Goal: Communication & Community: Answer question/provide support

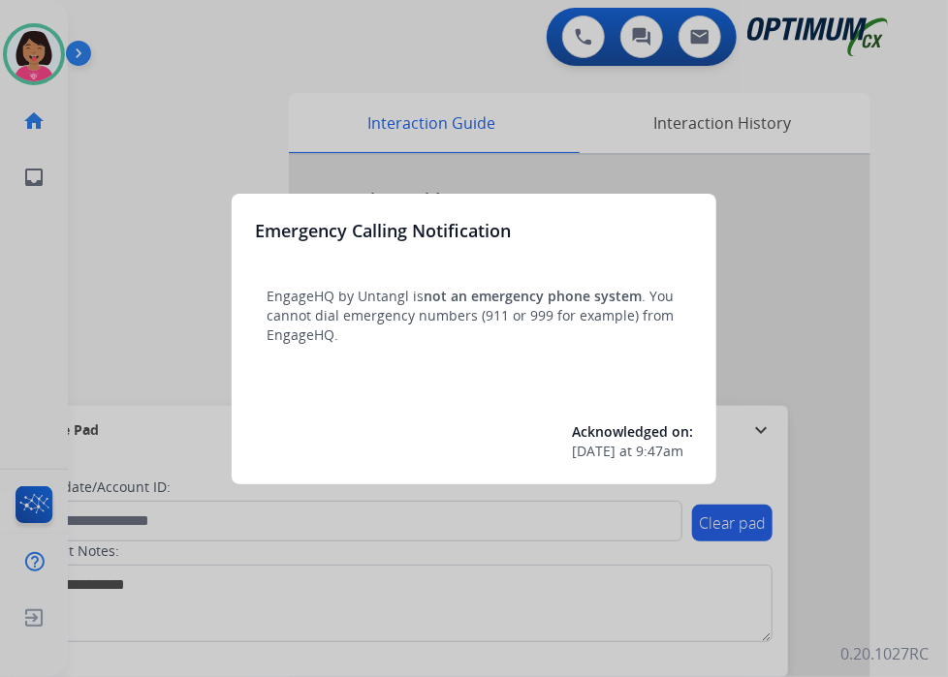
click at [78, 227] on div at bounding box center [474, 338] width 948 height 677
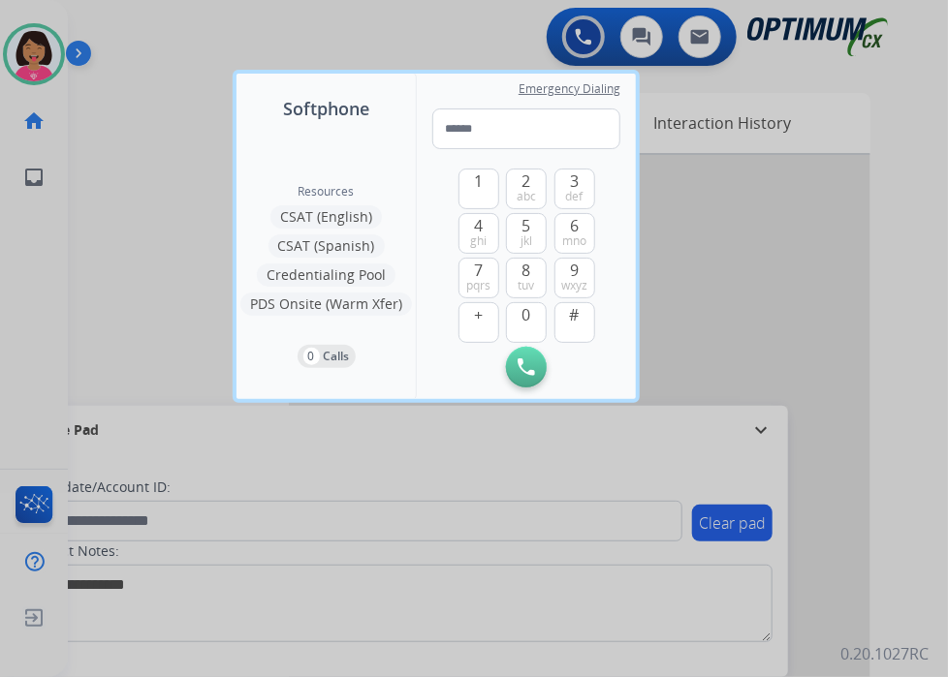
click at [78, 239] on div at bounding box center [474, 338] width 948 height 677
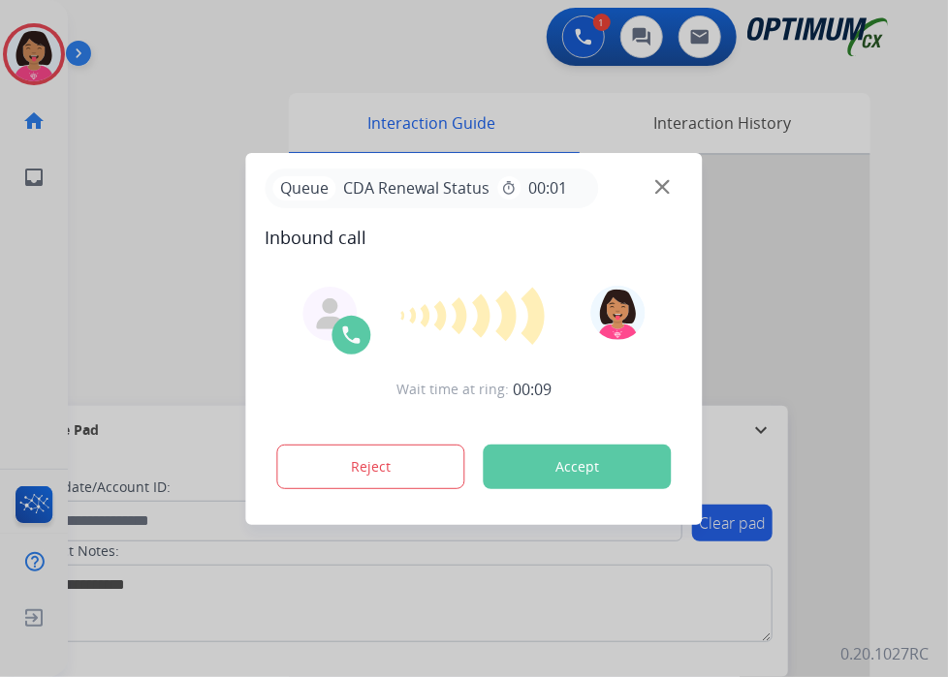
click at [660, 182] on img at bounding box center [662, 186] width 15 height 15
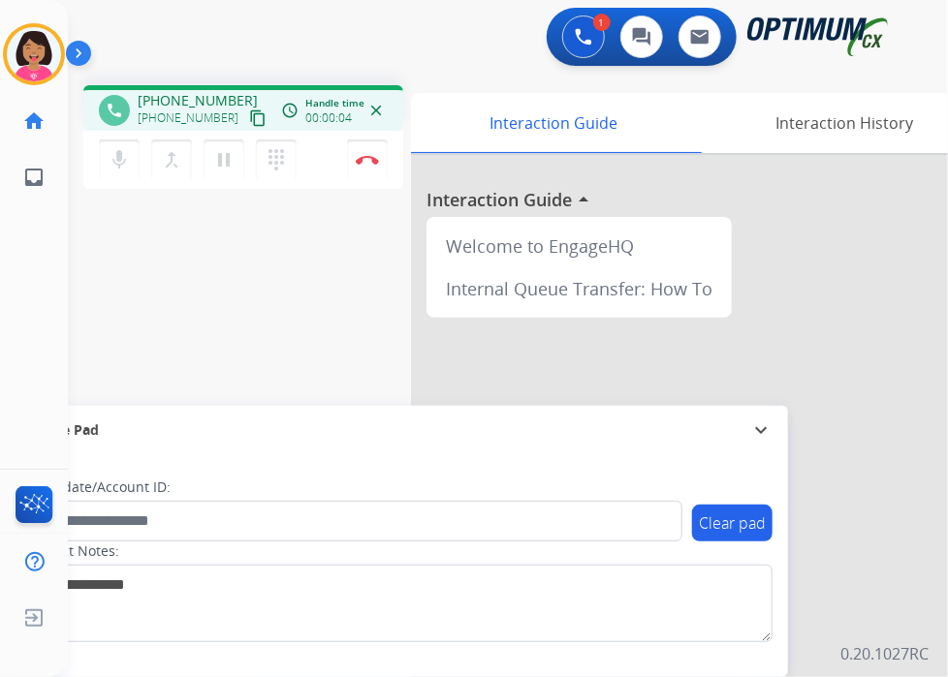
click at [249, 115] on mat-icon "content_copy" at bounding box center [257, 117] width 17 height 17
click at [97, 277] on div "phone [PHONE_NUMBER] [PHONE_NUMBER] content_copy access_time Call metrics Queue…" at bounding box center [484, 474] width 833 height 808
click at [375, 153] on button "Disconnect" at bounding box center [367, 160] width 41 height 41
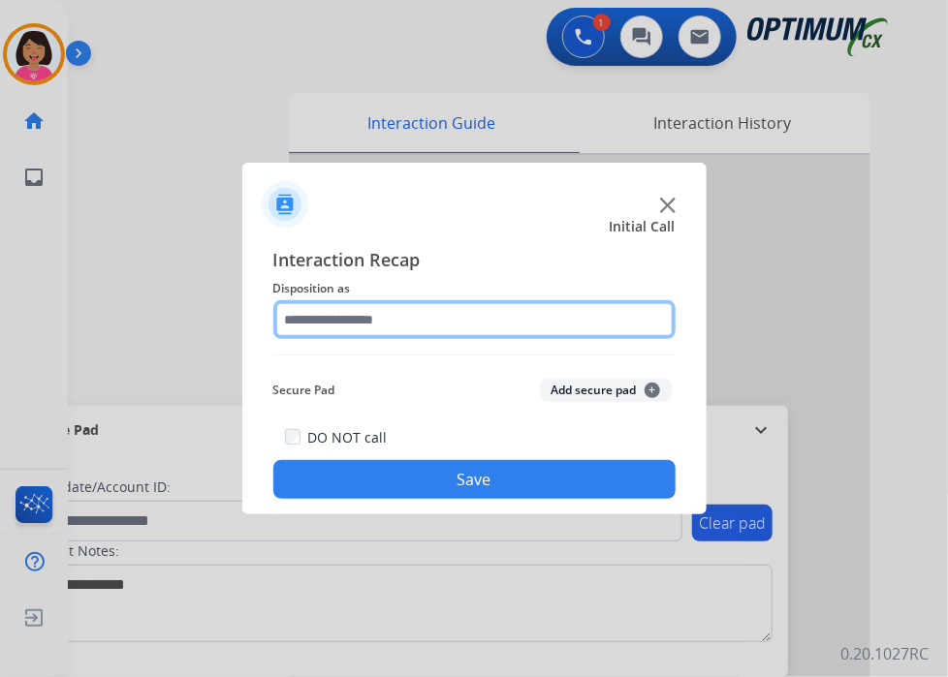
click at [454, 320] on input "text" at bounding box center [474, 319] width 402 height 39
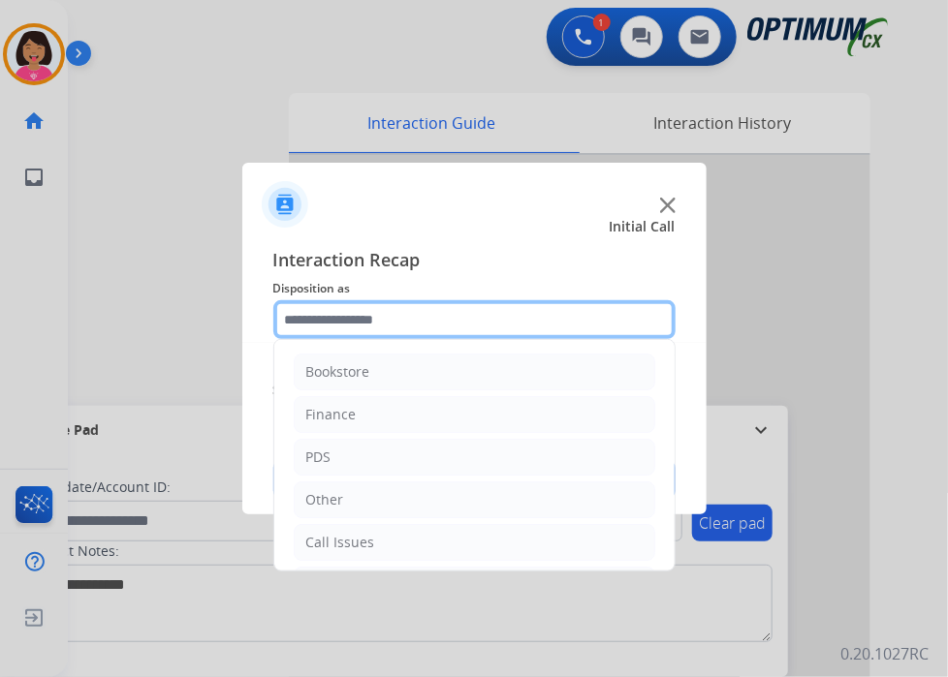
scroll to position [128, 0]
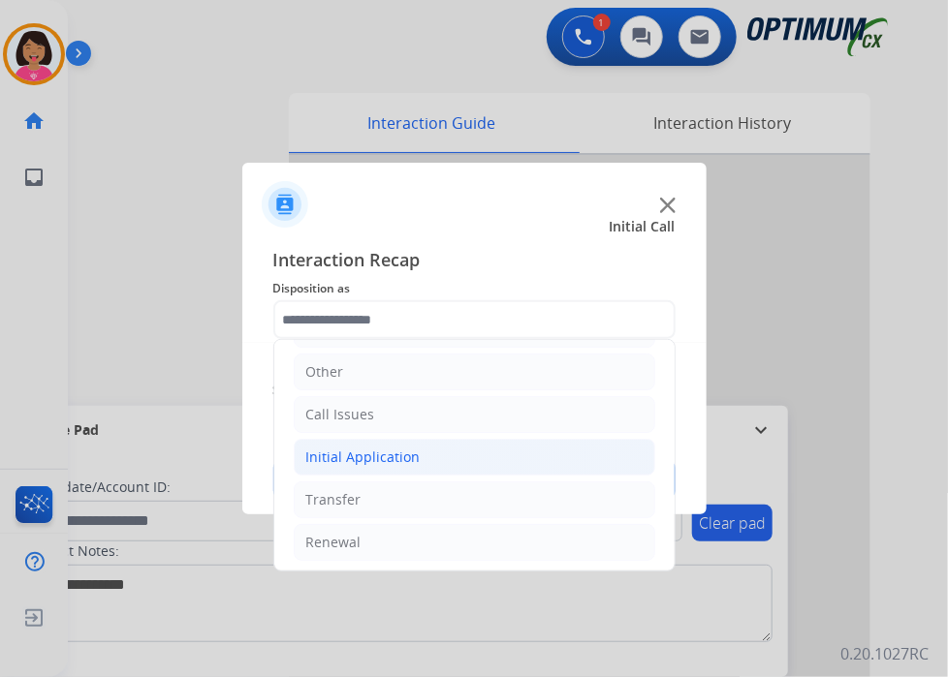
click at [456, 460] on li "Initial Application" at bounding box center [474, 457] width 361 height 37
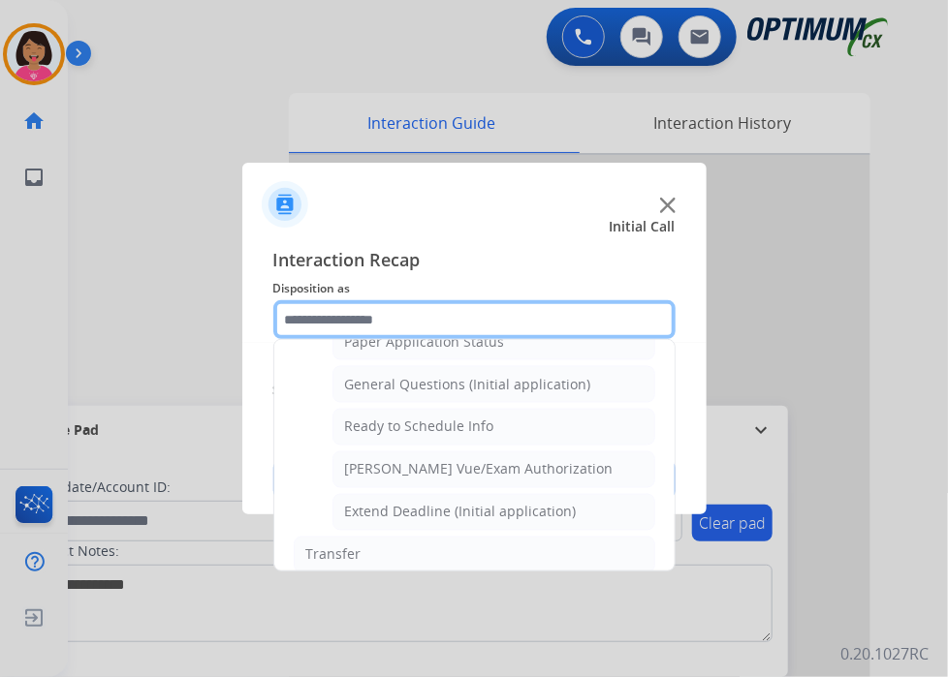
scroll to position [1161, 0]
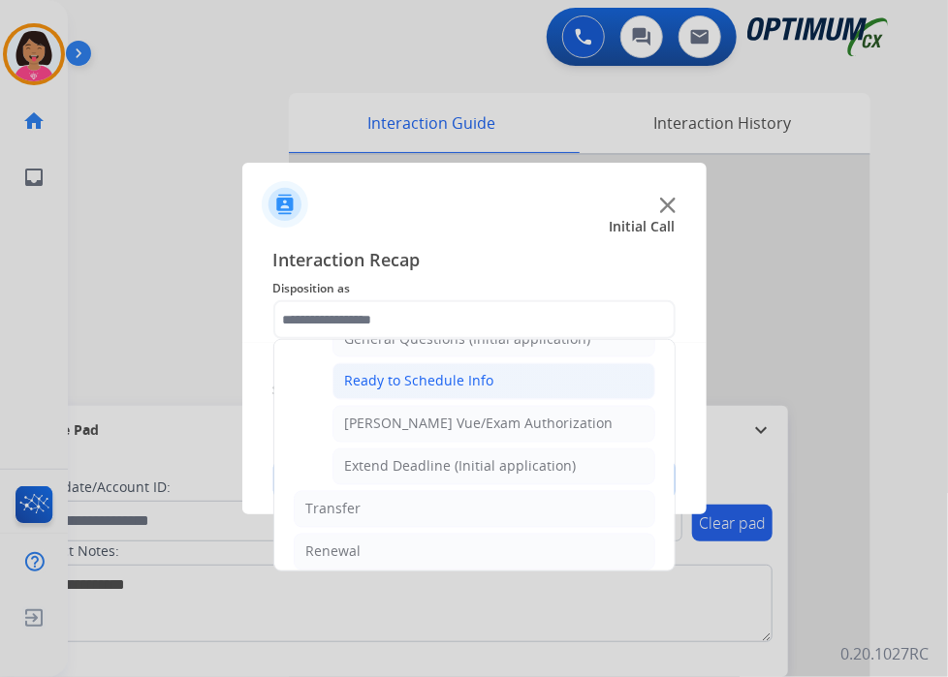
click at [449, 379] on div "Ready to Schedule Info" at bounding box center [419, 381] width 149 height 19
type input "**********"
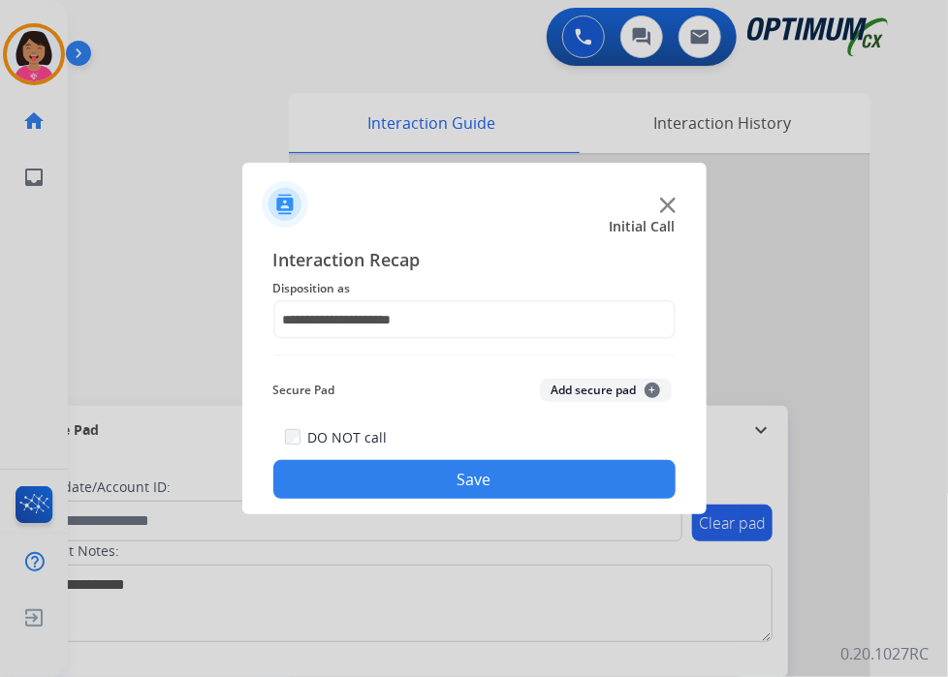
click at [491, 467] on button "Save" at bounding box center [474, 479] width 402 height 39
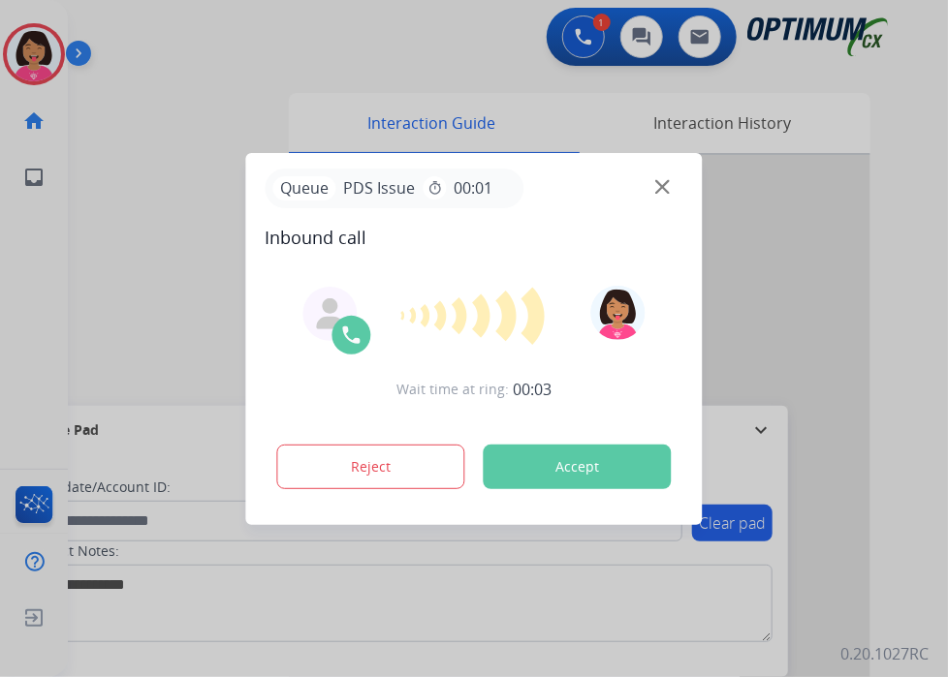
drag, startPoint x: 3, startPoint y: 313, endPoint x: 243, endPoint y: 284, distance: 242.0
click at [3, 313] on div at bounding box center [474, 338] width 948 height 677
click at [660, 189] on img at bounding box center [662, 186] width 15 height 15
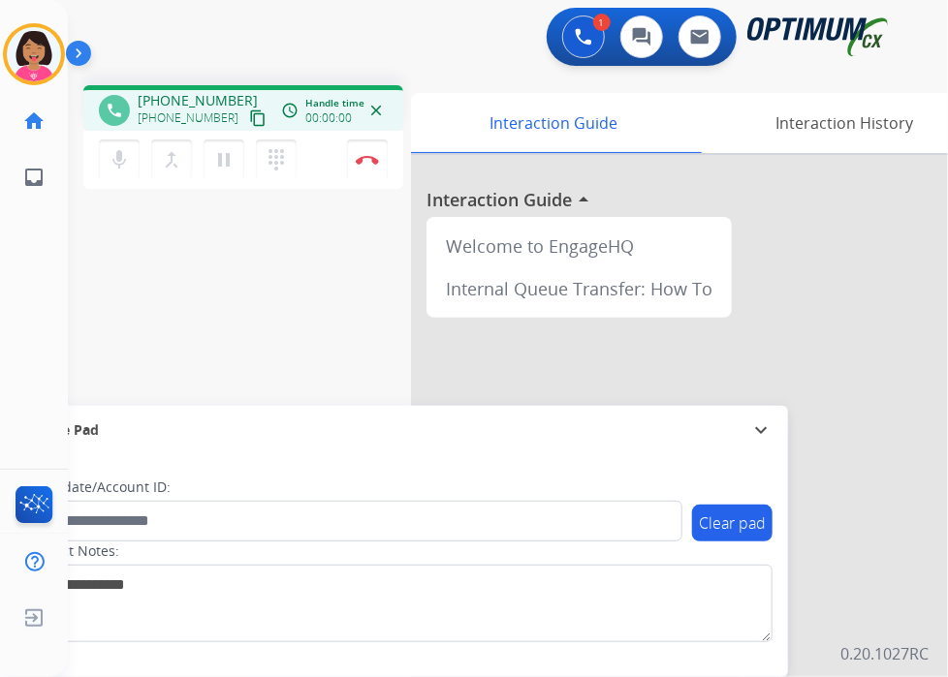
click at [249, 122] on mat-icon "content_copy" at bounding box center [257, 117] width 17 height 17
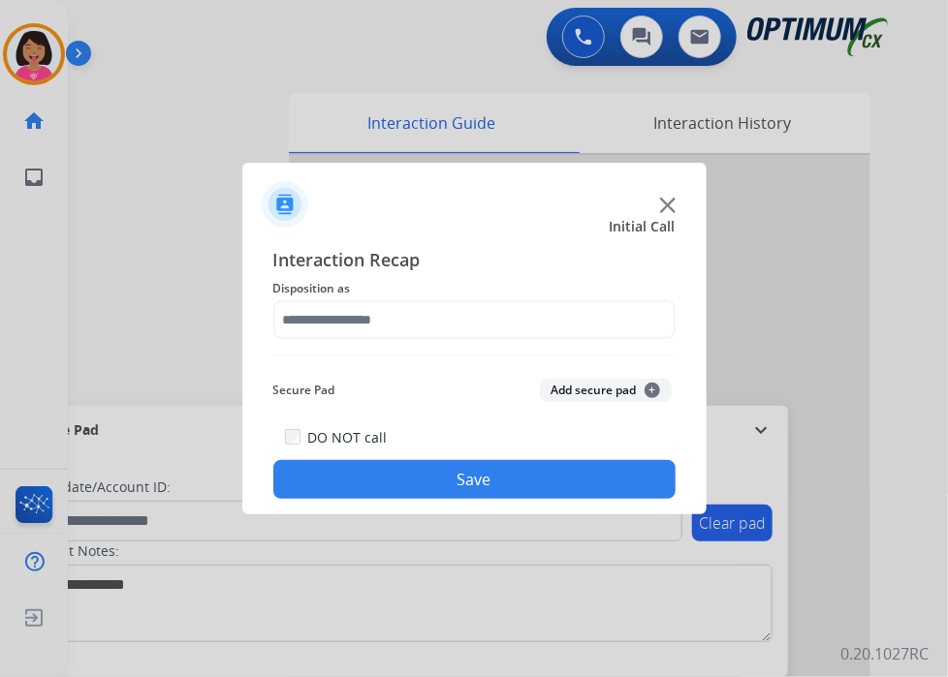
click at [82, 234] on div at bounding box center [474, 338] width 948 height 677
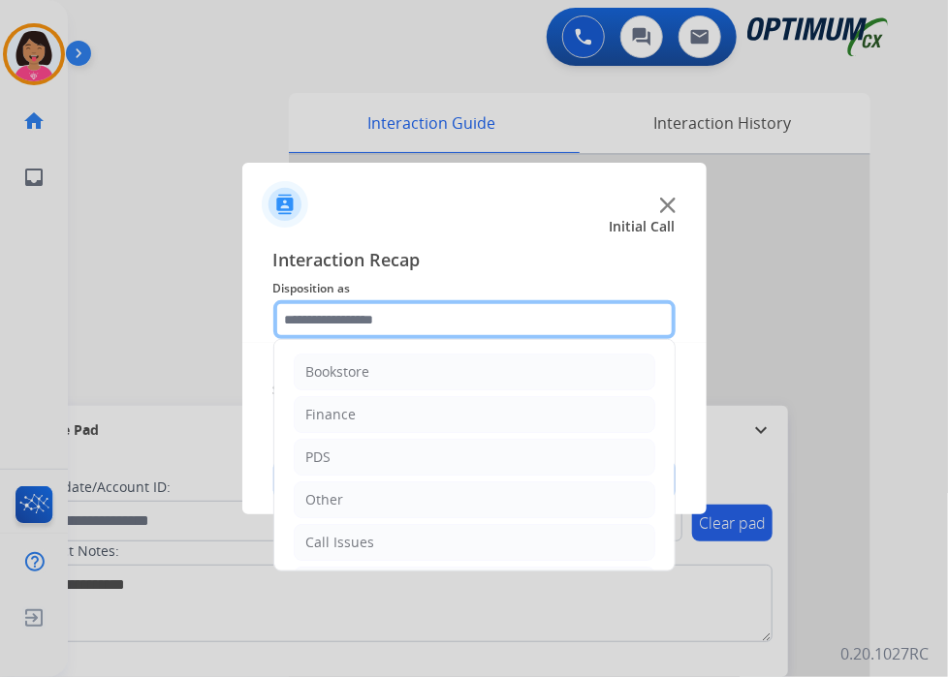
click at [505, 318] on input "text" at bounding box center [474, 319] width 402 height 39
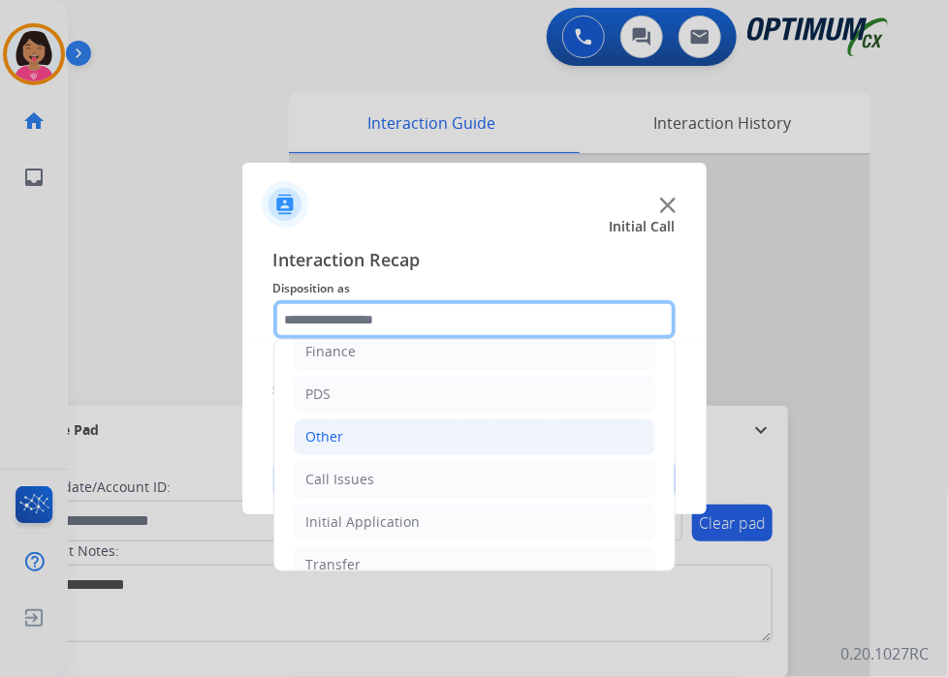
scroll to position [128, 0]
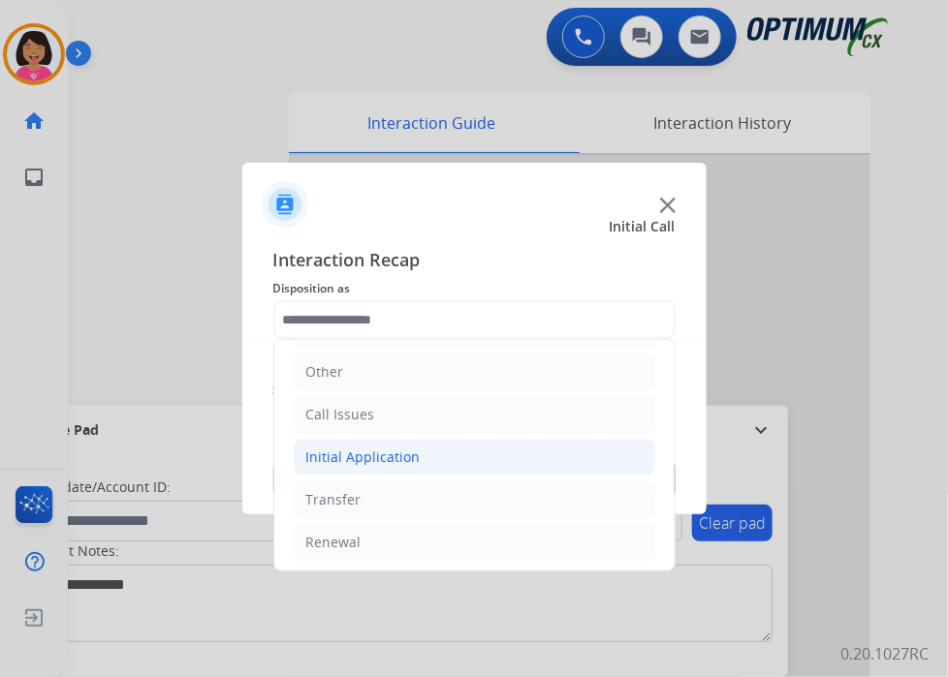
click at [529, 450] on li "Initial Application" at bounding box center [474, 457] width 361 height 37
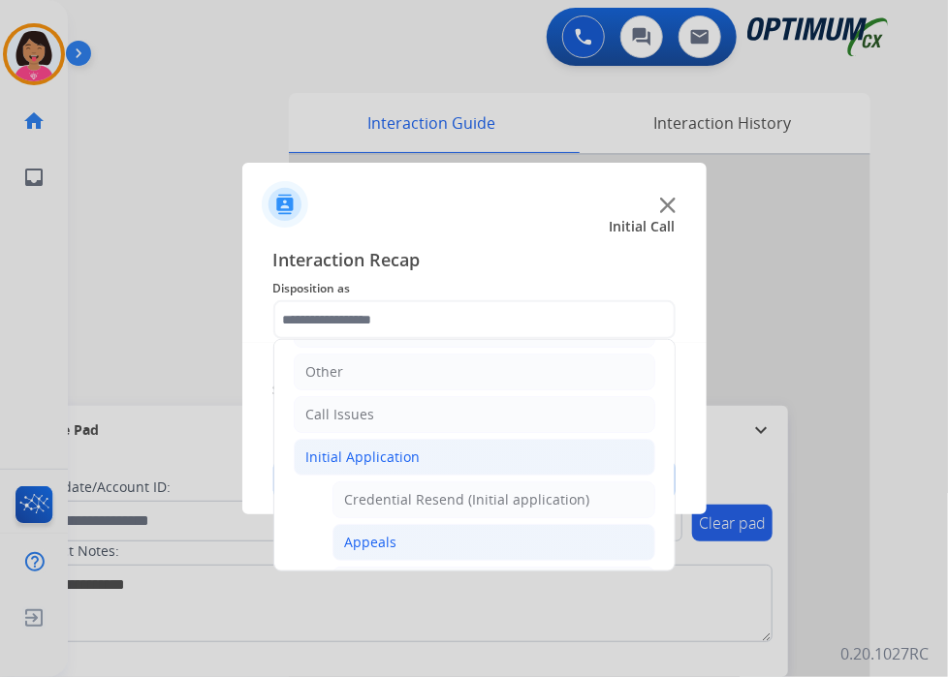
click at [529, 451] on li "Initial Application" at bounding box center [474, 457] width 361 height 37
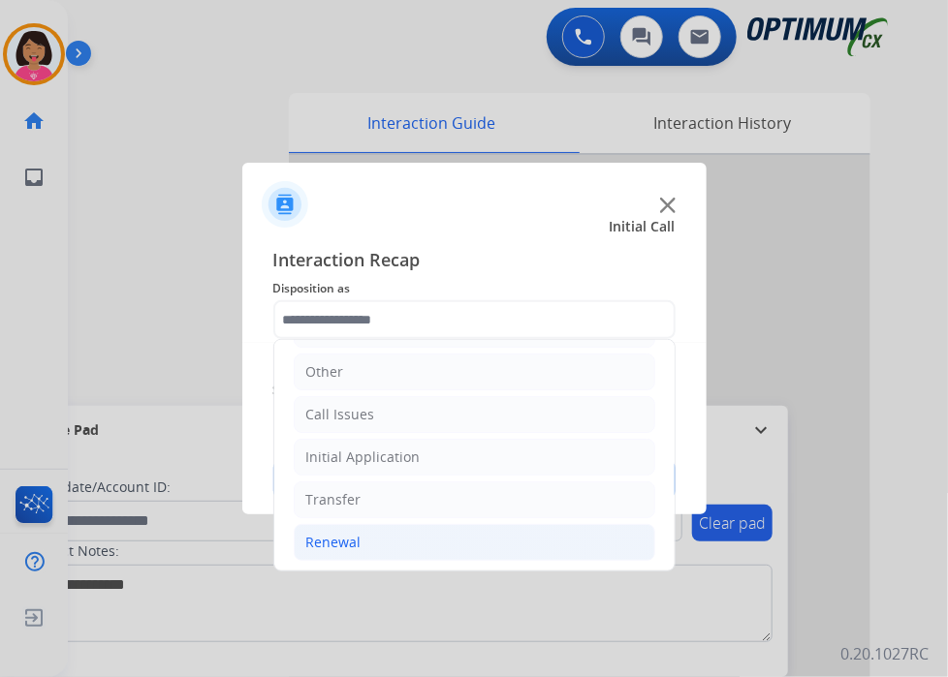
click at [515, 538] on li "Renewal" at bounding box center [474, 542] width 361 height 37
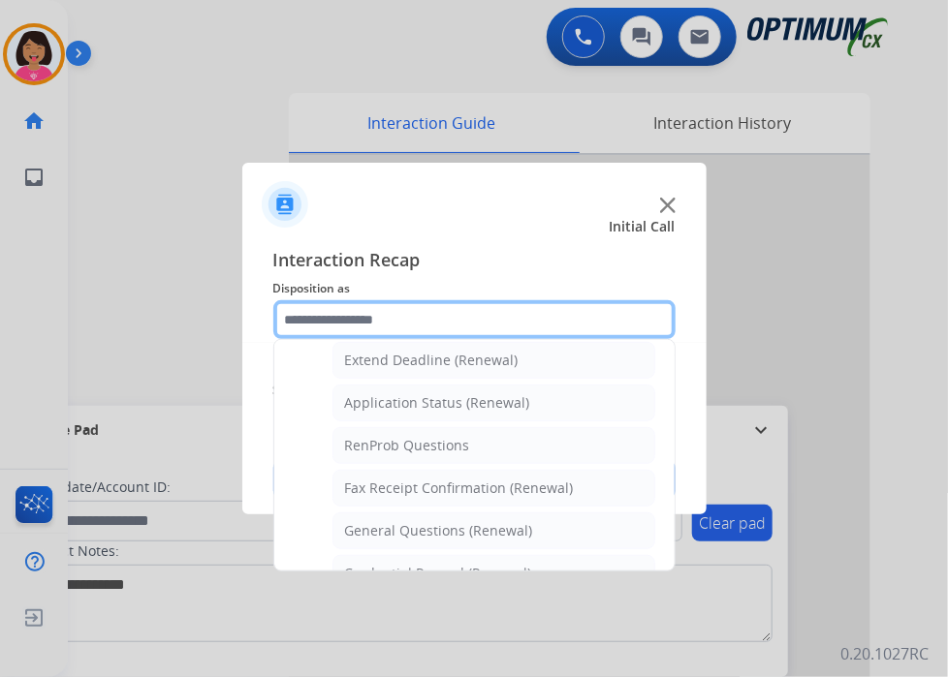
scroll to position [419, 0]
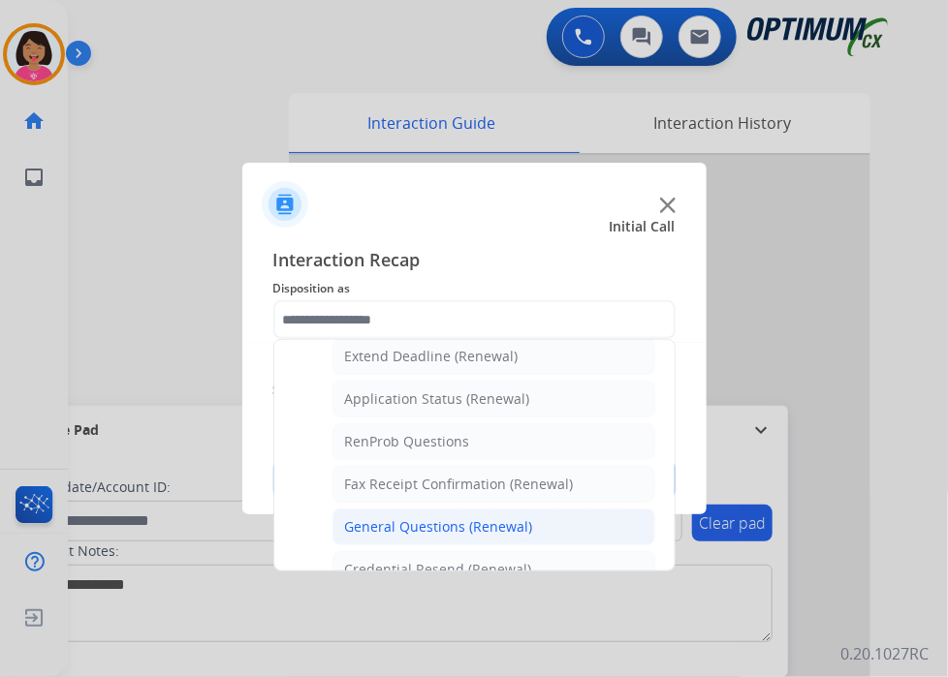
click at [528, 517] on li "General Questions (Renewal)" at bounding box center [493, 527] width 323 height 37
type input "**********"
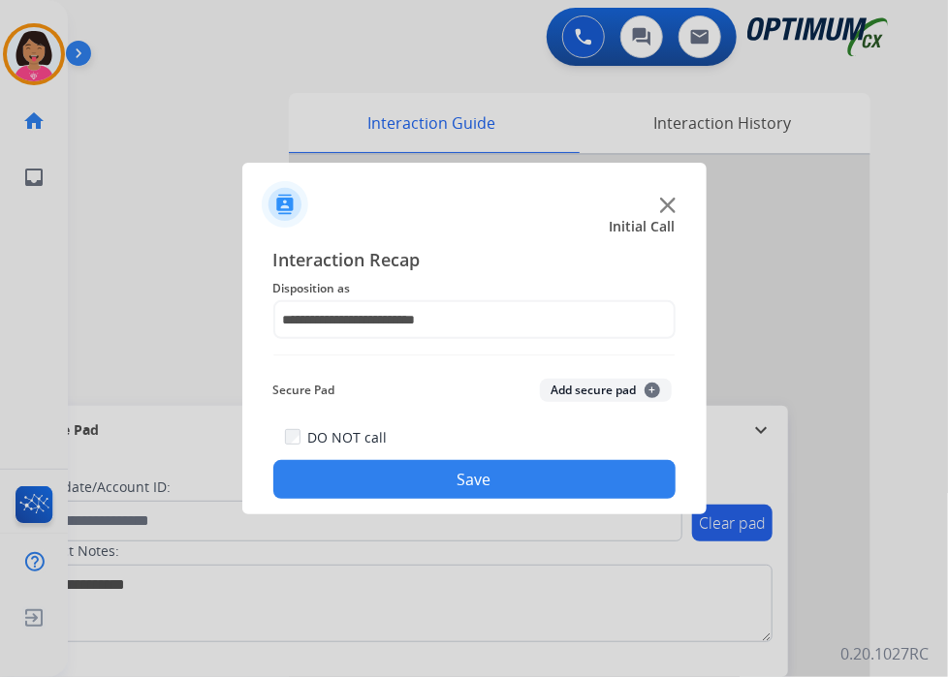
click at [535, 476] on button "Save" at bounding box center [474, 479] width 402 height 39
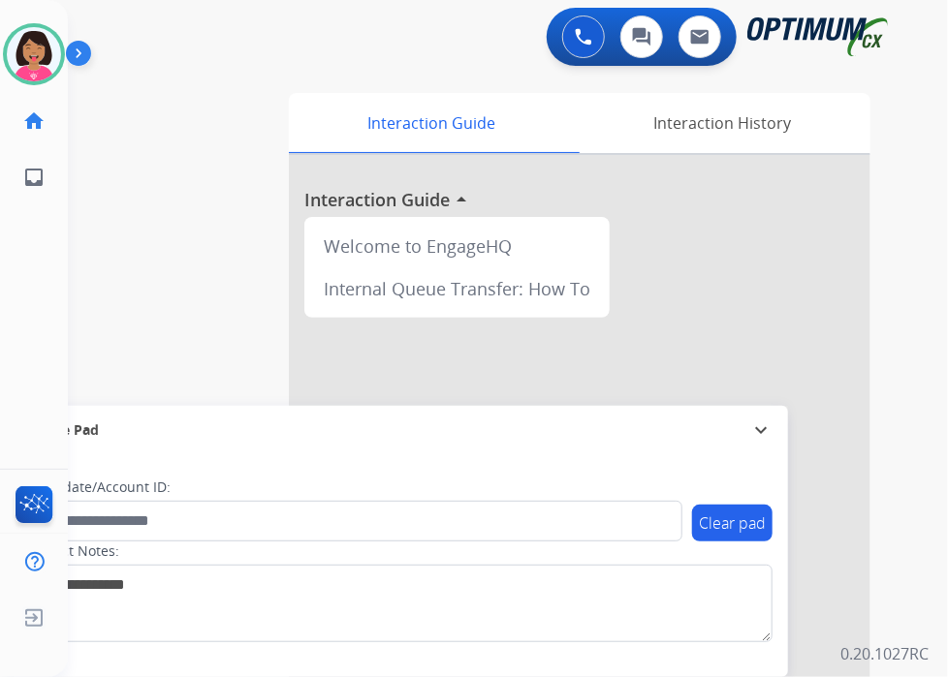
click at [98, 146] on div "swap_horiz Break voice bridge close_fullscreen Connect 3-Way Call merge_type Se…" at bounding box center [484, 474] width 833 height 808
click at [567, 49] on button at bounding box center [583, 37] width 43 height 43
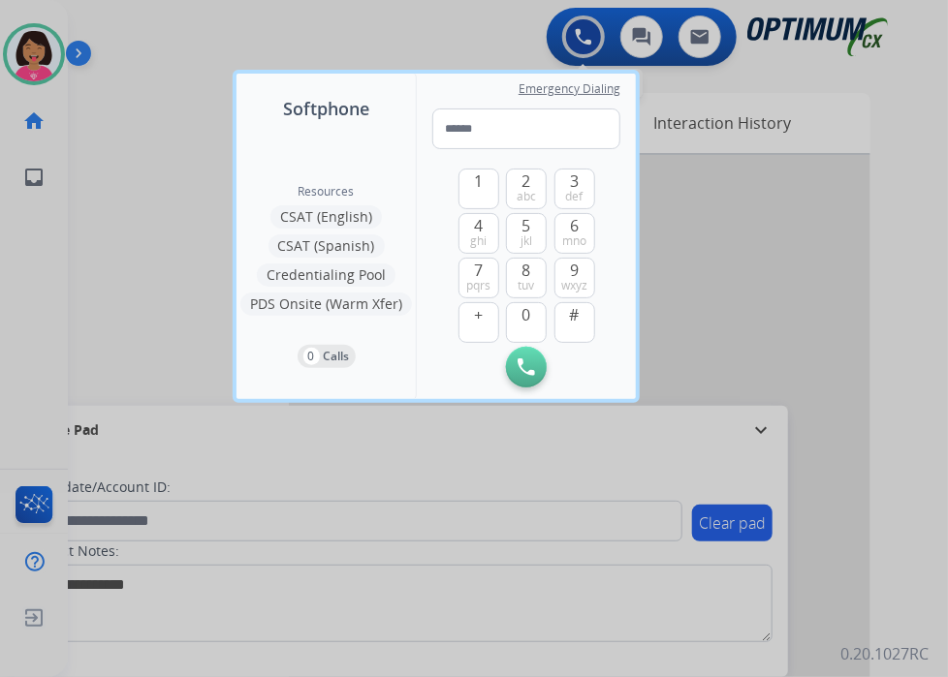
type input "**********"
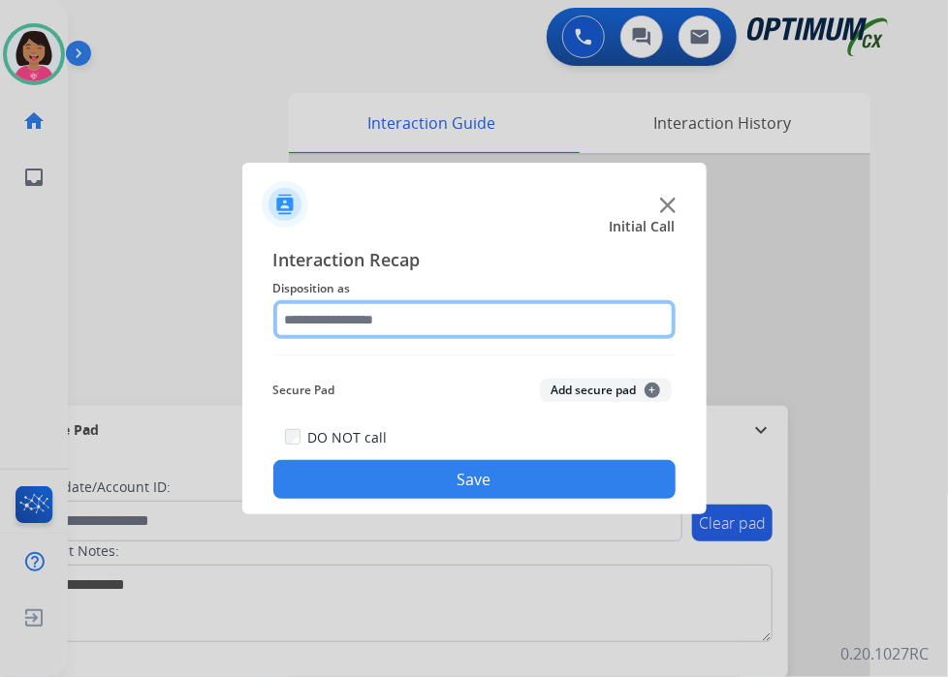
click at [448, 337] on input "text" at bounding box center [474, 319] width 402 height 39
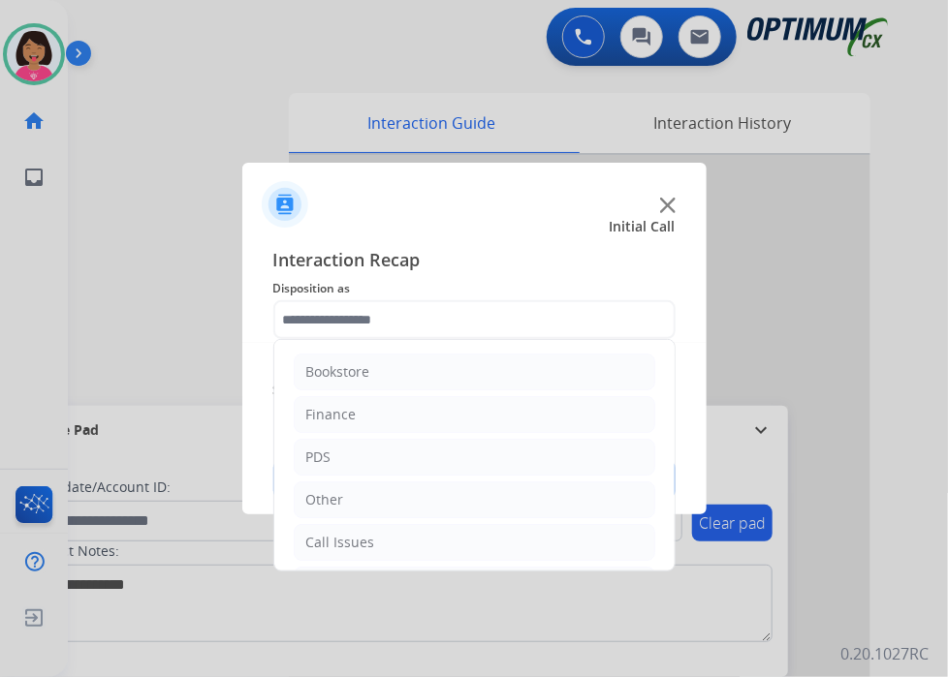
click at [671, 198] on img at bounding box center [668, 206] width 16 height 16
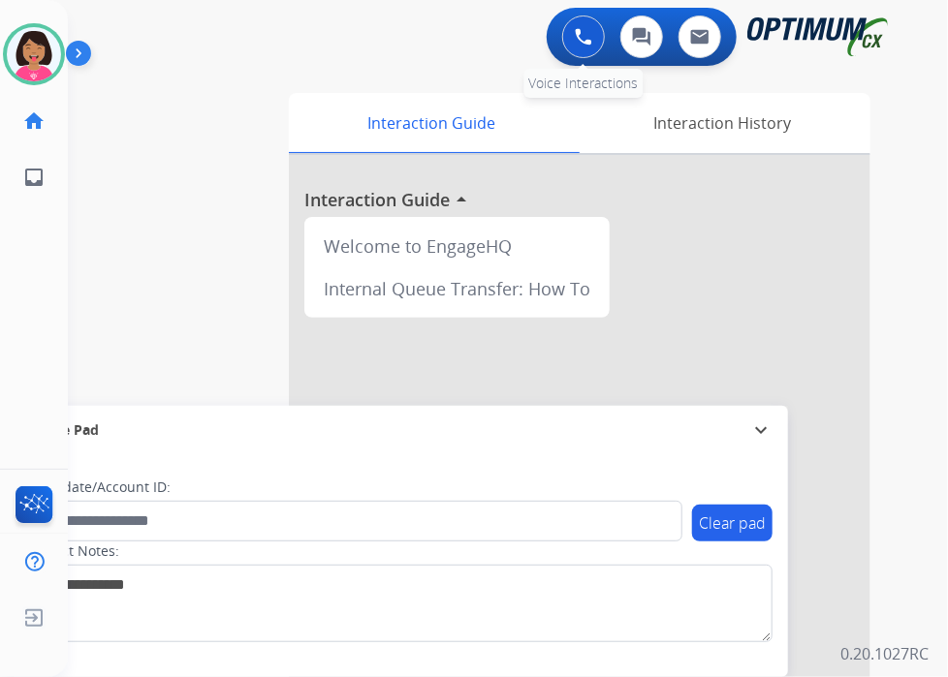
click at [581, 37] on img at bounding box center [583, 36] width 17 height 17
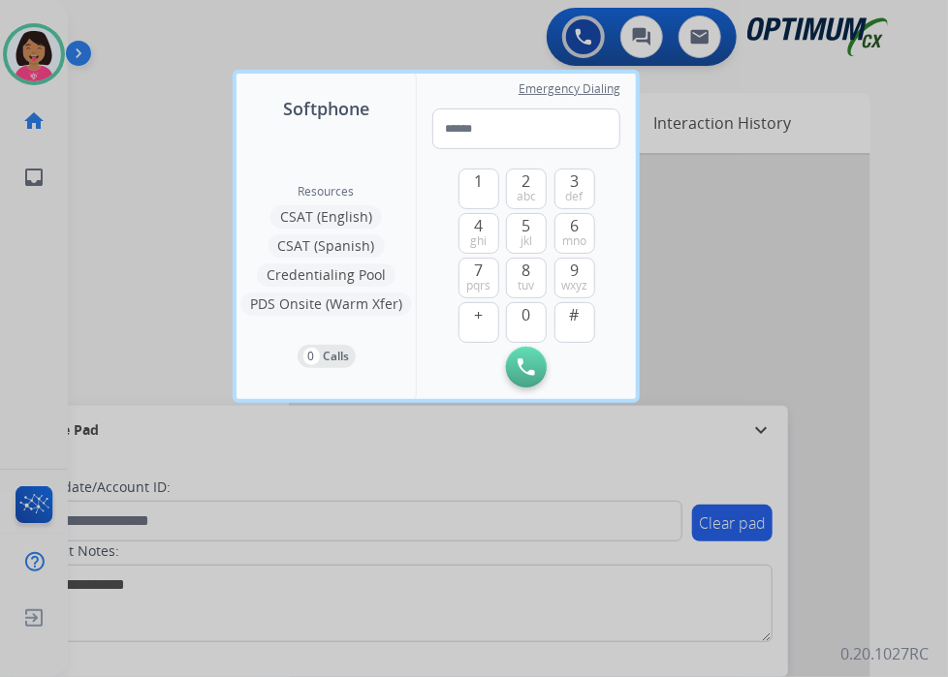
type input "**********"
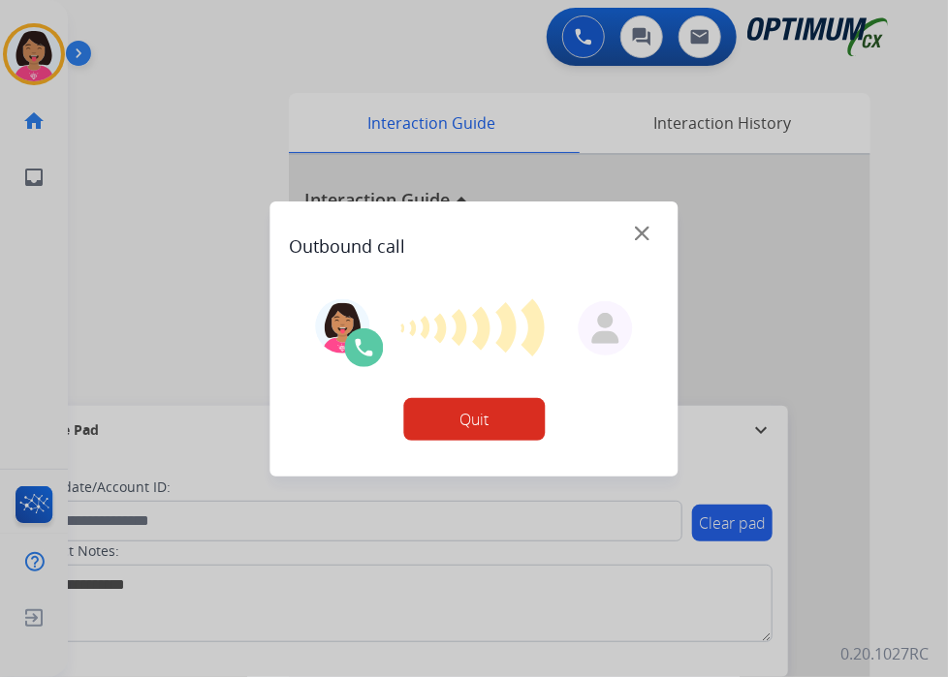
click at [16, 289] on div at bounding box center [474, 338] width 948 height 677
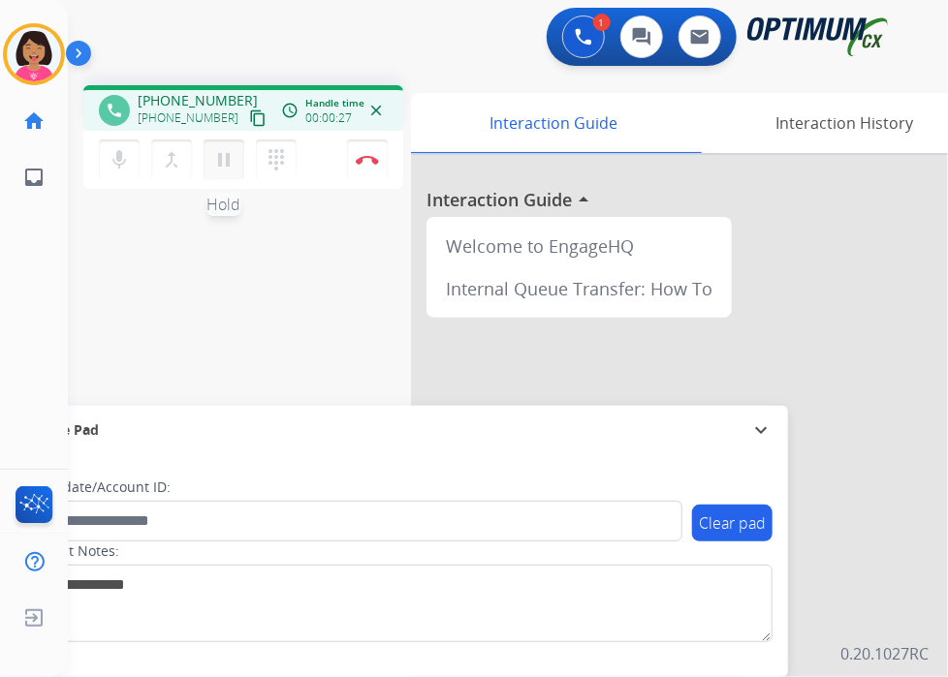
drag, startPoint x: 70, startPoint y: 331, endPoint x: 240, endPoint y: 158, distance: 243.2
click at [78, 317] on div "phone [PHONE_NUMBER] [PHONE_NUMBER] content_copy access_time Call metrics Queue…" at bounding box center [484, 474] width 833 height 808
click at [349, 150] on button "Disconnect" at bounding box center [367, 160] width 41 height 41
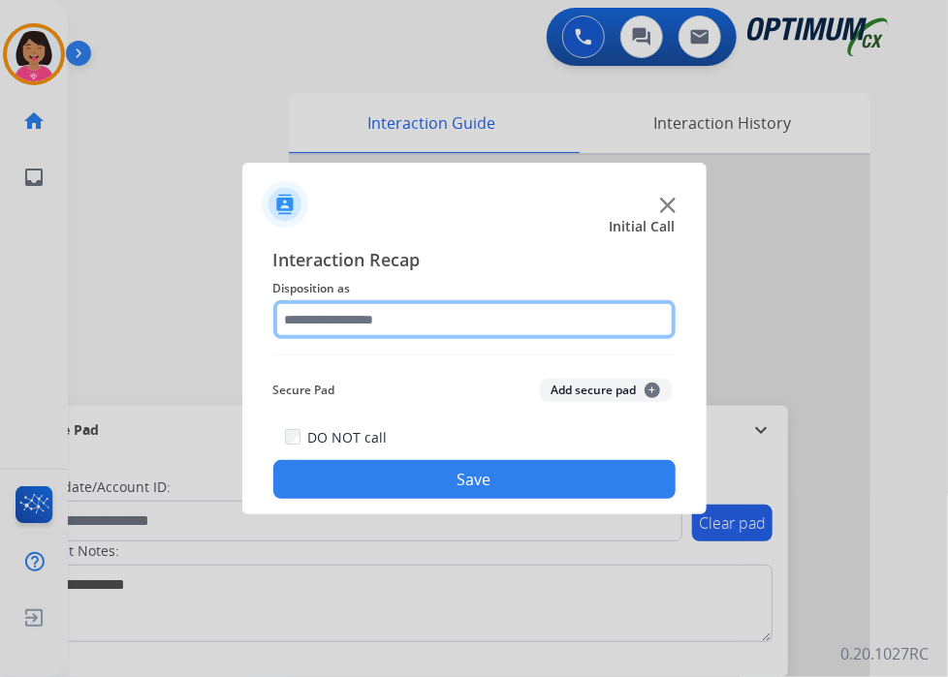
click at [410, 313] on input "text" at bounding box center [474, 319] width 402 height 39
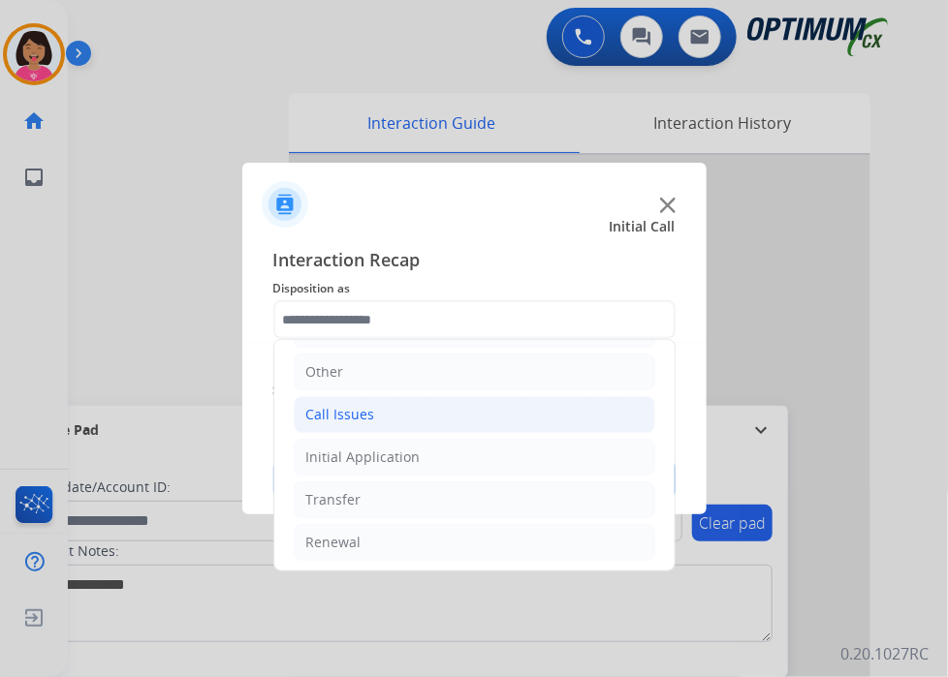
click at [421, 421] on li "Call Issues" at bounding box center [474, 414] width 361 height 37
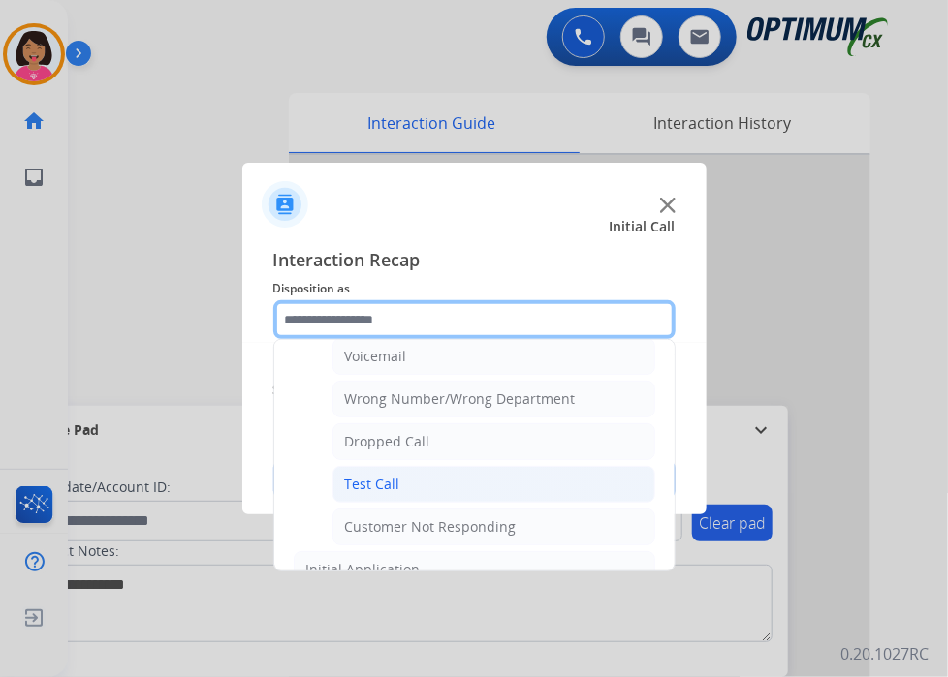
scroll to position [128, 0]
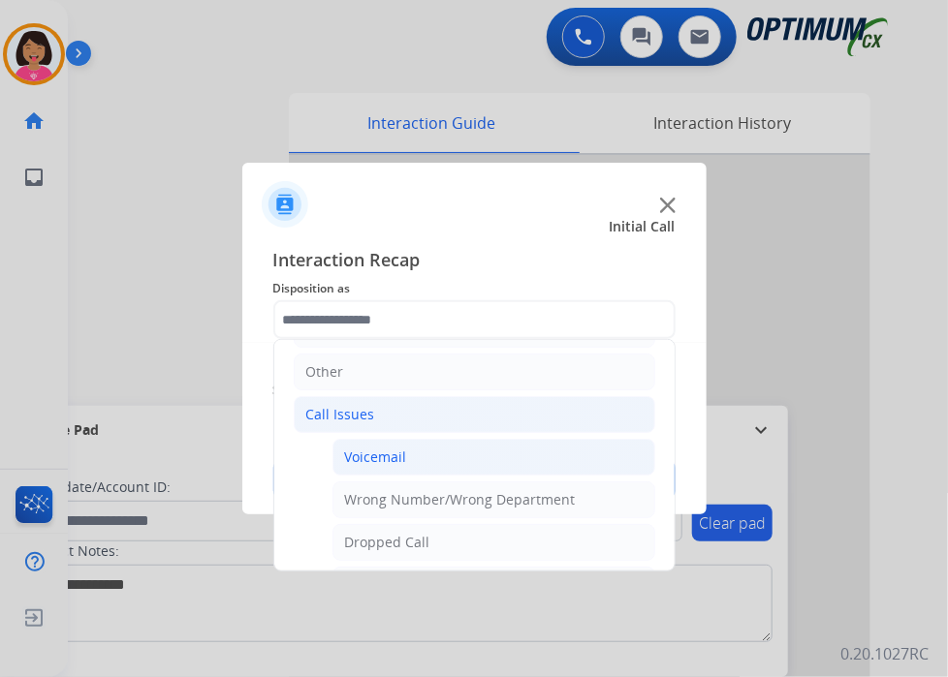
click at [425, 448] on li "Voicemail" at bounding box center [493, 457] width 323 height 37
type input "*********"
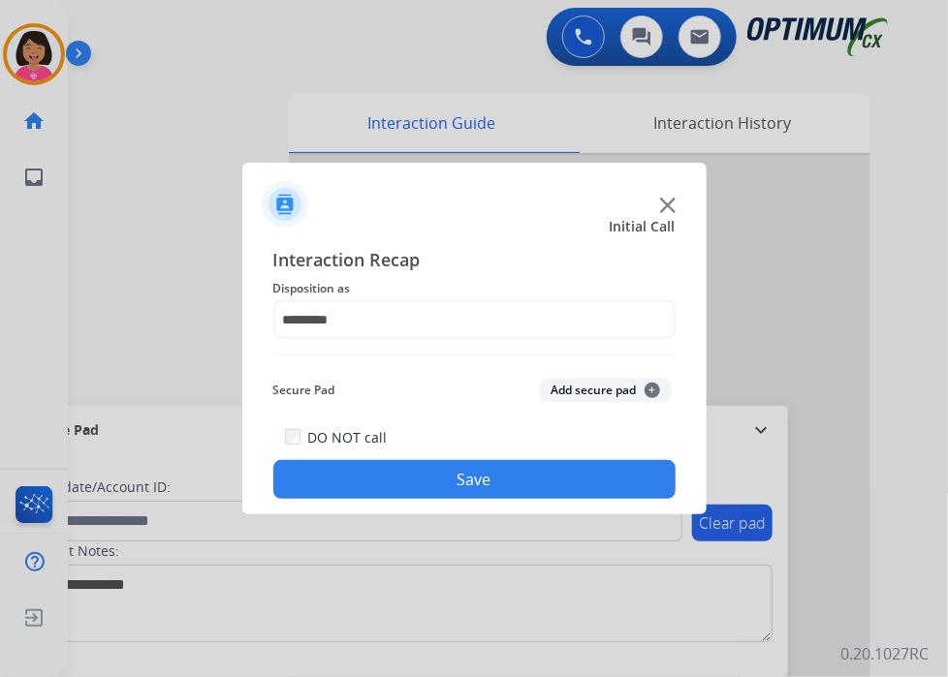
click at [431, 487] on button "Save" at bounding box center [474, 479] width 402 height 39
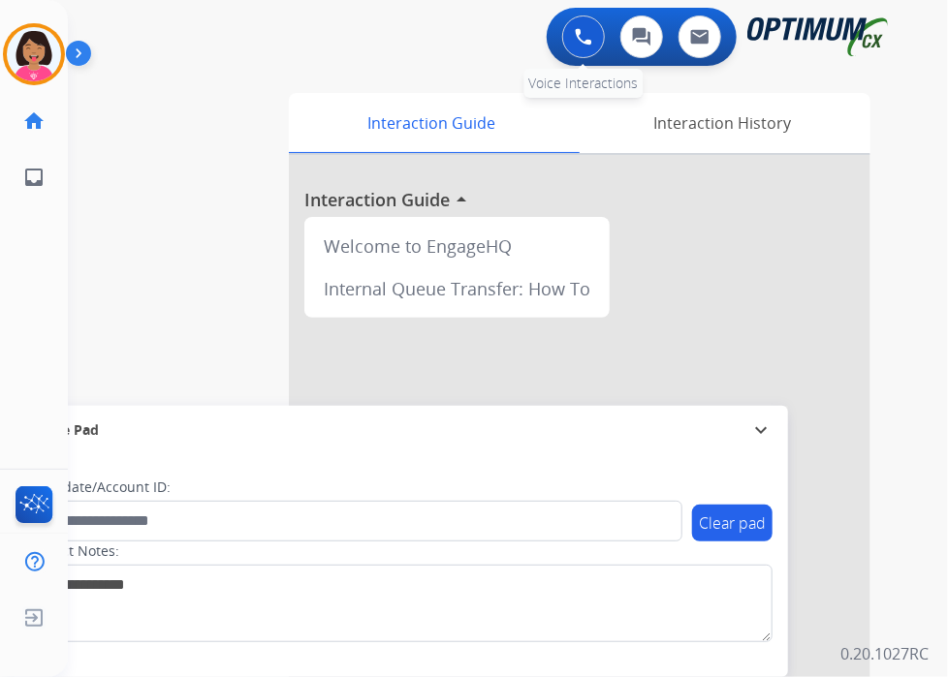
click at [587, 19] on button at bounding box center [583, 37] width 43 height 43
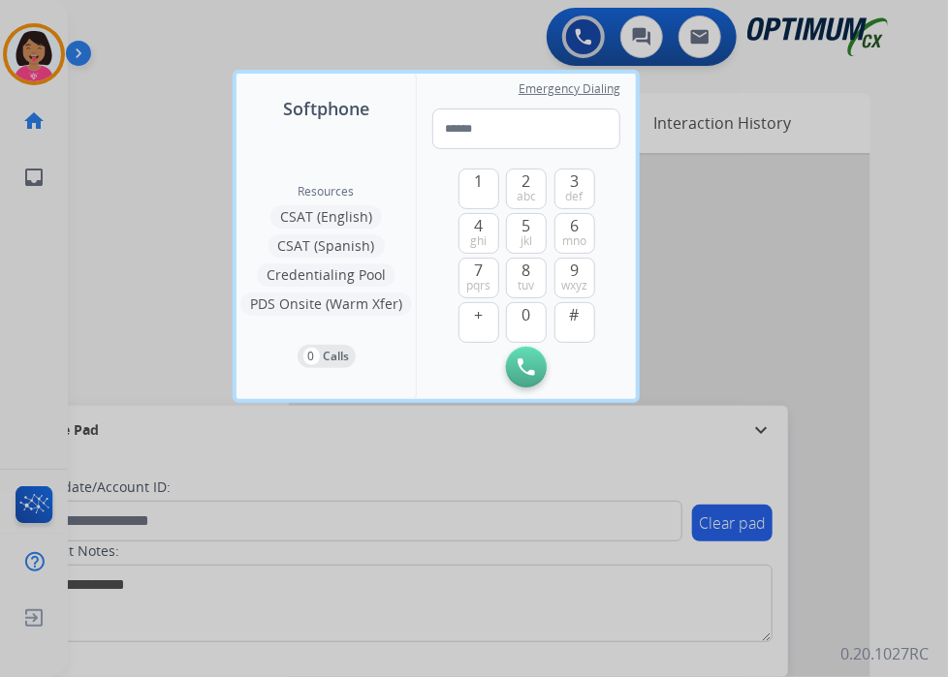
type input "**********"
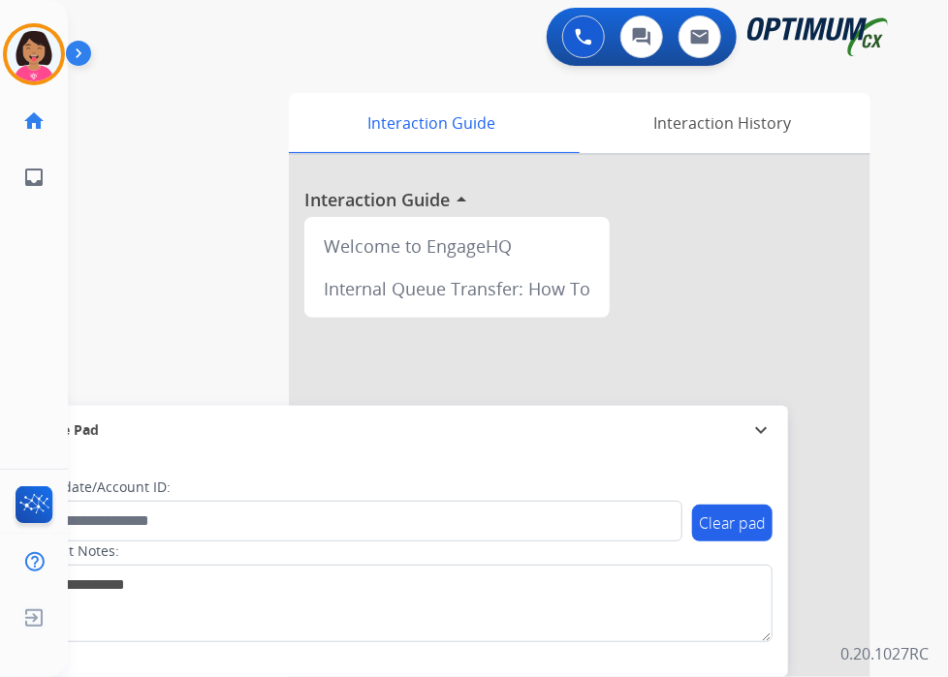
drag, startPoint x: 573, startPoint y: 32, endPoint x: 569, endPoint y: 58, distance: 26.4
click at [573, 31] on button at bounding box center [583, 37] width 43 height 43
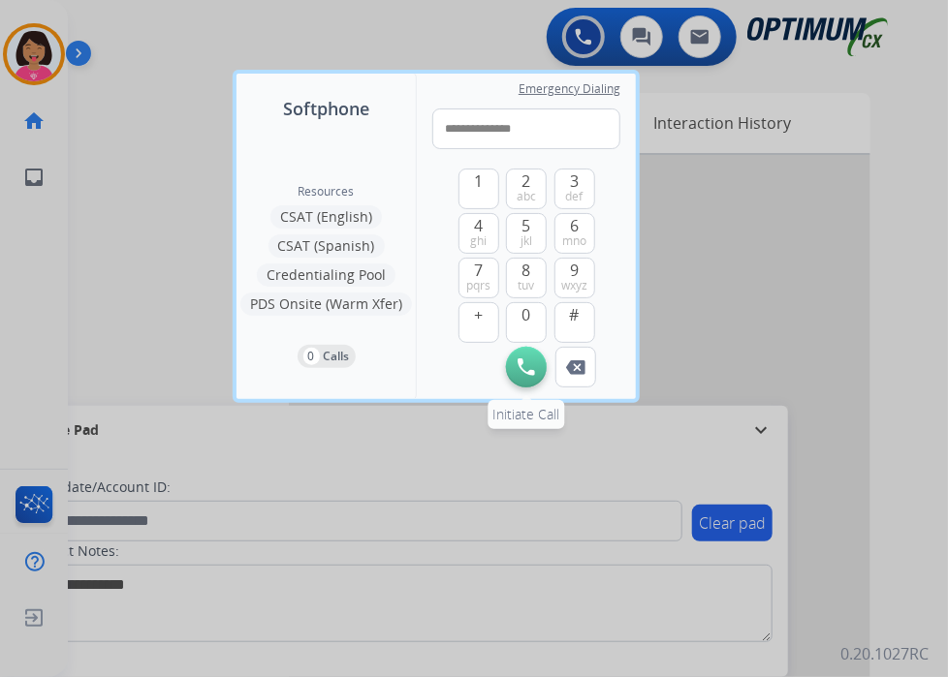
type input "**********"
click at [523, 375] on img at bounding box center [525, 367] width 17 height 17
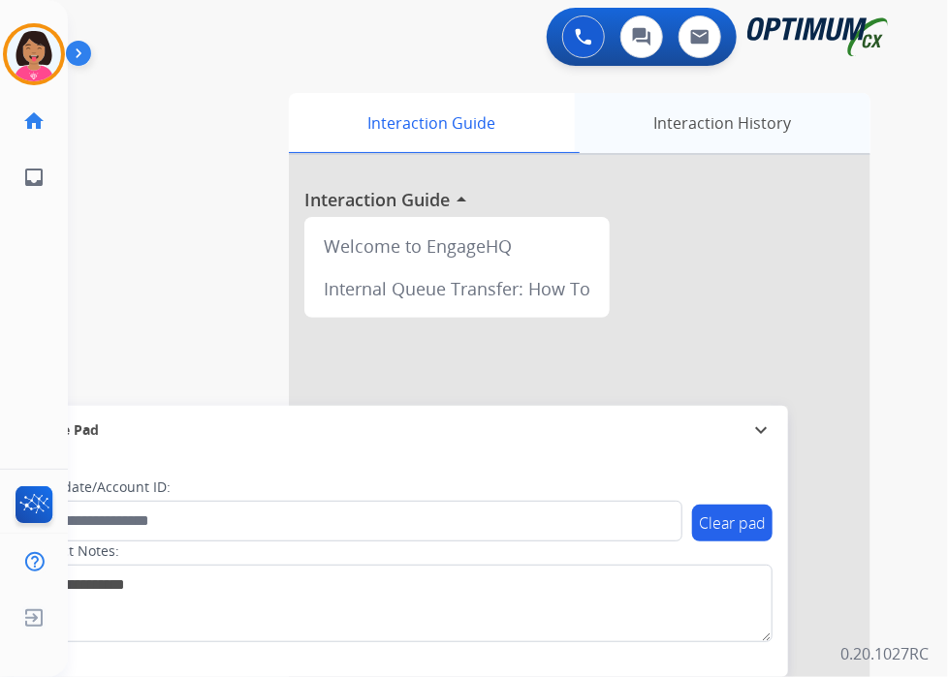
click at [696, 121] on div "Interaction History" at bounding box center [723, 123] width 296 height 60
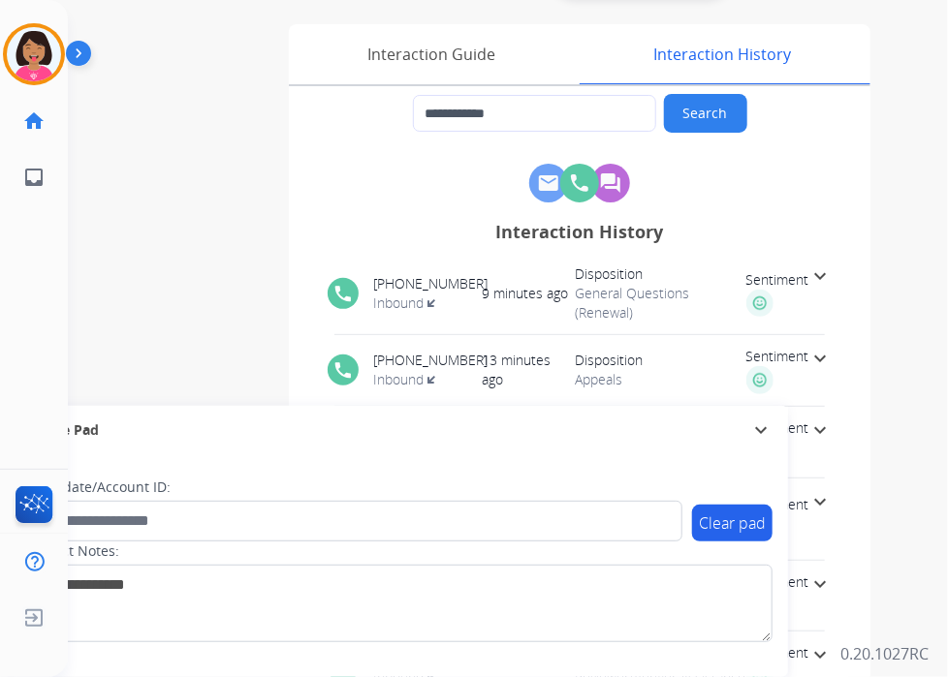
scroll to position [0, 0]
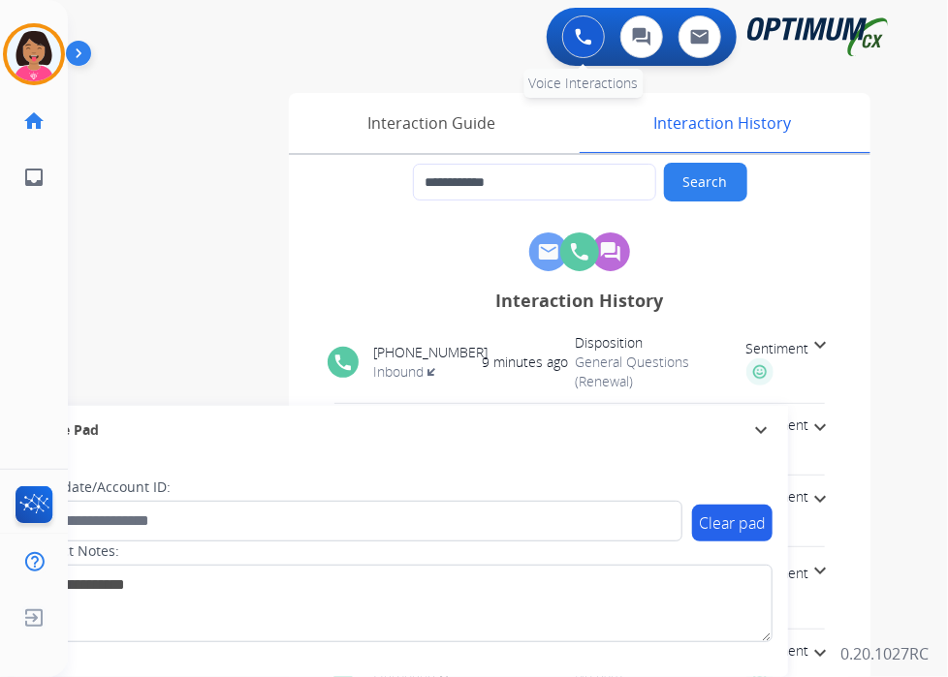
click at [581, 31] on img at bounding box center [583, 36] width 17 height 17
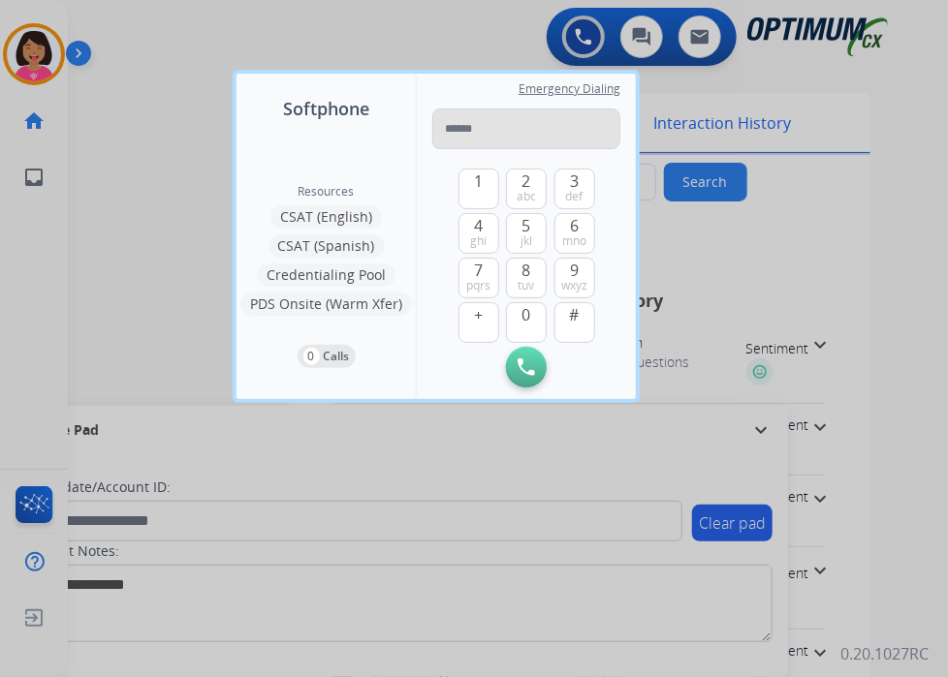
click at [523, 136] on input "tel" at bounding box center [526, 129] width 188 height 41
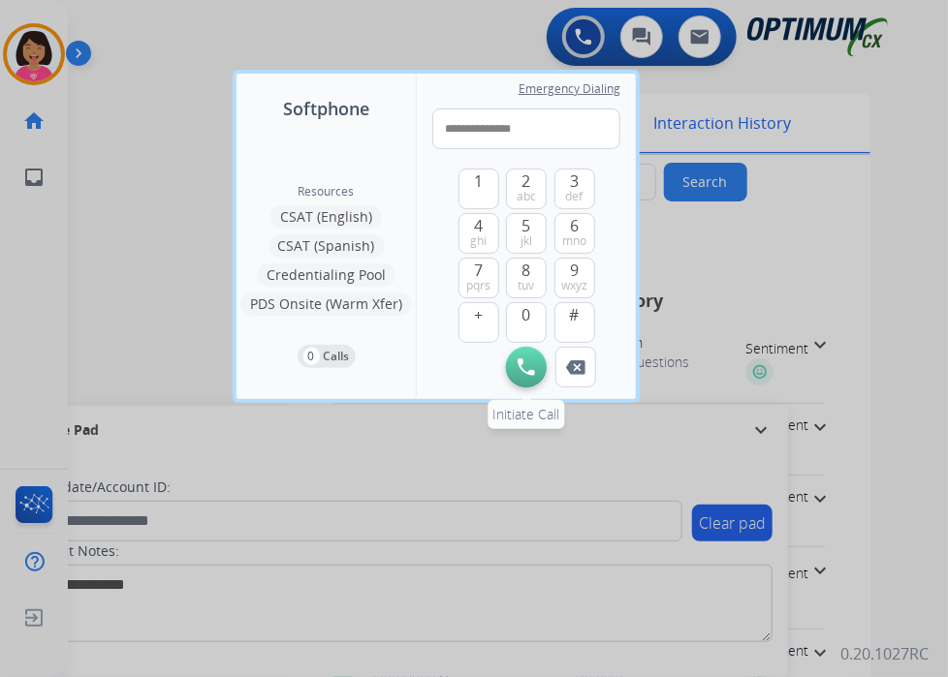
type input "**********"
click at [533, 379] on button "Initiate Call" at bounding box center [526, 367] width 41 height 41
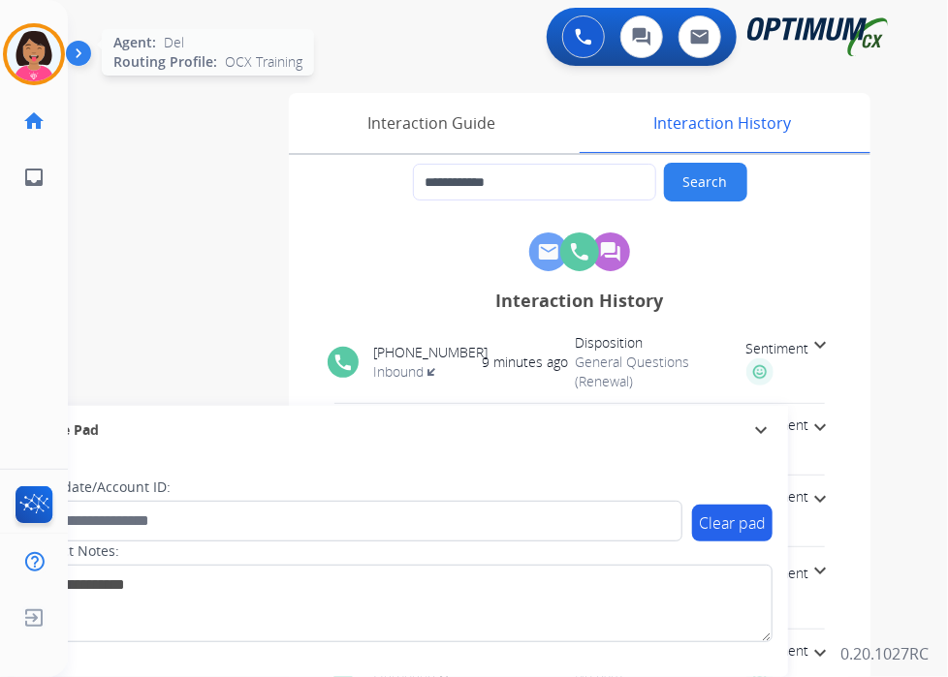
click at [50, 57] on img at bounding box center [34, 54] width 54 height 54
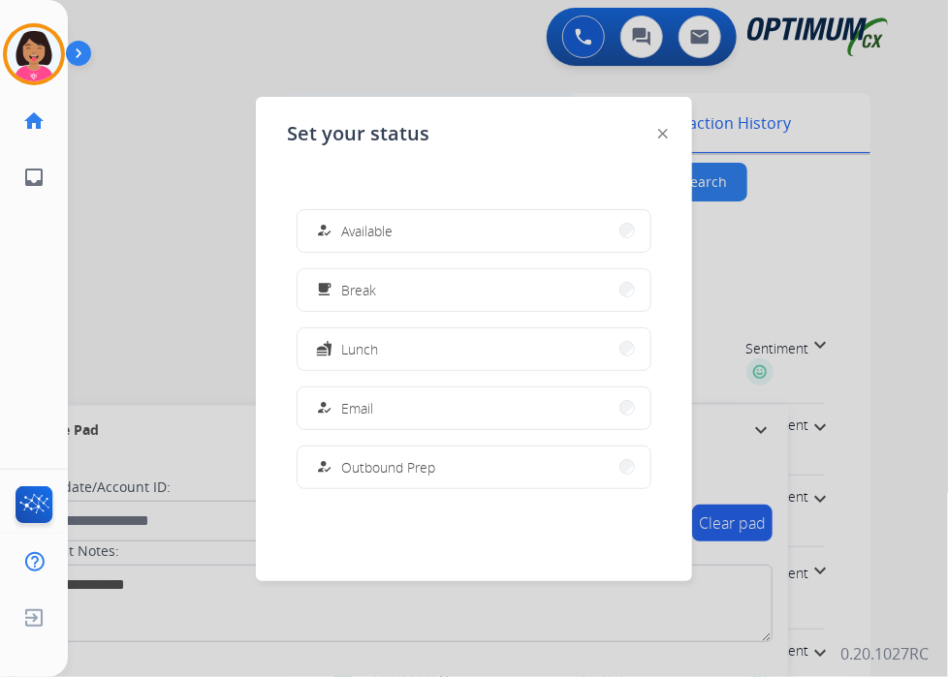
drag, startPoint x: 452, startPoint y: 243, endPoint x: 525, endPoint y: 111, distance: 150.5
click at [452, 243] on button "how_to_reg Available" at bounding box center [473, 231] width 353 height 42
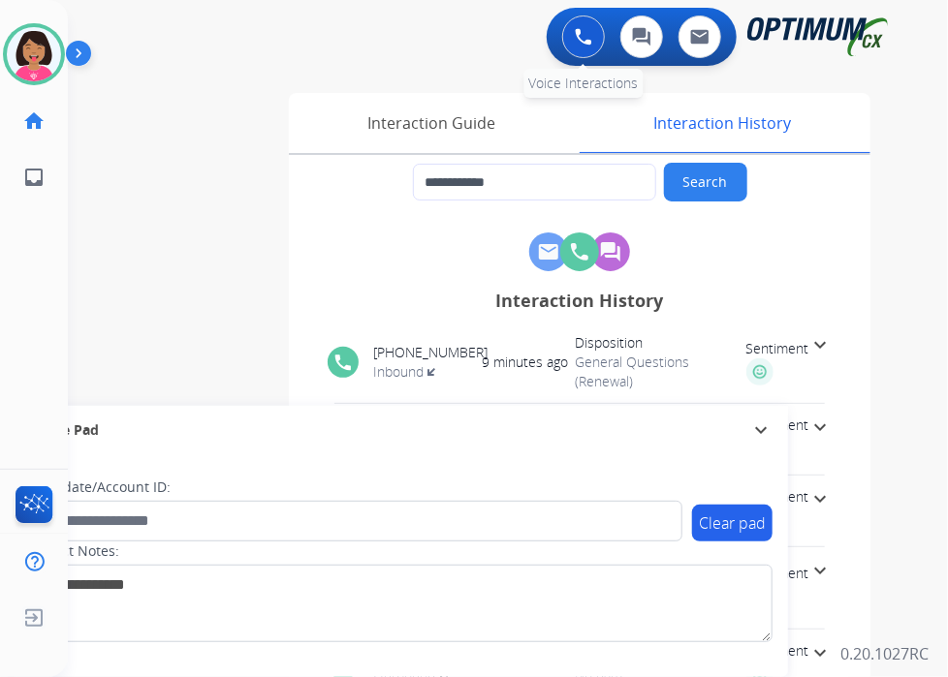
click at [577, 33] on img at bounding box center [583, 36] width 17 height 17
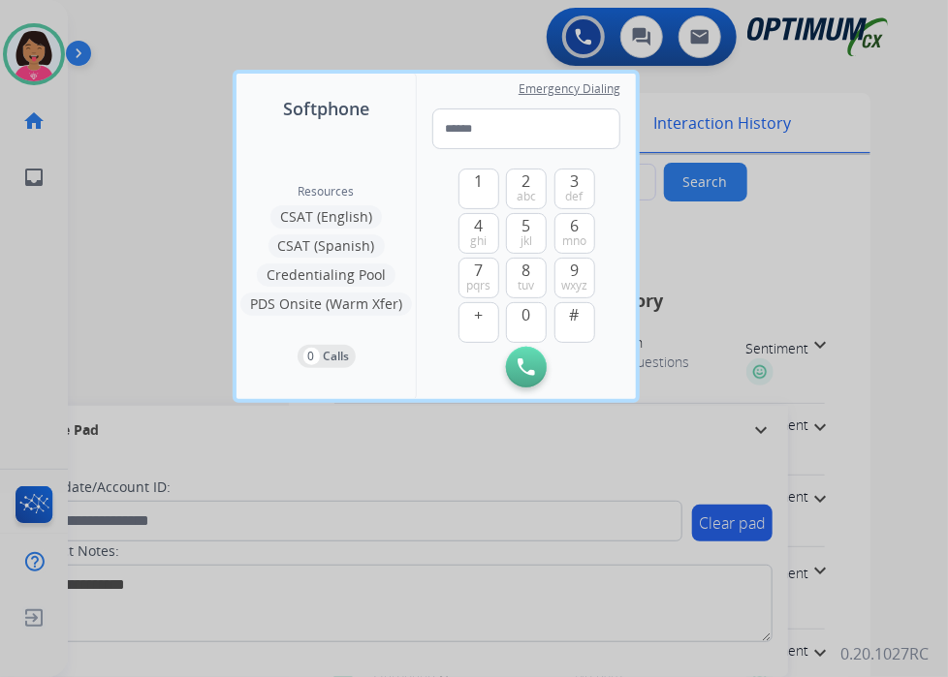
type input "**********"
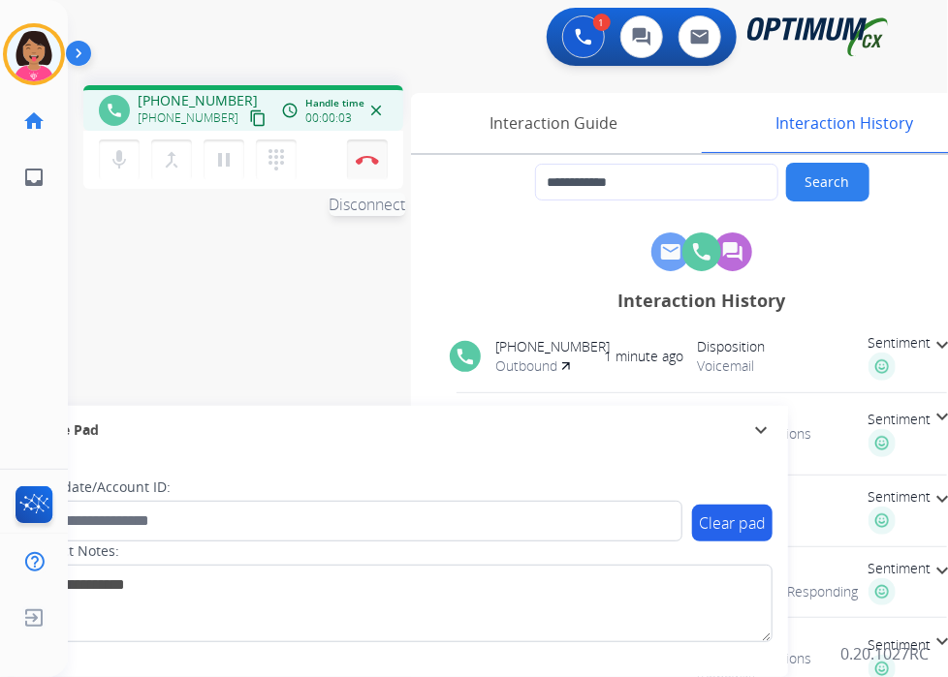
click at [375, 168] on button "Disconnect" at bounding box center [367, 160] width 41 height 41
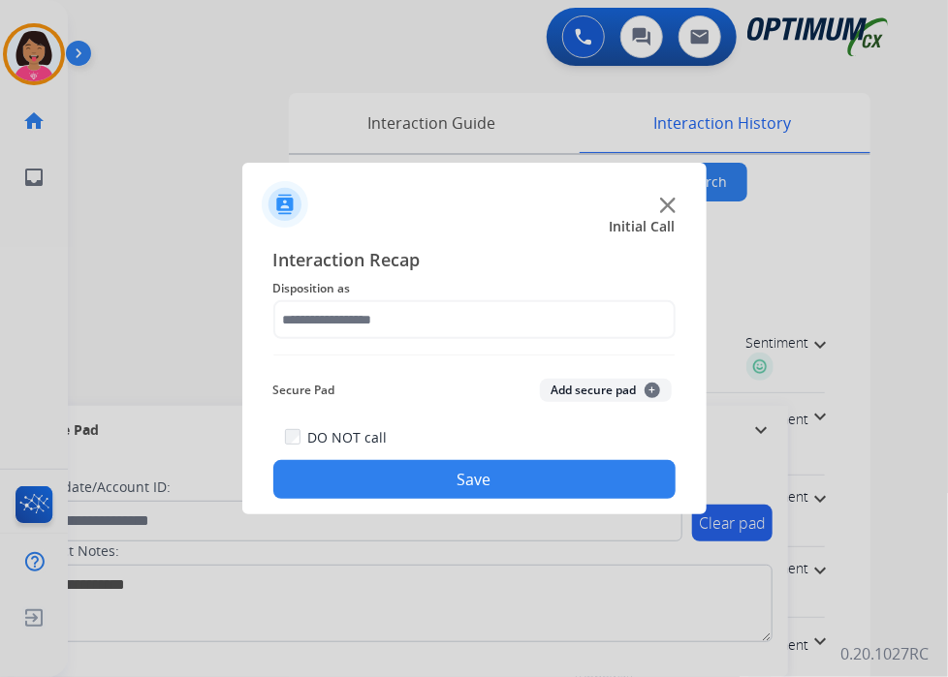
click at [668, 203] on img at bounding box center [668, 206] width 16 height 16
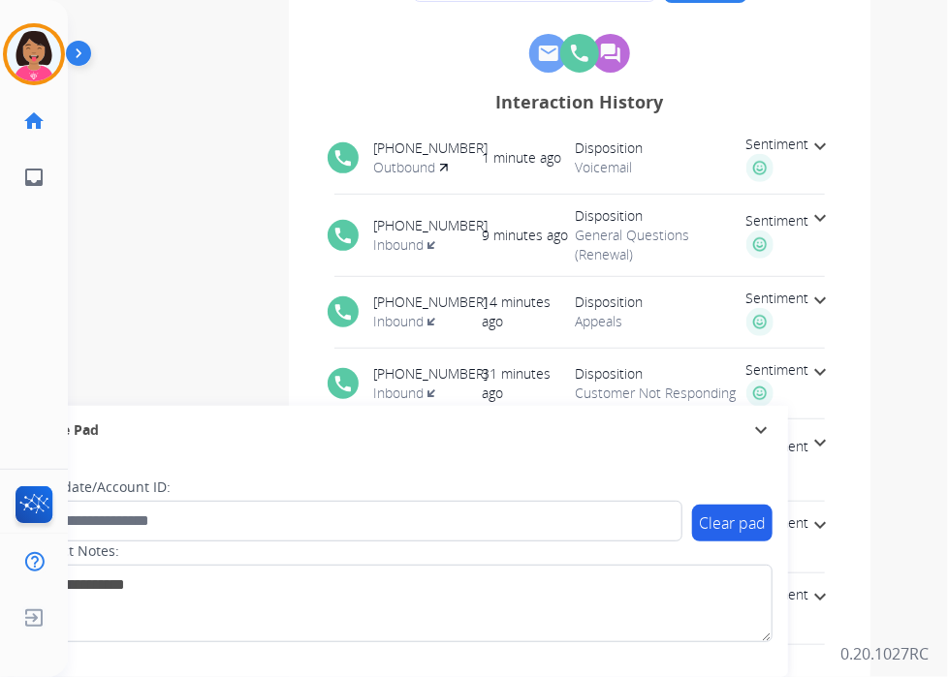
scroll to position [201, 0]
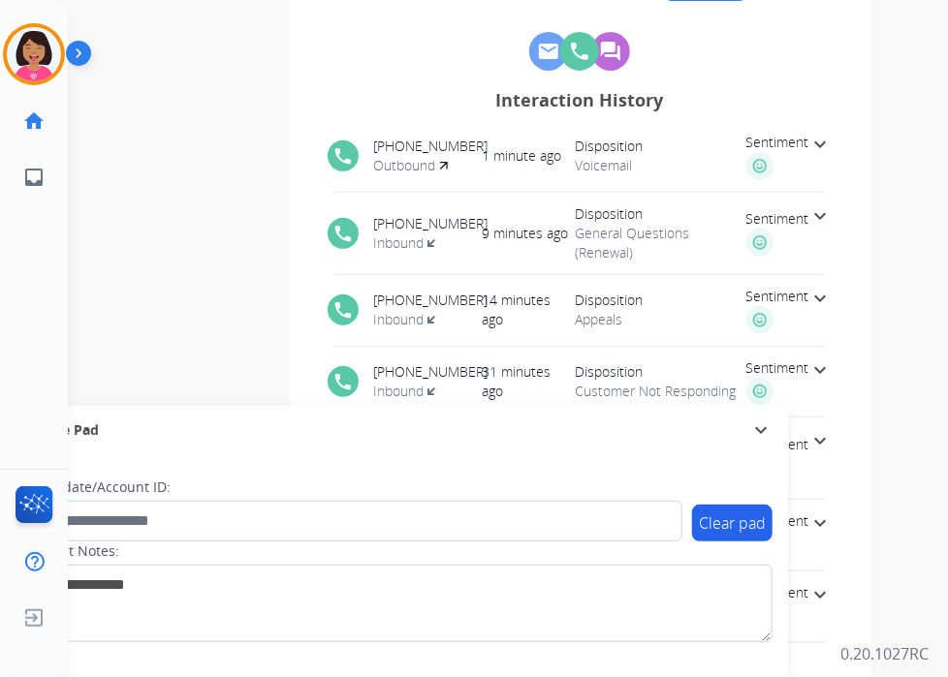
click at [670, 394] on span "Customer Not Responding" at bounding box center [661, 391] width 171 height 19
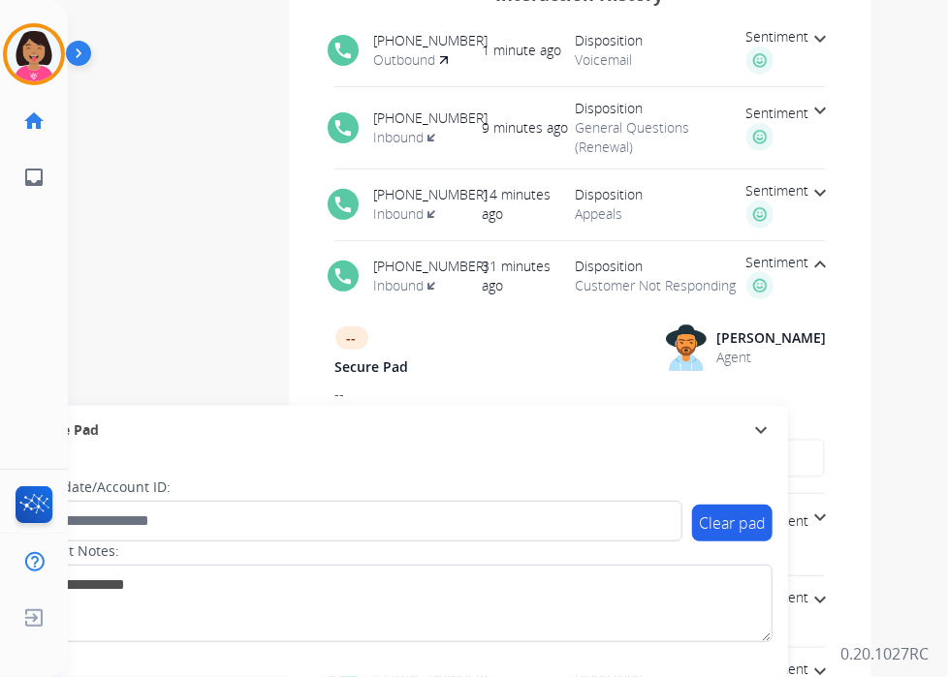
scroll to position [0, 0]
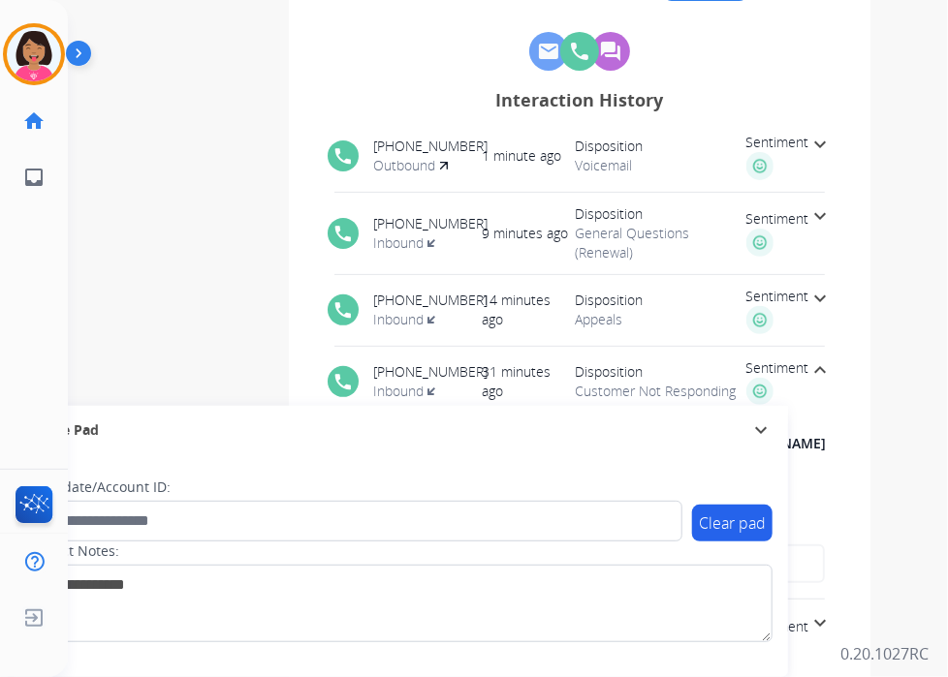
click at [658, 288] on div "phone [PHONE_NUMBER] Inbound transit_enterexit 14 minutes ago [DATE] 10:30:10 A…" at bounding box center [580, 310] width 536 height 71
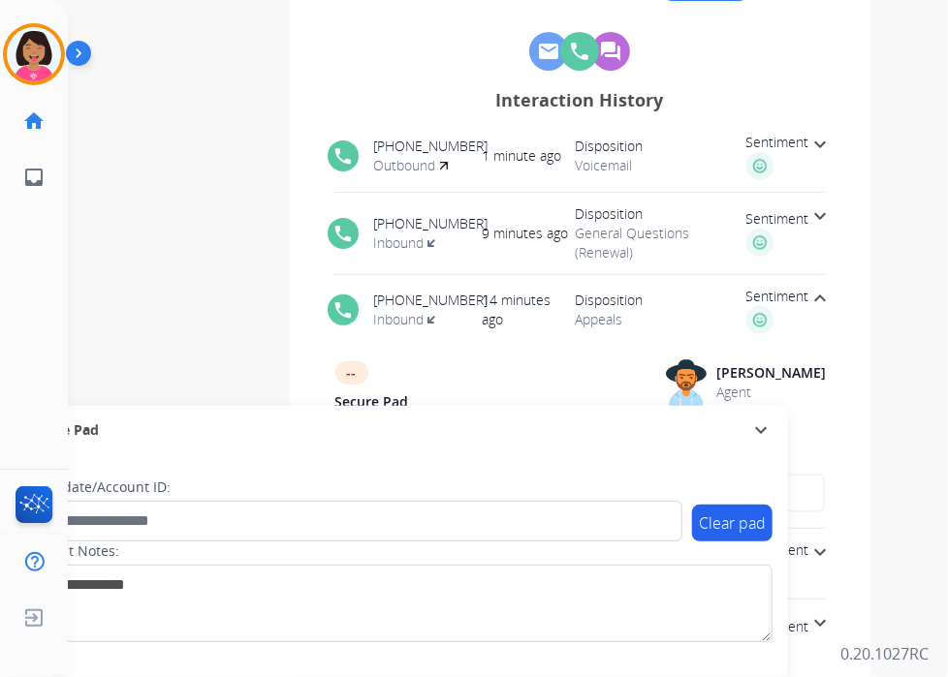
click at [644, 237] on span "General Questions (Renewal)" at bounding box center [661, 243] width 171 height 39
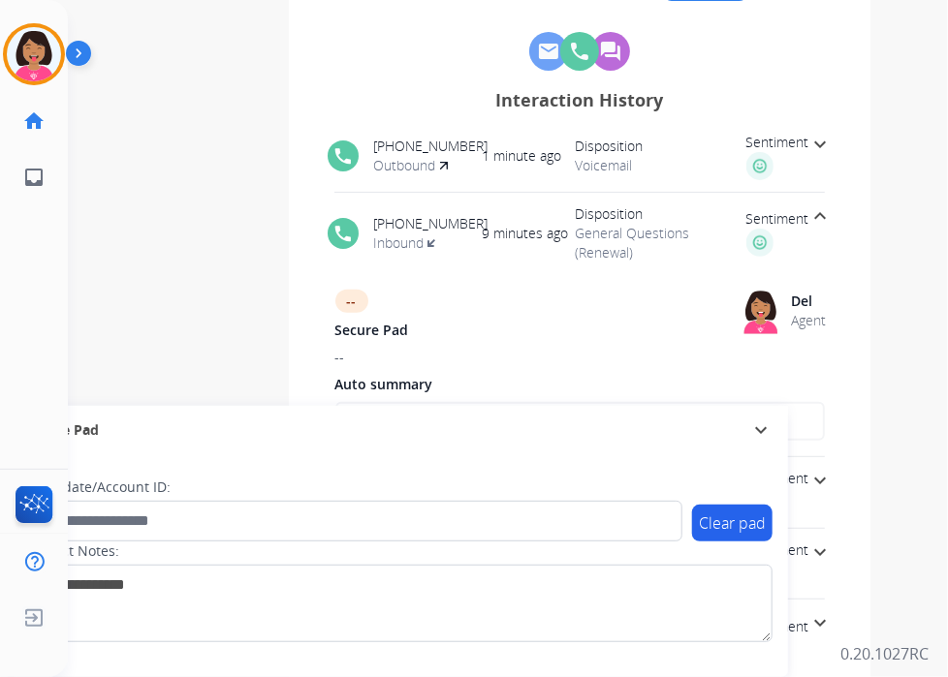
click at [647, 177] on div "phone [PHONE_NUMBER] Outbound 1 minute ago [DATE] 10:43:22 AM Disposition Voice…" at bounding box center [580, 156] width 536 height 71
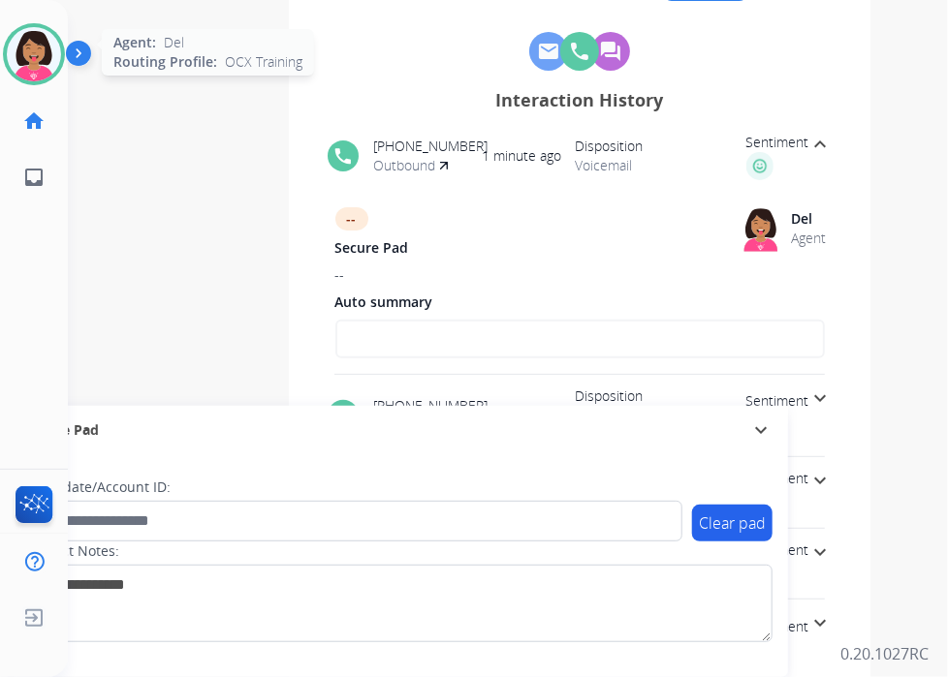
click at [22, 58] on img at bounding box center [34, 54] width 54 height 54
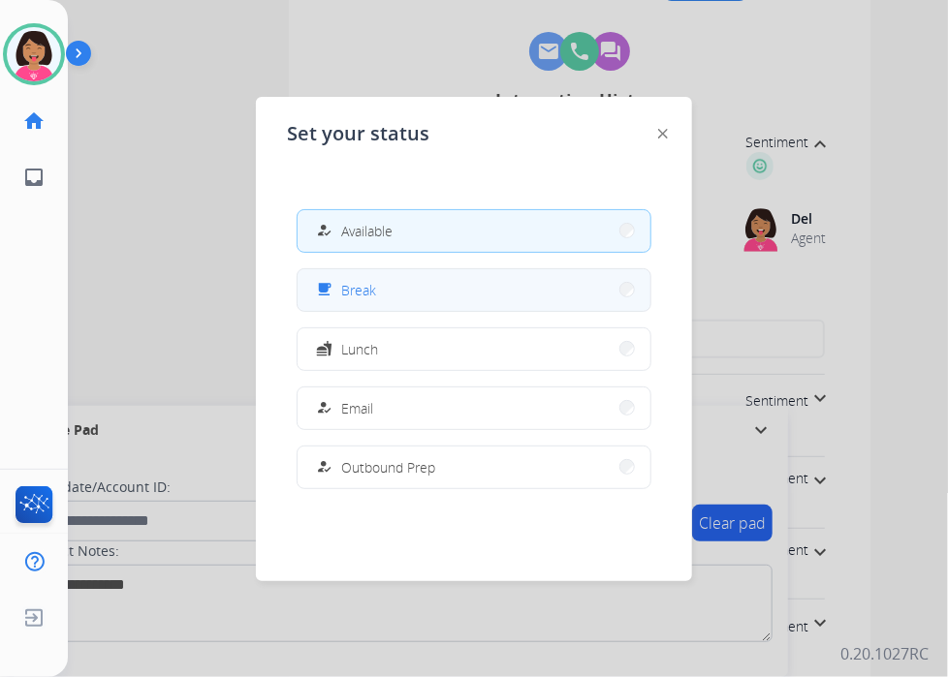
click at [422, 282] on button "free_breakfast Break" at bounding box center [473, 290] width 353 height 42
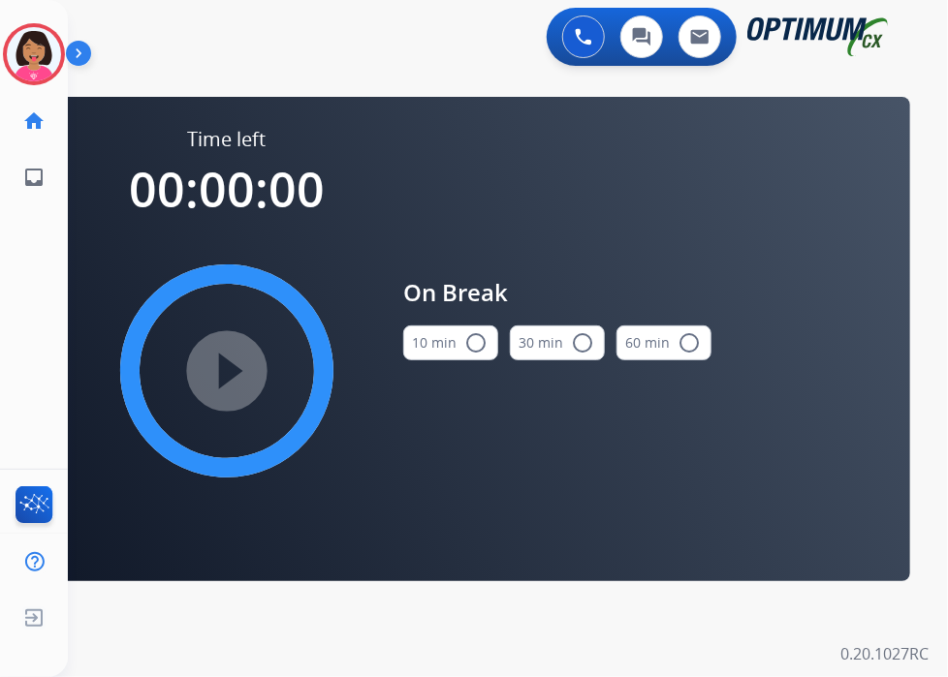
click at [466, 348] on mat-icon "radio_button_unchecked" at bounding box center [475, 342] width 23 height 23
click at [215, 367] on mat-icon "play_circle_filled" at bounding box center [226, 370] width 23 height 23
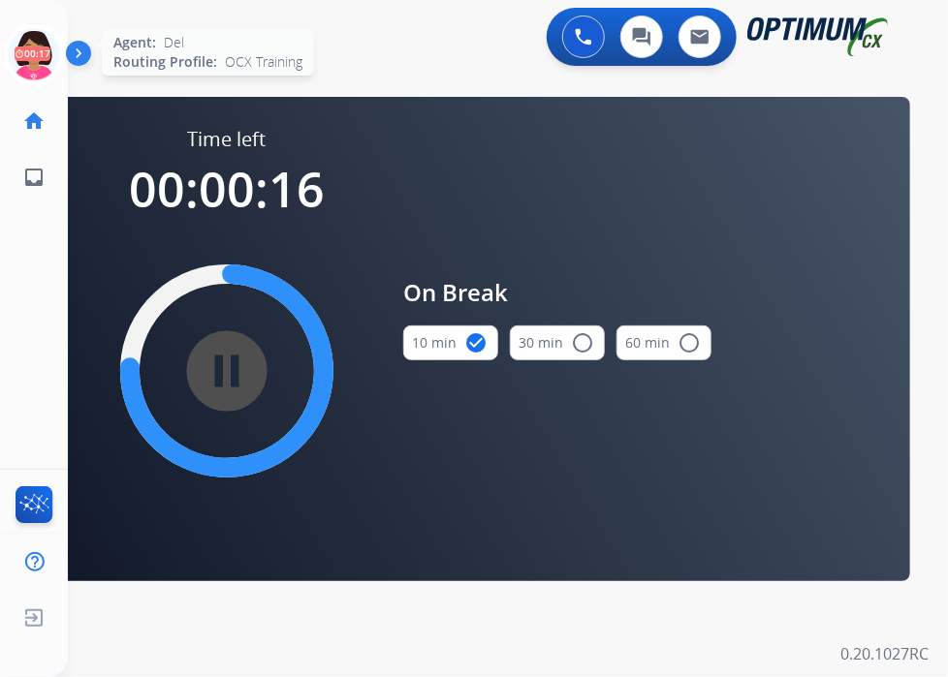
click at [35, 67] on icon at bounding box center [34, 54] width 63 height 63
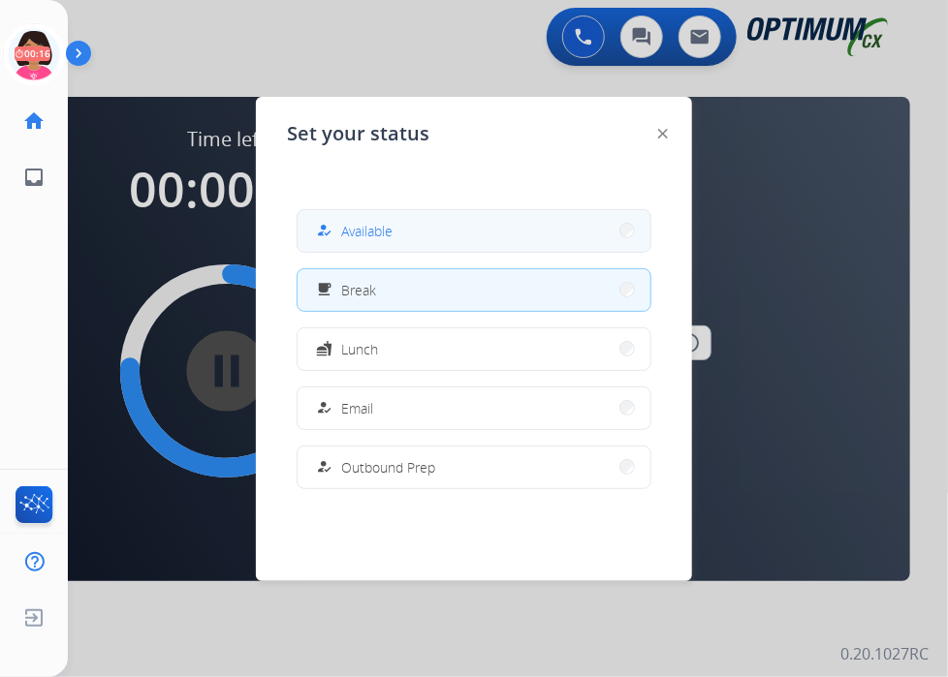
click at [589, 242] on button "how_to_reg Available" at bounding box center [473, 231] width 353 height 42
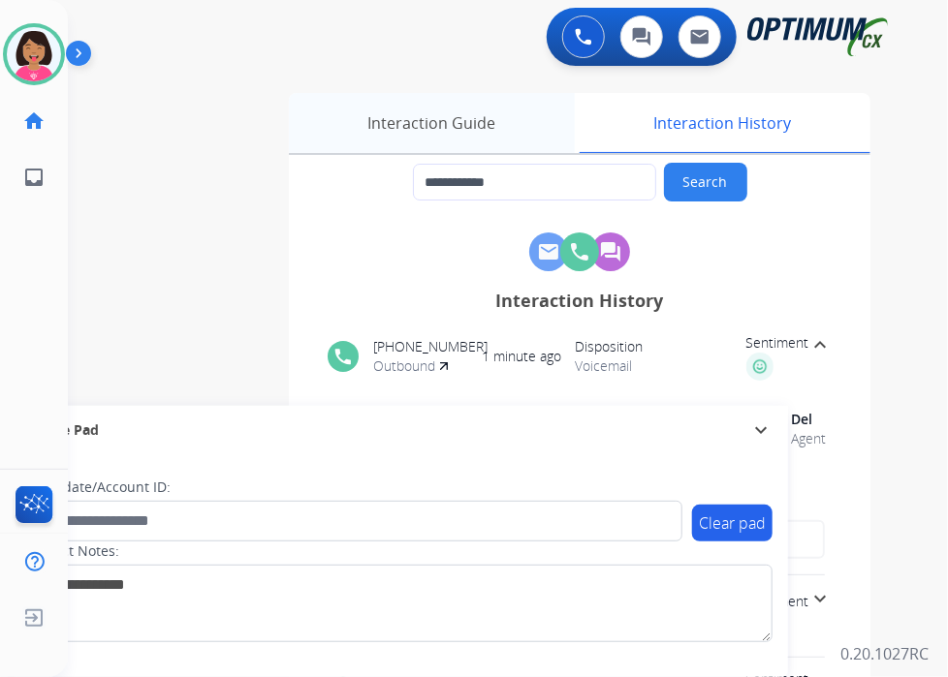
click at [497, 104] on div "Interaction Guide" at bounding box center [432, 123] width 286 height 60
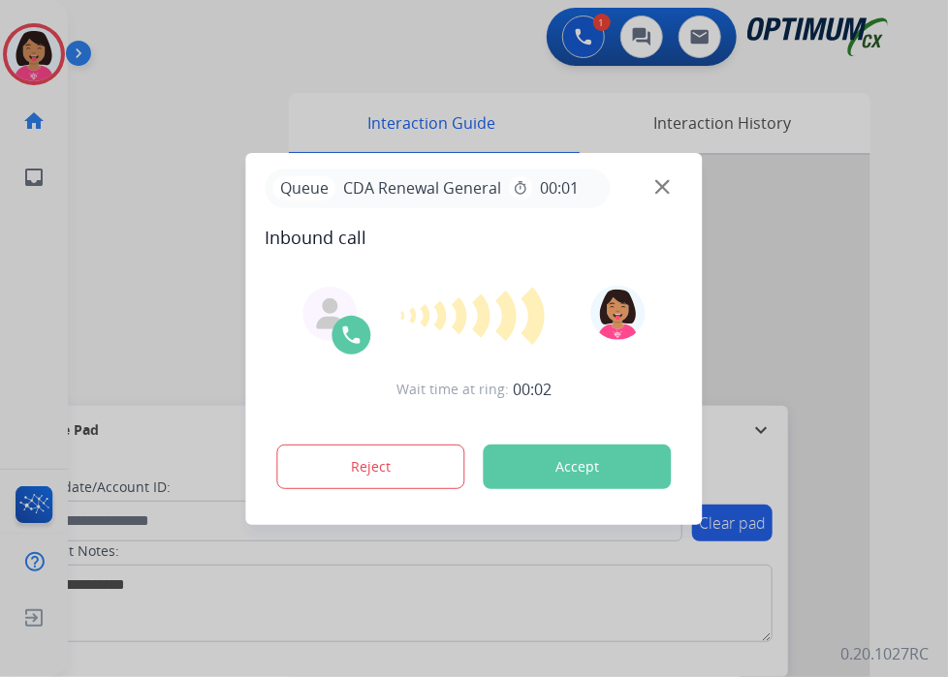
click at [666, 187] on img at bounding box center [662, 186] width 15 height 15
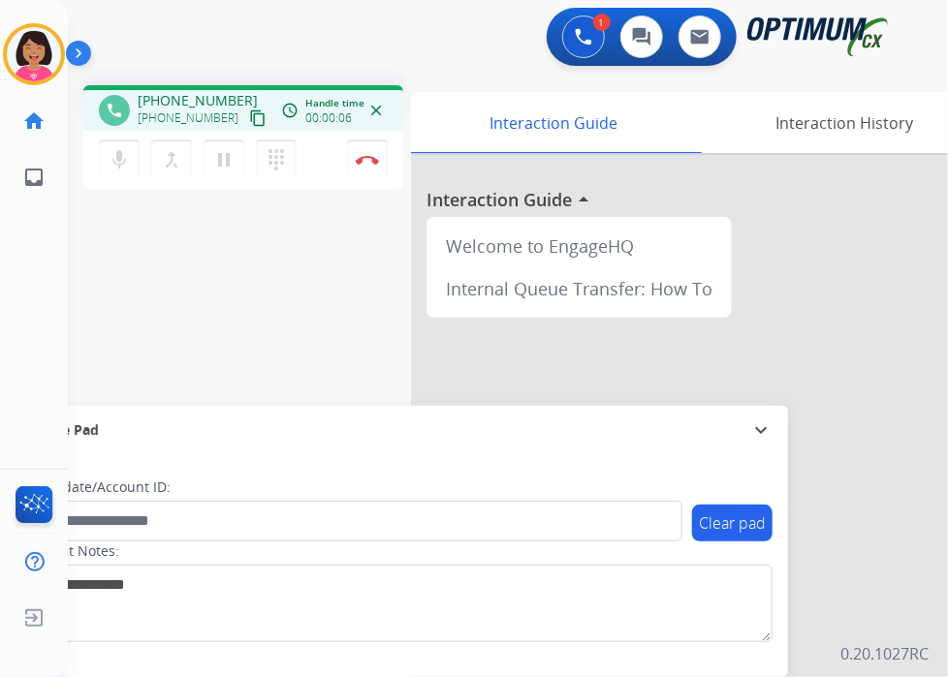
click at [249, 122] on mat-icon "content_copy" at bounding box center [257, 117] width 17 height 17
click at [81, 224] on div "phone [PHONE_NUMBER] [PHONE_NUMBER] content_copy access_time Call metrics Queue…" at bounding box center [484, 474] width 833 height 808
click at [226, 267] on div "phone [PHONE_NUMBER] [PHONE_NUMBER] content_copy access_time Call metrics Queue…" at bounding box center [484, 474] width 833 height 808
click at [372, 159] on img at bounding box center [367, 160] width 23 height 10
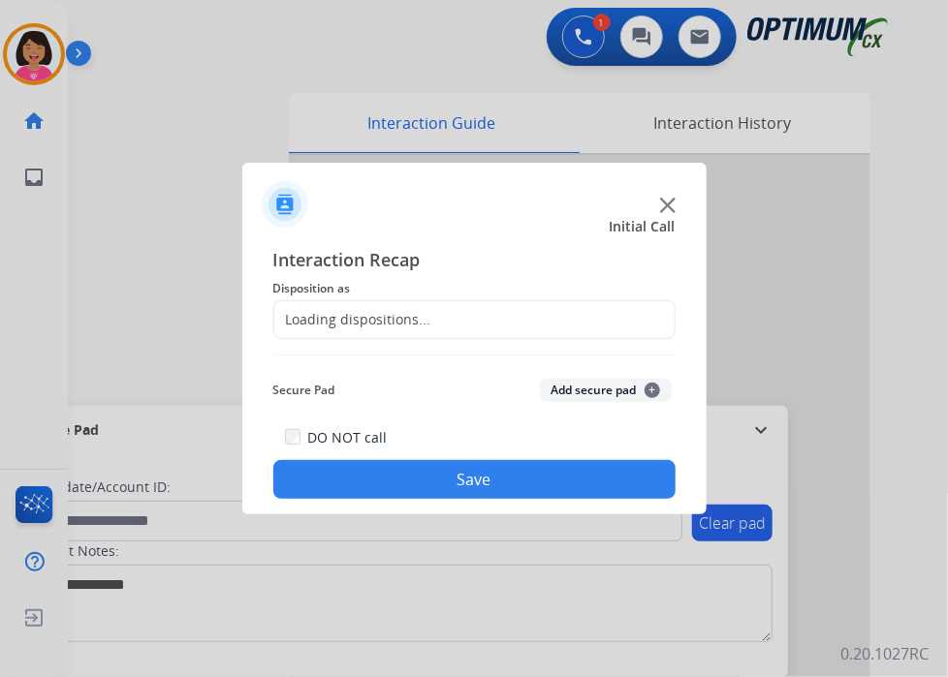
click at [387, 313] on div "Loading dispositions..." at bounding box center [352, 319] width 157 height 19
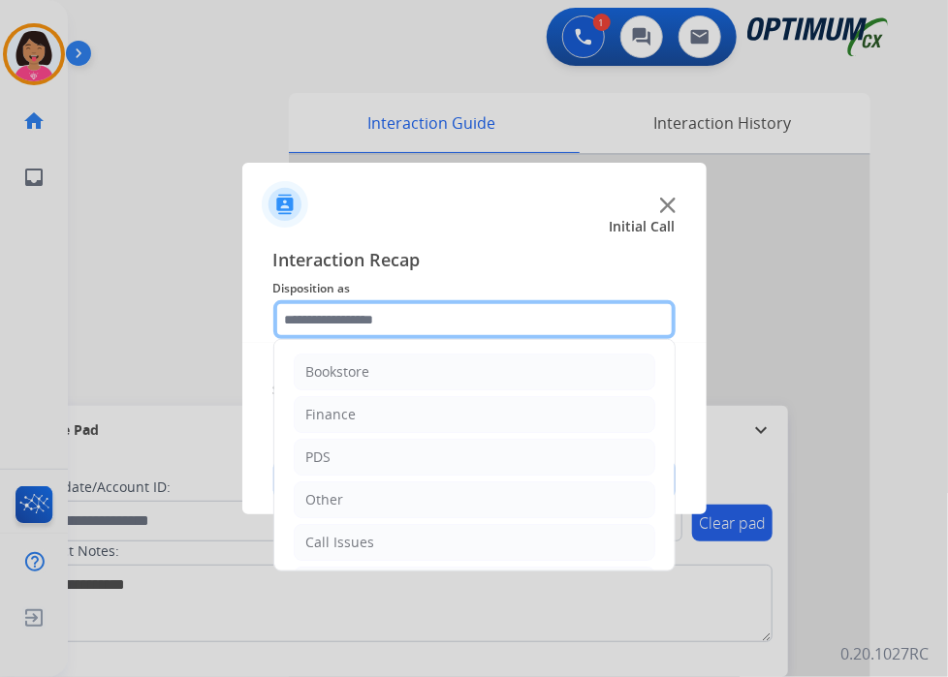
click at [417, 317] on input "text" at bounding box center [474, 319] width 402 height 39
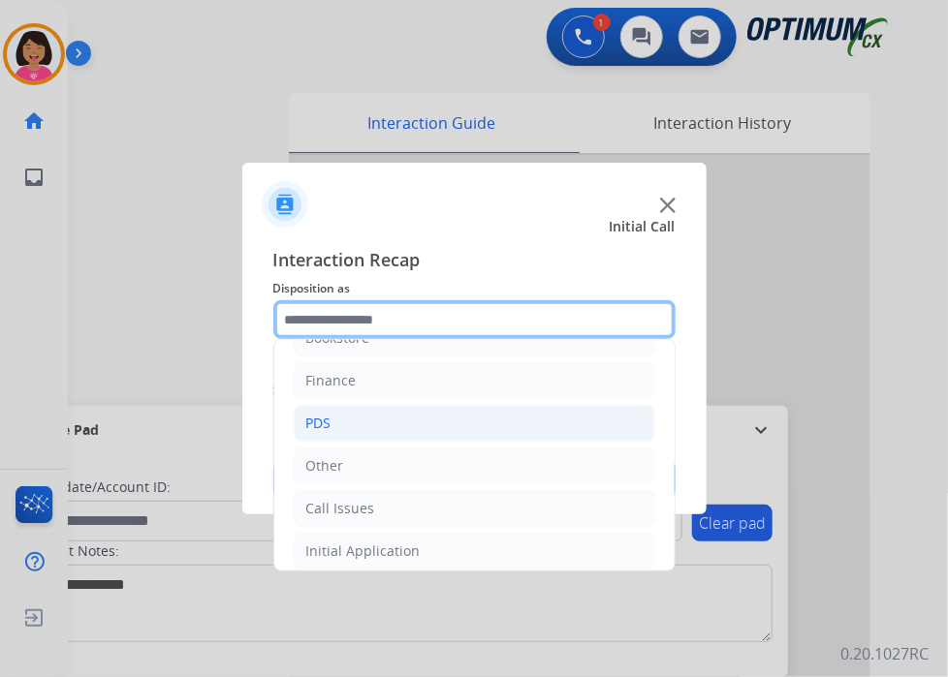
scroll to position [128, 0]
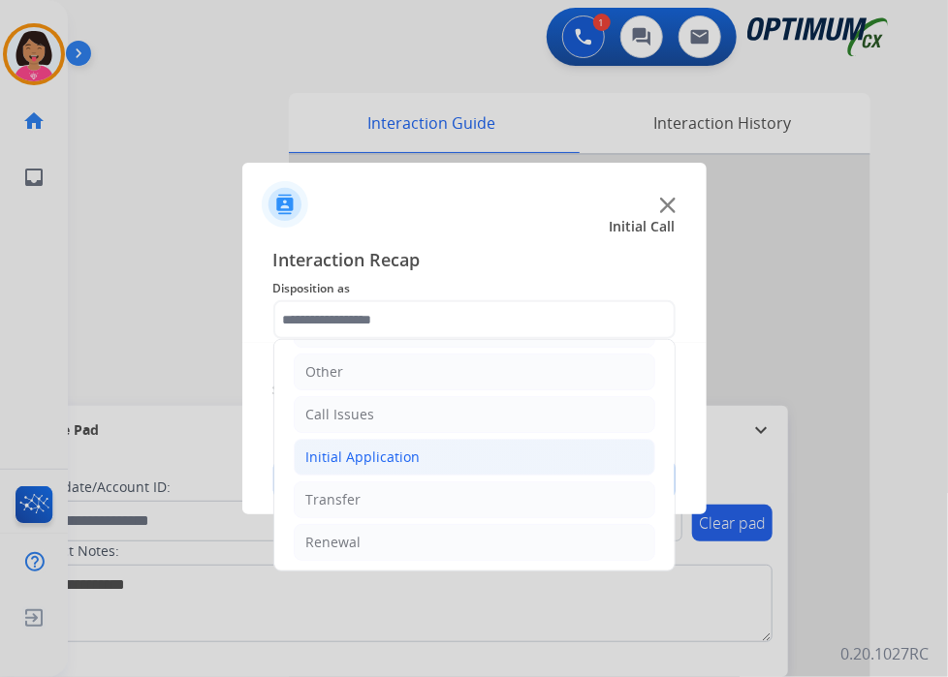
click at [421, 455] on li "Initial Application" at bounding box center [474, 457] width 361 height 37
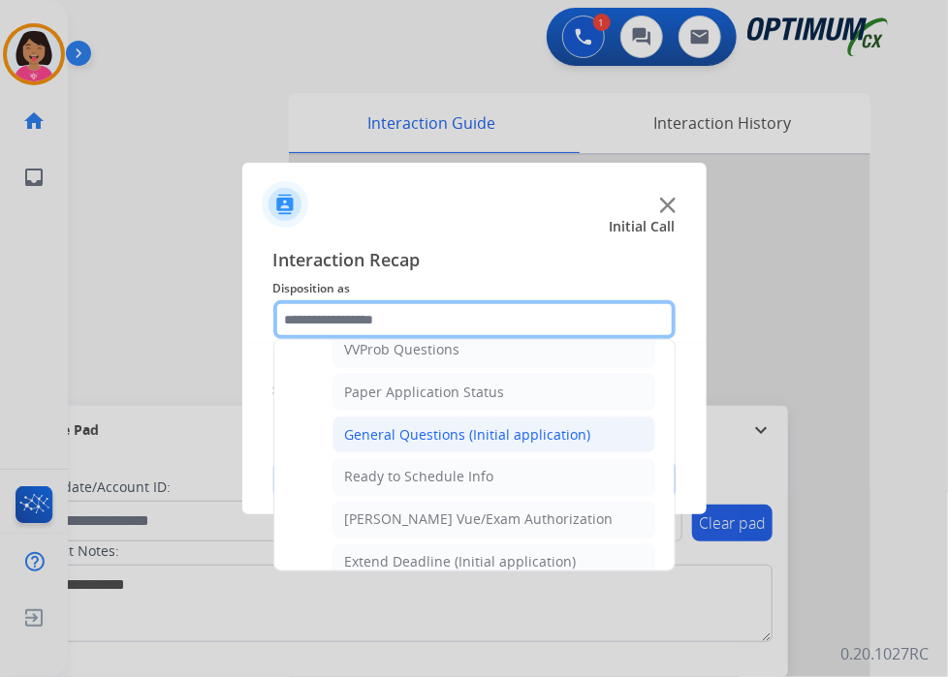
scroll to position [1097, 0]
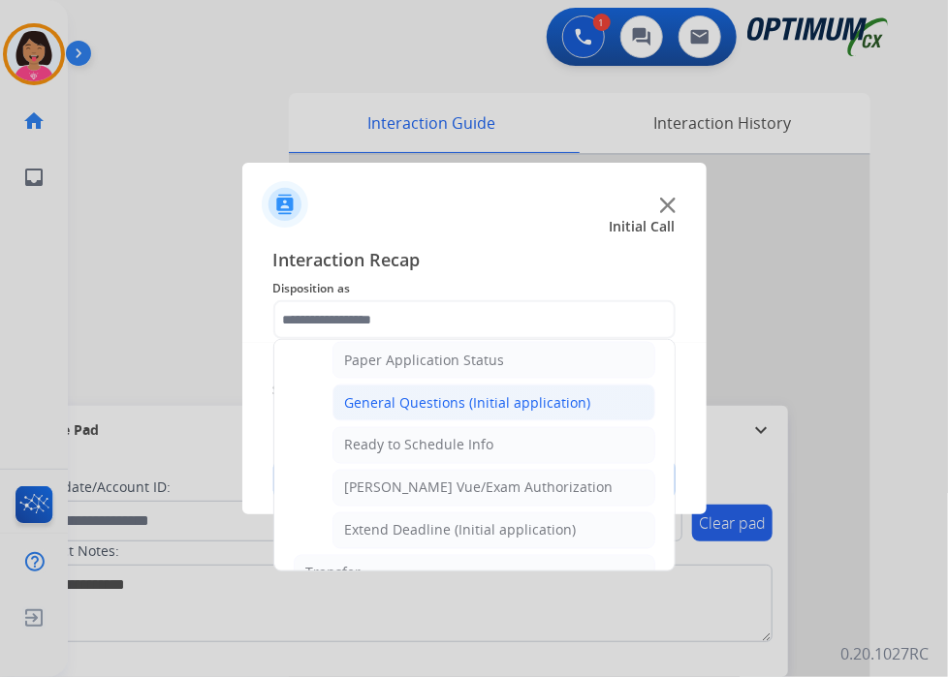
click at [497, 393] on div "General Questions (Initial application)" at bounding box center [468, 402] width 246 height 19
type input "**********"
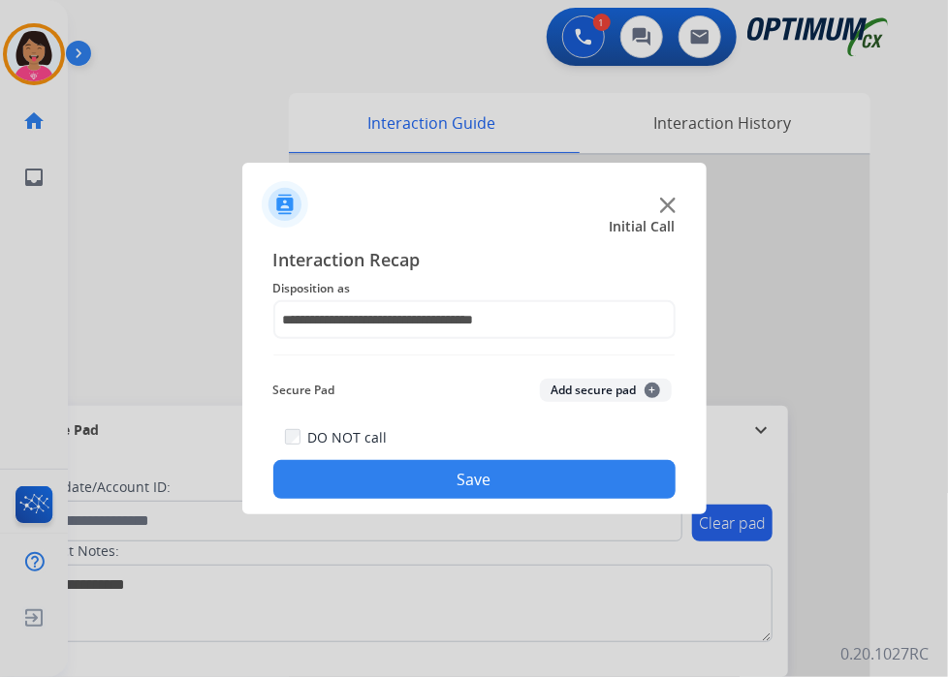
click at [502, 461] on button "Save" at bounding box center [474, 479] width 402 height 39
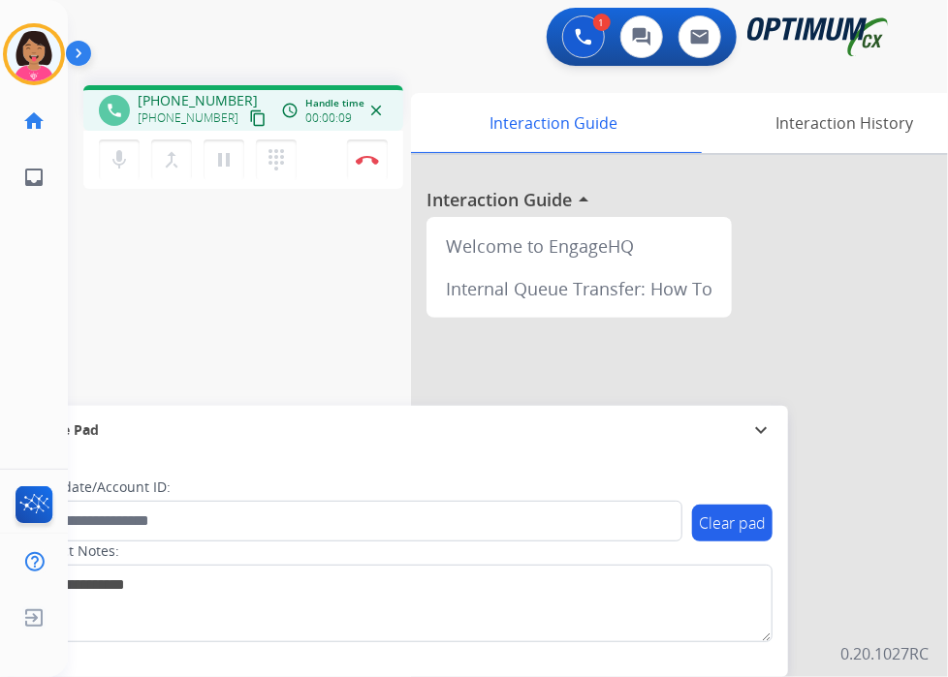
click at [249, 113] on mat-icon "content_copy" at bounding box center [257, 117] width 17 height 17
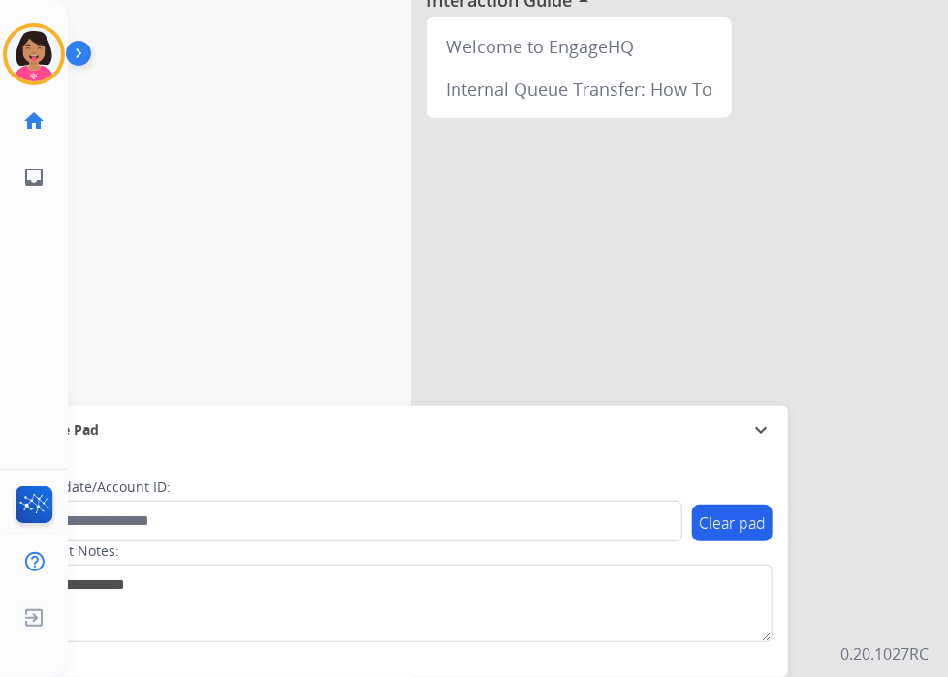
scroll to position [201, 0]
click at [67, 230] on div "Del Busy Edit Avatar Agent: [PERSON_NAME] Profile: OCX Training home Home Home …" at bounding box center [34, 338] width 68 height 677
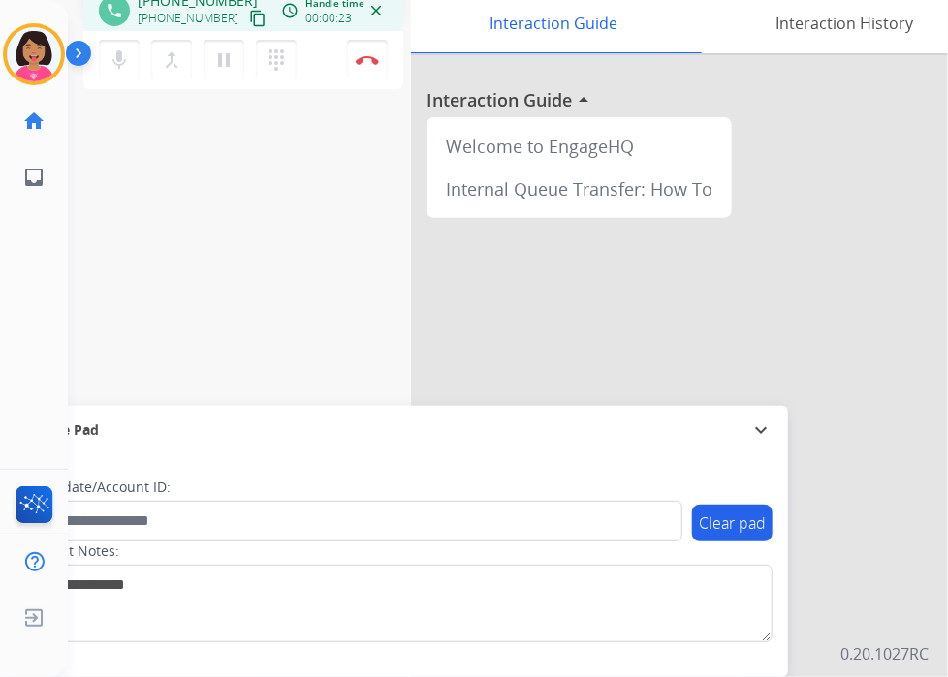
scroll to position [0, 0]
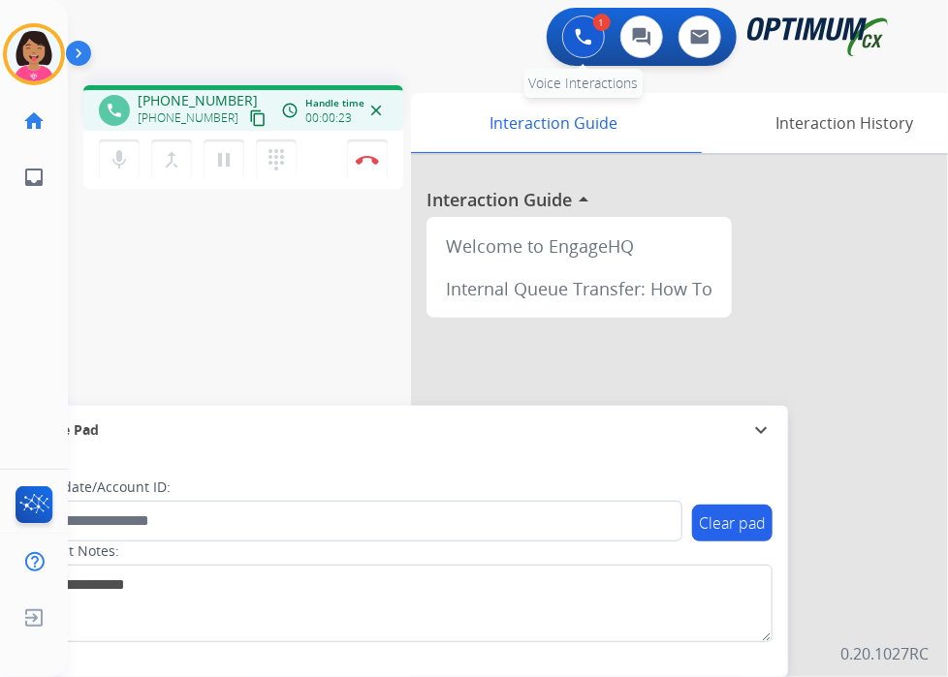
click at [584, 42] on img at bounding box center [583, 36] width 17 height 17
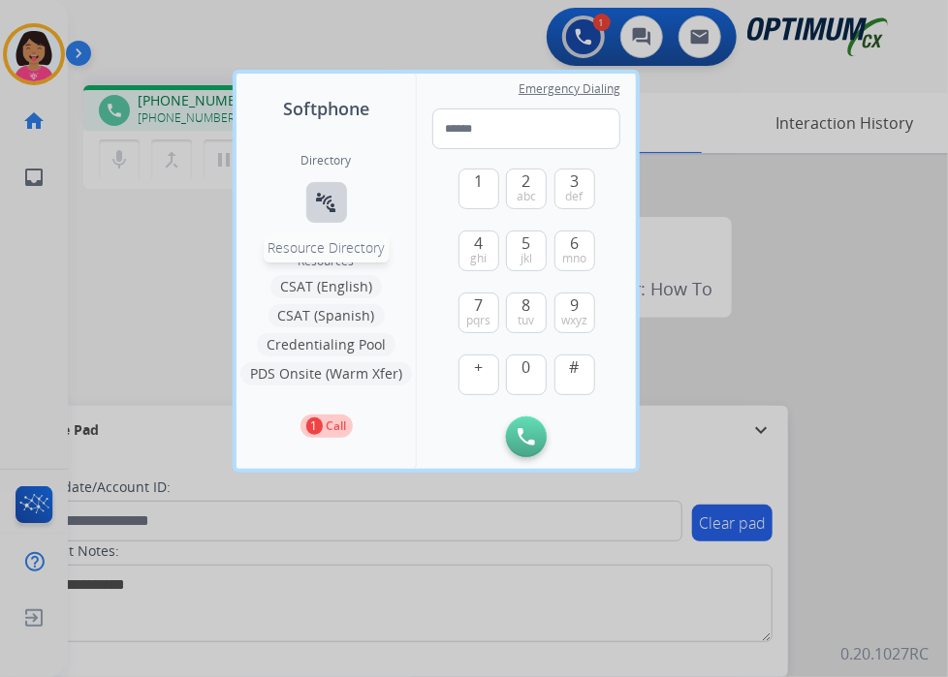
click at [318, 205] on mat-icon "connect_without_contact" at bounding box center [326, 202] width 23 height 23
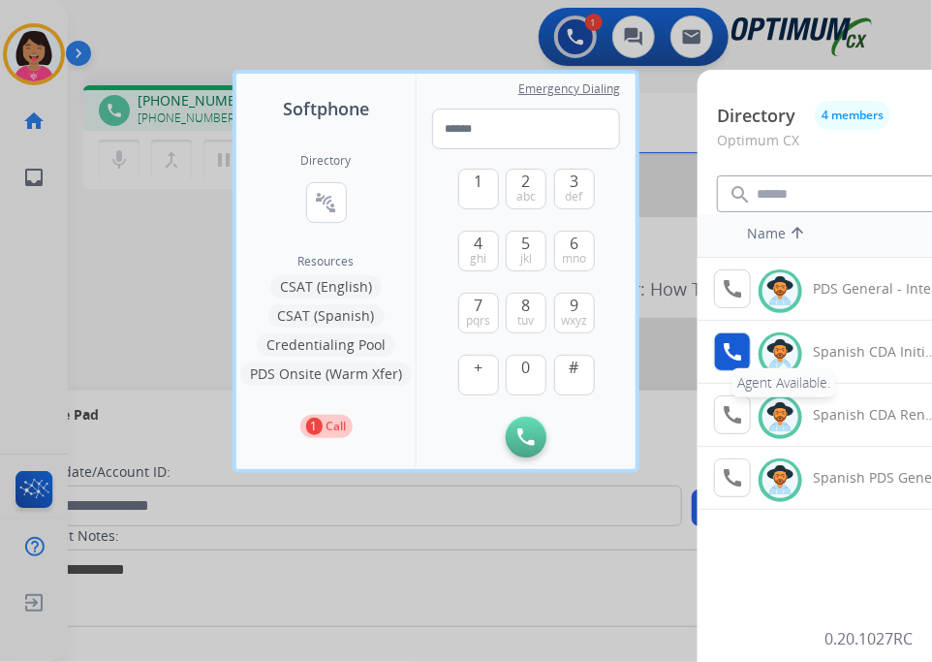
click at [735, 359] on mat-icon "call" at bounding box center [732, 351] width 23 height 23
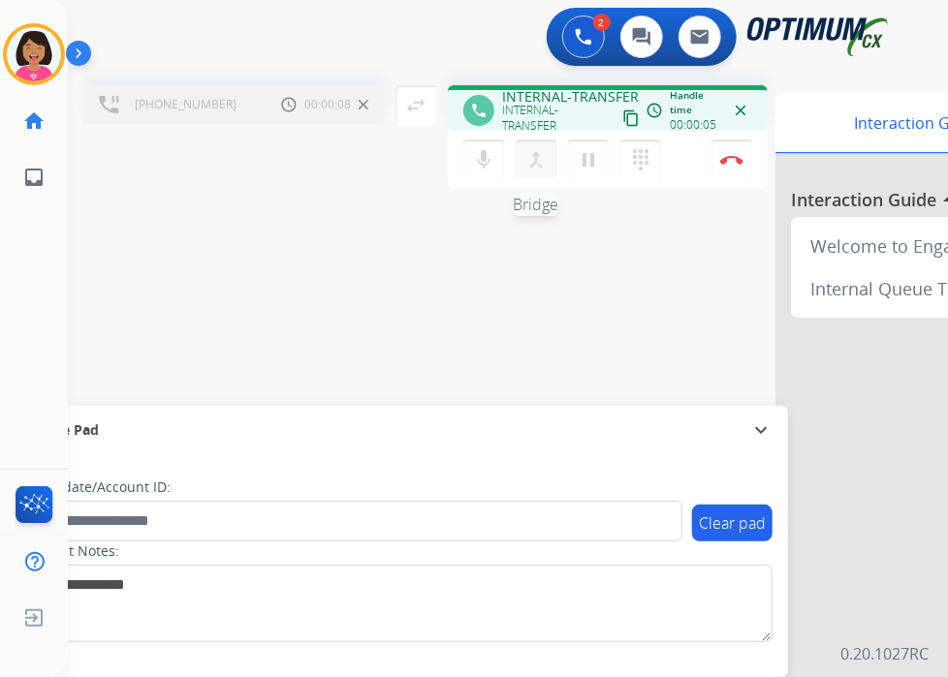
click at [536, 162] on mat-icon "merge_type" at bounding box center [535, 159] width 23 height 23
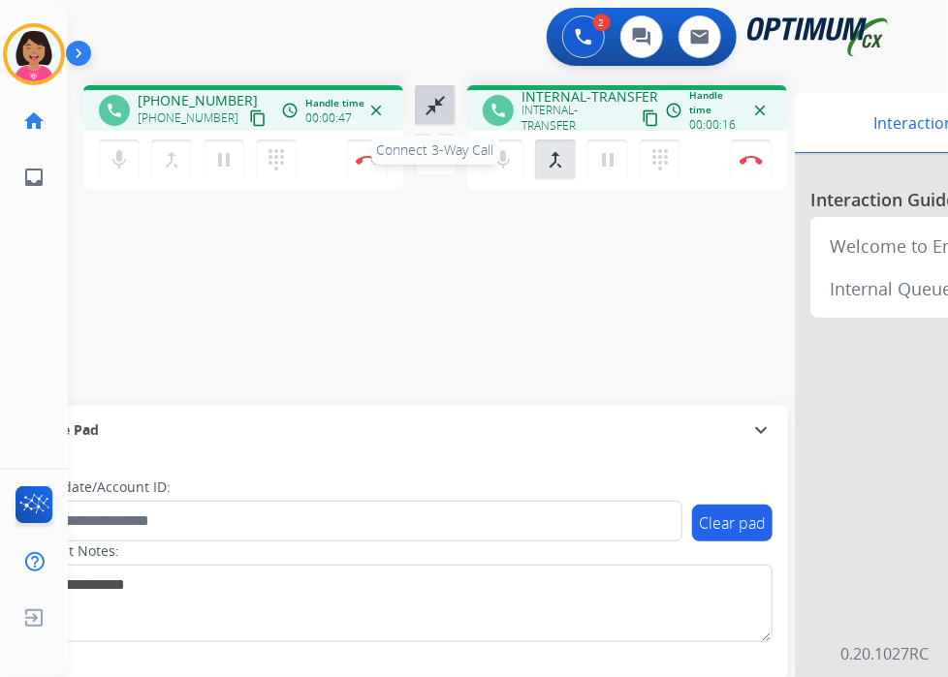
click at [434, 106] on mat-icon "close_fullscreen" at bounding box center [434, 105] width 23 height 23
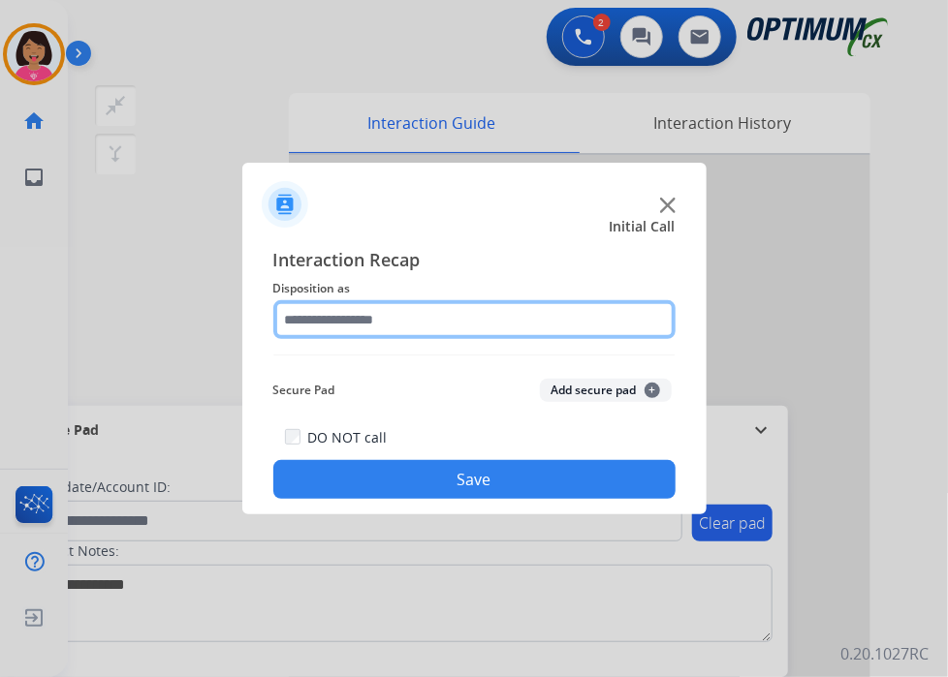
drag, startPoint x: 440, startPoint y: 339, endPoint x: 445, endPoint y: 313, distance: 26.6
click at [440, 338] on div "Interaction Recap Disposition as Secure Pad Add secure pad + DO NOT call Save" at bounding box center [474, 372] width 402 height 253
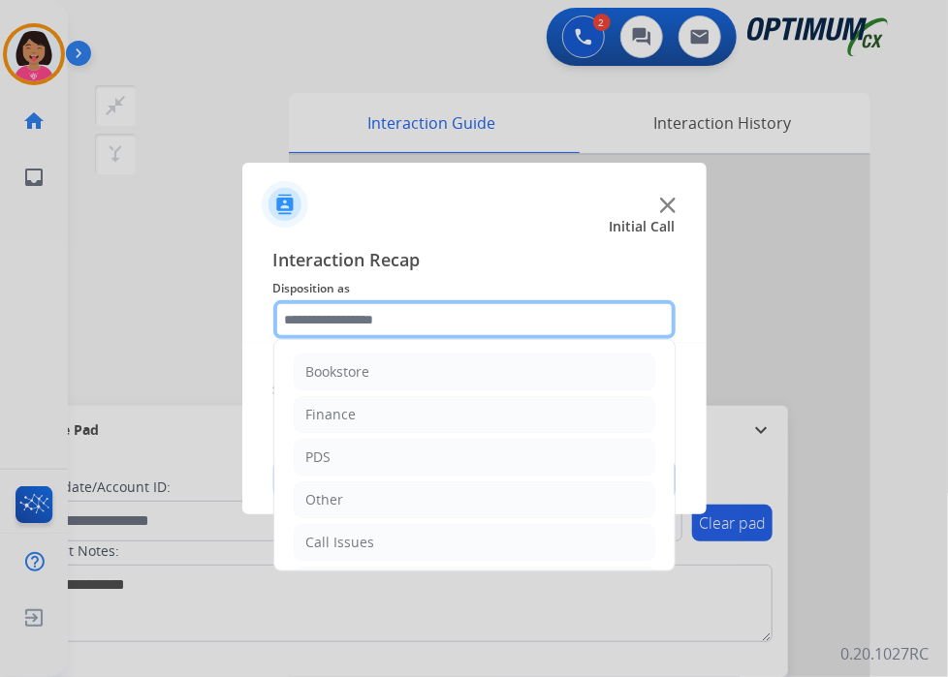
click at [445, 313] on input "text" at bounding box center [474, 319] width 402 height 39
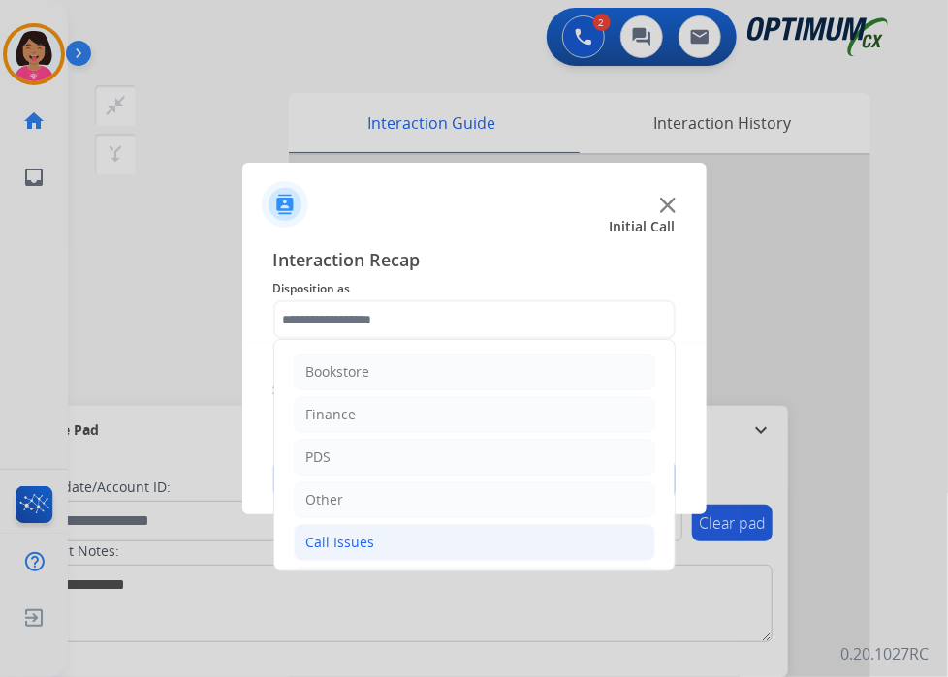
click at [414, 544] on li "Call Issues" at bounding box center [474, 542] width 361 height 37
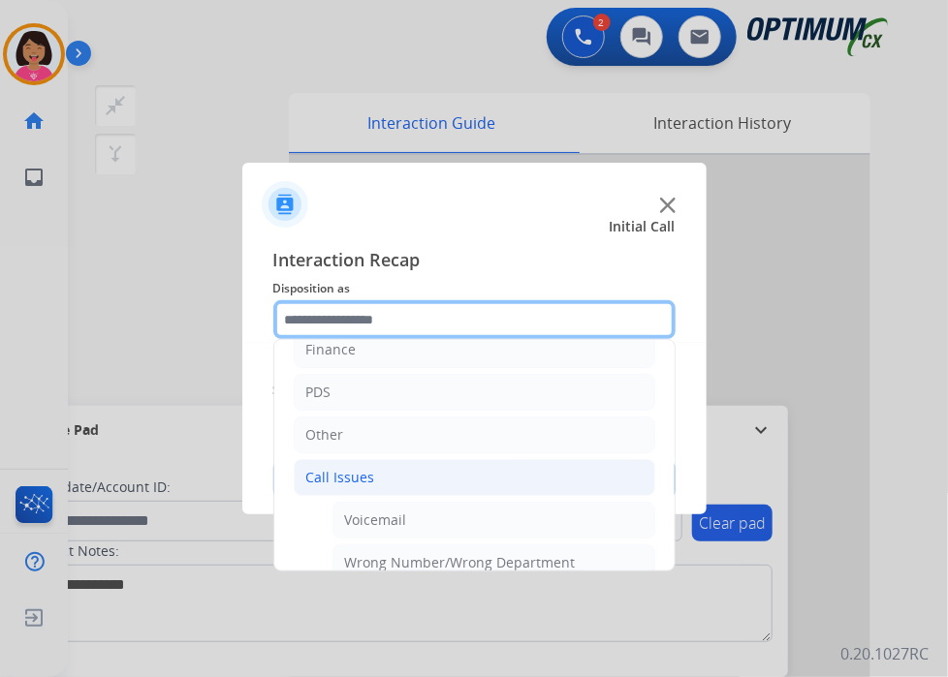
scroll to position [97, 0]
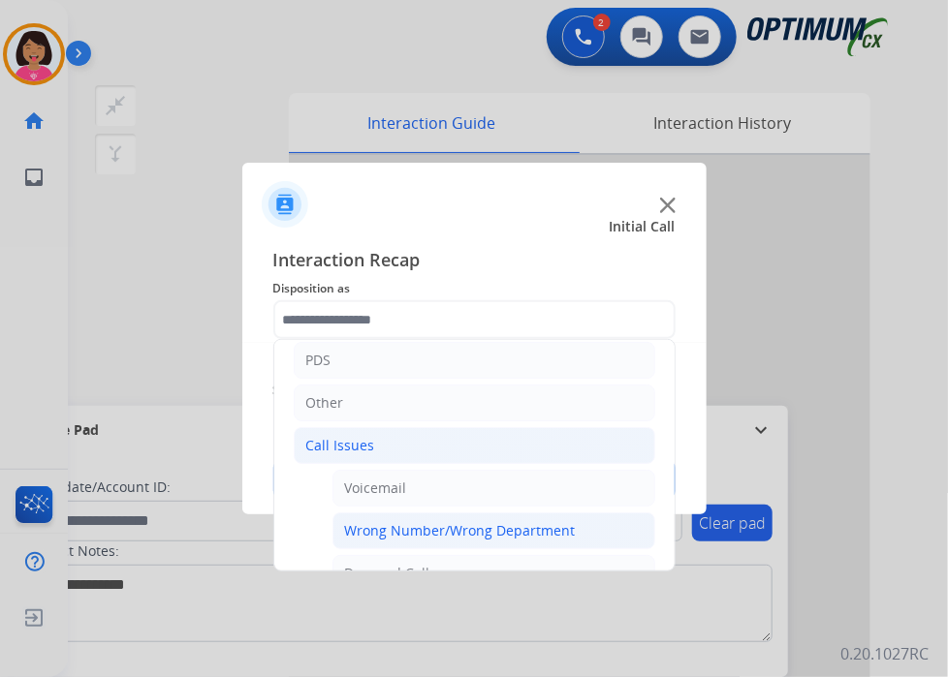
click at [446, 521] on div "Wrong Number/Wrong Department" at bounding box center [460, 530] width 231 height 19
type input "**********"
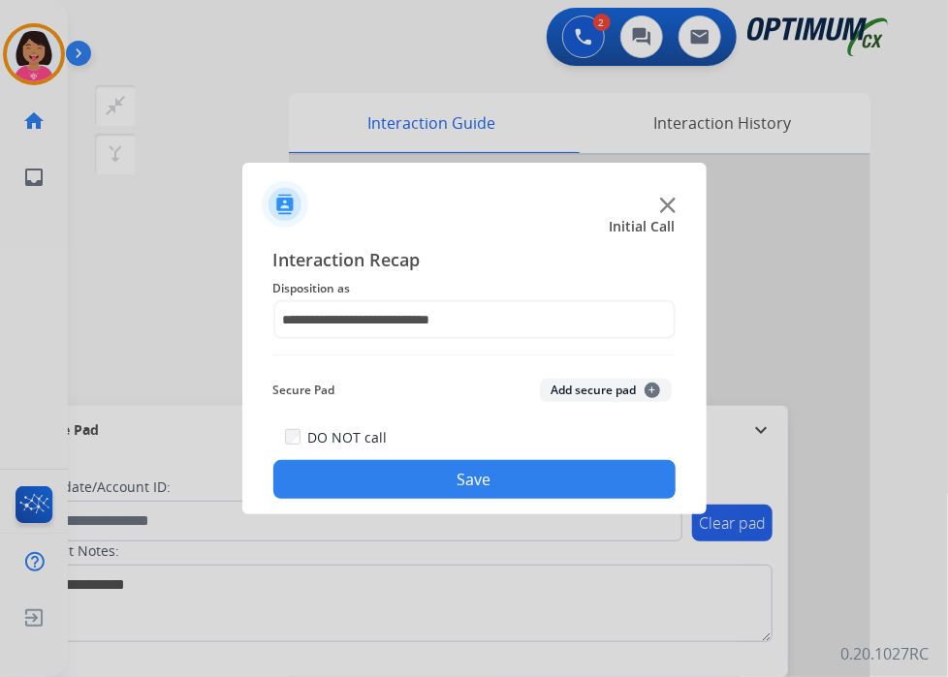
click at [487, 489] on button "Save" at bounding box center [474, 479] width 402 height 39
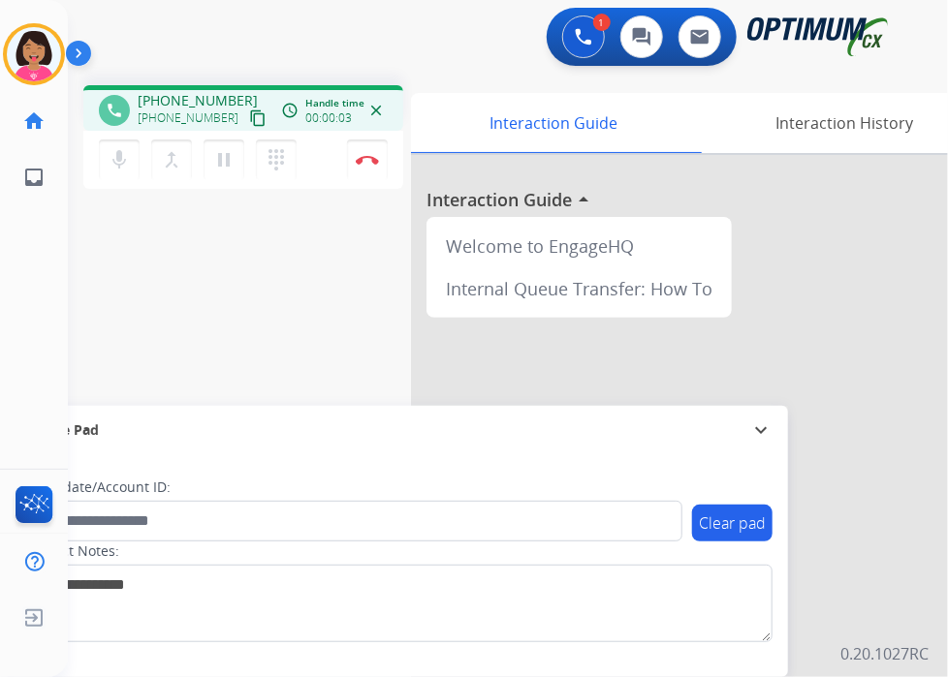
click at [249, 117] on mat-icon "content_copy" at bounding box center [257, 117] width 17 height 17
click at [98, 203] on div "phone [PHONE_NUMBER] [PHONE_NUMBER] content_copy access_time Call metrics Queue…" at bounding box center [484, 474] width 833 height 808
click at [121, 157] on mat-icon "mic" at bounding box center [119, 159] width 23 height 23
click at [118, 158] on mat-icon "mic_off" at bounding box center [119, 159] width 23 height 23
drag, startPoint x: 83, startPoint y: 176, endPoint x: 96, endPoint y: 189, distance: 17.8
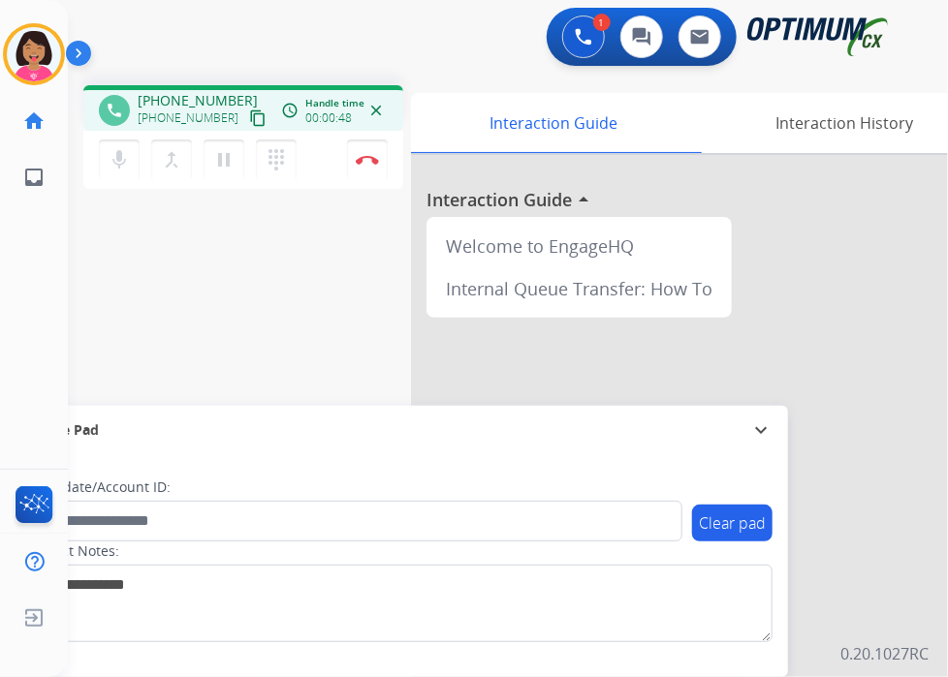
click at [88, 177] on div "mic Mute merge_type Bridge pause Hold dialpad Dialpad Disconnect" at bounding box center [243, 160] width 320 height 58
drag, startPoint x: 84, startPoint y: 278, endPoint x: 104, endPoint y: 198, distance: 82.7
click at [84, 272] on div "phone [PHONE_NUMBER] [PHONE_NUMBER] content_copy access_time Call metrics Queue…" at bounding box center [484, 474] width 833 height 808
click at [111, 165] on mat-icon "mic" at bounding box center [119, 159] width 23 height 23
click at [111, 165] on mat-icon "mic_off" at bounding box center [119, 159] width 23 height 23
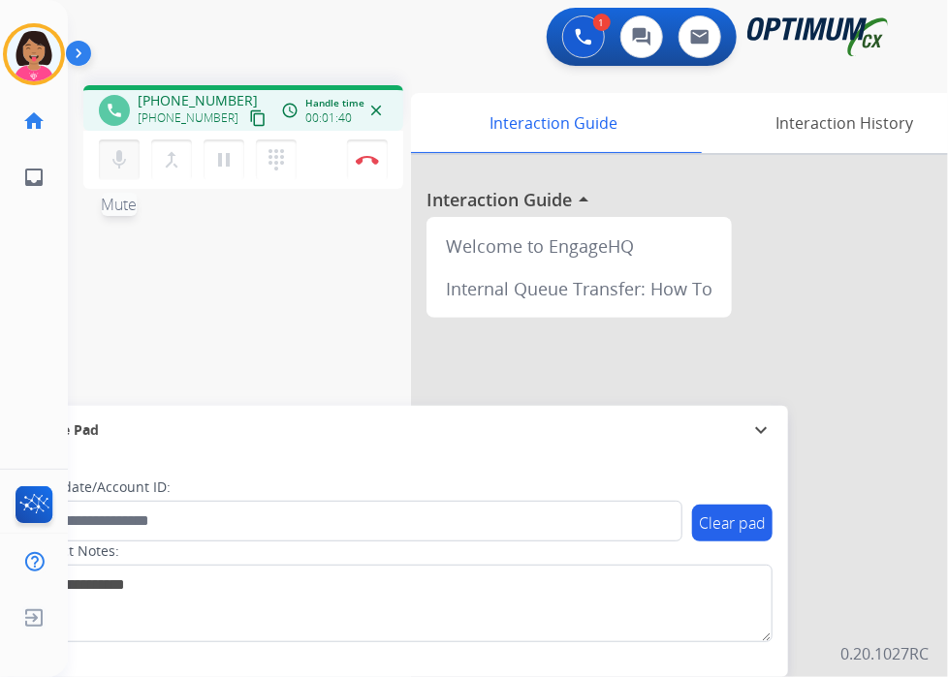
click at [117, 154] on mat-icon "mic" at bounding box center [119, 159] width 23 height 23
click at [117, 154] on mat-icon "mic_off" at bounding box center [119, 159] width 23 height 23
click at [359, 161] on img at bounding box center [367, 160] width 23 height 10
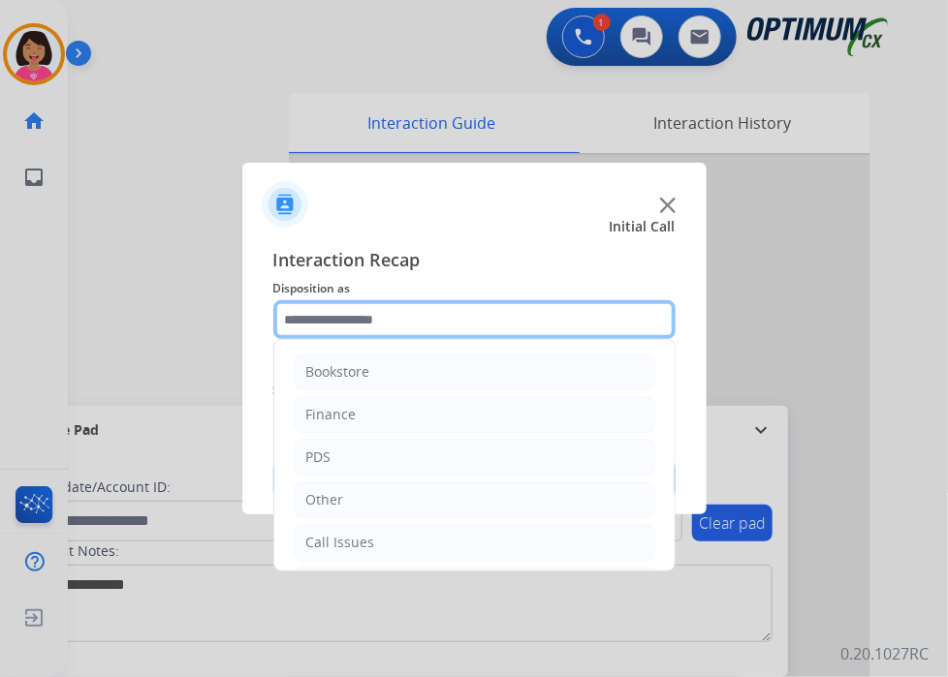
click at [568, 310] on input "text" at bounding box center [474, 319] width 402 height 39
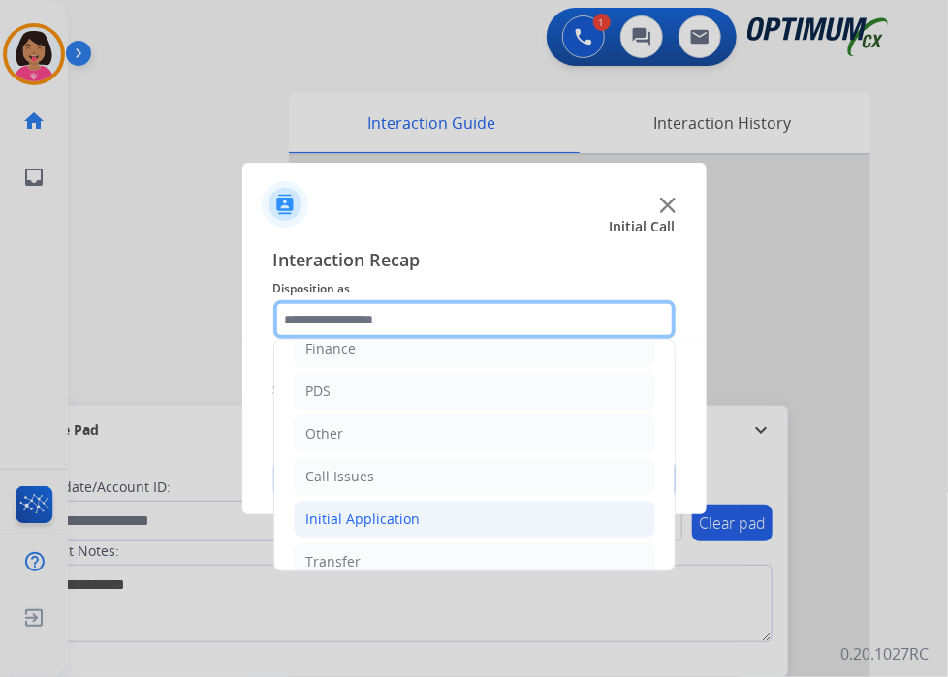
scroll to position [128, 0]
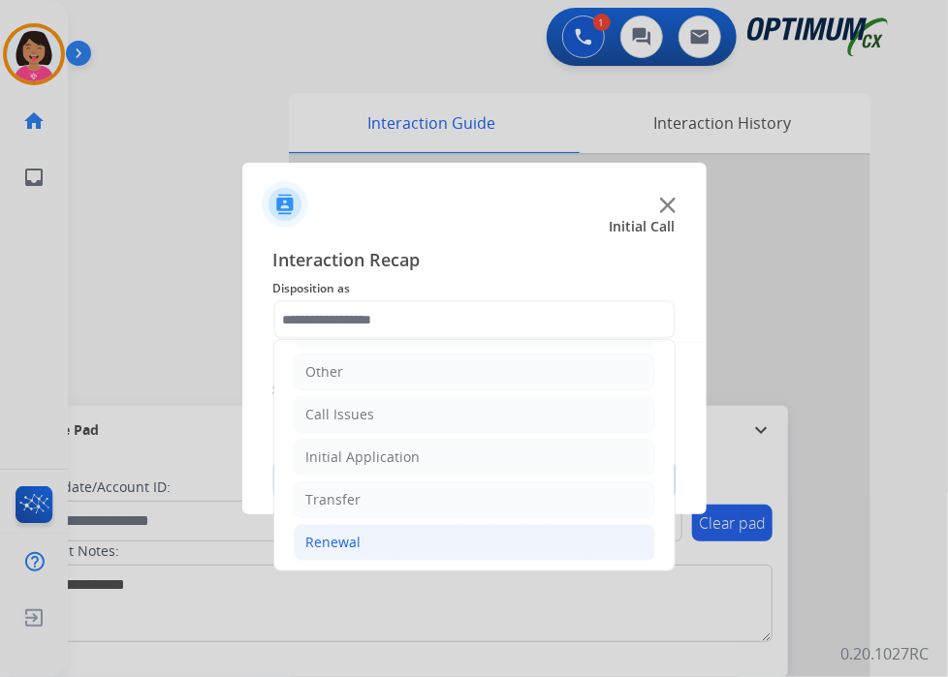
click at [478, 546] on li "Renewal" at bounding box center [474, 542] width 361 height 37
click at [478, 524] on li "Renewal" at bounding box center [474, 542] width 361 height 37
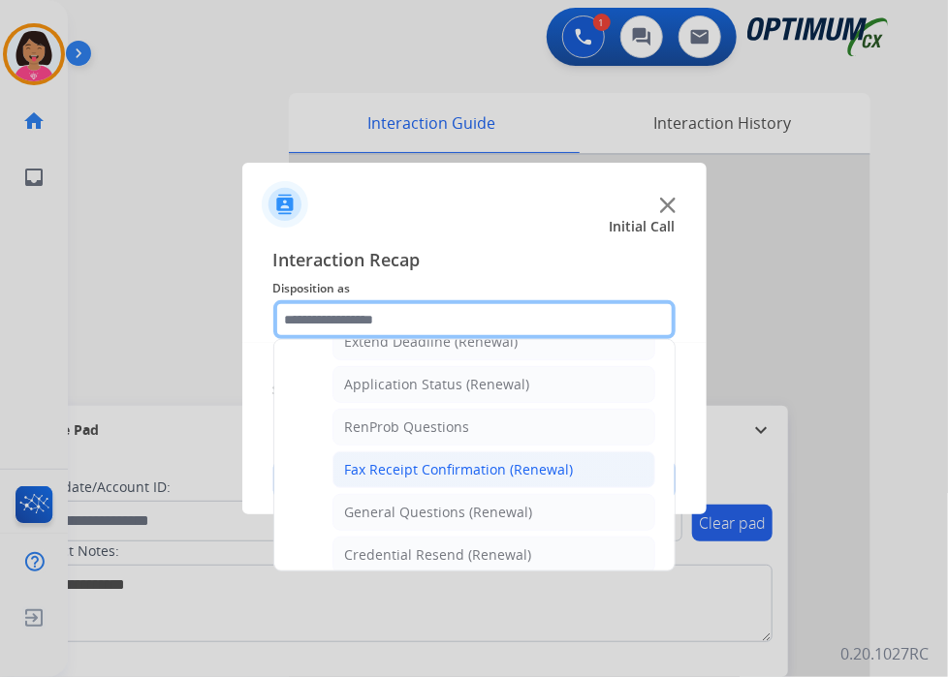
scroll to position [515, 0]
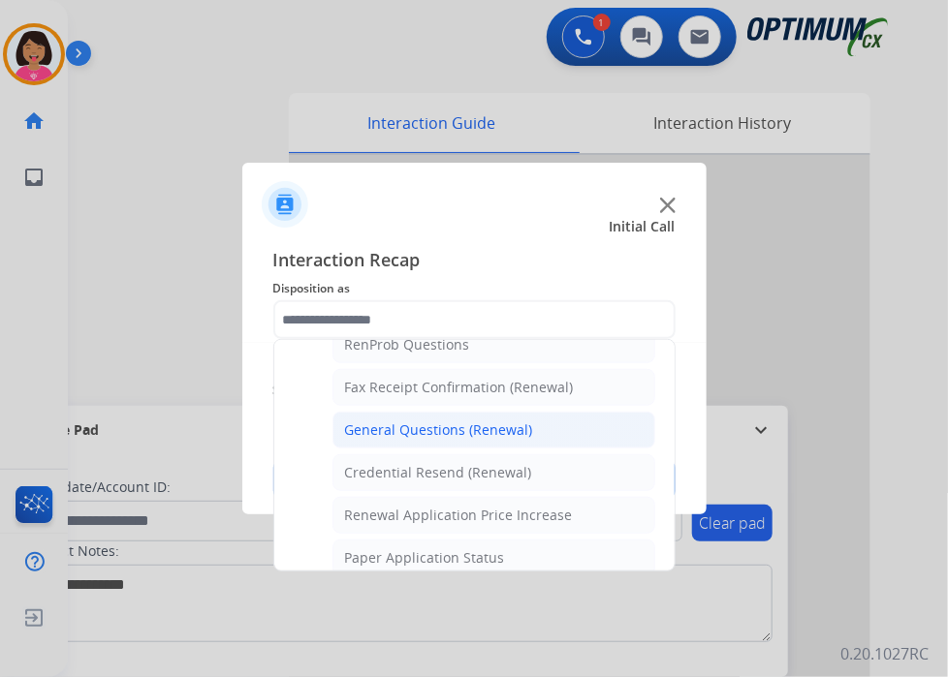
click at [486, 432] on div "General Questions (Renewal)" at bounding box center [439, 430] width 188 height 19
type input "**********"
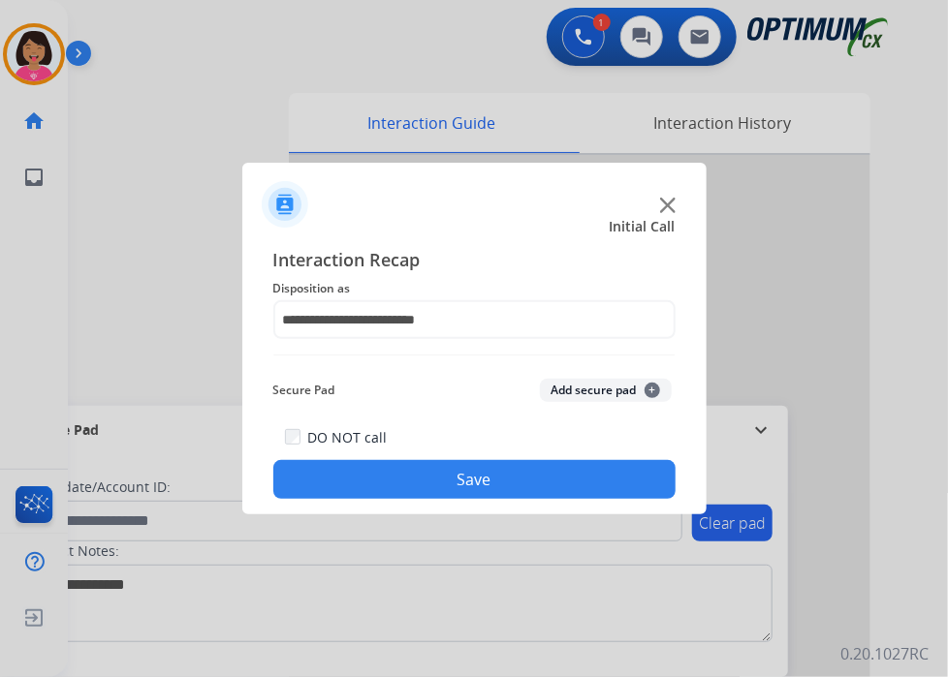
drag, startPoint x: 492, startPoint y: 494, endPoint x: 909, endPoint y: 381, distance: 431.8
click at [492, 495] on button "Save" at bounding box center [474, 479] width 402 height 39
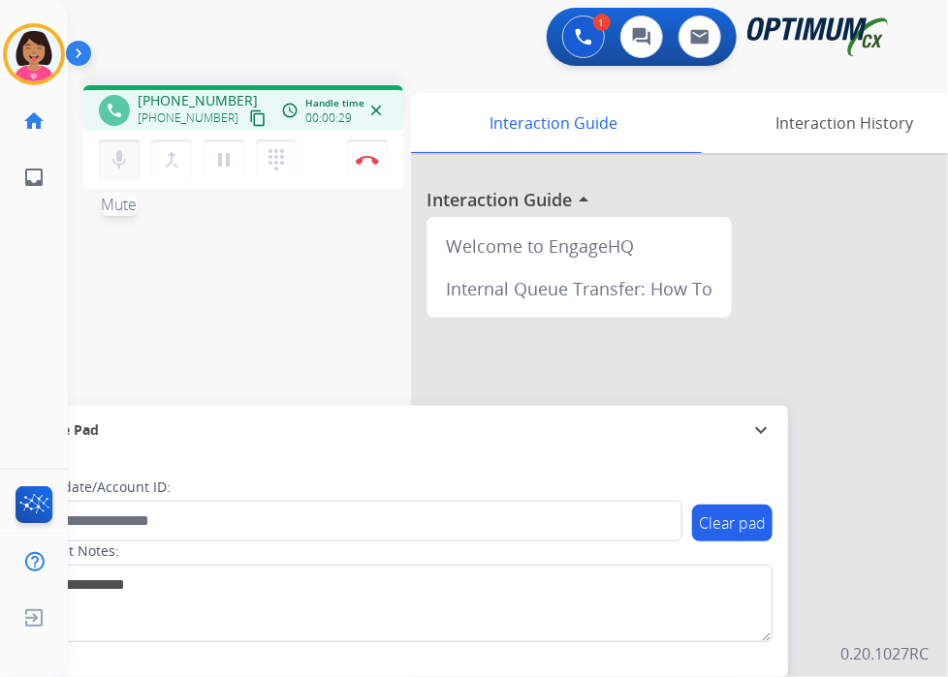
click at [115, 148] on mat-icon "mic" at bounding box center [119, 159] width 23 height 23
click at [249, 115] on mat-icon "content_copy" at bounding box center [257, 117] width 17 height 17
click at [119, 158] on mat-icon "mic_off" at bounding box center [119, 159] width 23 height 23
click at [63, 296] on div "Del Busy Edit Avatar Agent: [PERSON_NAME] Profile: OCX Training home Home Home …" at bounding box center [34, 338] width 68 height 677
click at [84, 271] on div "phone [PHONE_NUMBER] [PHONE_NUMBER] content_copy access_time Call metrics Queue…" at bounding box center [484, 474] width 833 height 808
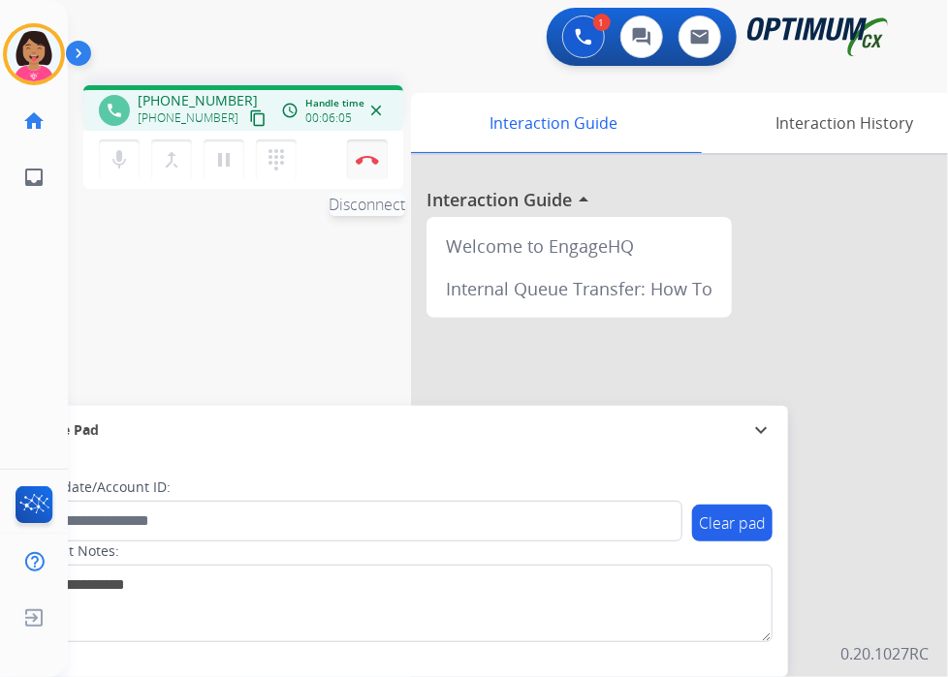
click at [368, 150] on button "Disconnect" at bounding box center [367, 160] width 41 height 41
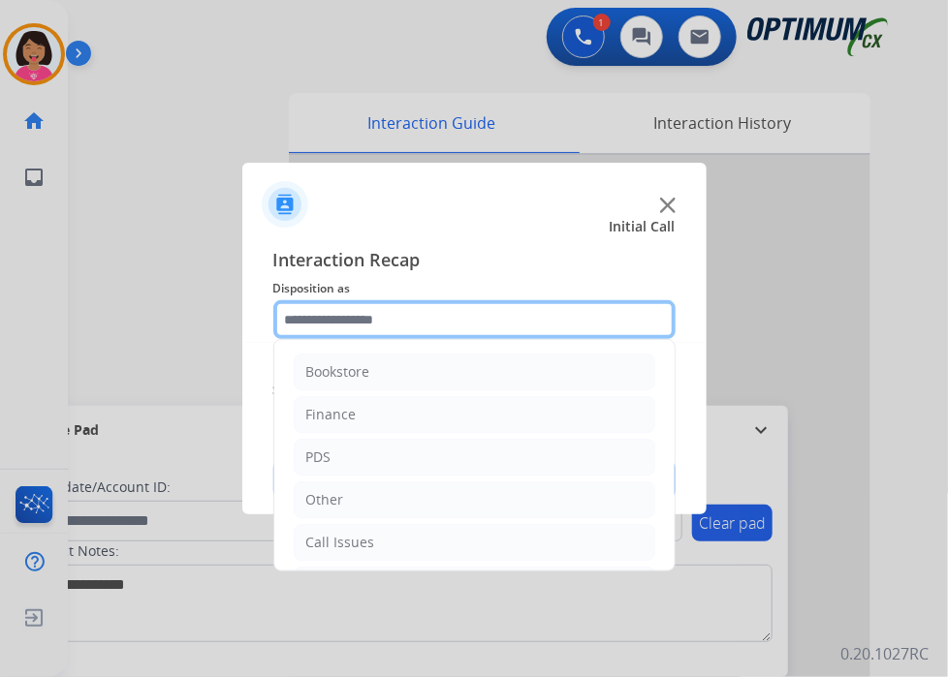
click at [391, 328] on input "text" at bounding box center [474, 319] width 402 height 39
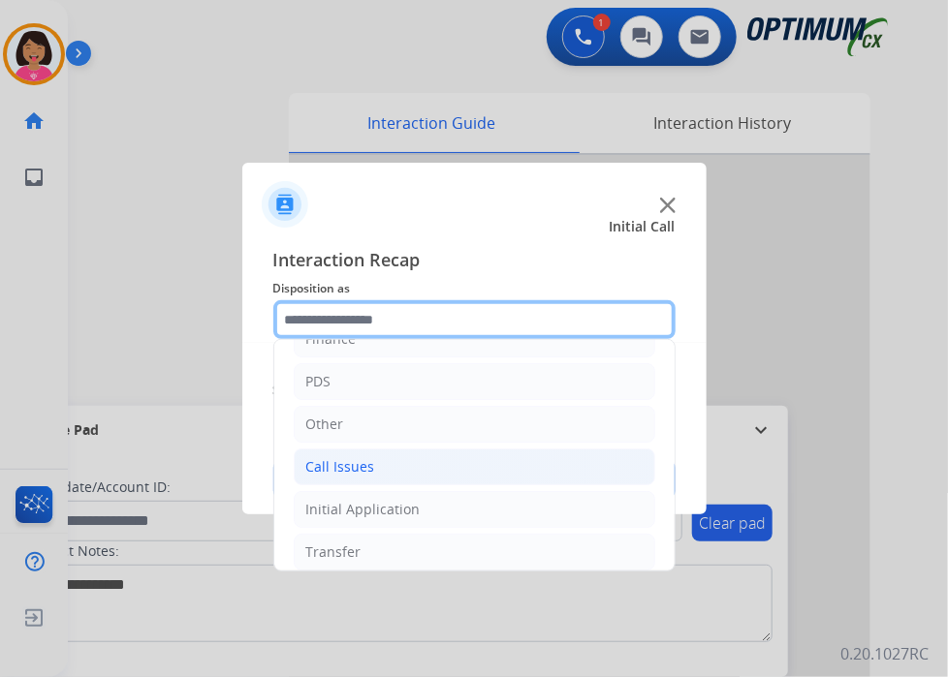
scroll to position [128, 0]
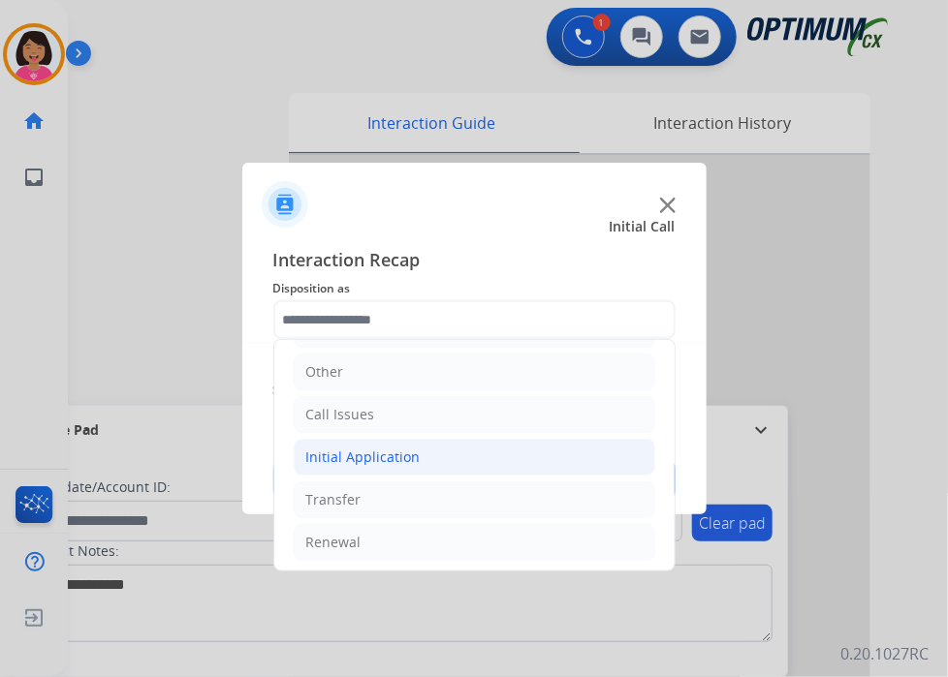
click at [434, 456] on li "Initial Application" at bounding box center [474, 457] width 361 height 37
click at [435, 456] on li "Initial Application" at bounding box center [474, 457] width 361 height 37
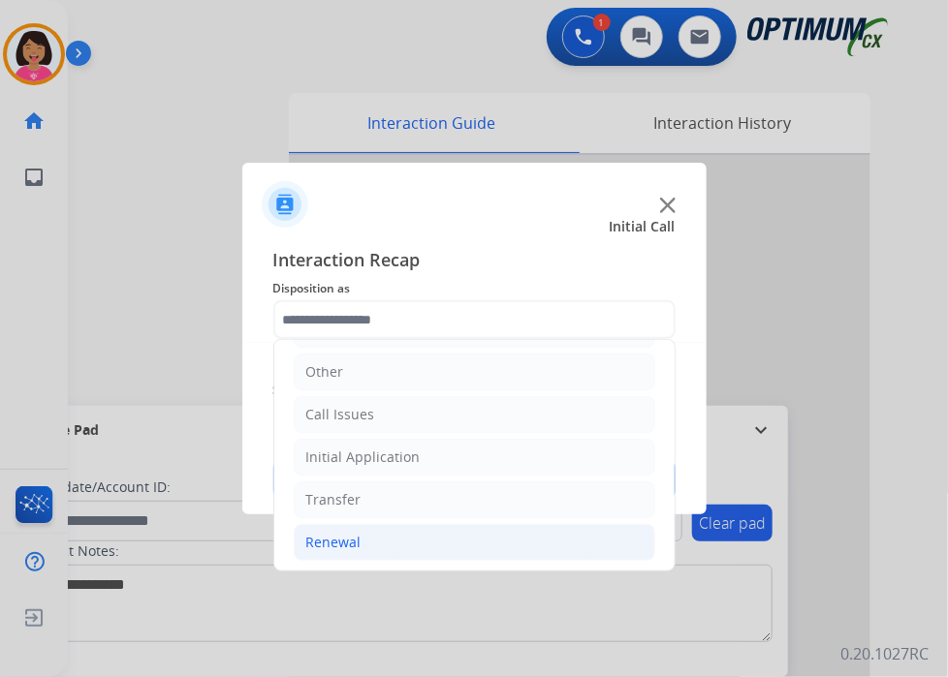
click at [434, 526] on li "Renewal" at bounding box center [474, 542] width 361 height 37
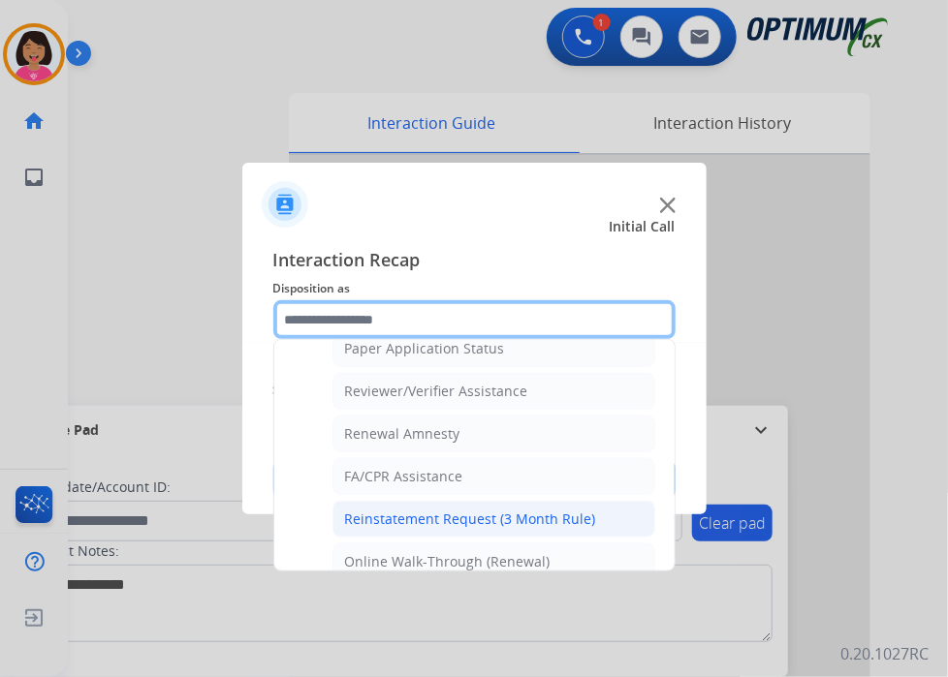
scroll to position [738, 0]
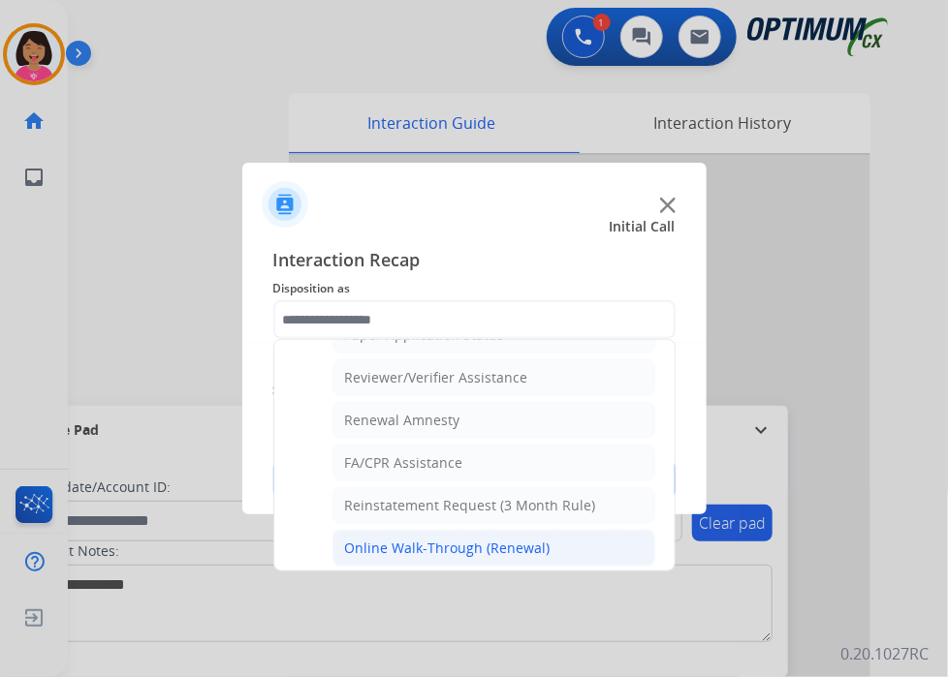
click at [442, 539] on div "Online Walk-Through (Renewal)" at bounding box center [447, 548] width 205 height 19
type input "**********"
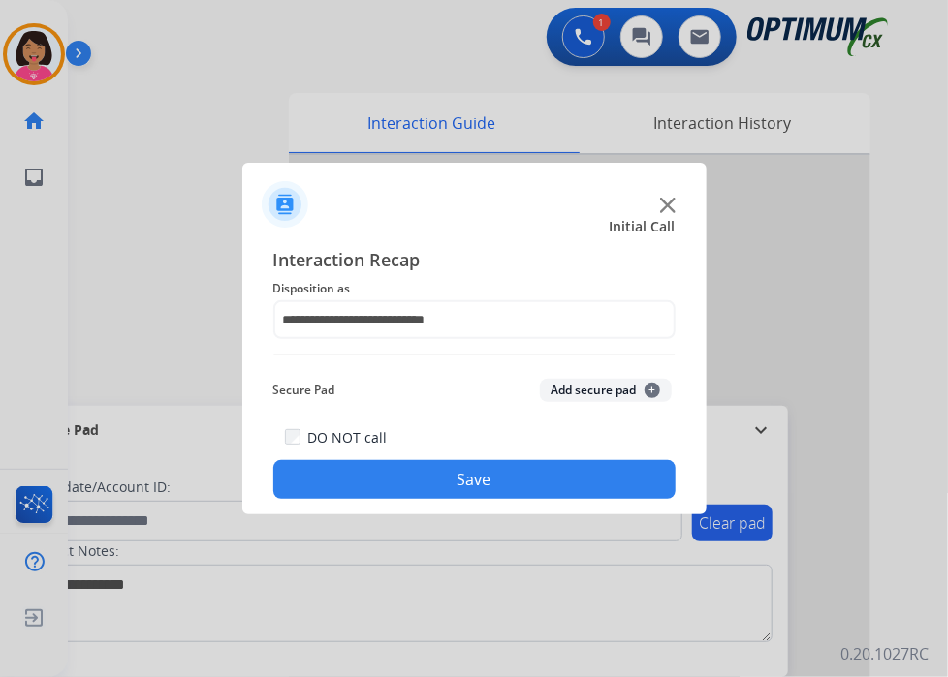
click at [438, 462] on button "Save" at bounding box center [474, 479] width 402 height 39
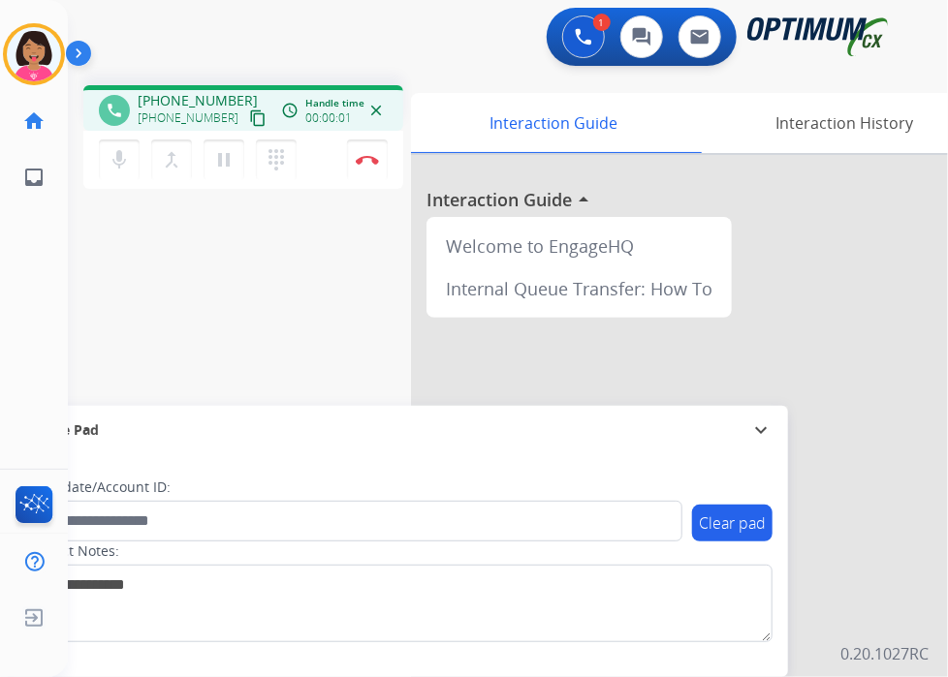
click at [249, 121] on mat-icon "content_copy" at bounding box center [257, 117] width 17 height 17
click at [57, 255] on div "Del Busy Edit Avatar Agent: [PERSON_NAME] Profile: OCX Training home Home Home …" at bounding box center [34, 338] width 68 height 677
click at [249, 111] on mat-icon "content_copy" at bounding box center [257, 117] width 17 height 17
click at [78, 218] on div "phone [PHONE_NUMBER] [PHONE_NUMBER] content_copy access_time Call metrics Queue…" at bounding box center [484, 474] width 833 height 808
click at [47, 286] on div "Del Busy Edit Avatar Agent: [PERSON_NAME] Profile: OCX Training home Home Home …" at bounding box center [34, 338] width 68 height 677
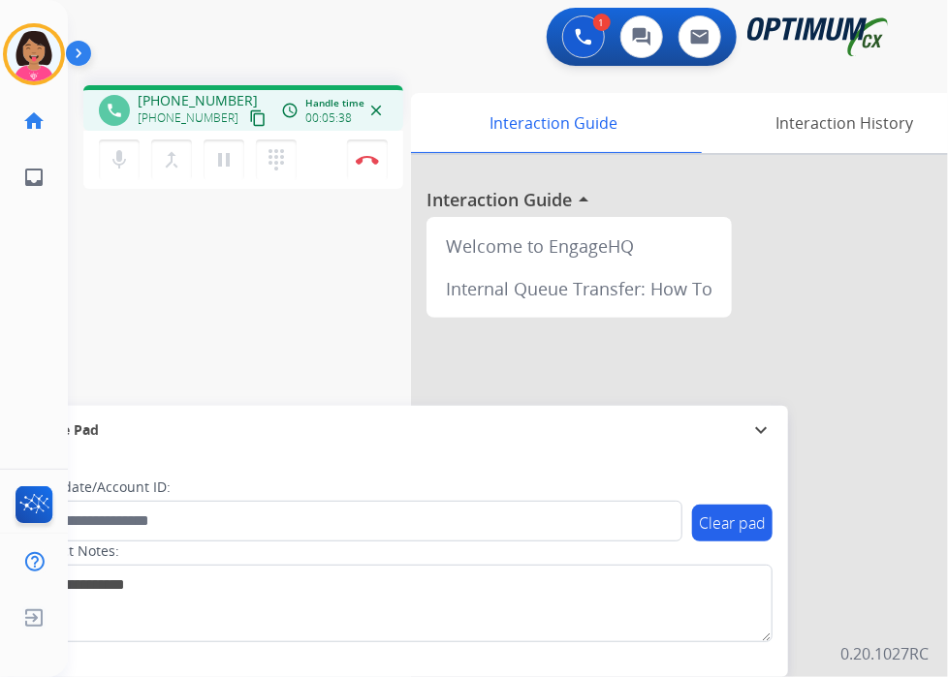
click at [91, 344] on div "phone [PHONE_NUMBER] [PHONE_NUMBER] content_copy access_time Call metrics Queue…" at bounding box center [484, 474] width 833 height 808
click at [360, 162] on img at bounding box center [367, 160] width 23 height 10
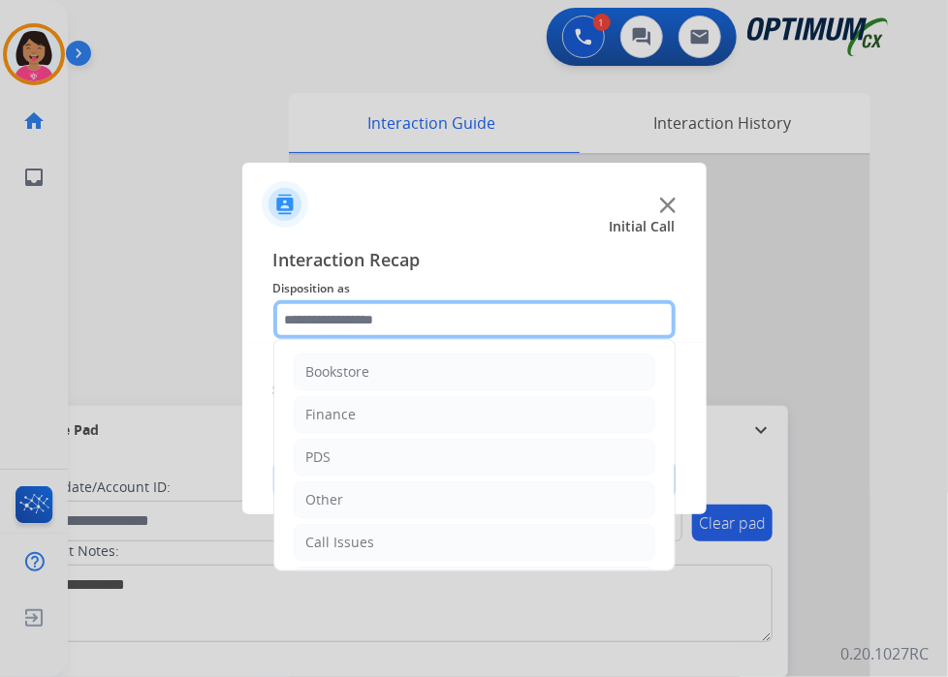
click at [376, 309] on input "text" at bounding box center [474, 319] width 402 height 39
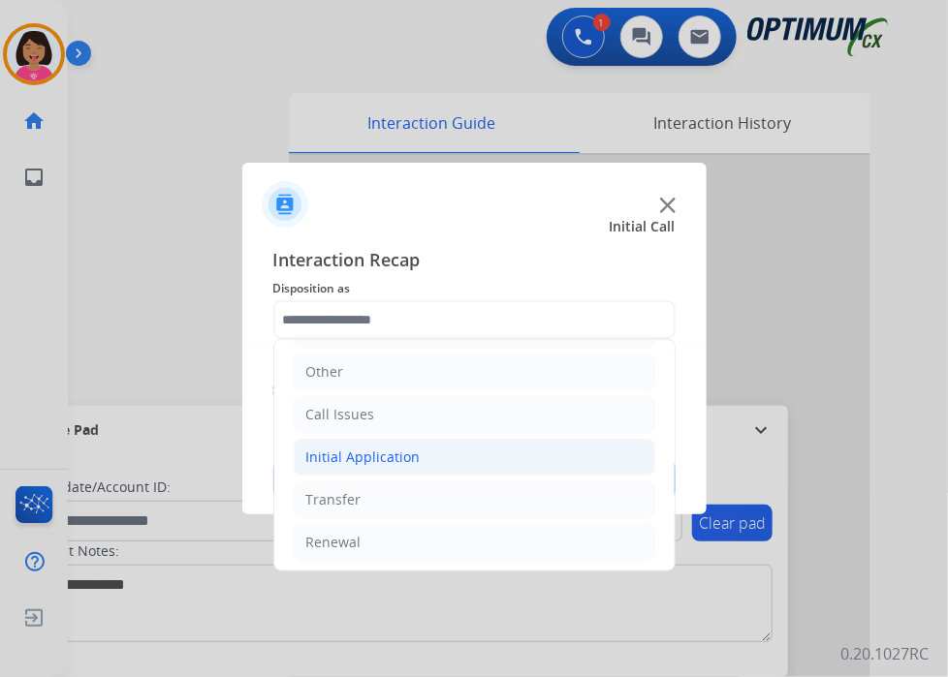
click at [402, 460] on div "Initial Application" at bounding box center [363, 457] width 114 height 19
click at [405, 471] on li "Initial Application" at bounding box center [474, 457] width 361 height 37
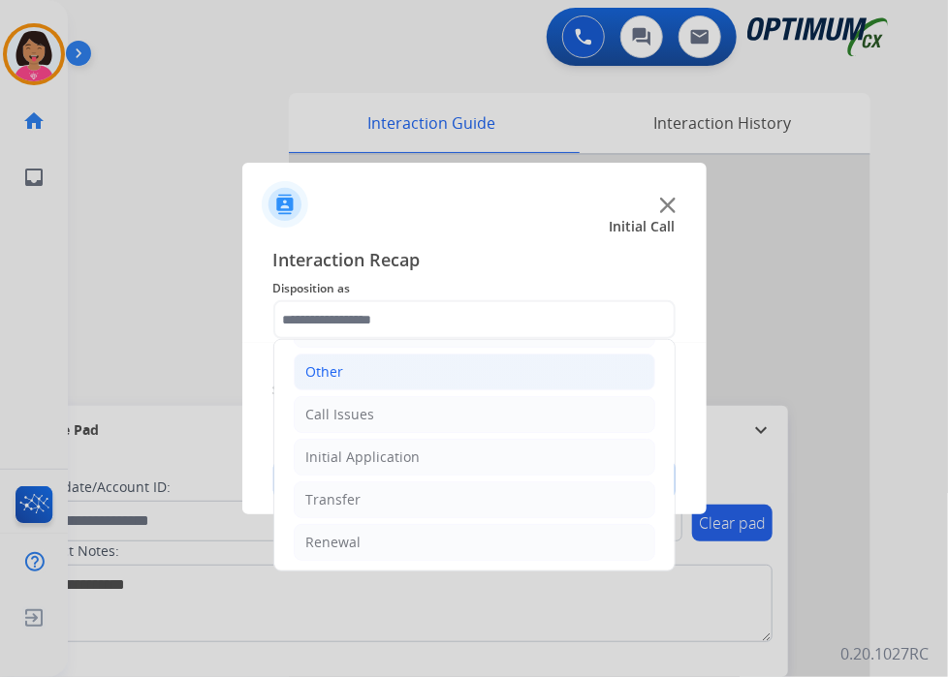
click at [367, 368] on li "Other" at bounding box center [474, 372] width 361 height 37
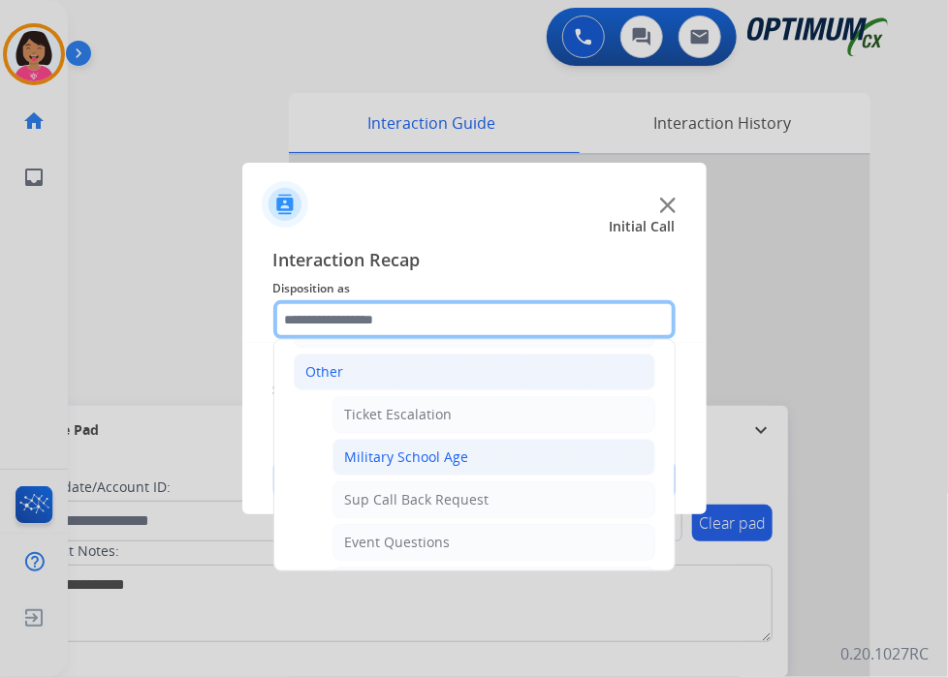
scroll to position [322, 0]
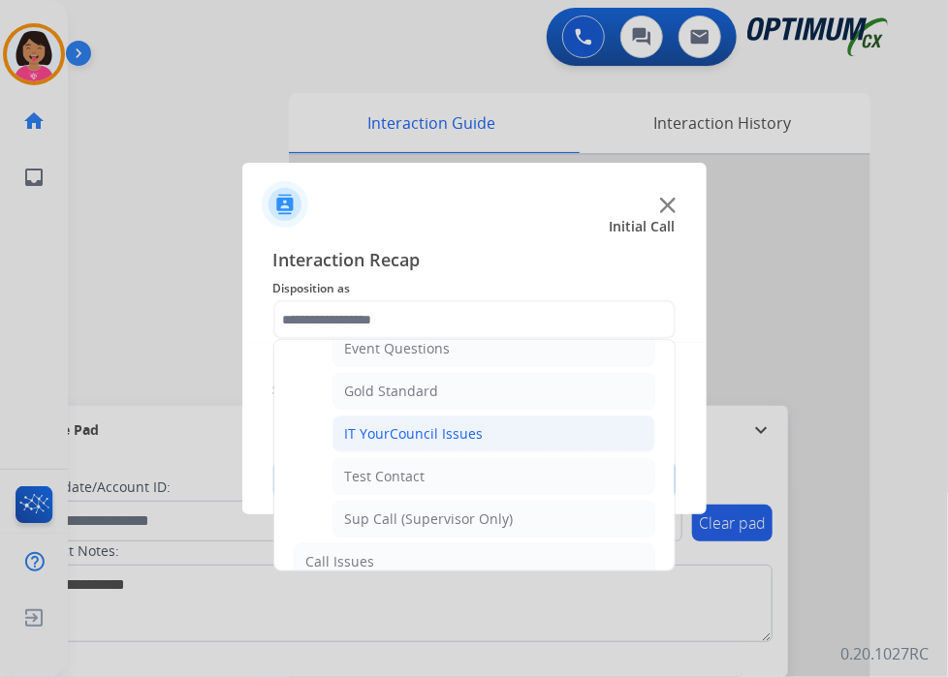
click at [383, 434] on div "IT YourCouncil Issues" at bounding box center [414, 433] width 139 height 19
type input "**********"
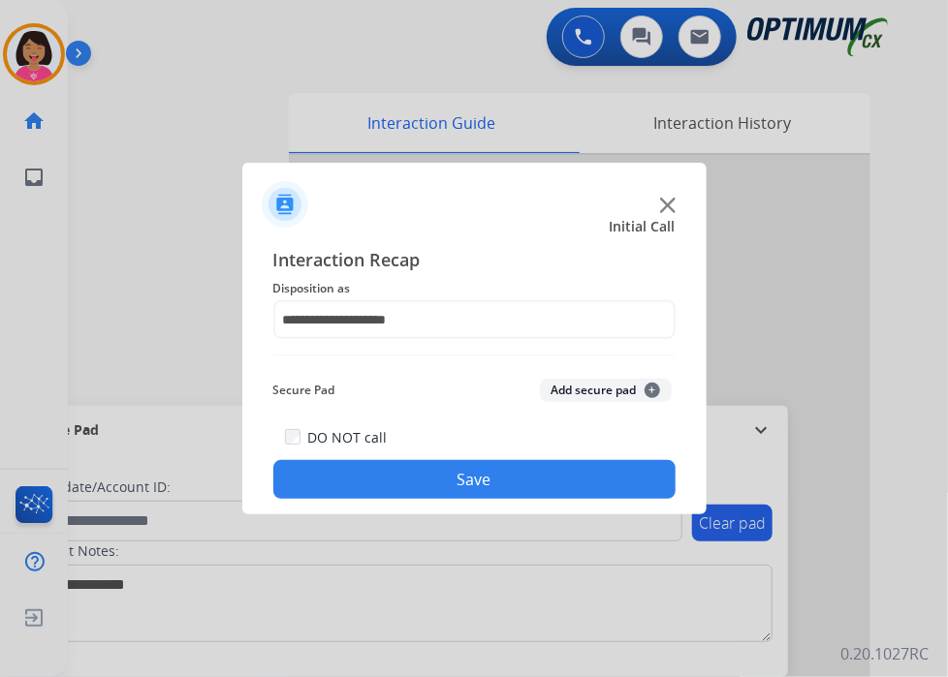
click at [384, 478] on button "Save" at bounding box center [474, 479] width 402 height 39
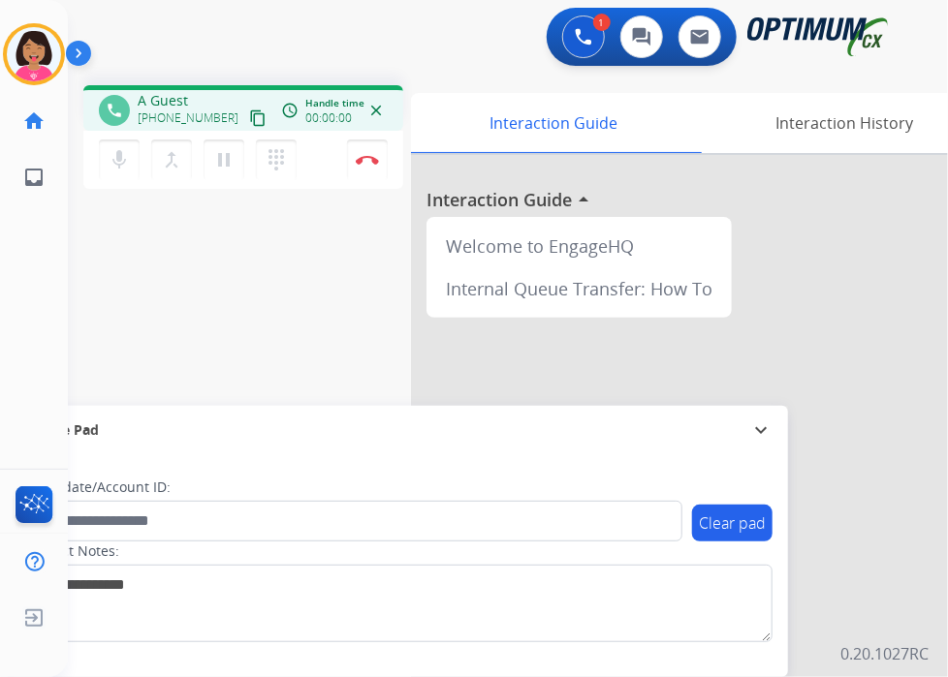
click at [249, 119] on mat-icon "content_copy" at bounding box center [257, 117] width 17 height 17
click at [103, 255] on div "phone [PHONE_NUMBER] [PHONE_NUMBER] content_copy access_time Call metrics Queue…" at bounding box center [484, 474] width 833 height 808
click at [375, 109] on mat-icon "close" at bounding box center [375, 110] width 17 height 17
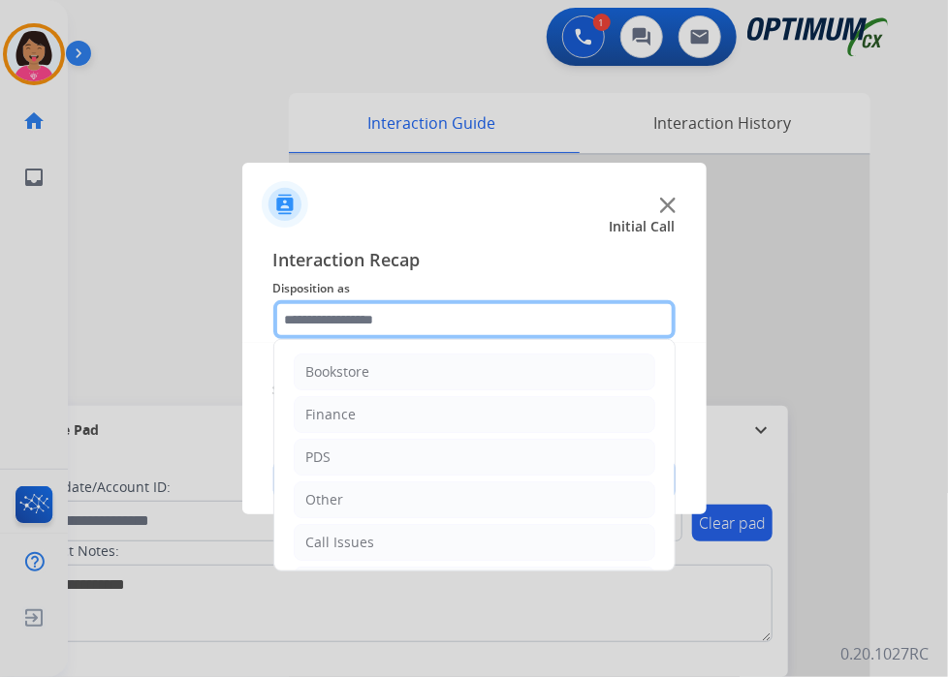
click at [371, 314] on input "text" at bounding box center [474, 319] width 402 height 39
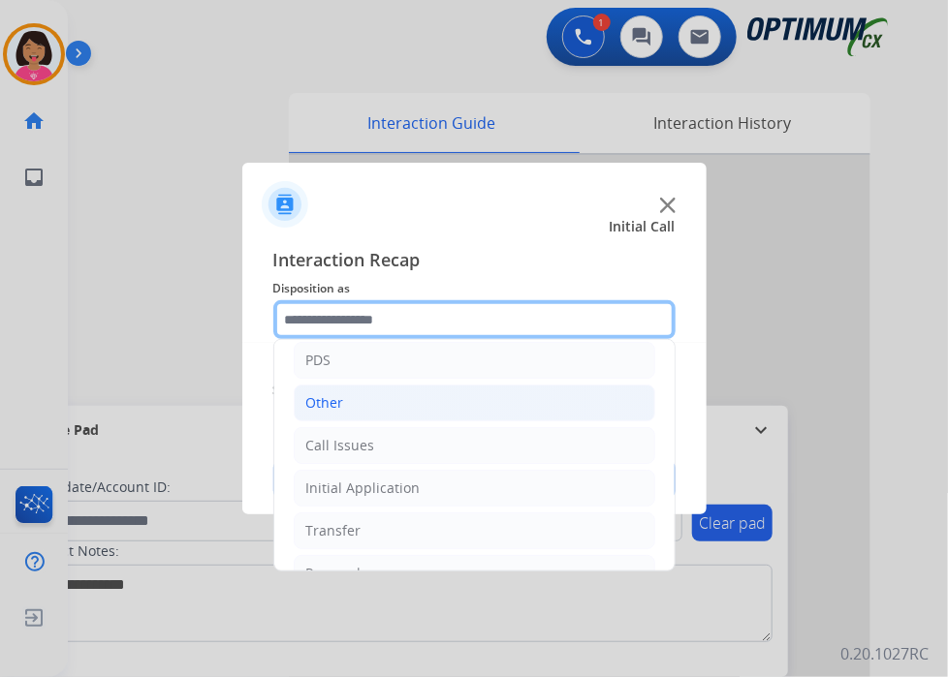
scroll to position [128, 0]
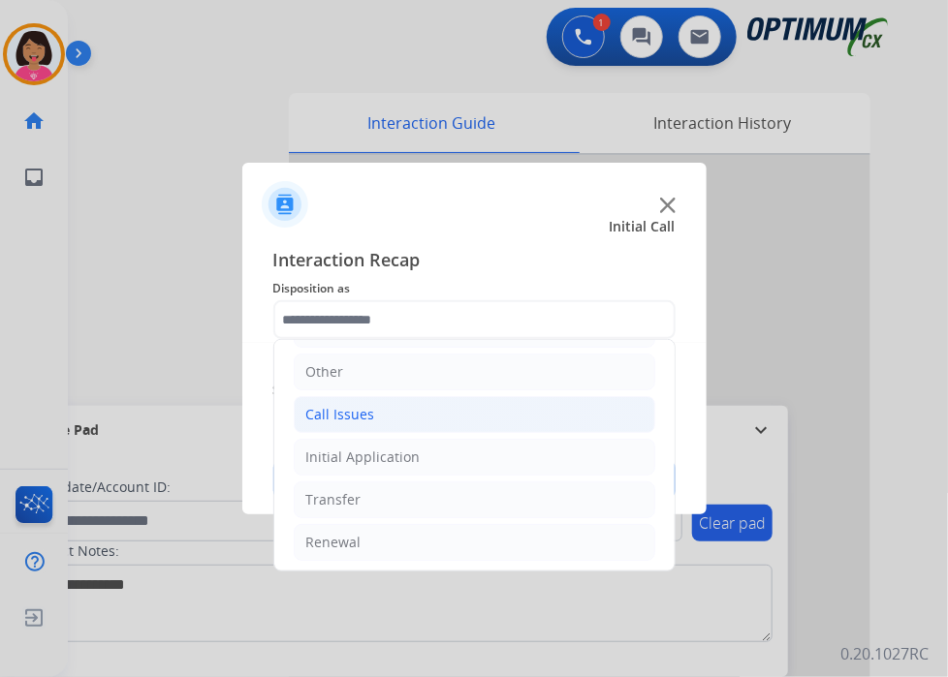
click at [389, 401] on li "Call Issues" at bounding box center [474, 414] width 361 height 37
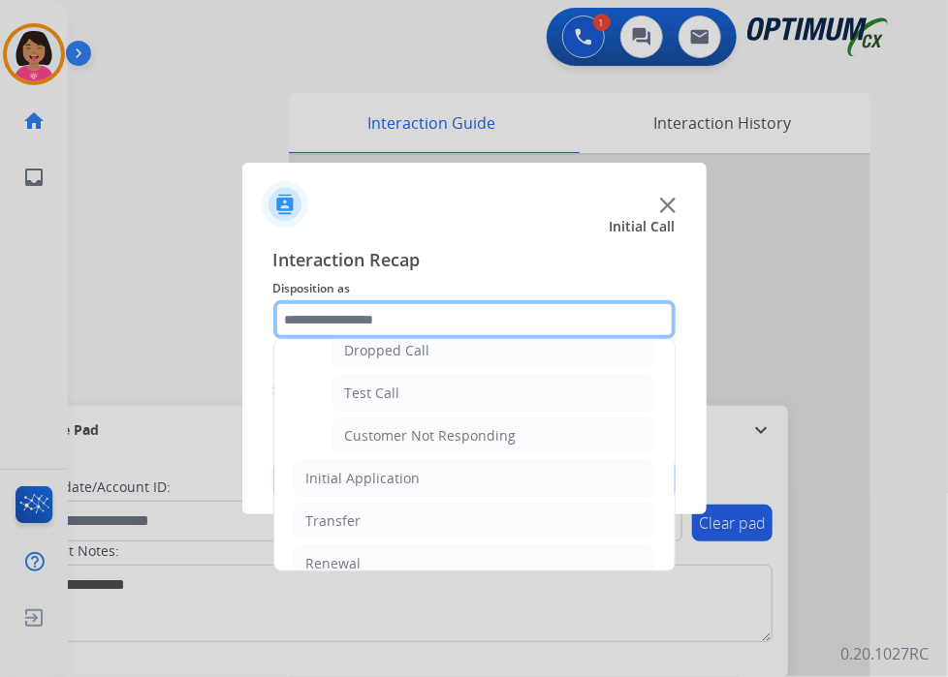
scroll to position [322, 0]
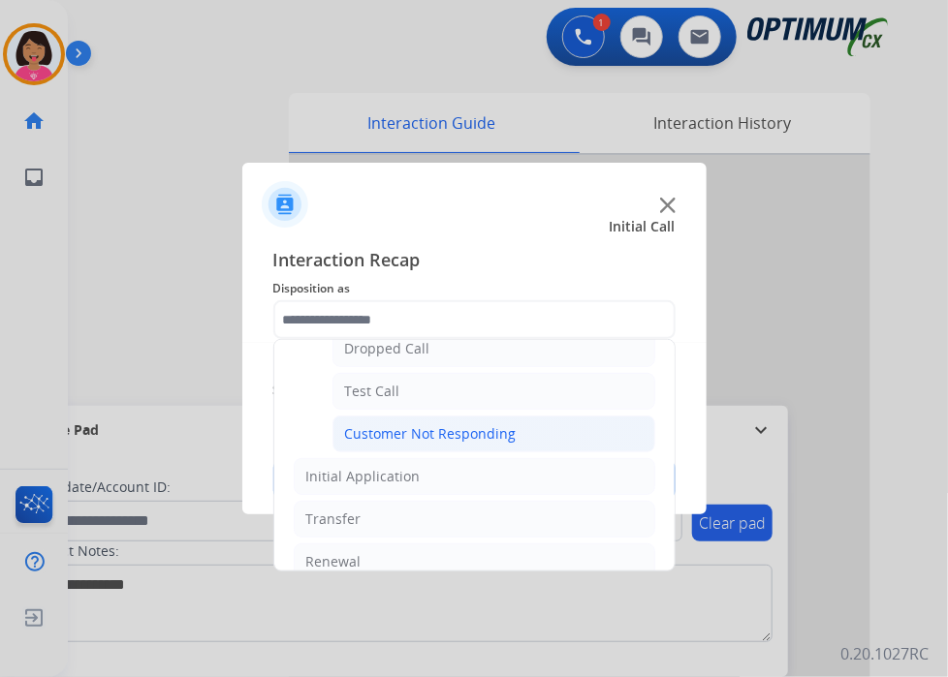
click at [400, 425] on div "Customer Not Responding" at bounding box center [430, 433] width 171 height 19
type input "**********"
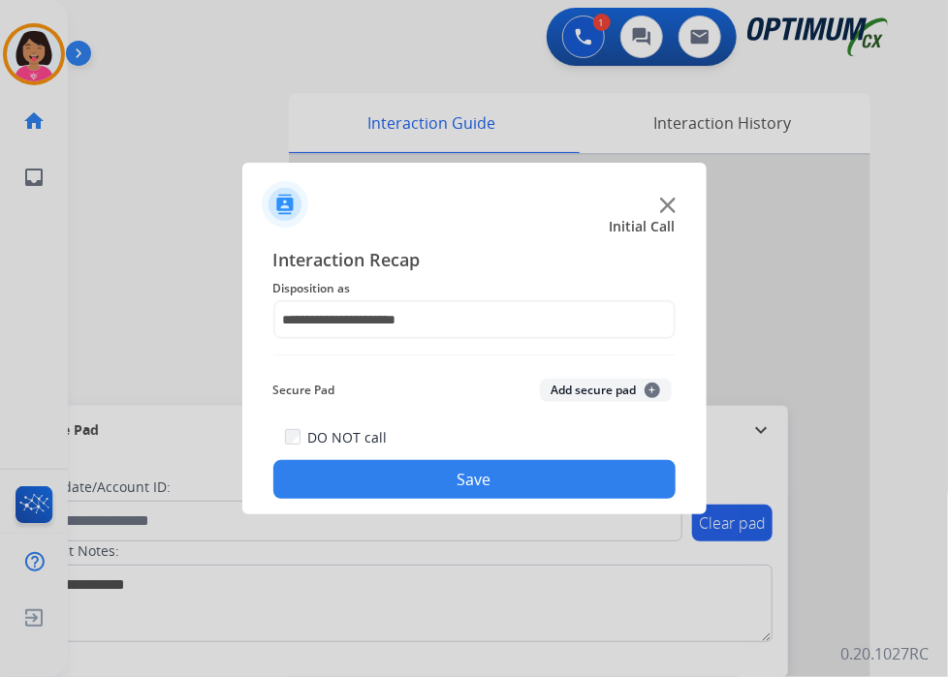
click at [405, 484] on button "Save" at bounding box center [474, 479] width 402 height 39
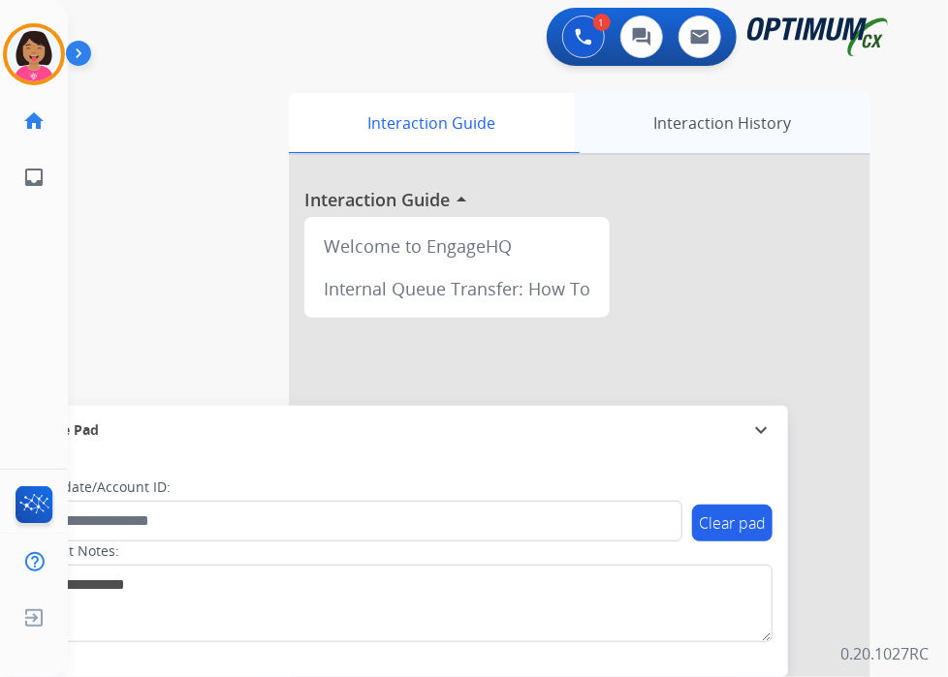
click at [651, 135] on div "Interaction History" at bounding box center [723, 123] width 296 height 60
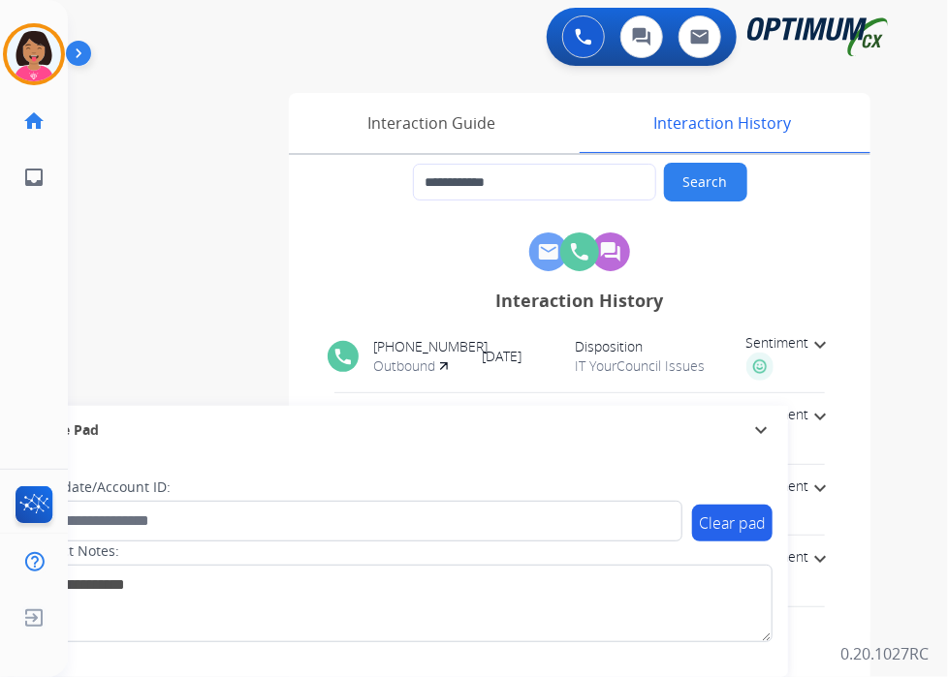
click at [400, 165] on div "**********" at bounding box center [579, 182] width 581 height 39
click at [39, 52] on img at bounding box center [34, 54] width 54 height 54
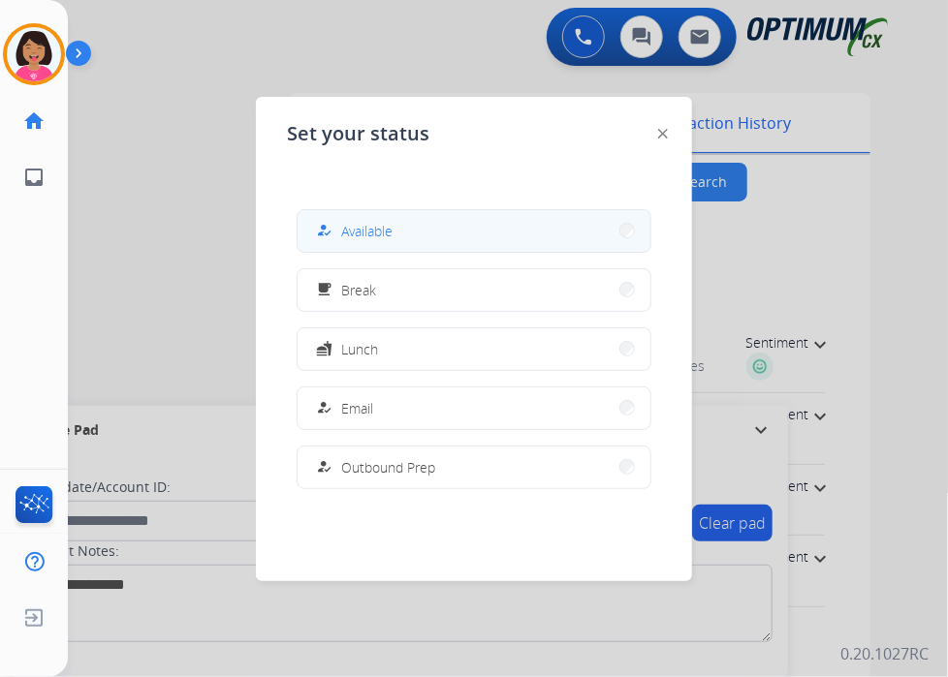
click at [349, 235] on span "Available" at bounding box center [366, 231] width 51 height 20
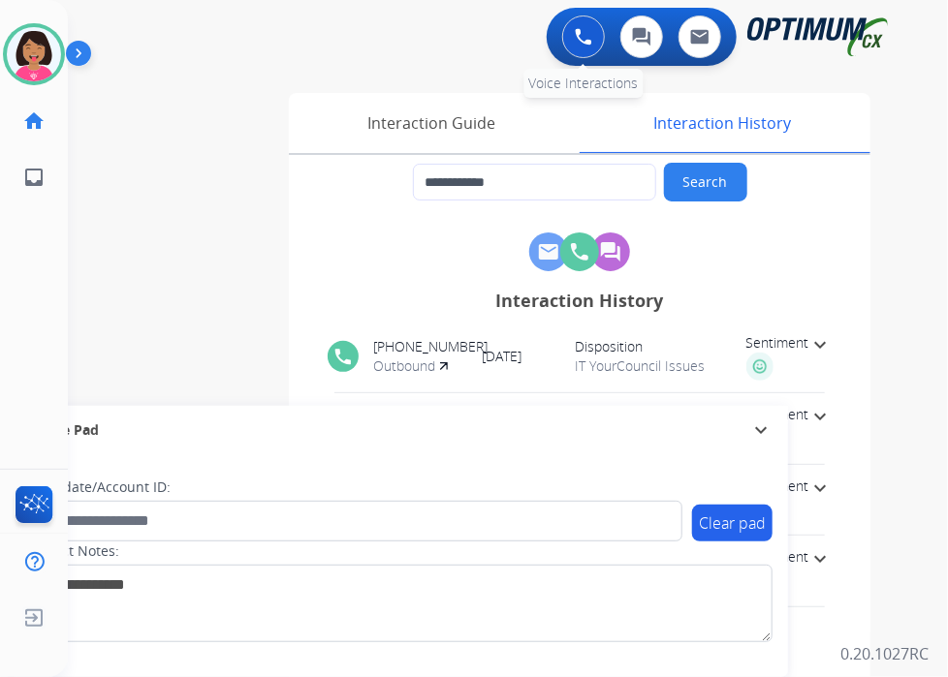
click at [591, 40] on img at bounding box center [583, 36] width 17 height 17
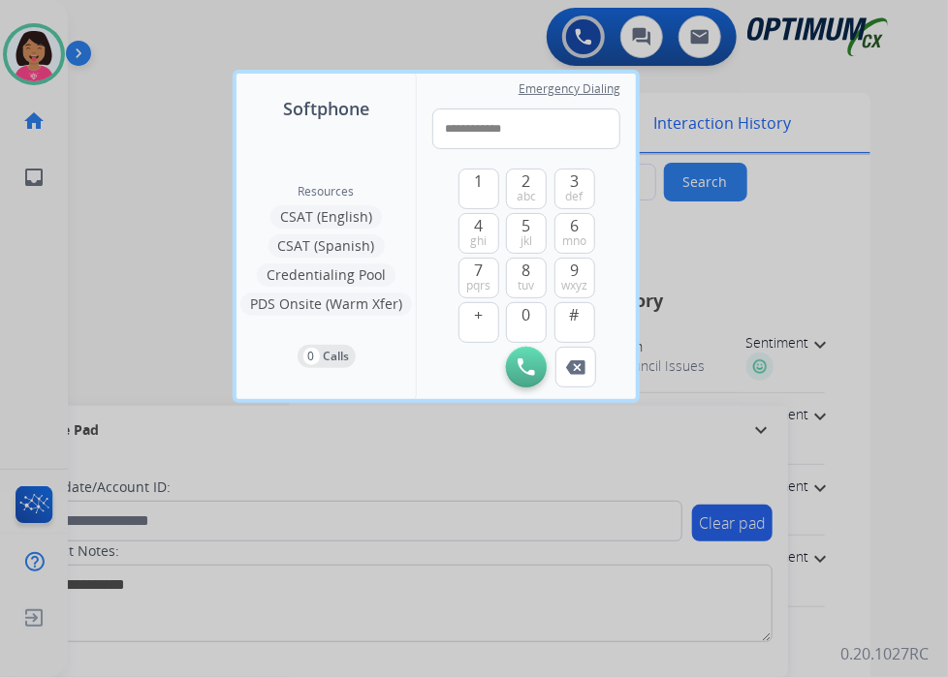
drag, startPoint x: 453, startPoint y: 130, endPoint x: 50, endPoint y: 123, distance: 403.1
click at [50, 123] on div "**********" at bounding box center [474, 338] width 948 height 677
type input "**********"
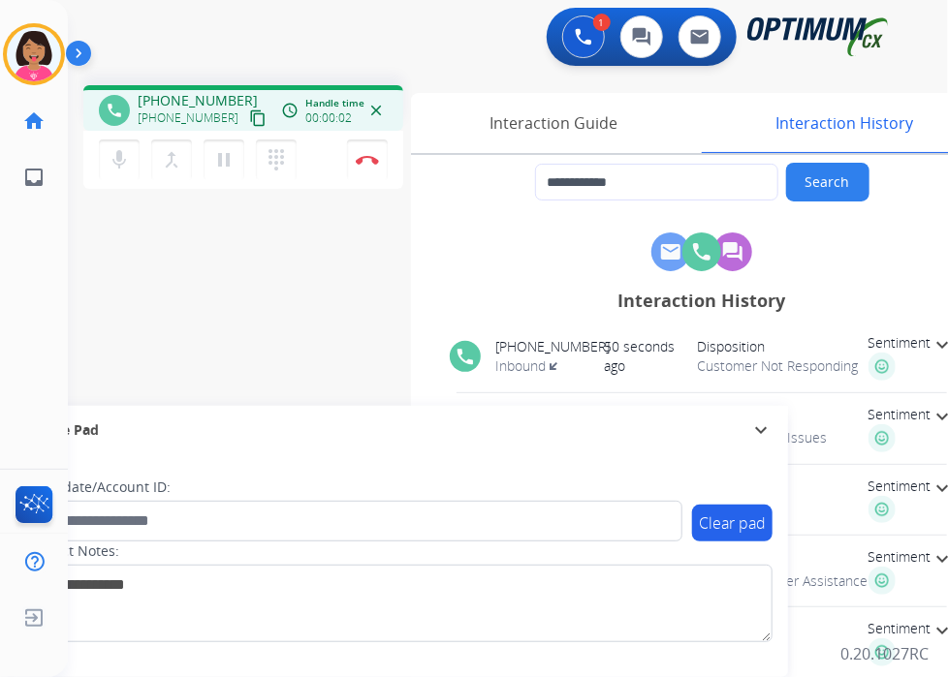
click at [249, 113] on mat-icon "content_copy" at bounding box center [257, 117] width 17 height 17
drag, startPoint x: 100, startPoint y: 145, endPoint x: 190, endPoint y: 177, distance: 95.6
click at [100, 145] on button "mic Mute" at bounding box center [119, 160] width 41 height 41
click at [225, 159] on mat-icon "pause" at bounding box center [223, 159] width 23 height 23
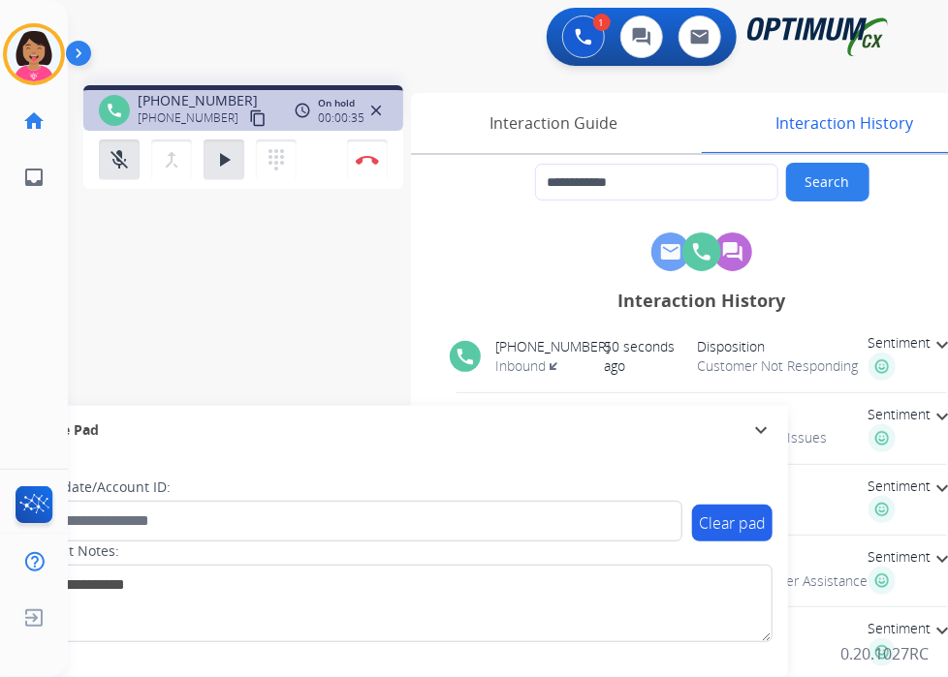
click at [78, 265] on div "**********" at bounding box center [484, 474] width 833 height 808
click at [122, 163] on mat-icon "mic_off" at bounding box center [119, 159] width 23 height 23
click at [211, 160] on button "play_arrow Hold" at bounding box center [223, 160] width 41 height 41
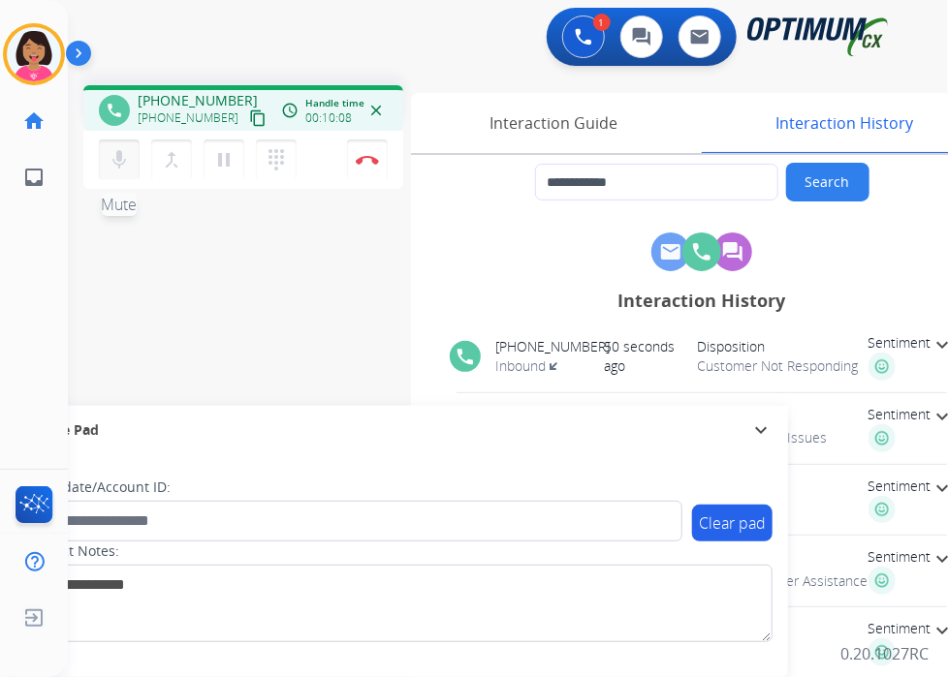
click at [107, 166] on button "mic Mute" at bounding box center [119, 160] width 41 height 41
click at [256, 309] on div "**********" at bounding box center [484, 474] width 833 height 808
click at [121, 160] on mat-icon "mic_off" at bounding box center [119, 159] width 23 height 23
click at [249, 116] on mat-icon "content_copy" at bounding box center [257, 117] width 17 height 17
click at [81, 332] on div "**********" at bounding box center [484, 474] width 833 height 808
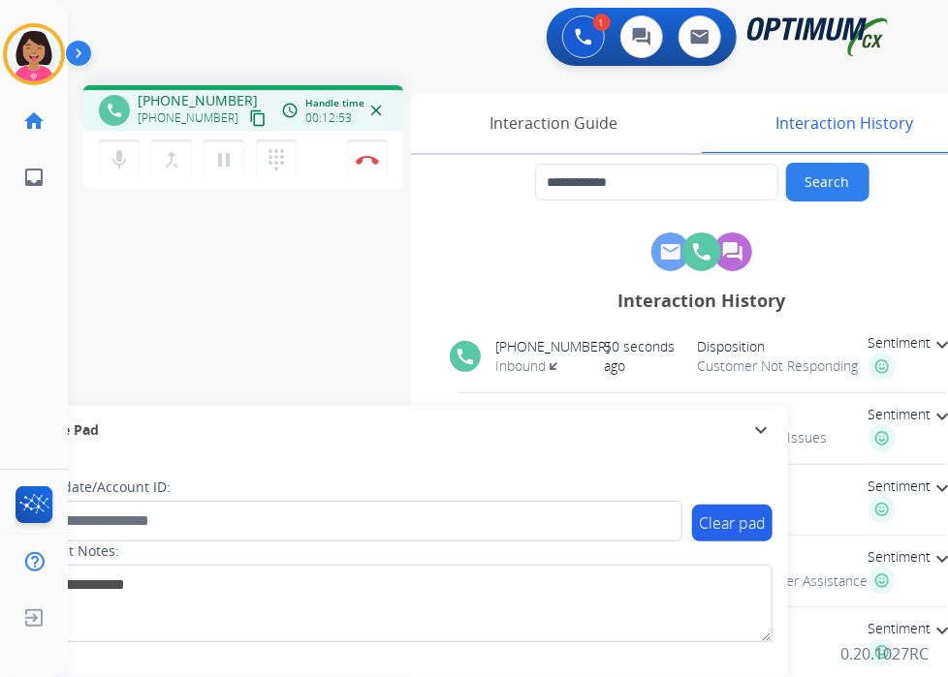
click at [32, 266] on div "Del Busy Edit Avatar Agent: [PERSON_NAME] Profile: OCX Training home Home Home …" at bounding box center [34, 338] width 68 height 677
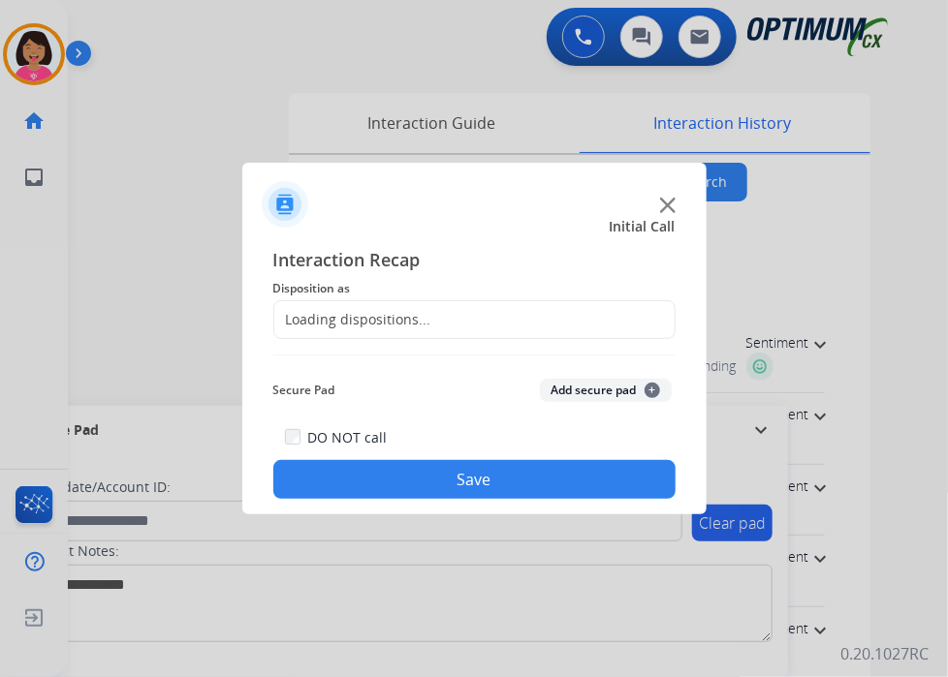
click at [365, 154] on div at bounding box center [474, 338] width 948 height 677
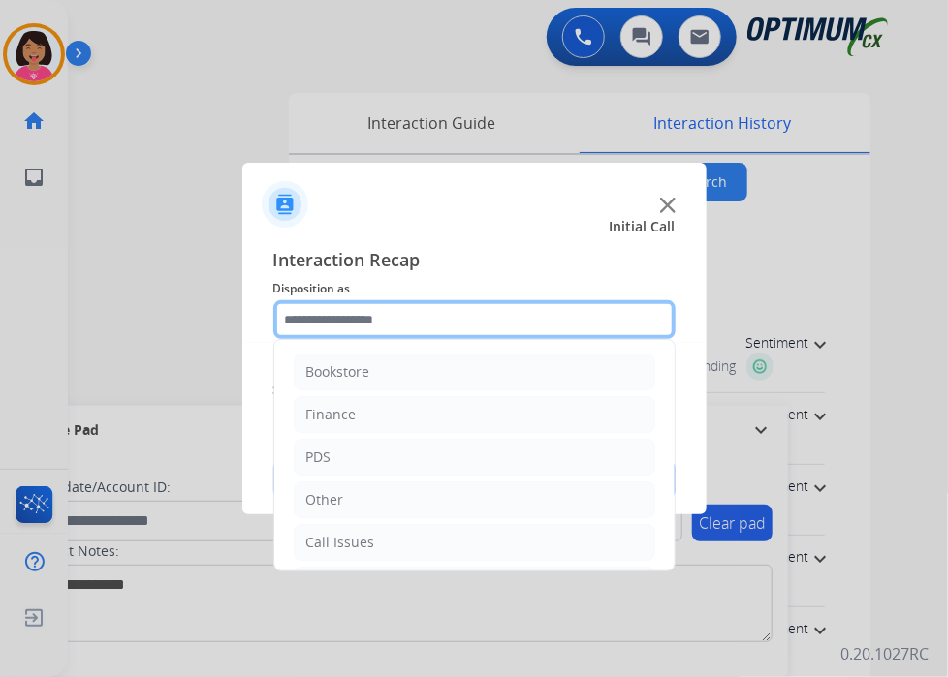
click at [526, 309] on input "text" at bounding box center [474, 319] width 402 height 39
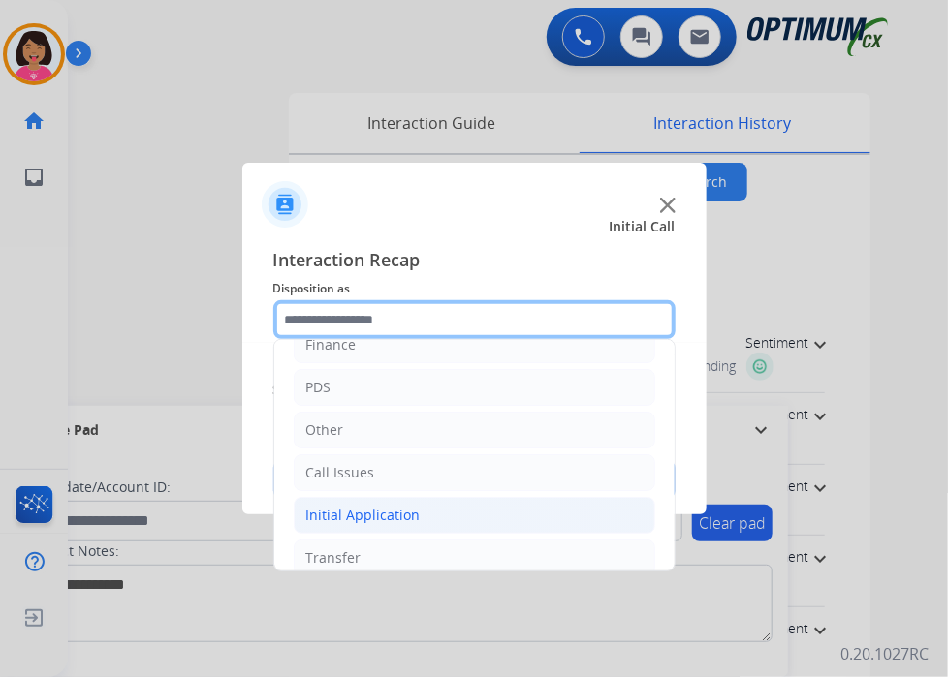
scroll to position [128, 0]
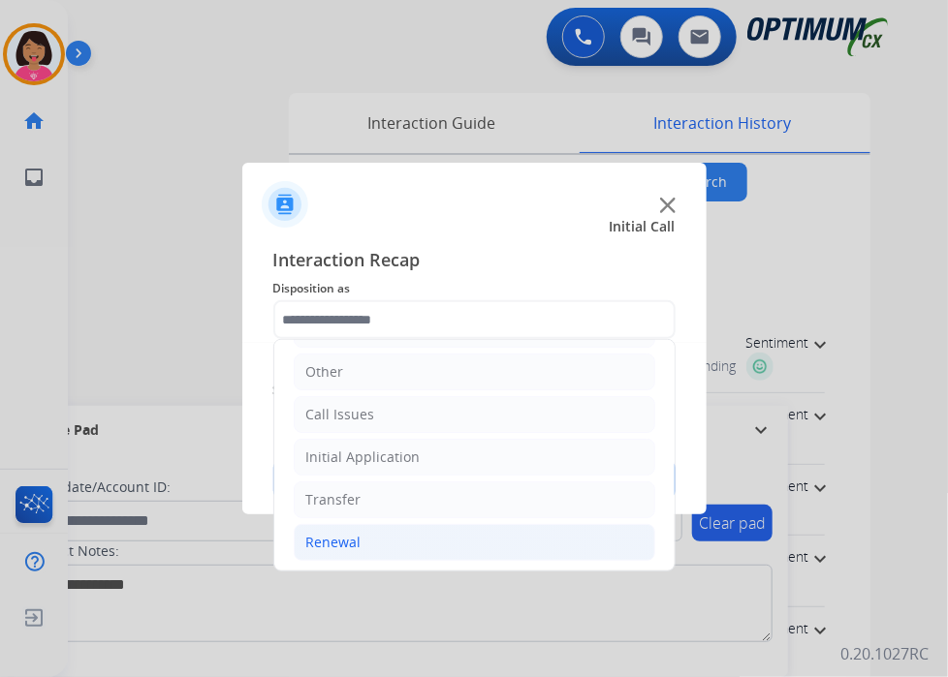
click at [382, 546] on li "Renewal" at bounding box center [474, 542] width 361 height 37
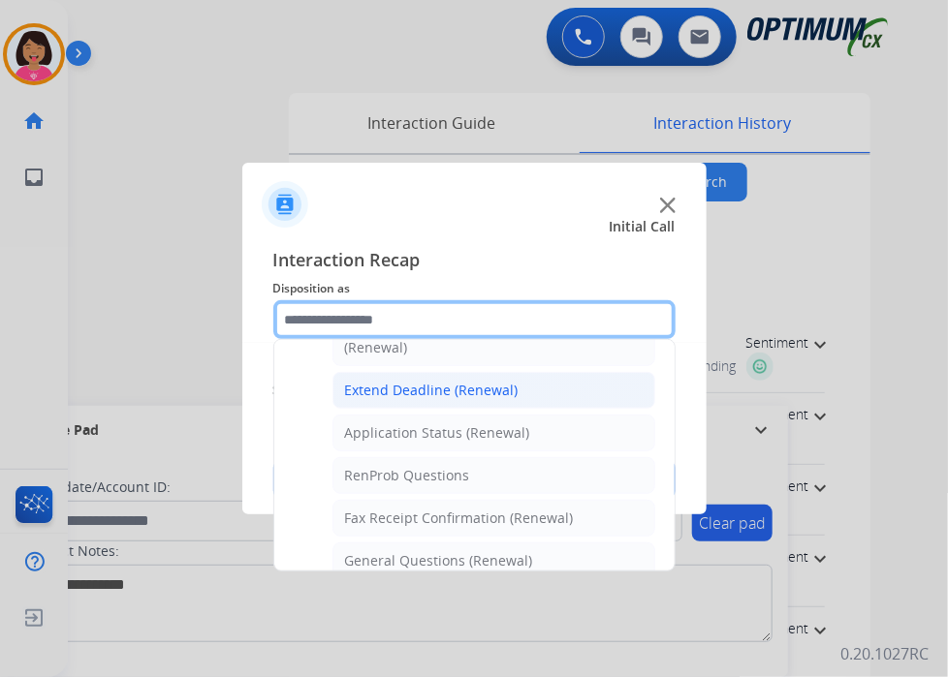
scroll to position [419, 0]
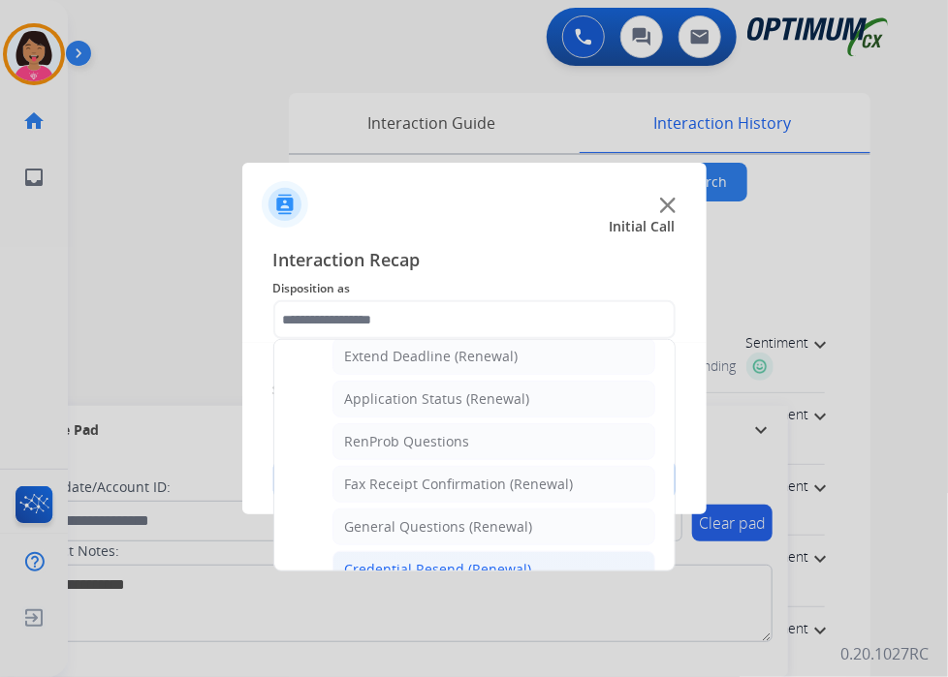
click at [399, 551] on li "Credential Resend (Renewal)" at bounding box center [493, 569] width 323 height 37
type input "**********"
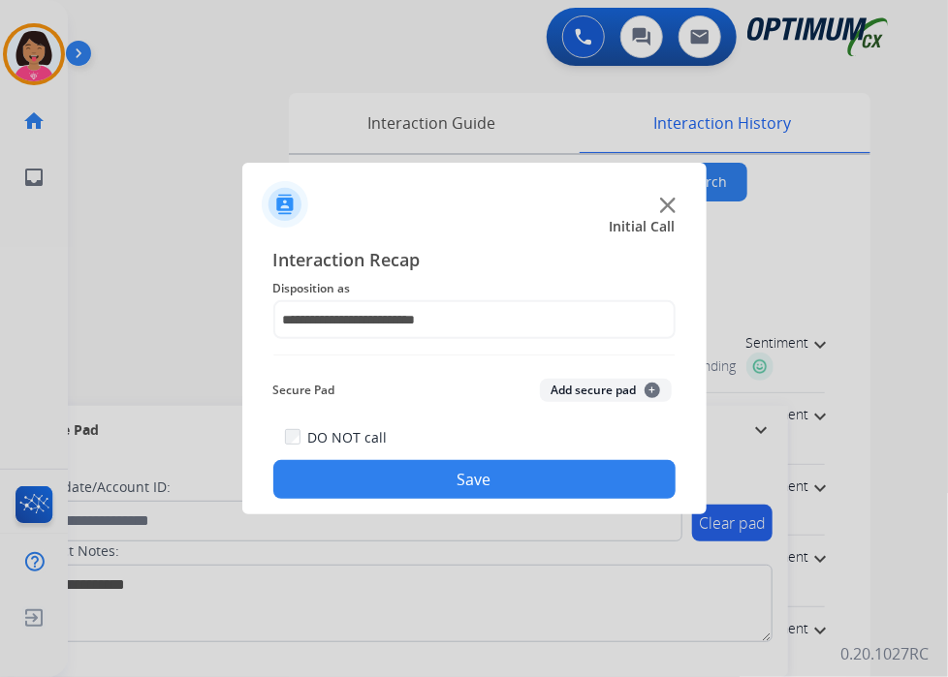
click at [395, 488] on button "Save" at bounding box center [474, 479] width 402 height 39
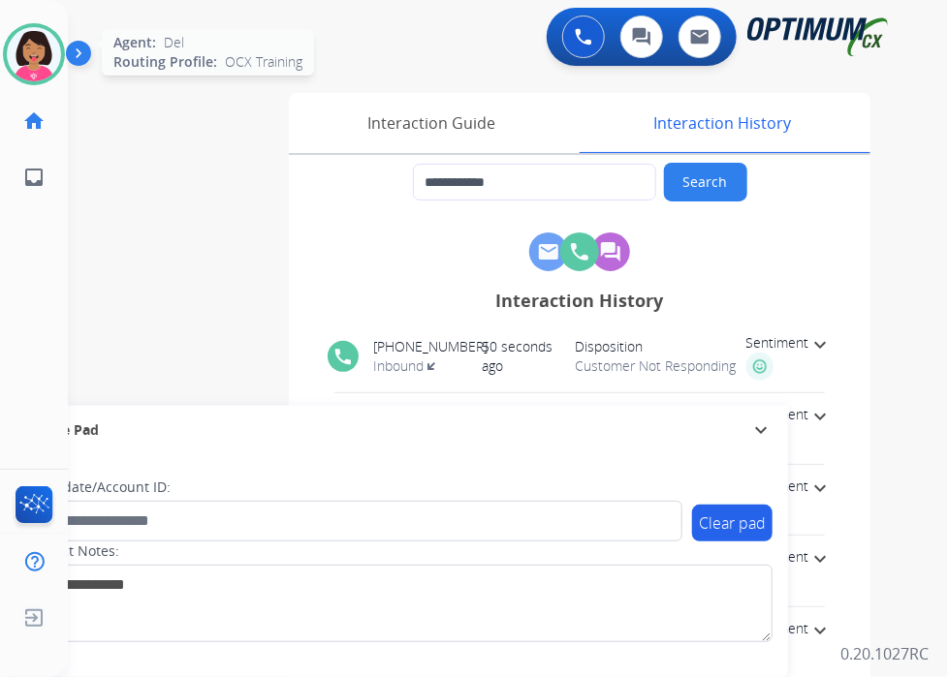
click at [50, 43] on img at bounding box center [34, 54] width 54 height 54
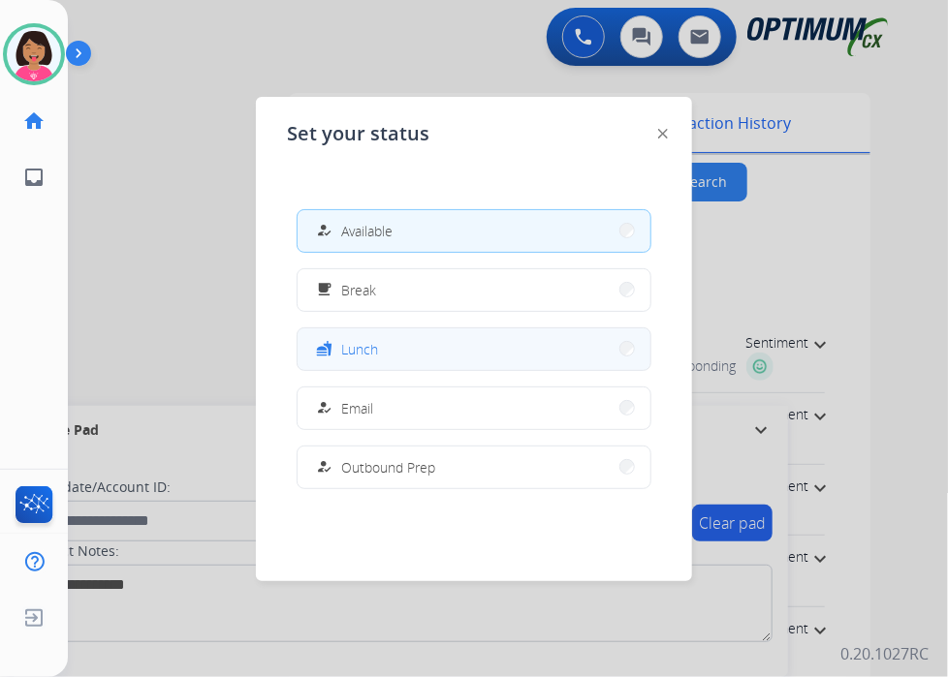
click at [361, 341] on span "Lunch" at bounding box center [359, 349] width 37 height 20
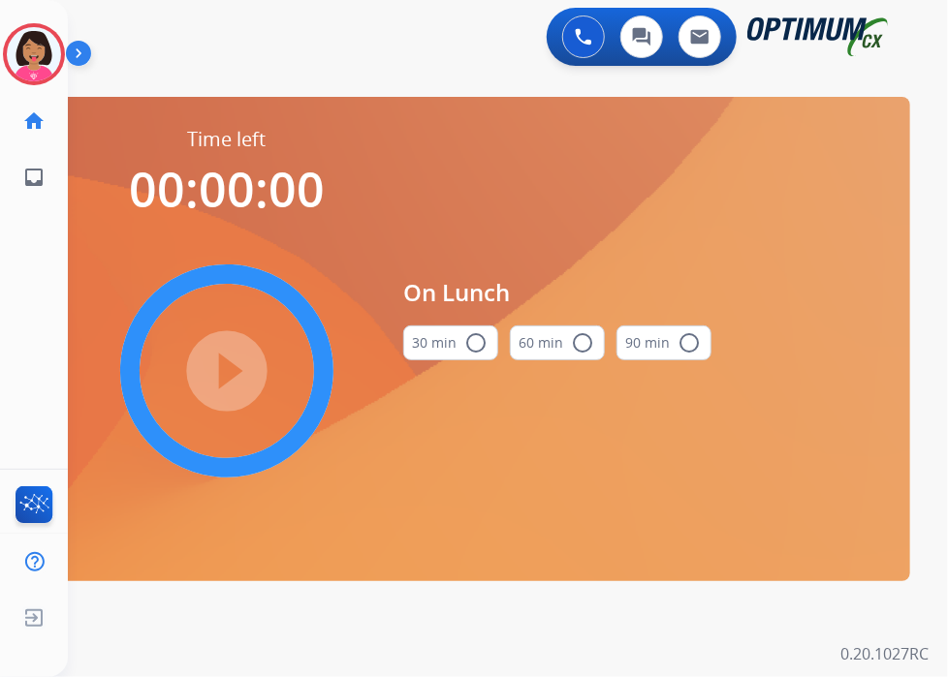
click at [431, 351] on button "30 min radio_button_unchecked" at bounding box center [450, 343] width 95 height 35
click at [238, 359] on mat-icon "play_circle_filled" at bounding box center [226, 370] width 23 height 23
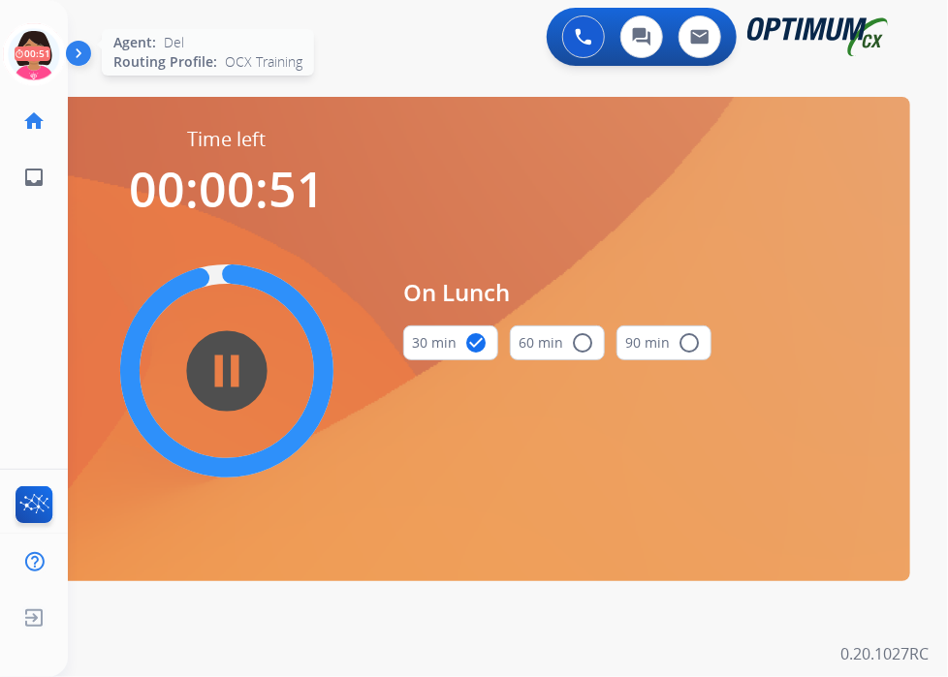
click at [43, 49] on icon at bounding box center [34, 54] width 63 height 63
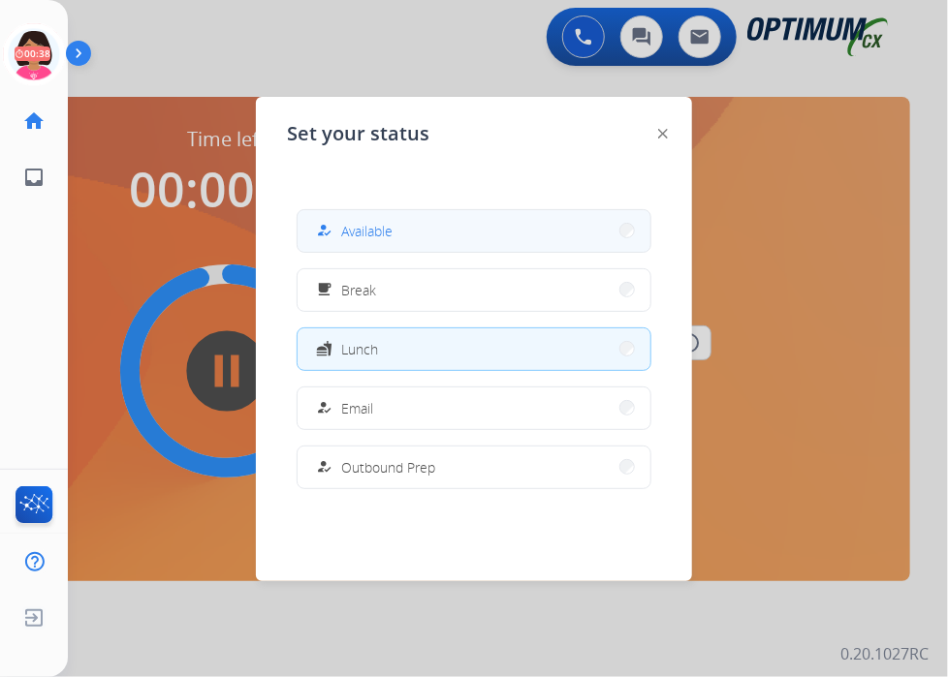
click at [442, 227] on button "how_to_reg Available" at bounding box center [473, 231] width 353 height 42
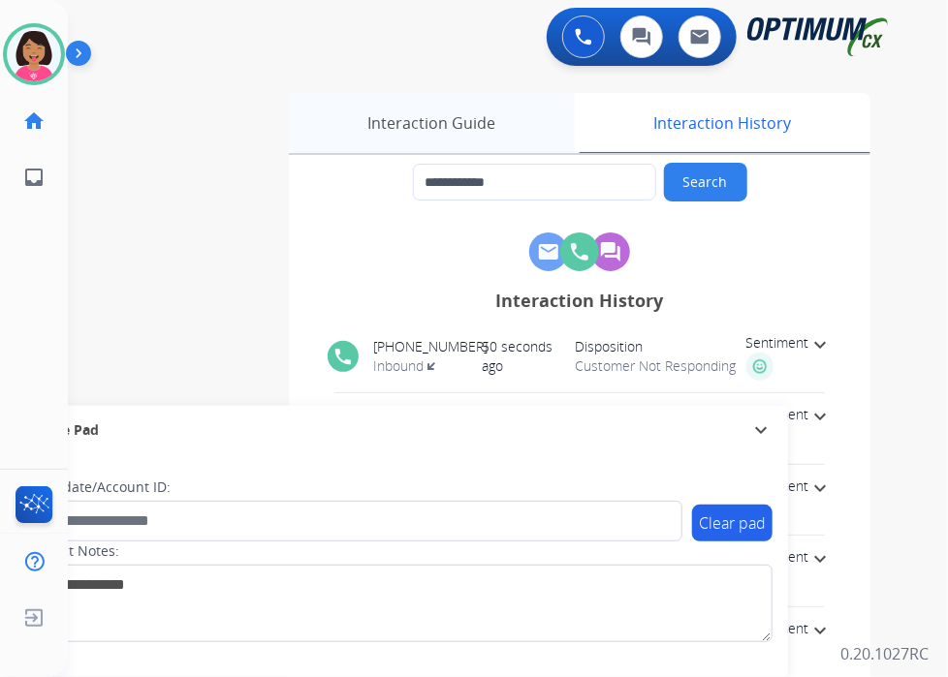
click at [469, 125] on div "Interaction Guide" at bounding box center [432, 123] width 286 height 60
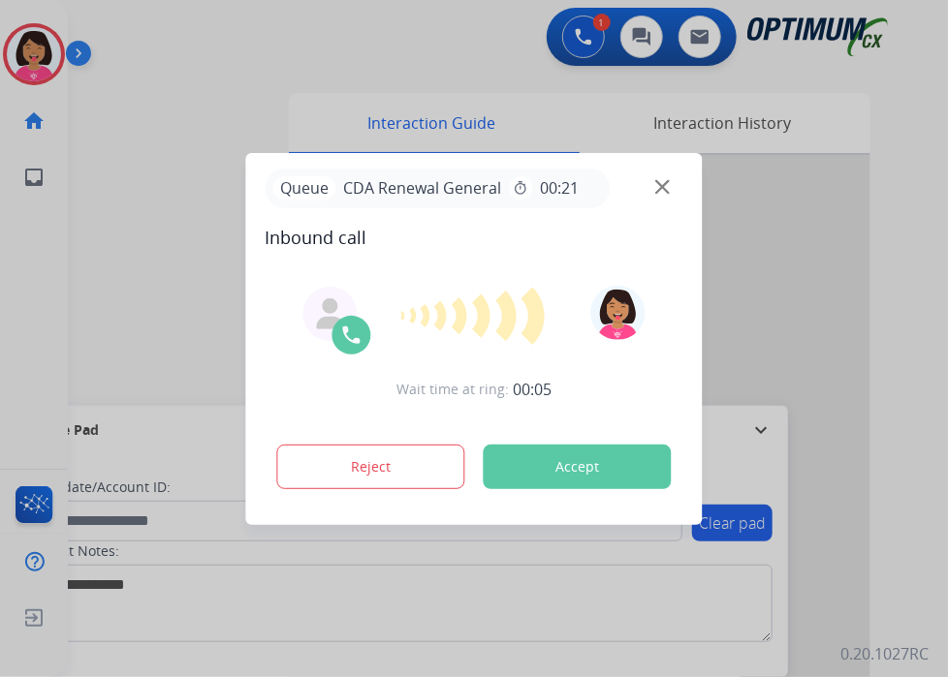
click at [655, 185] on img at bounding box center [662, 186] width 15 height 15
click at [654, 189] on div "Queue Publications General timer 00:01" at bounding box center [474, 189] width 418 height 40
click at [664, 185] on img at bounding box center [662, 186] width 15 height 15
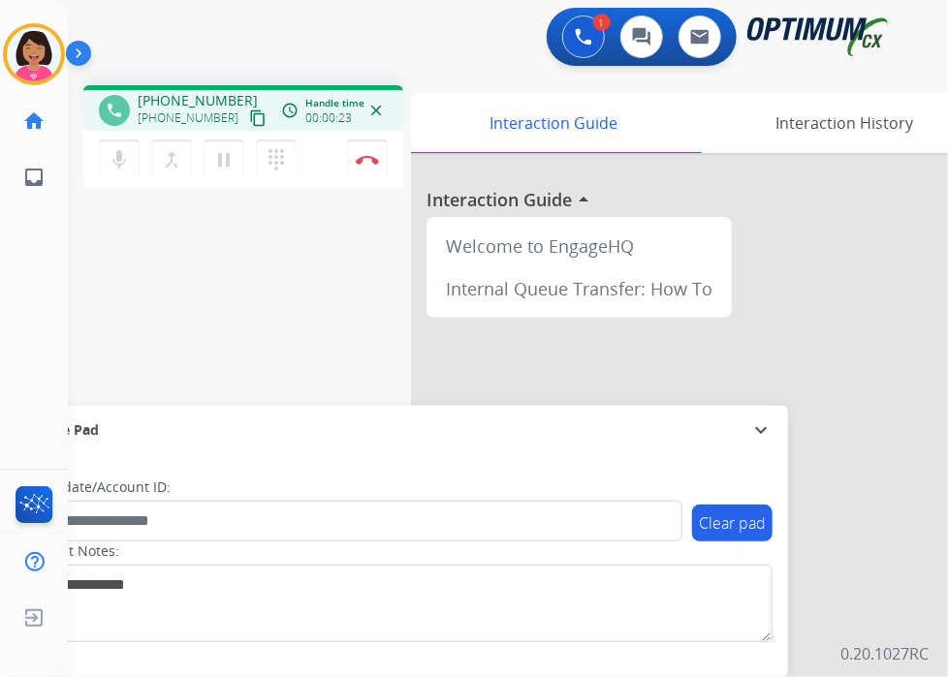
click at [249, 115] on mat-icon "content_copy" at bounding box center [257, 117] width 17 height 17
click at [96, 208] on div "phone [PHONE_NUMBER] [PHONE_NUMBER] content_copy access_time Call metrics Queue…" at bounding box center [484, 474] width 833 height 808
click at [72, 284] on div "phone [PHONE_NUMBER] [PHONE_NUMBER] content_copy access_time Call metrics Queue…" at bounding box center [484, 474] width 833 height 808
click at [378, 165] on button "Disconnect" at bounding box center [367, 160] width 41 height 41
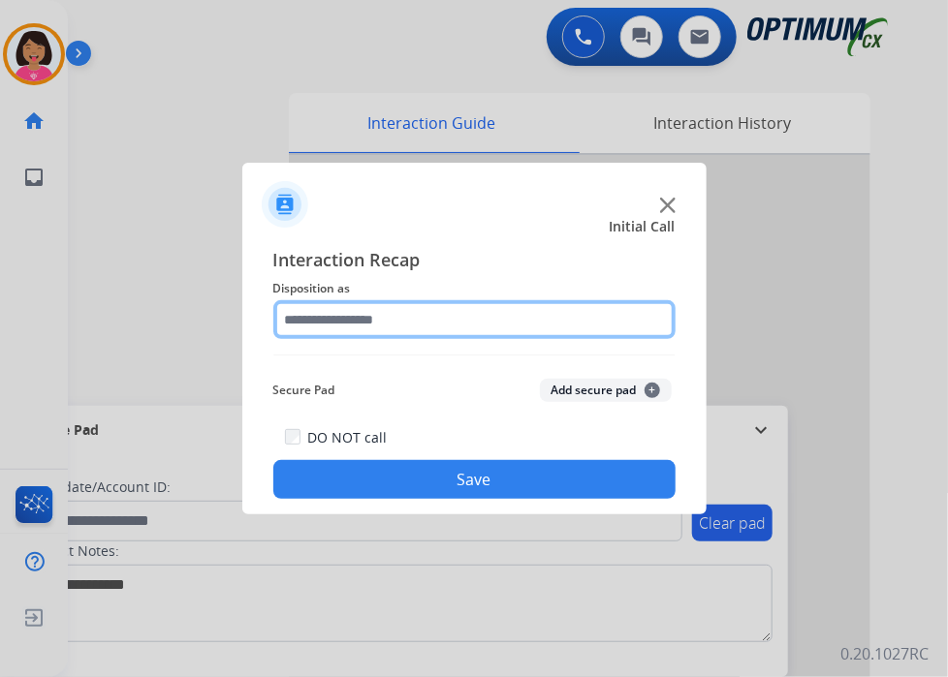
click at [404, 307] on input "text" at bounding box center [474, 319] width 402 height 39
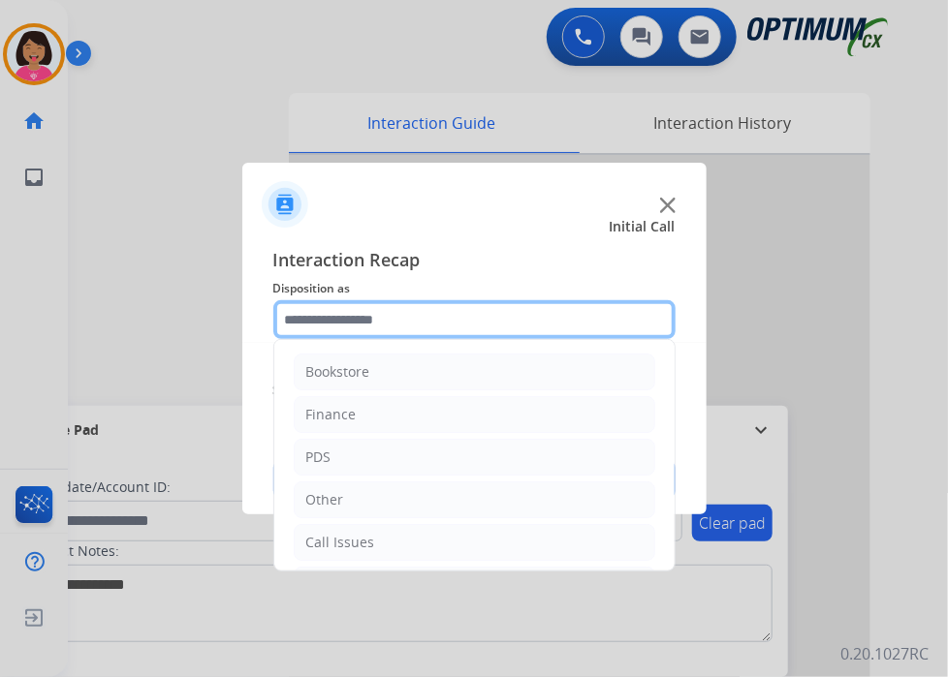
scroll to position [128, 0]
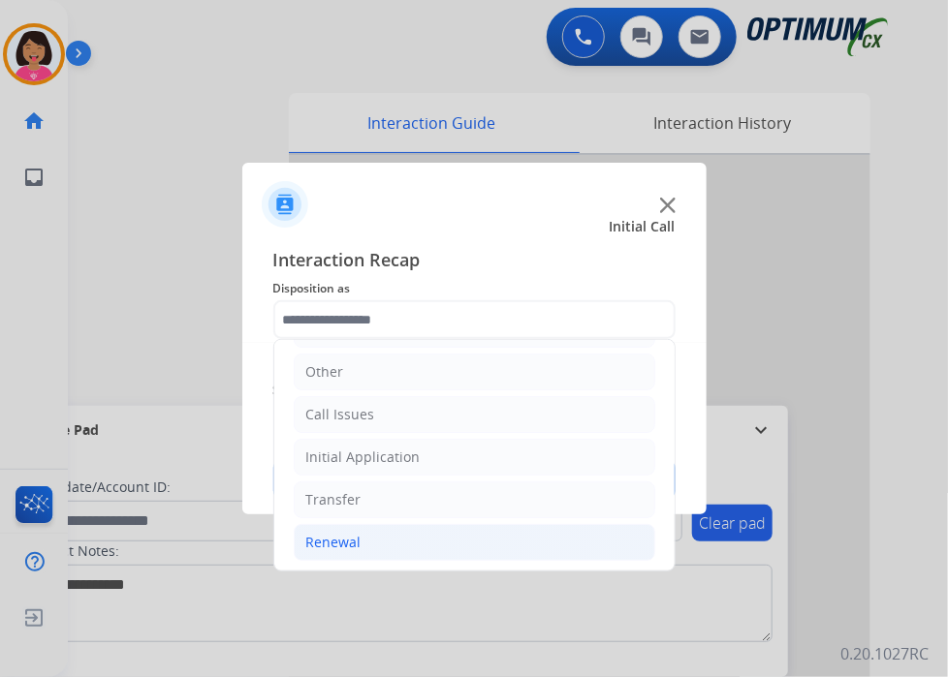
click at [376, 545] on li "Renewal" at bounding box center [474, 542] width 361 height 37
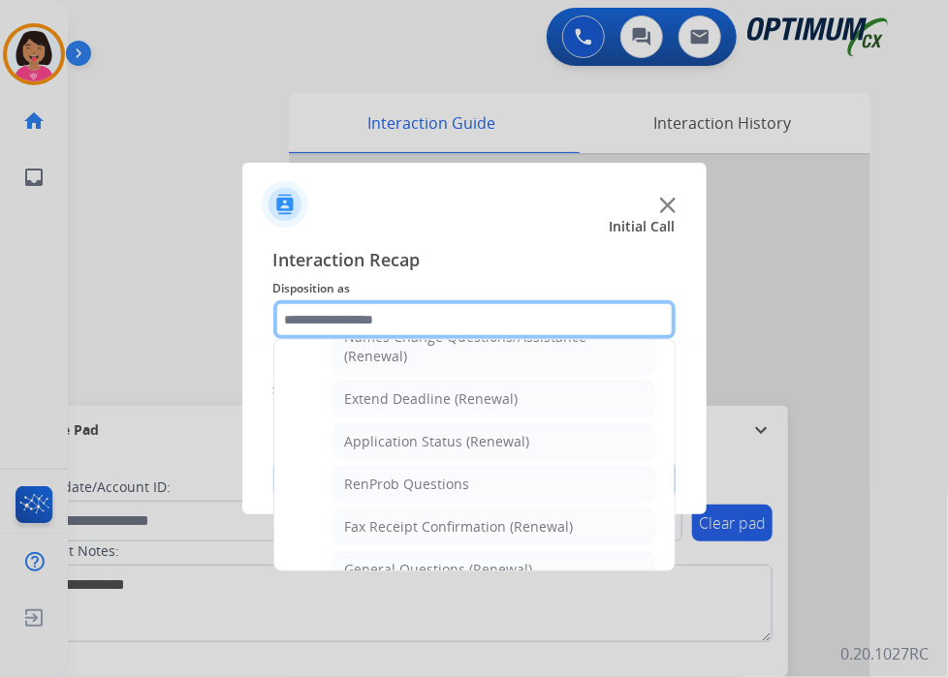
scroll to position [488, 0]
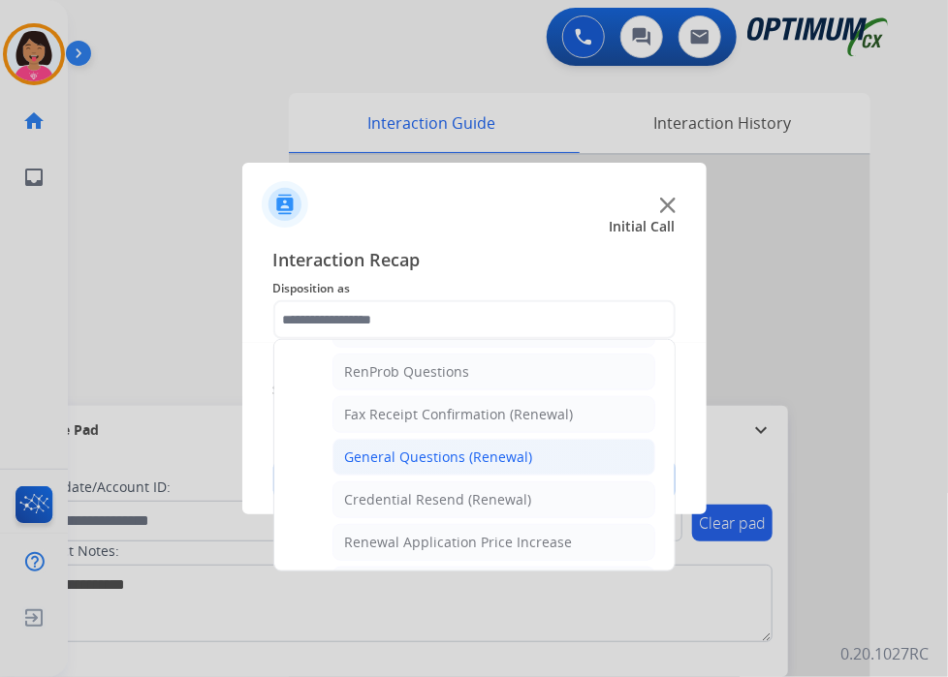
click at [394, 458] on div "General Questions (Renewal)" at bounding box center [439, 457] width 188 height 19
type input "**********"
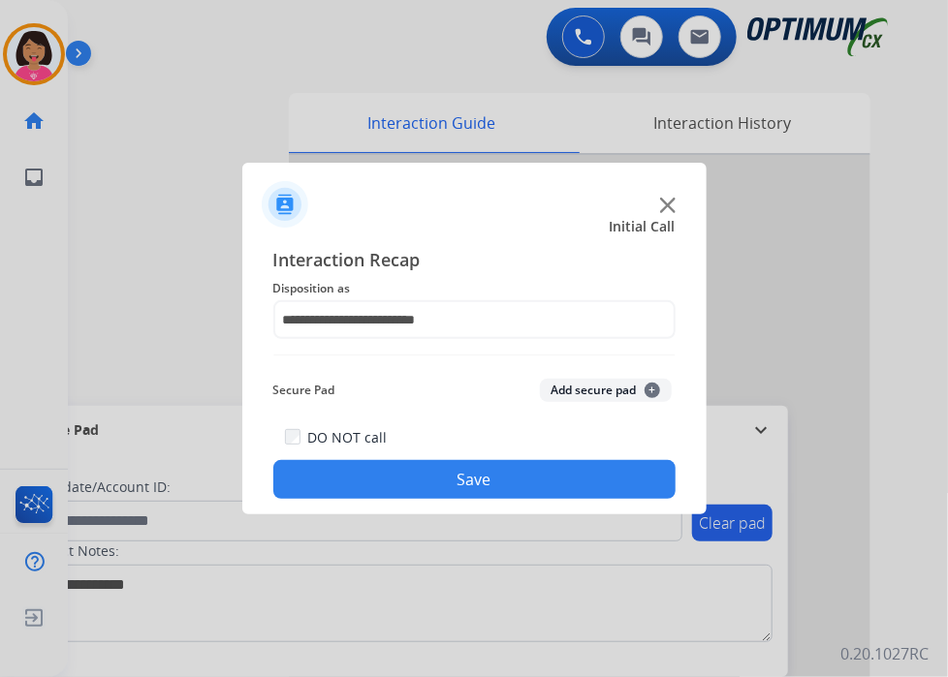
click at [408, 483] on button "Save" at bounding box center [474, 479] width 402 height 39
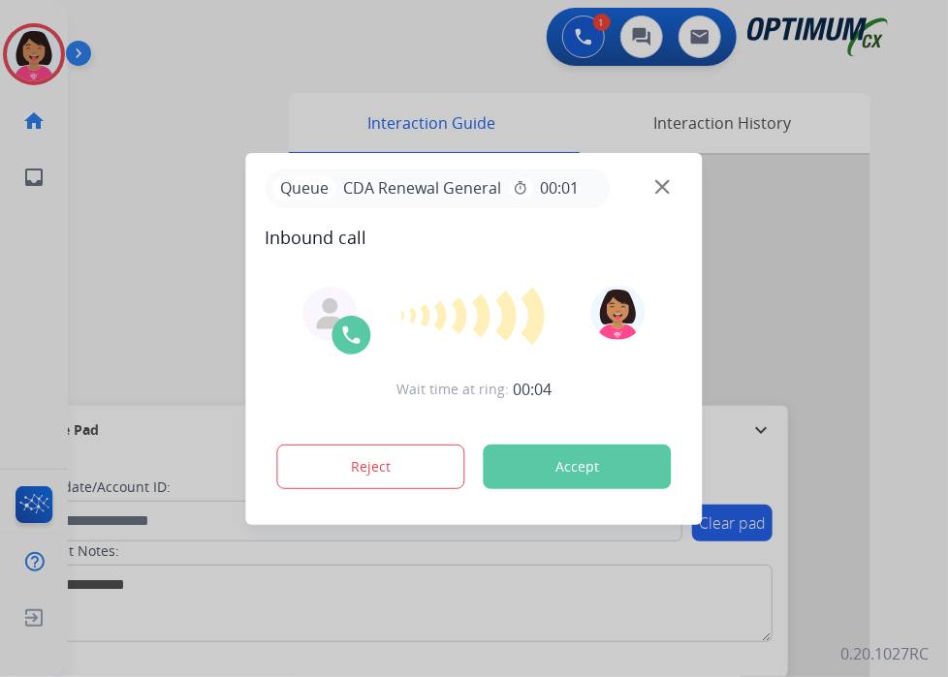
click at [665, 187] on img at bounding box center [662, 186] width 15 height 15
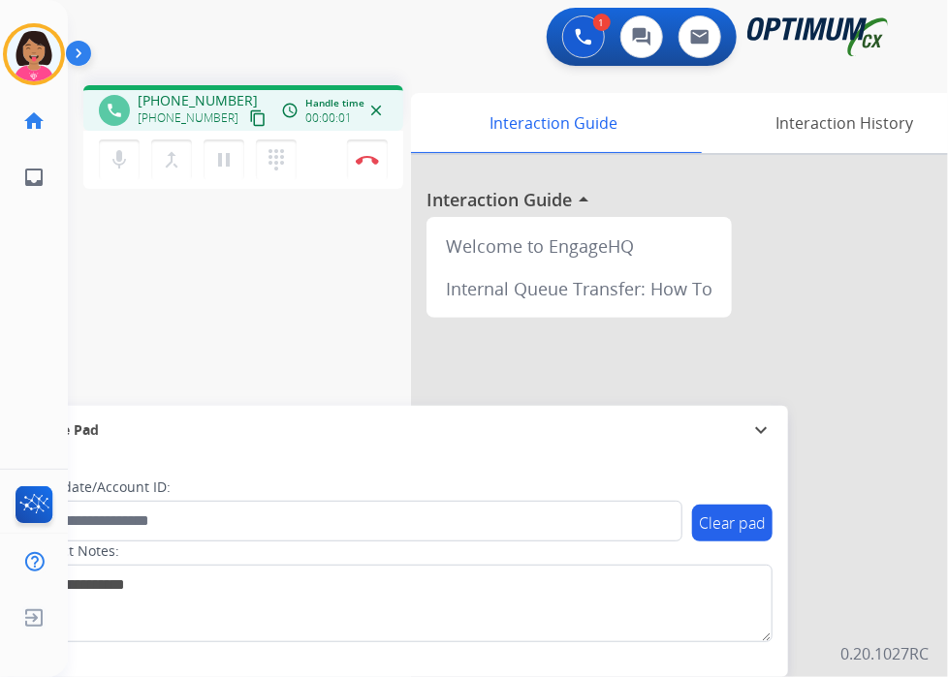
click at [249, 122] on mat-icon "content_copy" at bounding box center [257, 117] width 17 height 17
click at [126, 151] on mat-icon "mic" at bounding box center [119, 159] width 23 height 23
click at [126, 151] on mat-icon "mic_off" at bounding box center [119, 159] width 23 height 23
click at [100, 154] on button "mic Mute" at bounding box center [119, 160] width 41 height 41
click at [131, 166] on button "mic_off Mute" at bounding box center [119, 160] width 41 height 41
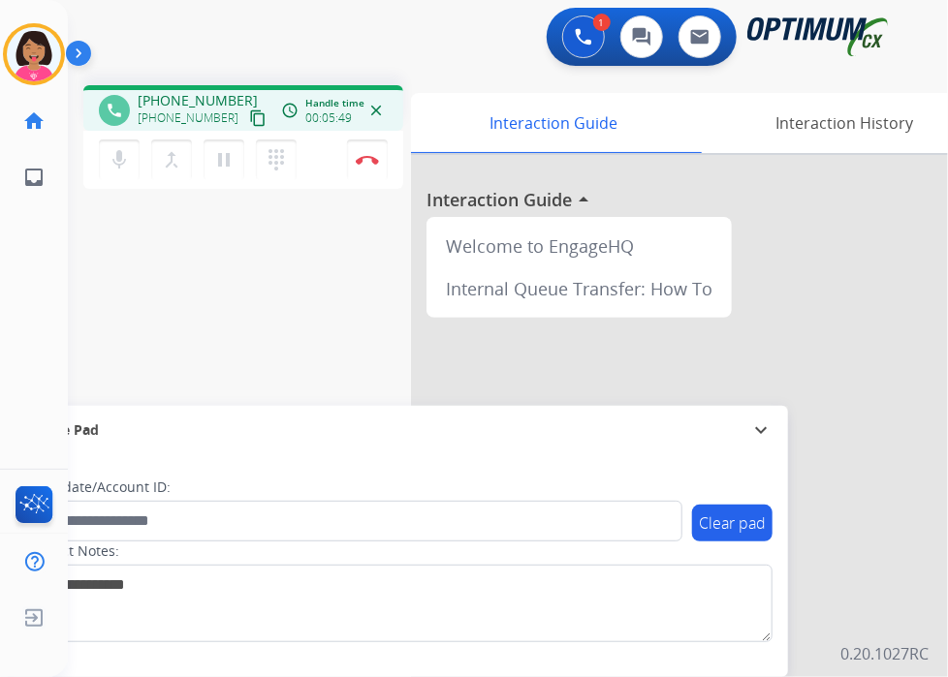
click at [95, 202] on div "phone [PHONE_NUMBER] [PHONE_NUMBER] content_copy access_time Call metrics Queue…" at bounding box center [484, 474] width 833 height 808
click at [106, 164] on button "mic Mute" at bounding box center [119, 160] width 41 height 41
click at [106, 164] on button "mic_off Mute" at bounding box center [119, 160] width 41 height 41
drag, startPoint x: 71, startPoint y: 279, endPoint x: 81, endPoint y: 216, distance: 63.9
click at [72, 270] on div "phone [PHONE_NUMBER] [PHONE_NUMBER] content_copy access_time Call metrics Queue…" at bounding box center [484, 474] width 833 height 808
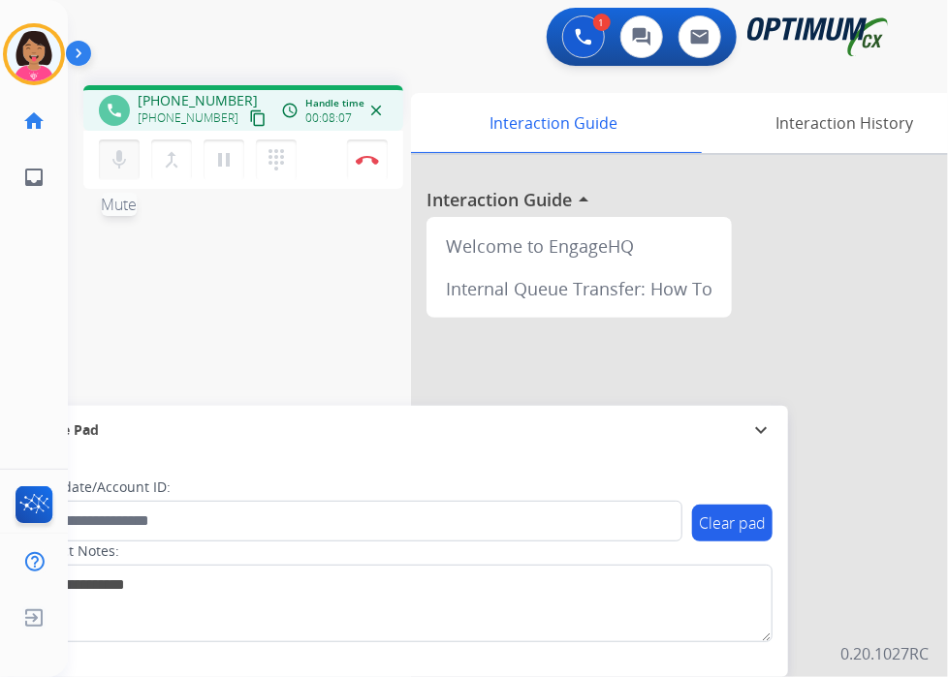
click at [117, 154] on mat-icon "mic" at bounding box center [119, 159] width 23 height 23
click at [124, 161] on mat-icon "mic_off" at bounding box center [119, 159] width 23 height 23
click at [89, 211] on div "phone [PHONE_NUMBER] [PHONE_NUMBER] content_copy access_time Call metrics Queue…" at bounding box center [484, 474] width 833 height 808
click at [42, 265] on div "Del Busy Edit Avatar Agent: [PERSON_NAME] Profile: OCX Training home Home Home …" at bounding box center [34, 338] width 68 height 677
click at [123, 158] on mat-icon "mic" at bounding box center [119, 159] width 23 height 23
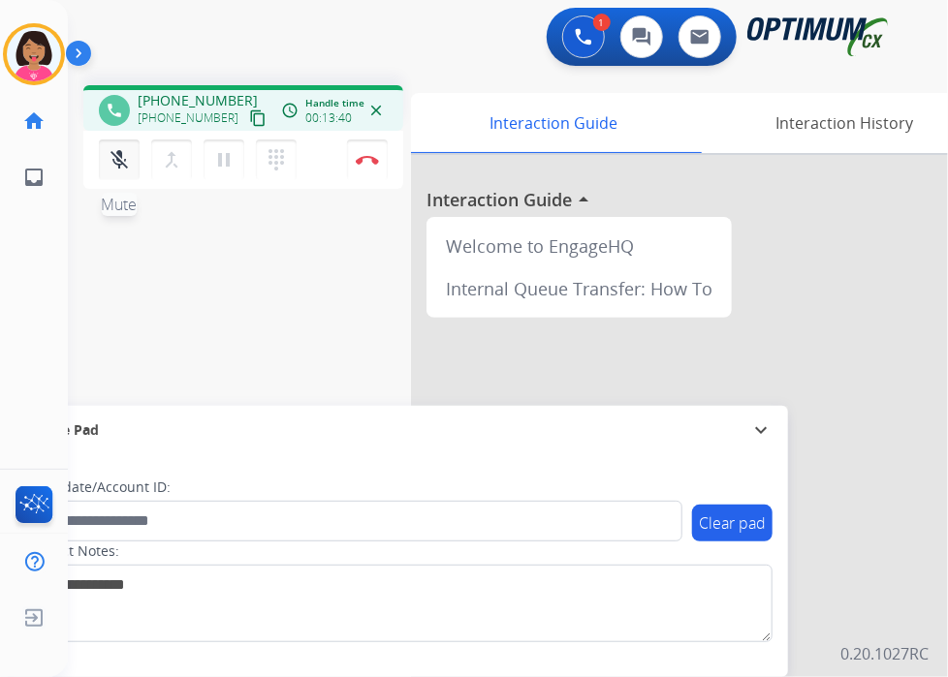
click at [116, 158] on mat-icon "mic_off" at bounding box center [119, 159] width 23 height 23
click at [110, 168] on mat-icon "mic" at bounding box center [119, 159] width 23 height 23
click at [115, 162] on mat-icon "mic_off" at bounding box center [119, 159] width 23 height 23
click at [115, 162] on mat-icon "mic" at bounding box center [119, 159] width 23 height 23
click at [115, 162] on mat-icon "mic_off" at bounding box center [119, 159] width 23 height 23
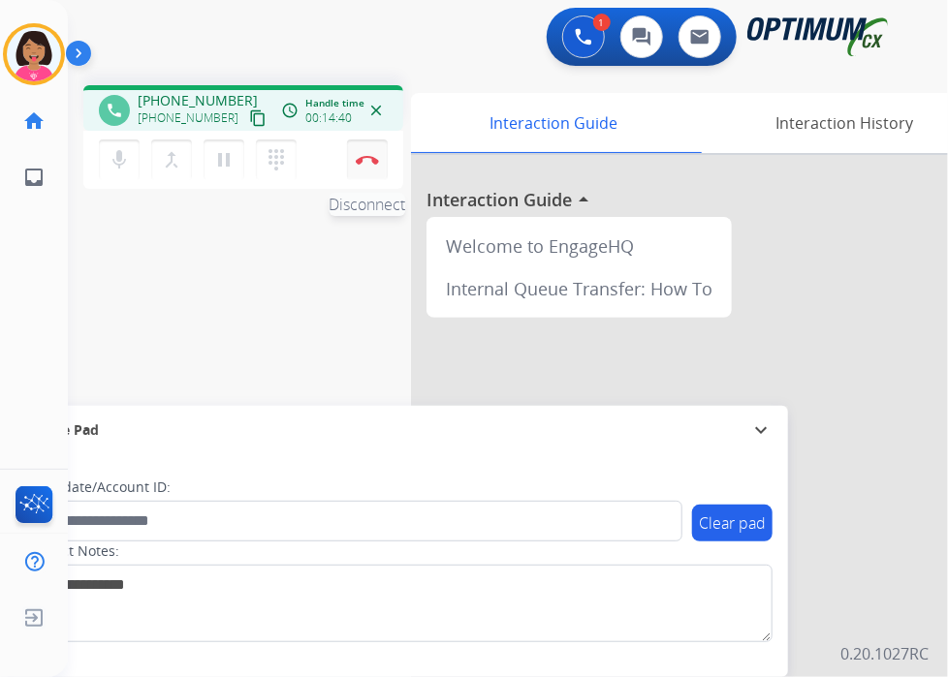
click at [359, 158] on img at bounding box center [367, 160] width 23 height 10
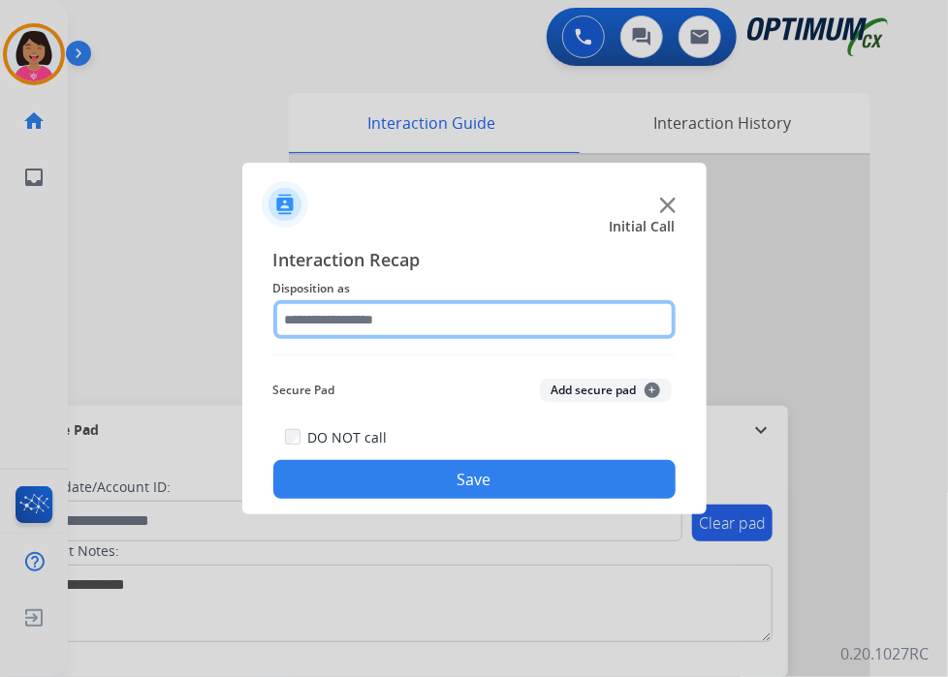
click at [415, 325] on input "text" at bounding box center [474, 319] width 402 height 39
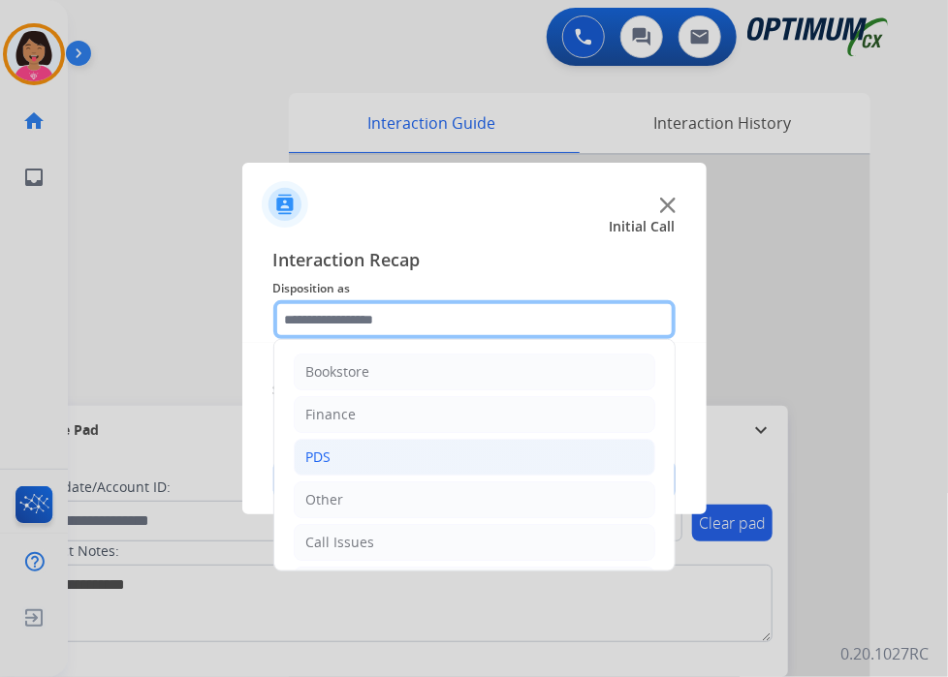
scroll to position [128, 0]
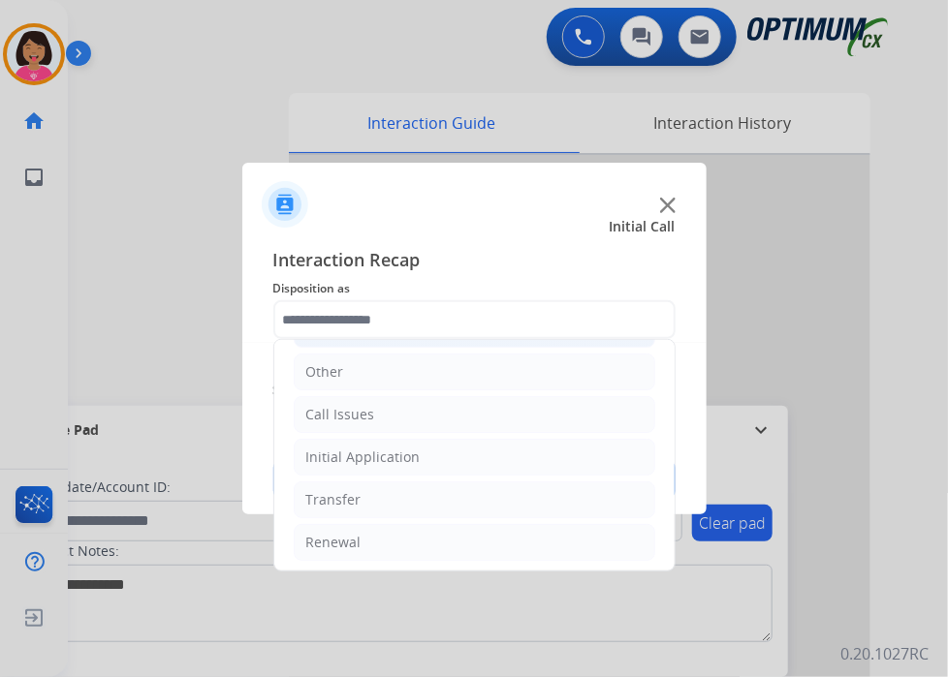
click at [387, 456] on div "Initial Application" at bounding box center [363, 457] width 114 height 19
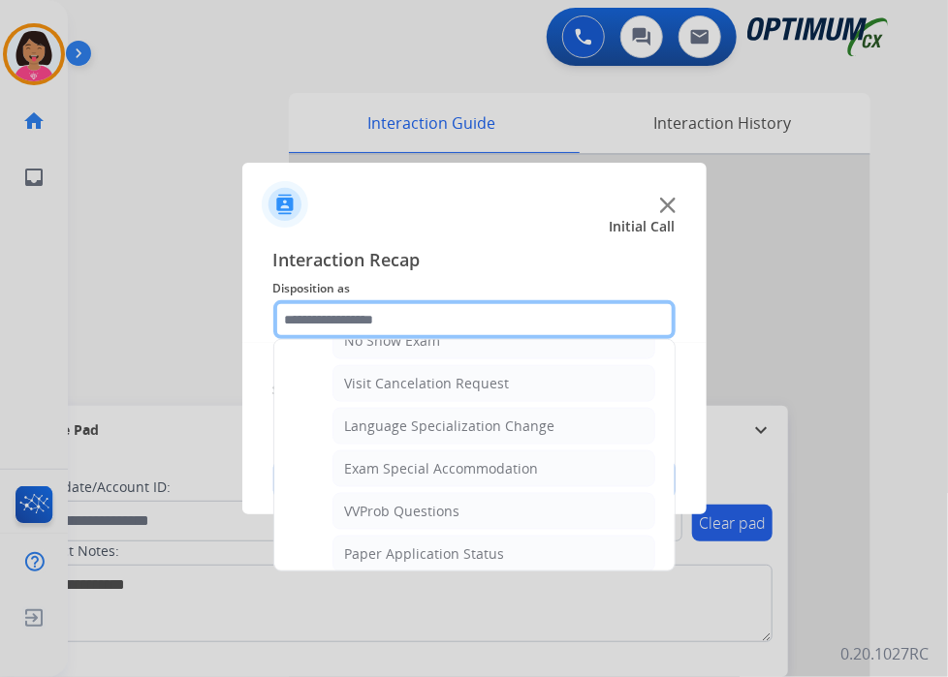
scroll to position [1000, 0]
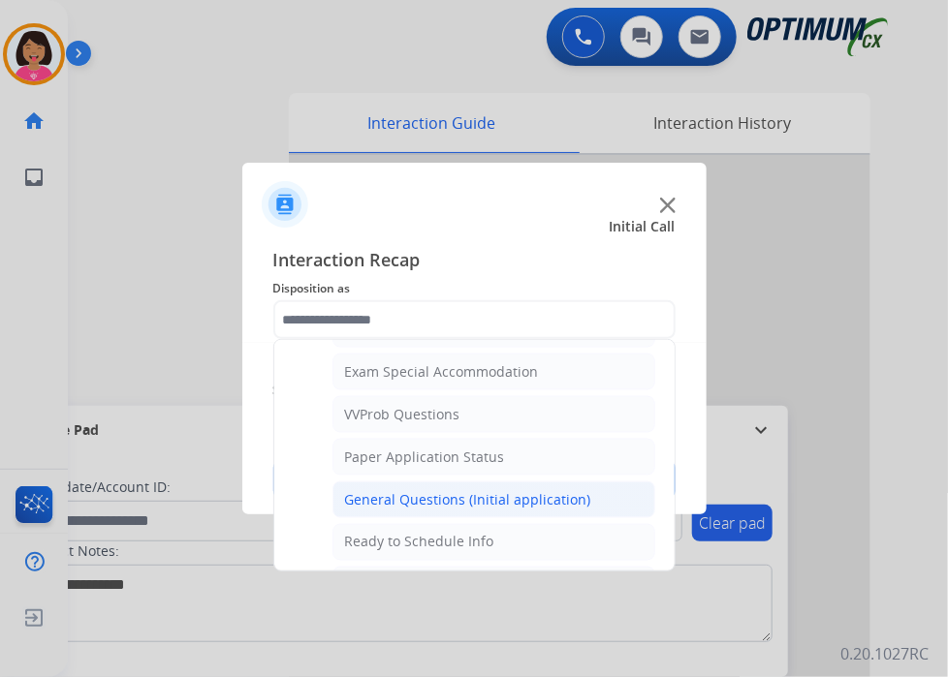
click at [407, 491] on div "General Questions (Initial application)" at bounding box center [468, 499] width 246 height 19
type input "**********"
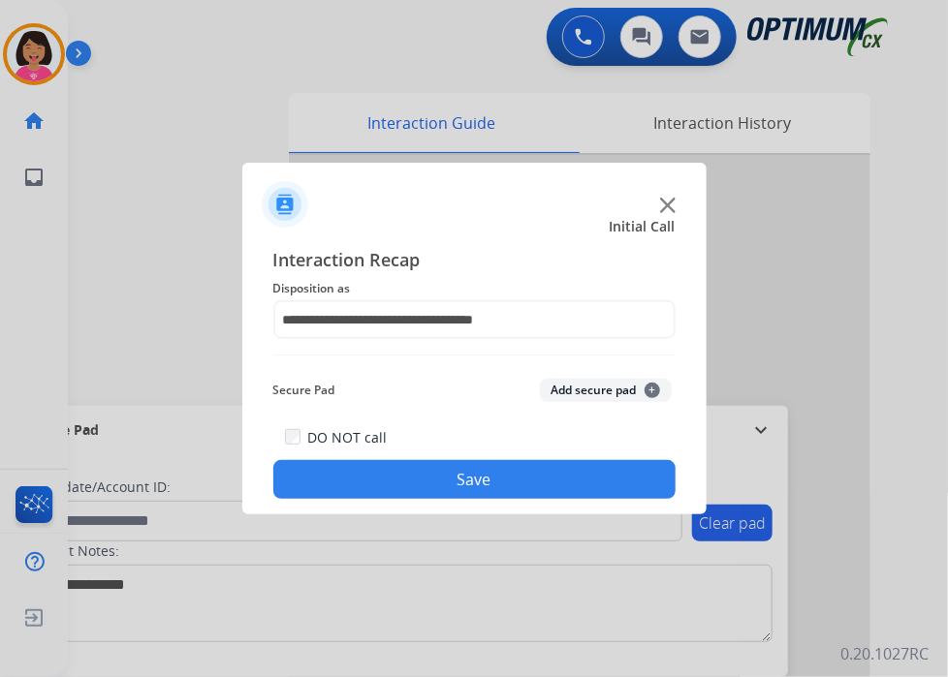
click at [488, 483] on button "Save" at bounding box center [474, 479] width 402 height 39
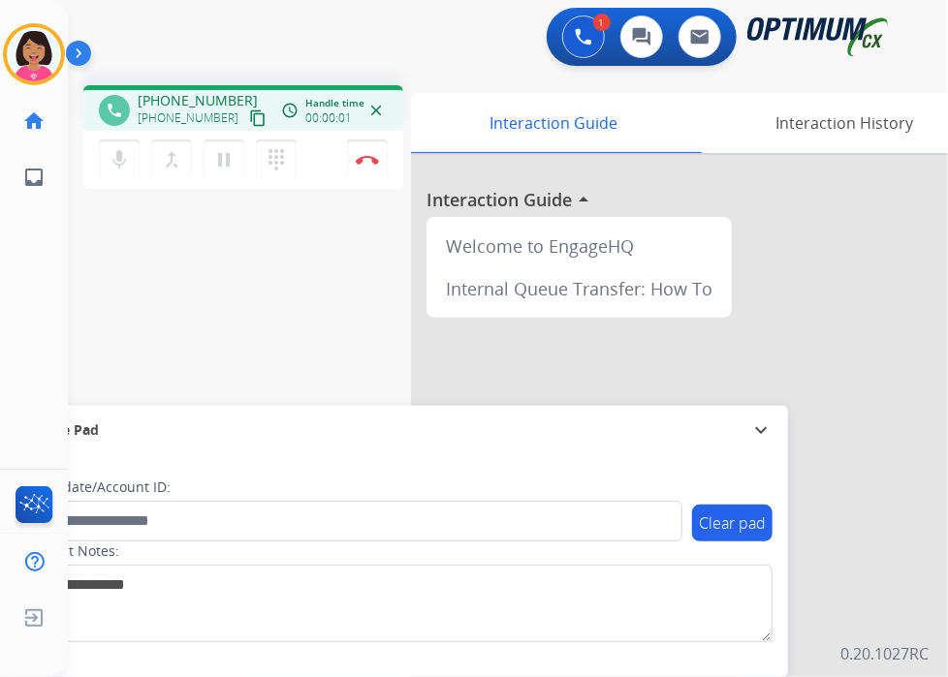
click at [249, 113] on mat-icon "content_copy" at bounding box center [257, 117] width 17 height 17
click at [81, 229] on div "phone [PHONE_NUMBER] [PHONE_NUMBER] content_copy access_time Call metrics Queue…" at bounding box center [484, 474] width 833 height 808
click at [378, 161] on img at bounding box center [367, 160] width 23 height 10
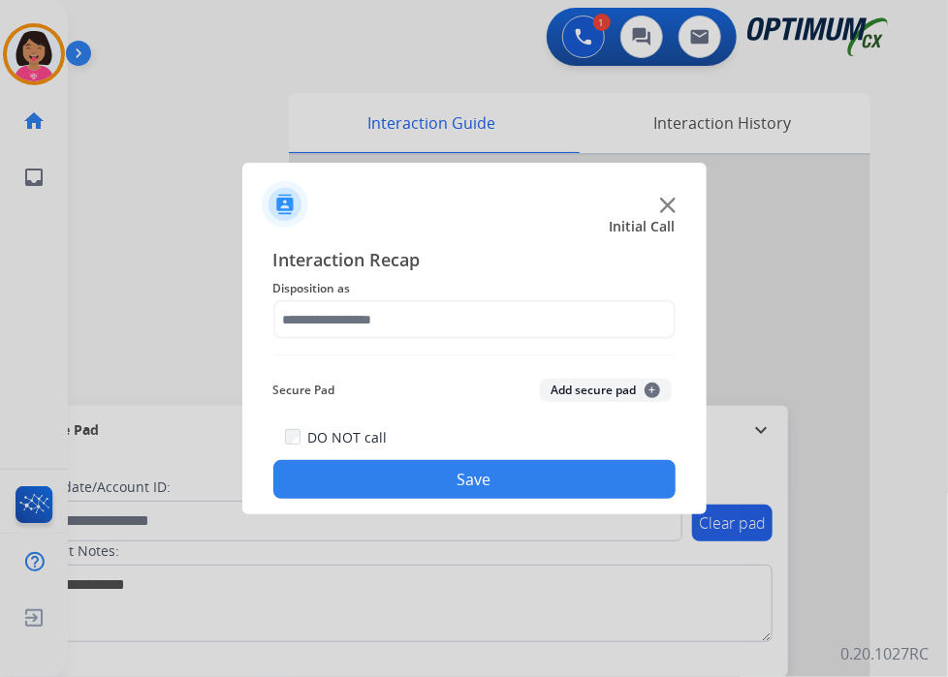
click at [378, 161] on div at bounding box center [474, 338] width 948 height 677
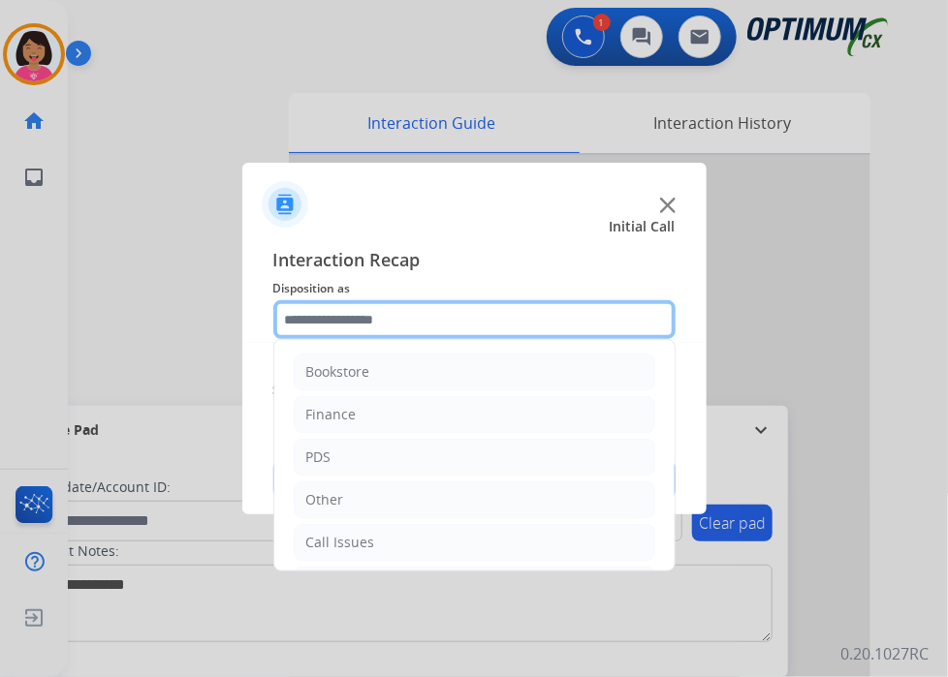
click at [444, 327] on input "text" at bounding box center [474, 319] width 402 height 39
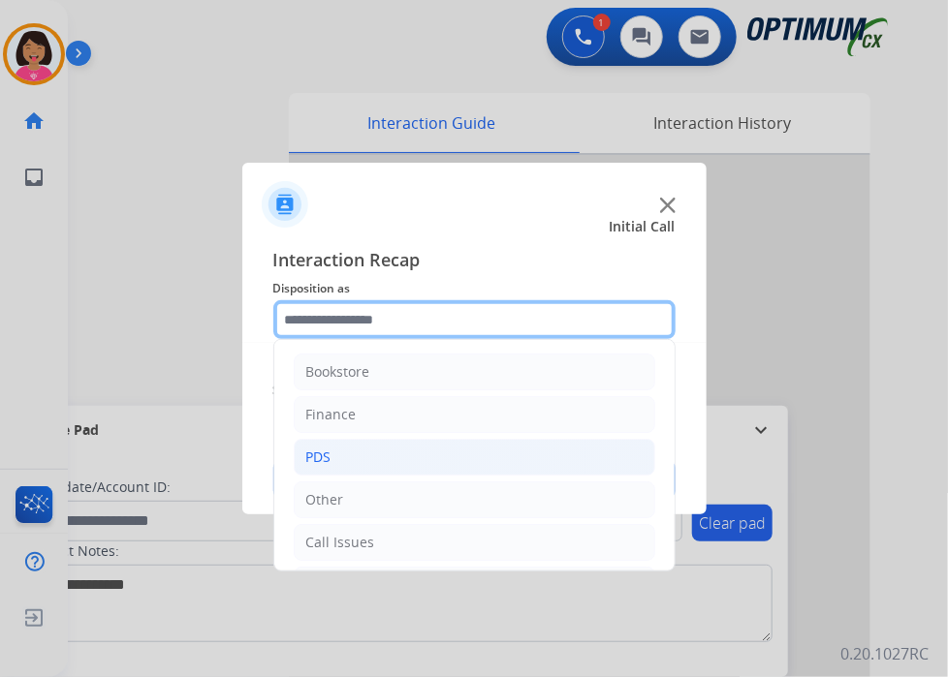
scroll to position [128, 0]
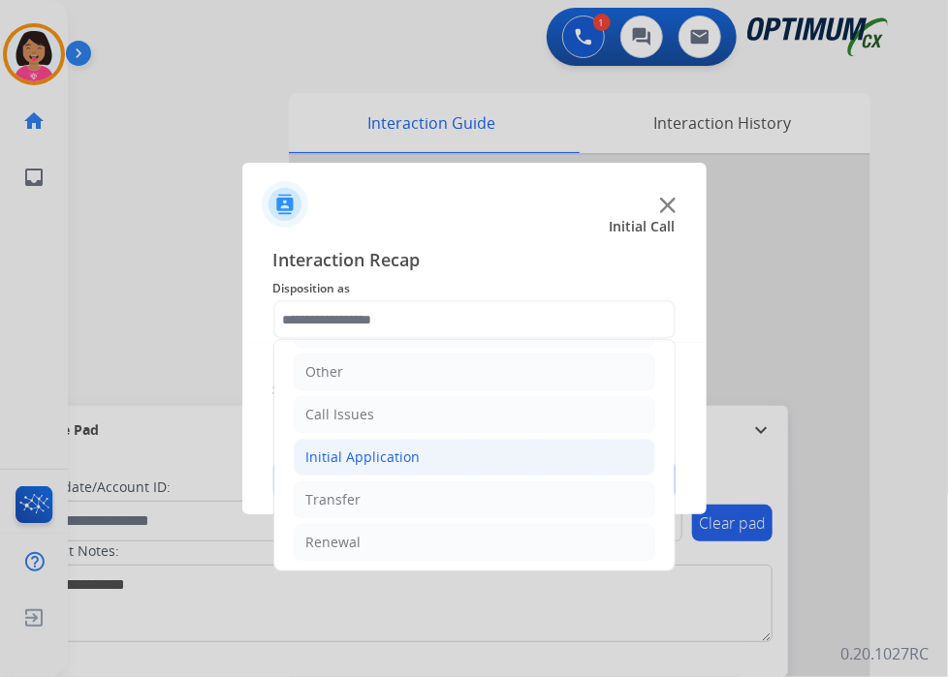
click at [460, 455] on li "Initial Application" at bounding box center [474, 457] width 361 height 37
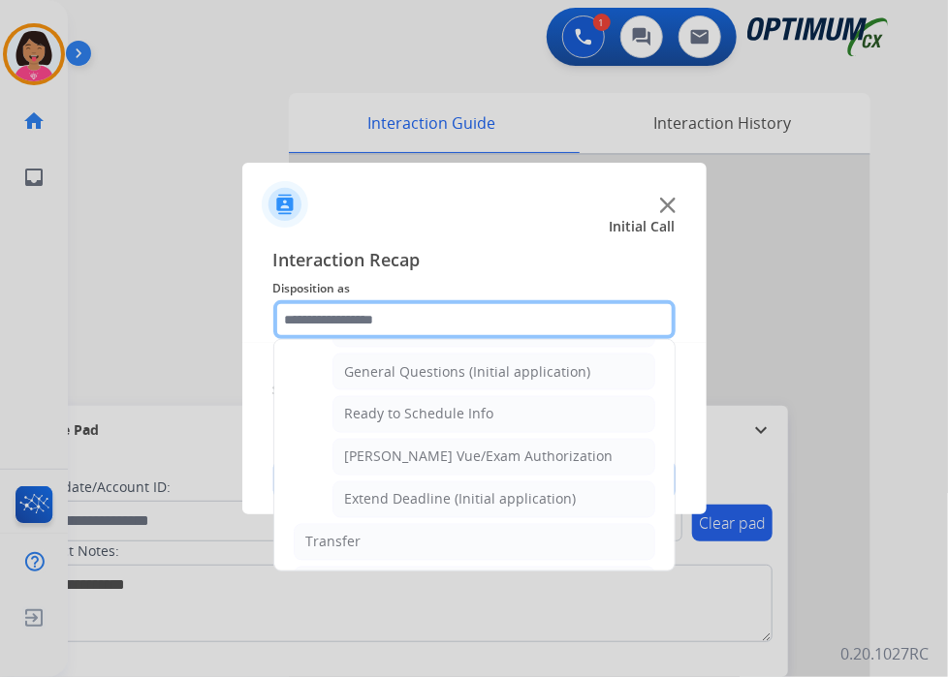
scroll to position [1149, 0]
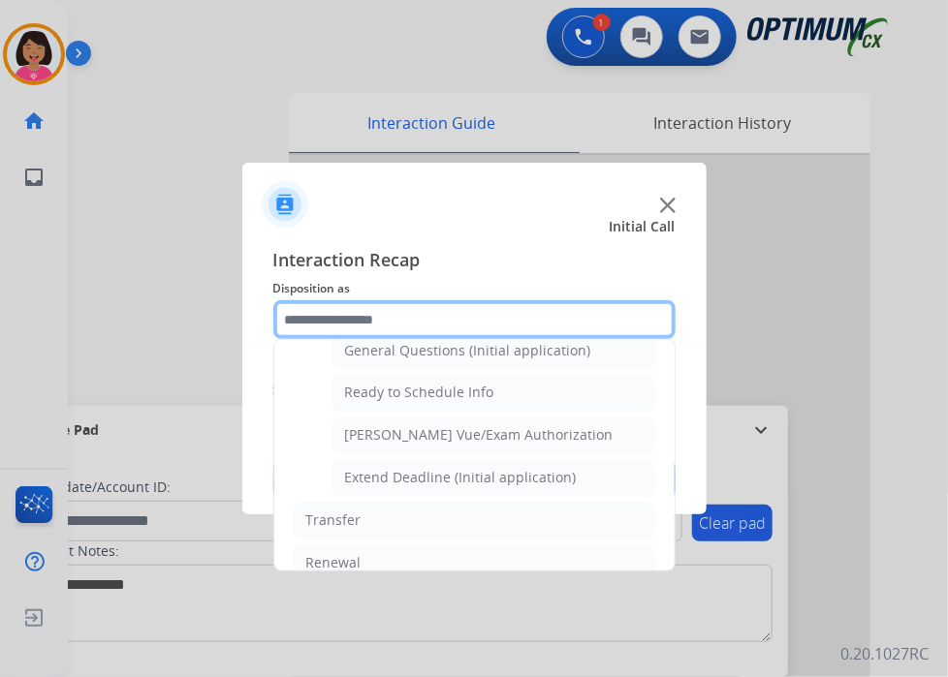
click at [449, 336] on input "text" at bounding box center [474, 319] width 402 height 39
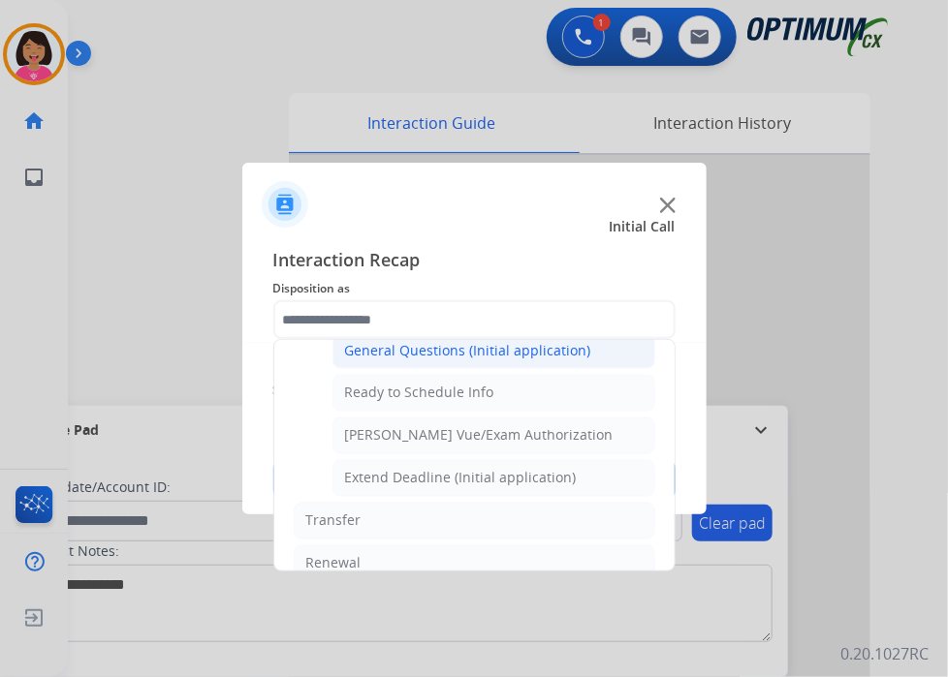
click at [456, 350] on li "General Questions (Initial application)" at bounding box center [493, 350] width 323 height 37
type input "**********"
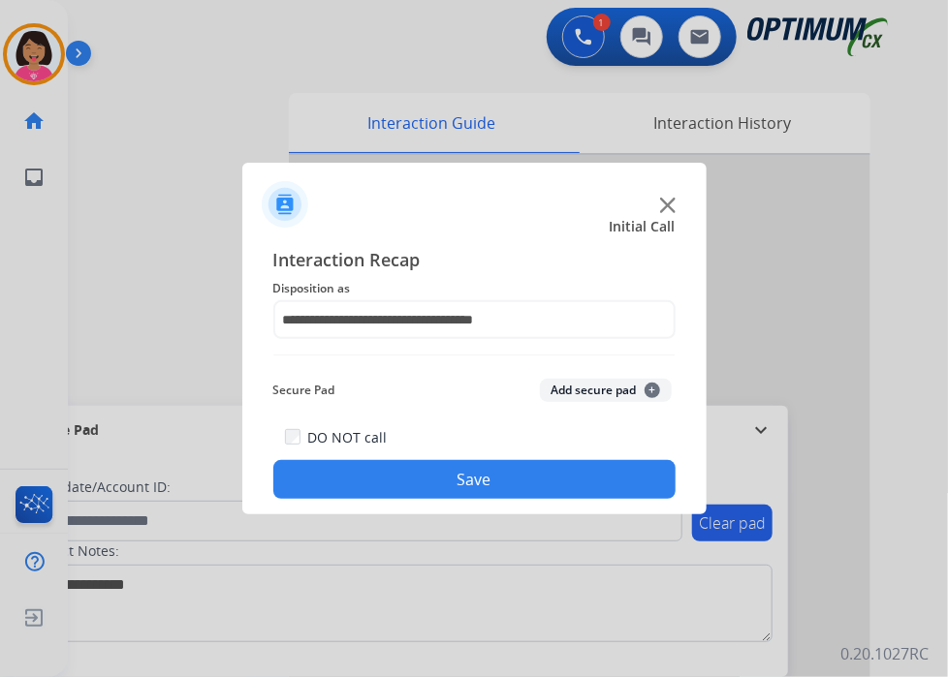
click at [428, 463] on button "Save" at bounding box center [474, 479] width 402 height 39
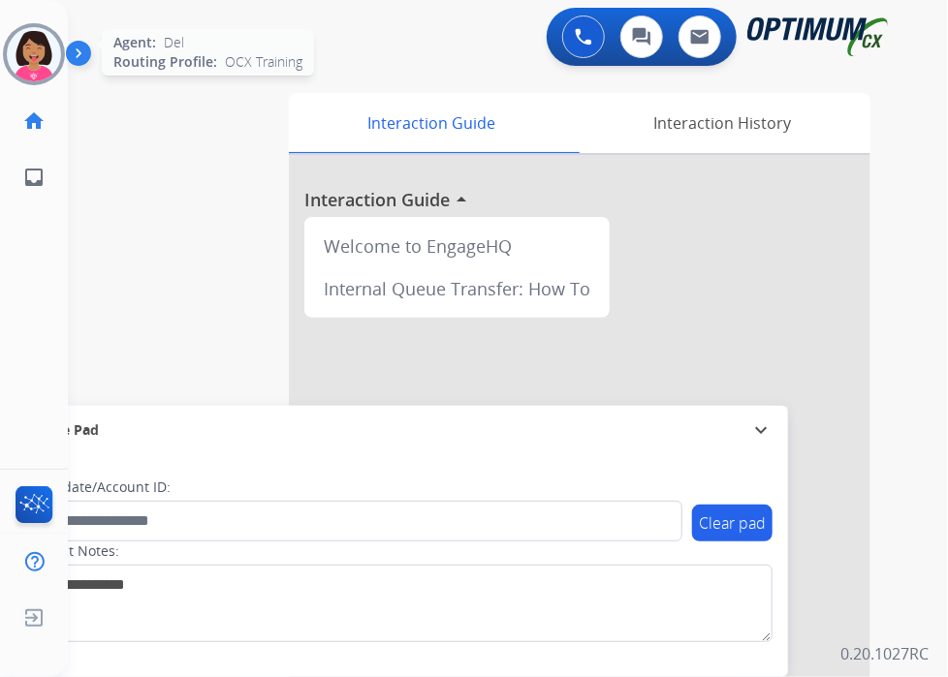
click at [42, 63] on img at bounding box center [34, 54] width 54 height 54
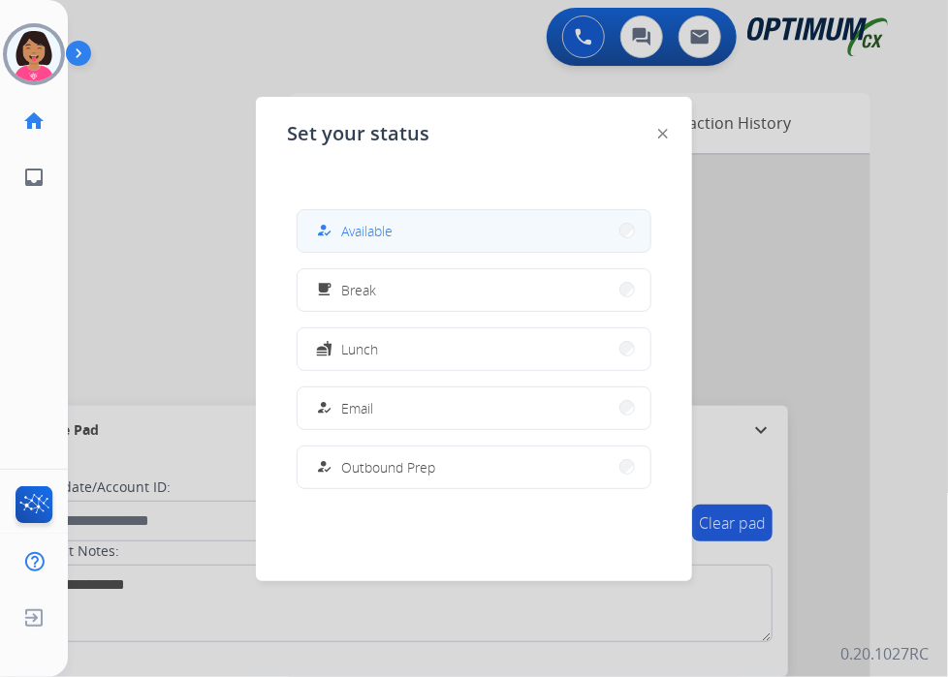
click at [387, 225] on span "Available" at bounding box center [366, 231] width 51 height 20
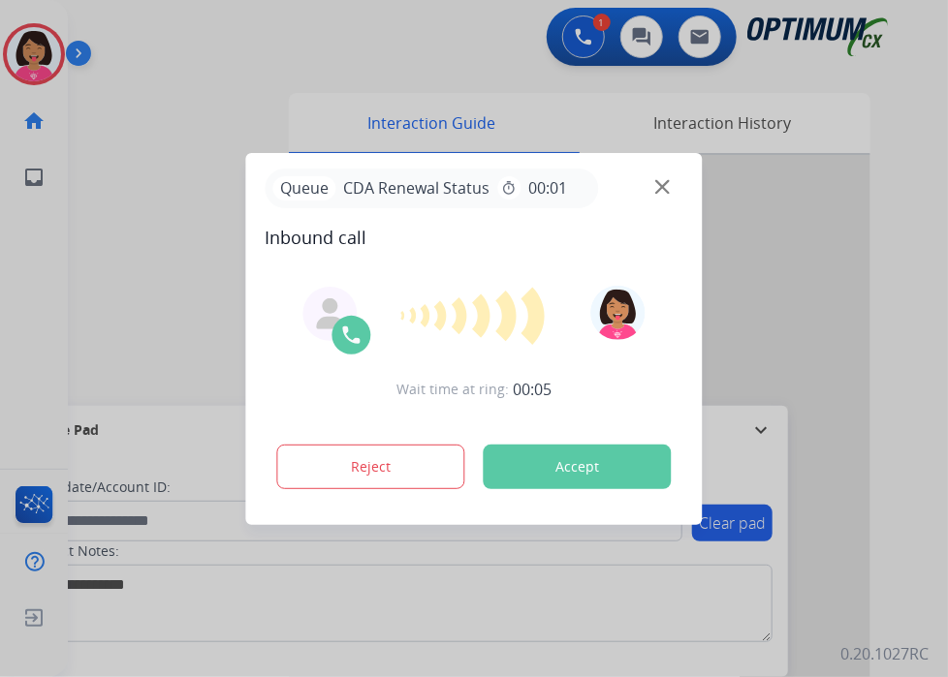
click at [669, 184] on img at bounding box center [662, 186] width 15 height 15
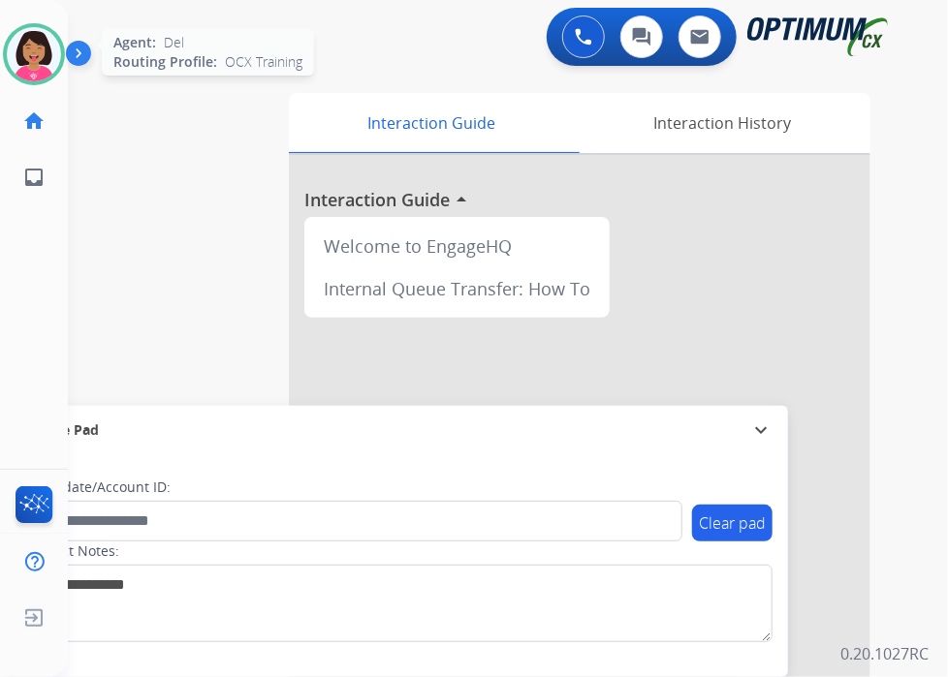
click at [39, 51] on img at bounding box center [34, 54] width 54 height 54
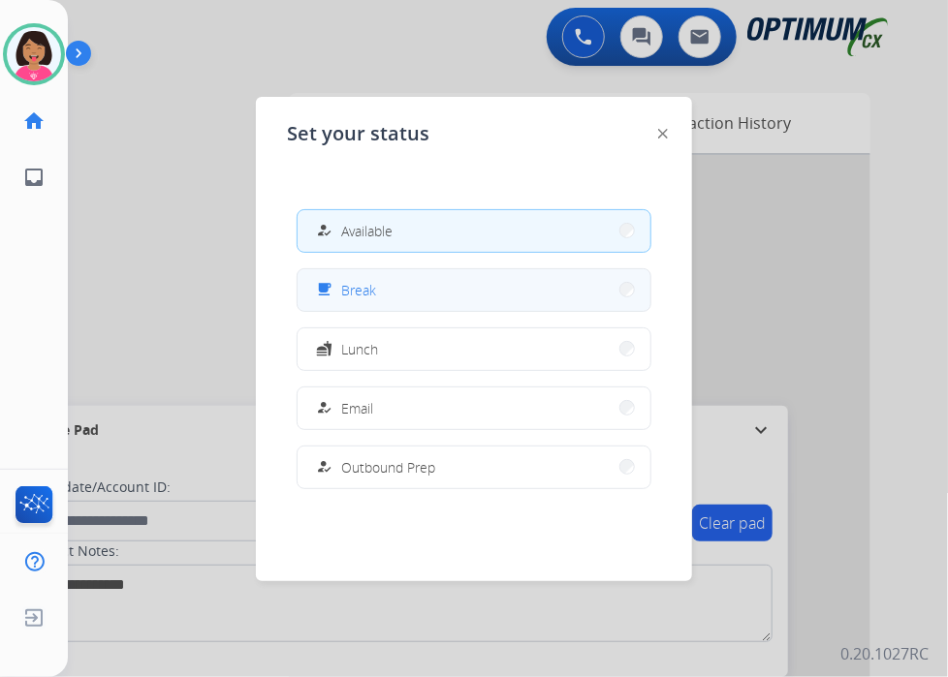
click at [380, 274] on button "free_breakfast Break" at bounding box center [473, 290] width 353 height 42
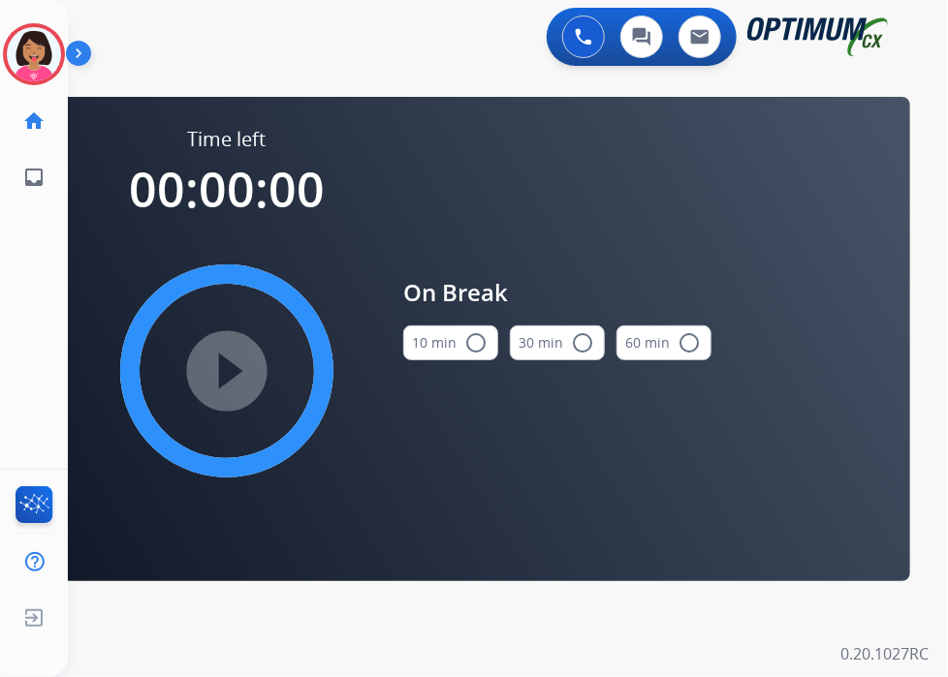
click at [447, 342] on button "10 min radio_button_unchecked" at bounding box center [450, 343] width 95 height 35
click at [34, 14] on div "Del Break Edit Avatar Agent: [PERSON_NAME] Profile: OCX Training home Home Home…" at bounding box center [34, 102] width 68 height 205
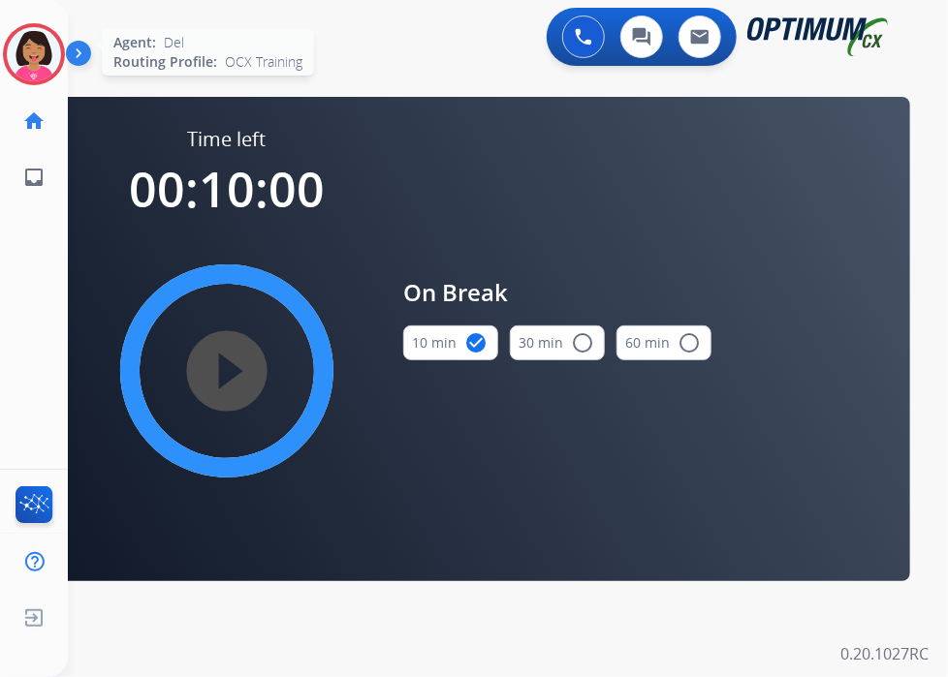
click at [49, 53] on img at bounding box center [34, 54] width 54 height 54
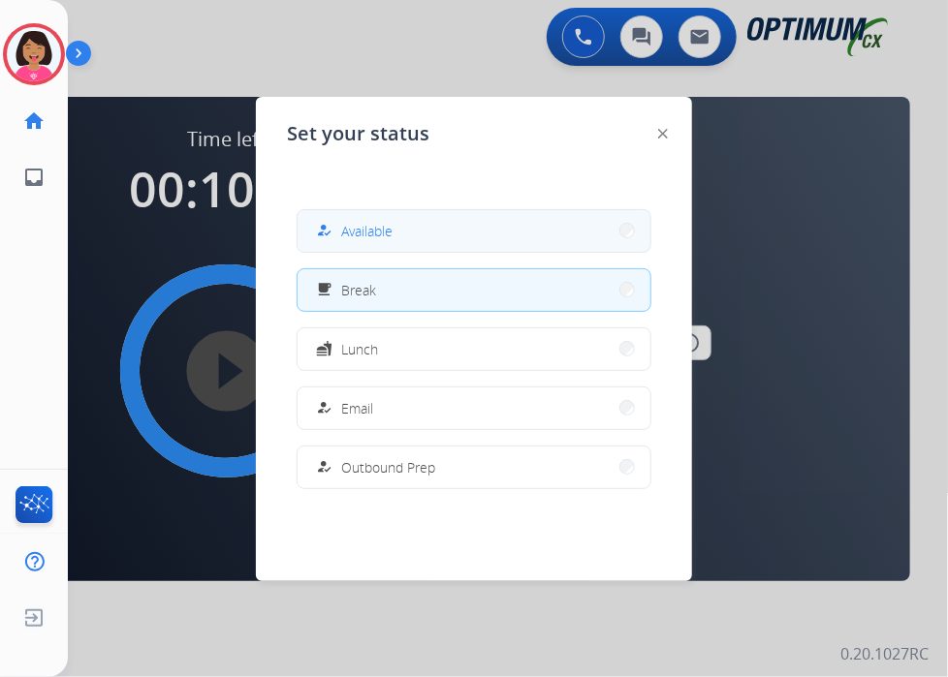
click at [495, 238] on button "how_to_reg Available" at bounding box center [473, 231] width 353 height 42
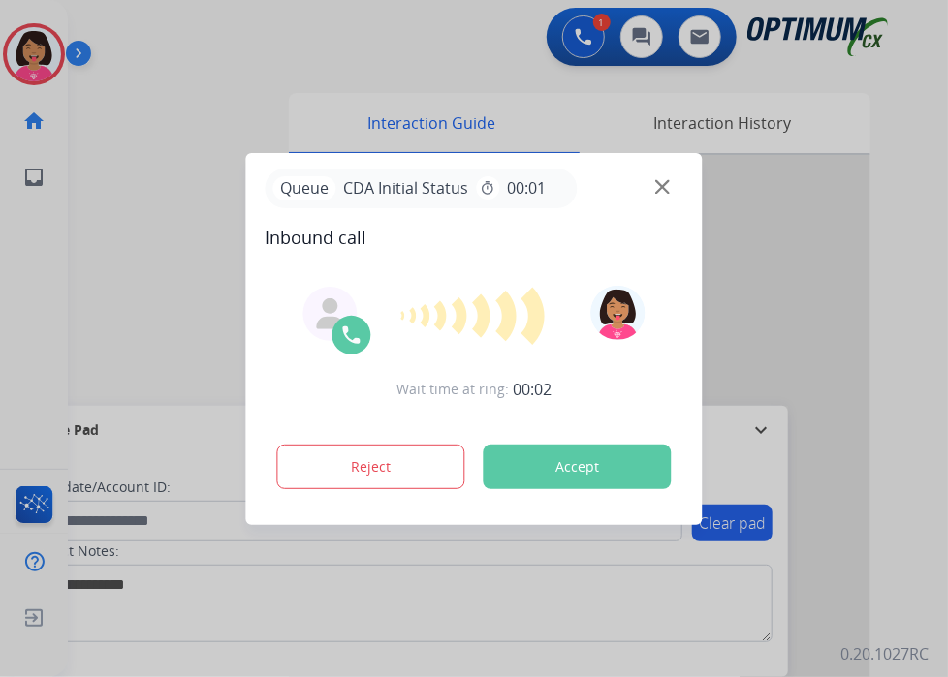
click at [670, 185] on div "Queue CDA Initial Status timer 00:01" at bounding box center [474, 189] width 418 height 40
click at [663, 189] on img at bounding box center [662, 186] width 15 height 15
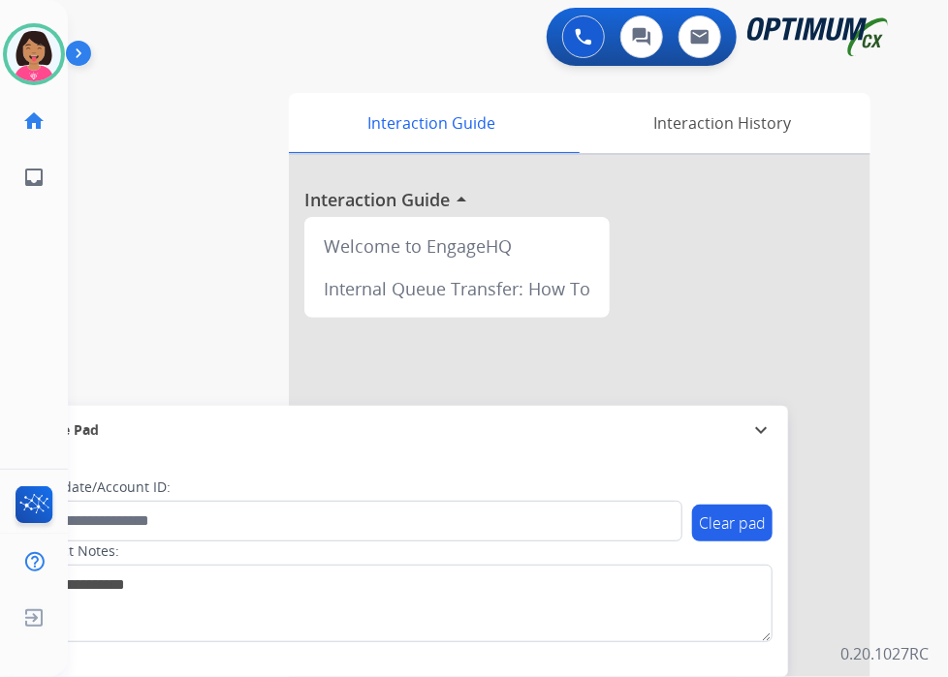
click at [663, 189] on div at bounding box center [579, 516] width 581 height 723
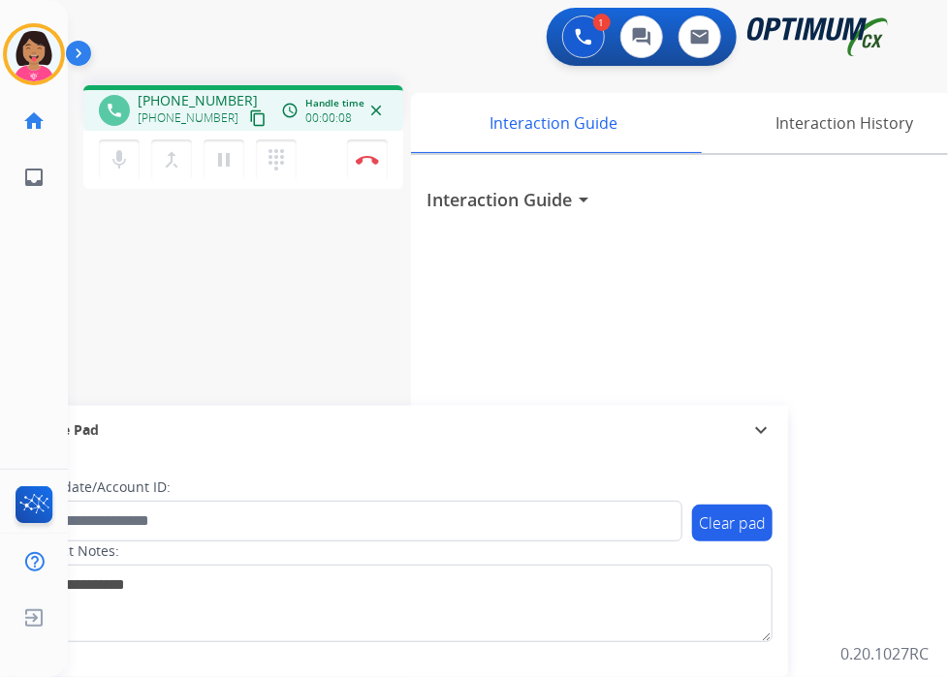
click at [249, 116] on mat-icon "content_copy" at bounding box center [257, 117] width 17 height 17
click at [105, 158] on button "mic Mute" at bounding box center [119, 160] width 41 height 41
click at [113, 167] on mat-icon "mic_off" at bounding box center [119, 159] width 23 height 23
click at [113, 167] on mat-icon "mic" at bounding box center [119, 159] width 23 height 23
click at [84, 246] on div "phone [PHONE_NUMBER] [PHONE_NUMBER] content_copy access_time Call metrics Queue…" at bounding box center [484, 474] width 833 height 808
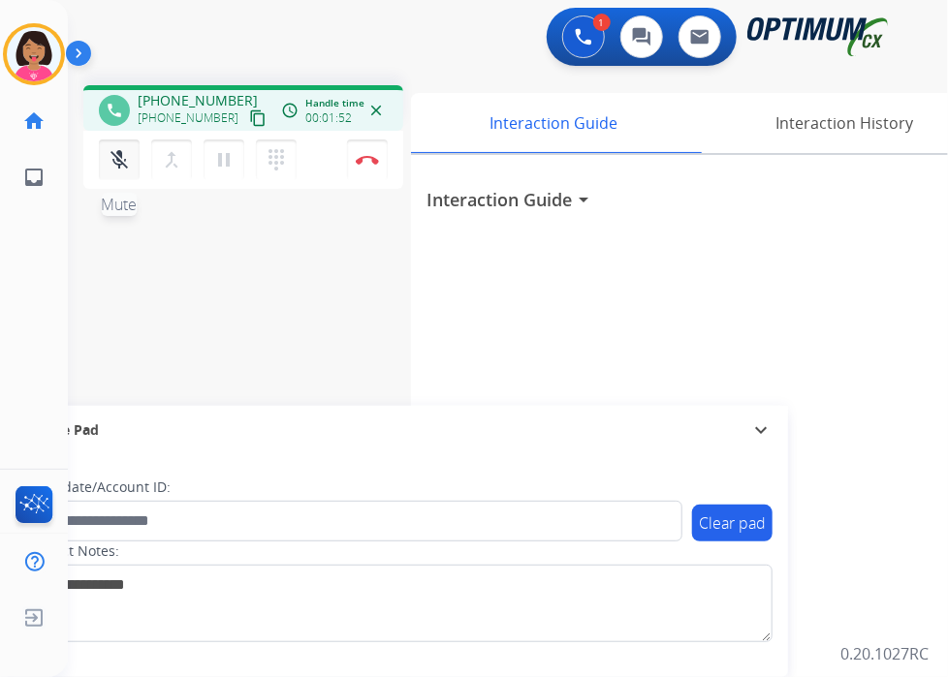
click at [124, 146] on button "mic_off Mute" at bounding box center [119, 160] width 41 height 41
click at [85, 251] on div "phone [PHONE_NUMBER] [PHONE_NUMBER] content_copy access_time Call metrics Queue…" at bounding box center [484, 474] width 833 height 808
click at [108, 164] on button "mic Mute" at bounding box center [119, 160] width 41 height 41
click at [99, 201] on div "phone [PHONE_NUMBER] [PHONE_NUMBER] content_copy access_time Call metrics Queue…" at bounding box center [484, 474] width 833 height 808
click at [115, 151] on mat-icon "mic_off" at bounding box center [119, 159] width 23 height 23
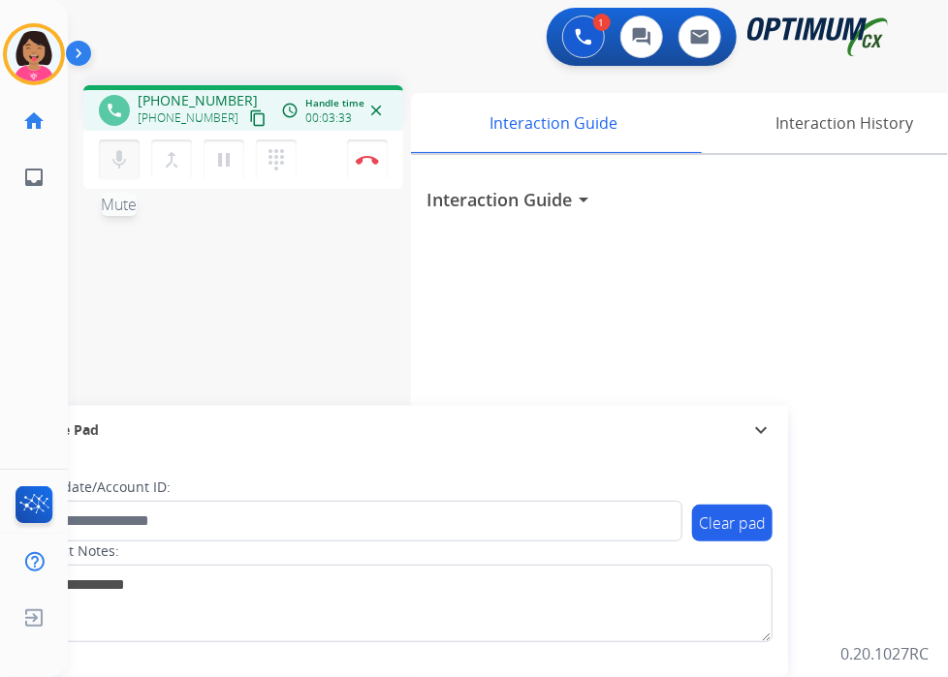
click at [106, 173] on button "mic Mute" at bounding box center [119, 160] width 41 height 41
click at [99, 211] on div "phone [PHONE_NUMBER] [PHONE_NUMBER] content_copy access_time Call metrics Queue…" at bounding box center [484, 474] width 833 height 808
click at [124, 164] on mat-icon "mic_off" at bounding box center [119, 159] width 23 height 23
click at [86, 179] on div "mic Mute merge_type Bridge pause Hold dialpad Dialpad Disconnect" at bounding box center [243, 160] width 320 height 58
click at [112, 170] on mat-icon "mic" at bounding box center [119, 159] width 23 height 23
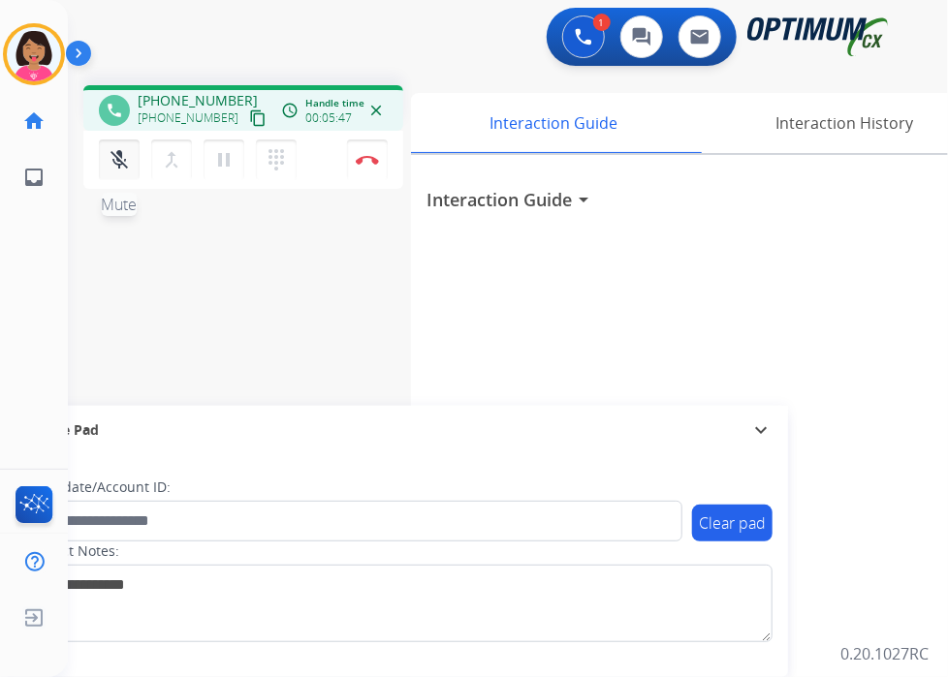
click at [112, 170] on mat-icon "mic_off" at bounding box center [119, 159] width 23 height 23
click at [121, 163] on mat-icon "mic" at bounding box center [119, 159] width 23 height 23
click at [130, 171] on button "mic_off Mute" at bounding box center [119, 160] width 41 height 41
click at [129, 158] on mat-icon "mic" at bounding box center [119, 159] width 23 height 23
click at [129, 158] on mat-icon "mic_off" at bounding box center [119, 159] width 23 height 23
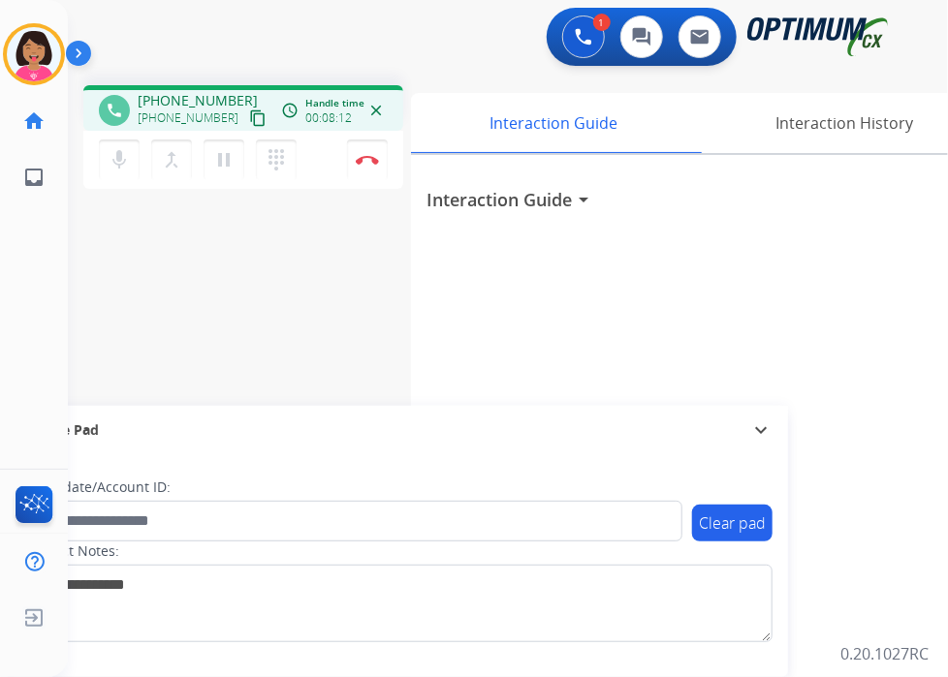
click at [98, 232] on div "phone [PHONE_NUMBER] [PHONE_NUMBER] content_copy access_time Call metrics Queue…" at bounding box center [484, 474] width 833 height 808
click at [120, 146] on button "mic Mute" at bounding box center [119, 160] width 41 height 41
drag, startPoint x: 140, startPoint y: 188, endPoint x: 111, endPoint y: 170, distance: 34.4
click at [111, 170] on div "mic_off Mute merge_type Bridge pause Hold dialpad Dialpad Disconnect" at bounding box center [243, 160] width 320 height 58
click at [111, 170] on mat-icon "mic_off" at bounding box center [119, 159] width 23 height 23
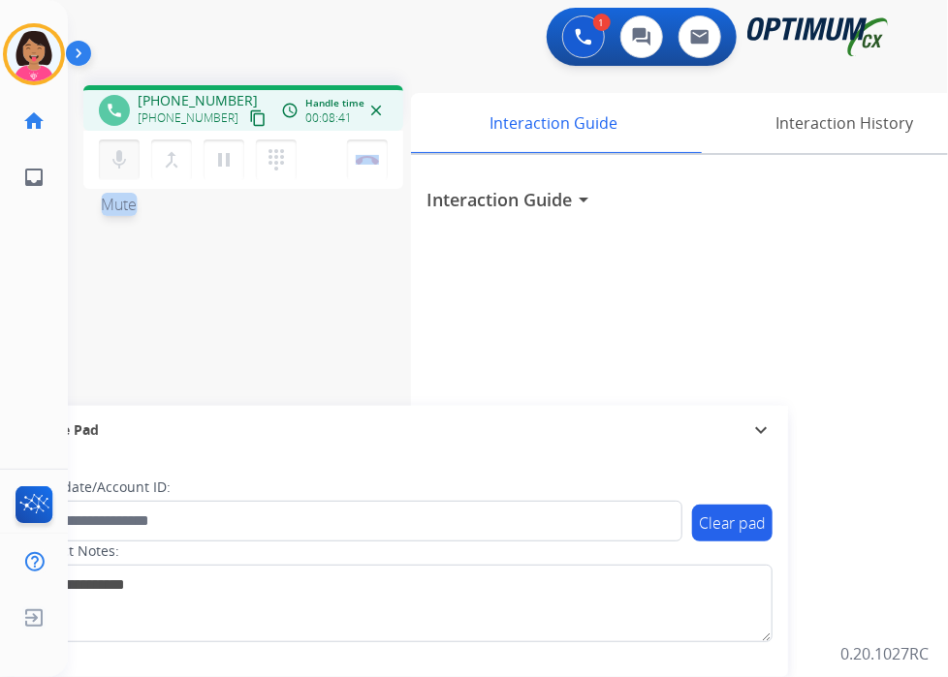
click at [108, 166] on button "mic Mute" at bounding box center [119, 160] width 41 height 41
click at [108, 166] on button "mic_off Mute" at bounding box center [119, 160] width 41 height 41
click at [53, 305] on div "Del Busy Edit Avatar Agent: [PERSON_NAME] Profile: OCX Training home Home Home …" at bounding box center [34, 338] width 68 height 677
click at [47, 334] on div "Del Busy Edit Avatar Agent: [PERSON_NAME] Profile: OCX Training home Home Home …" at bounding box center [34, 338] width 68 height 677
click at [359, 162] on img at bounding box center [367, 160] width 23 height 10
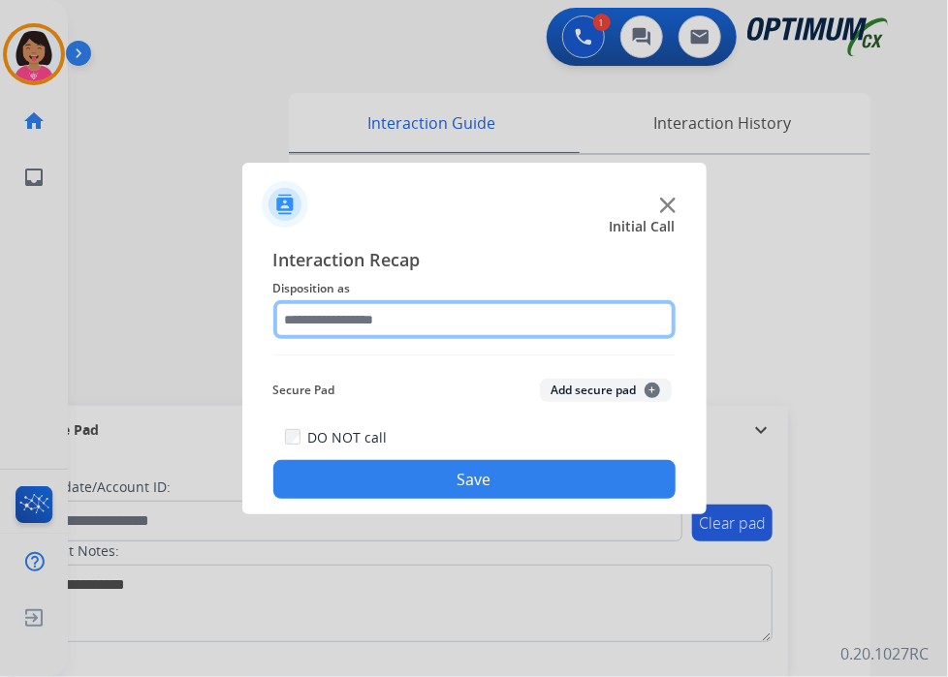
click at [376, 325] on input "text" at bounding box center [474, 319] width 402 height 39
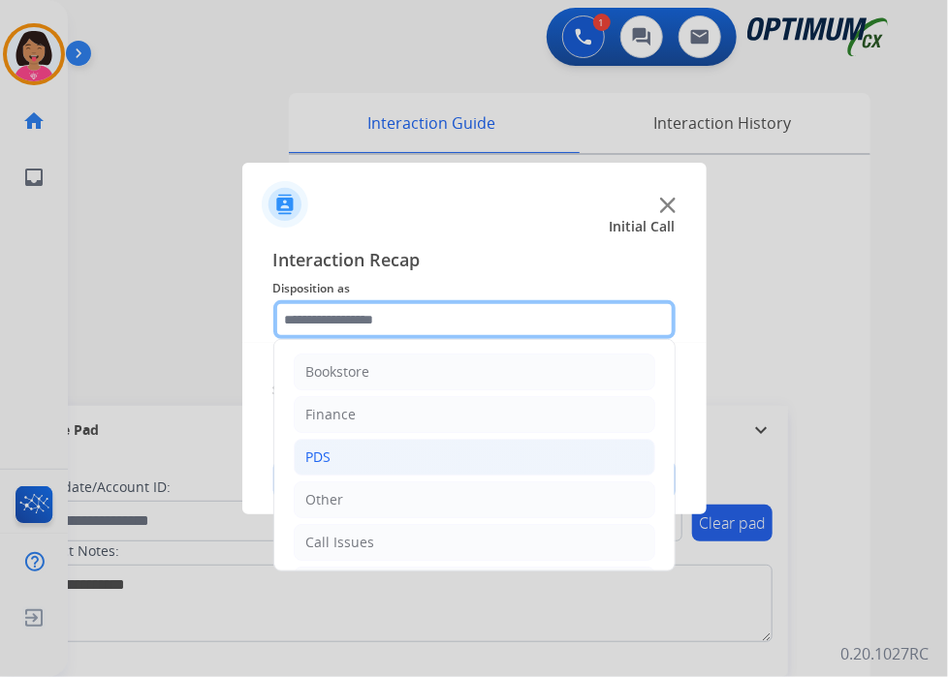
scroll to position [128, 0]
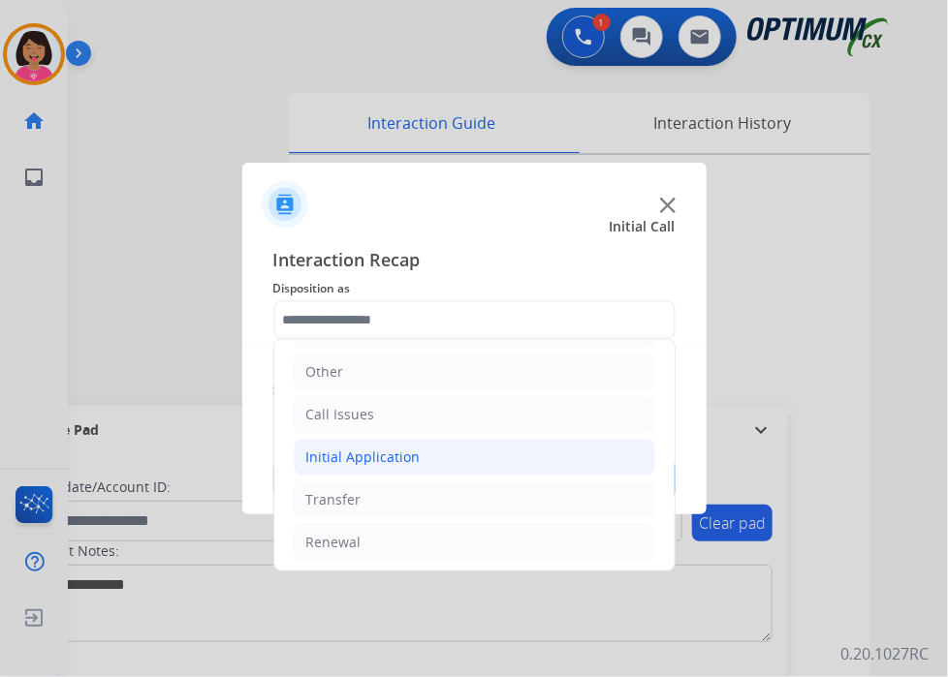
click at [377, 458] on div "Initial Application" at bounding box center [363, 457] width 114 height 19
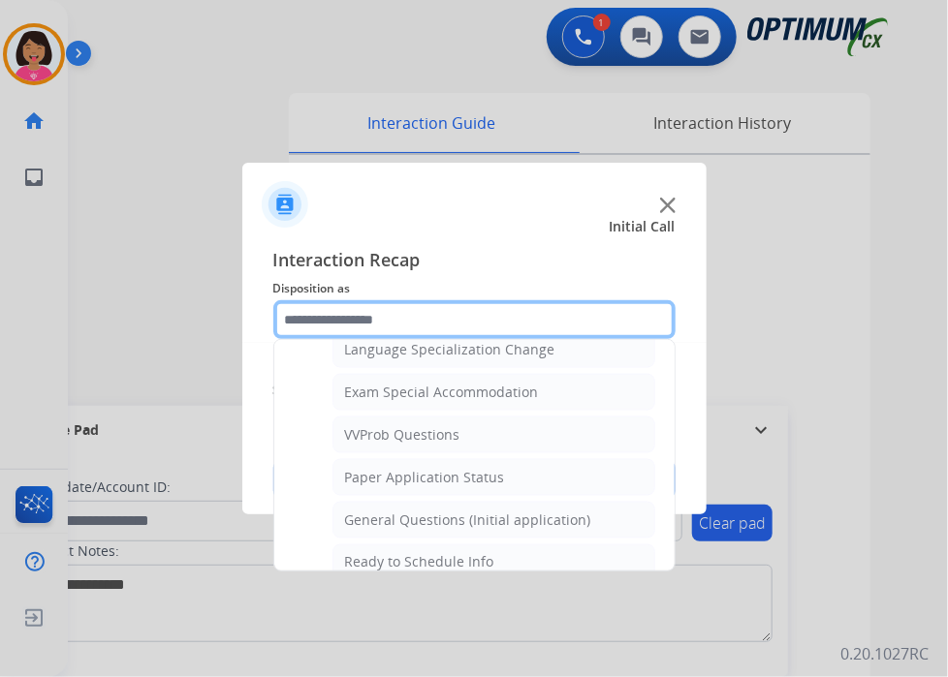
scroll to position [981, 0]
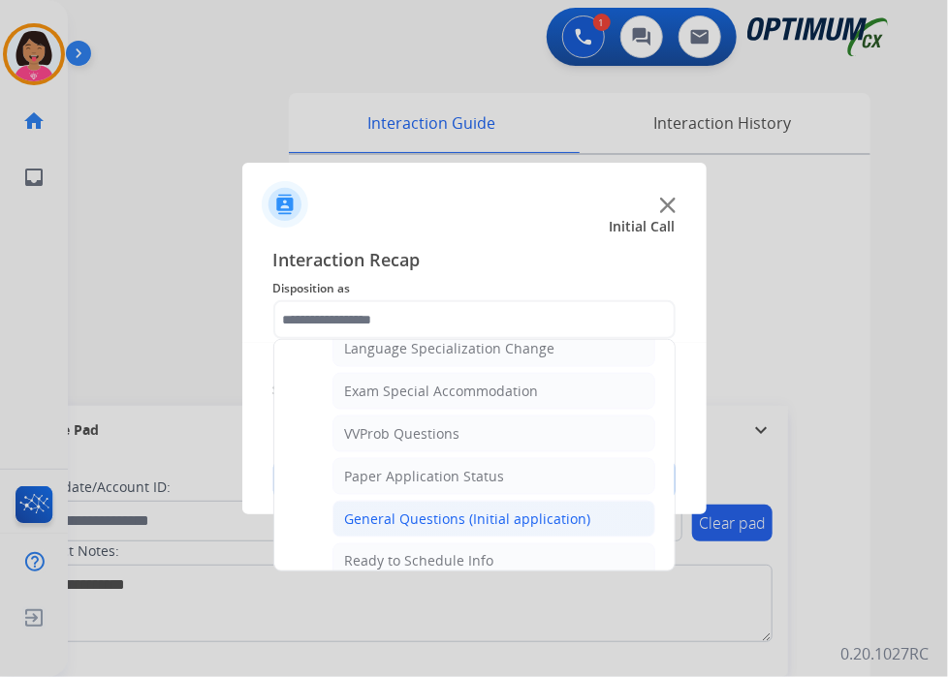
click at [457, 510] on div "General Questions (Initial application)" at bounding box center [468, 519] width 246 height 19
type input "**********"
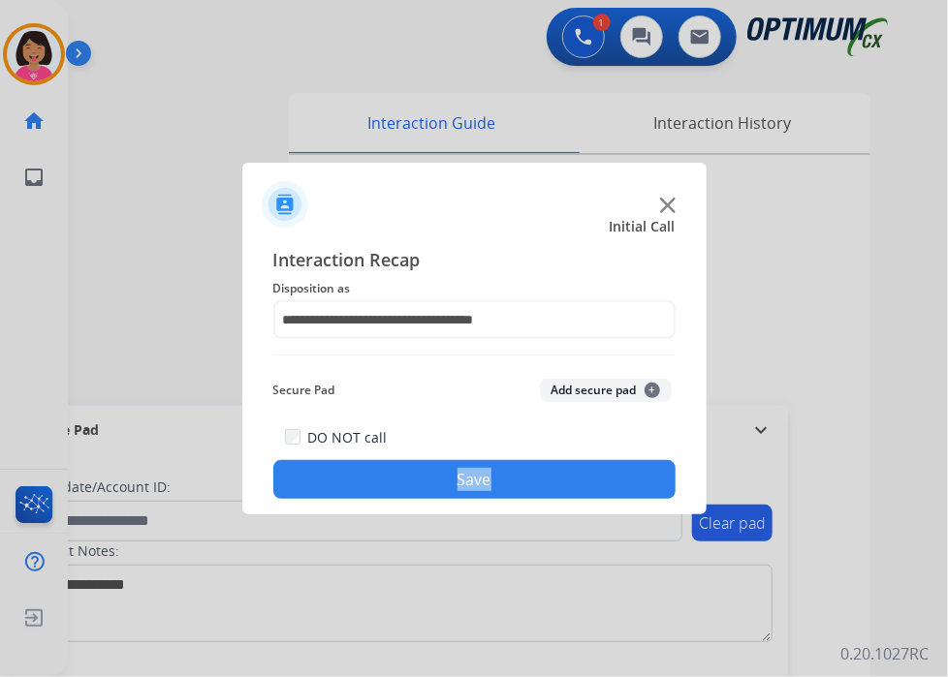
click at [457, 499] on div "**********" at bounding box center [474, 373] width 464 height 284
click at [470, 490] on button "Save" at bounding box center [474, 479] width 402 height 39
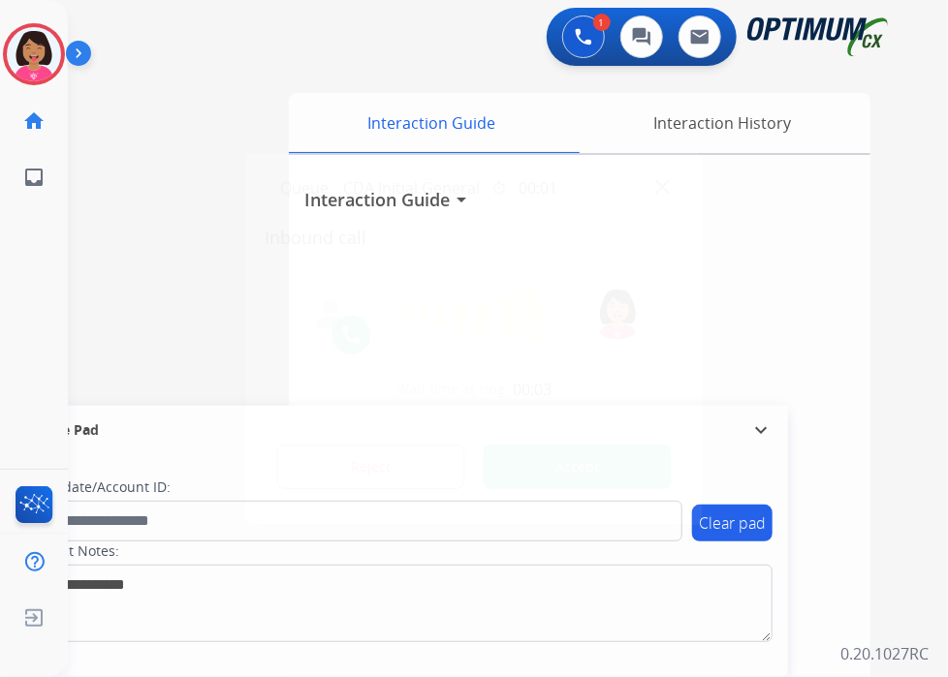
click at [16, 316] on div at bounding box center [474, 338] width 948 height 677
click at [659, 186] on img at bounding box center [662, 186] width 15 height 15
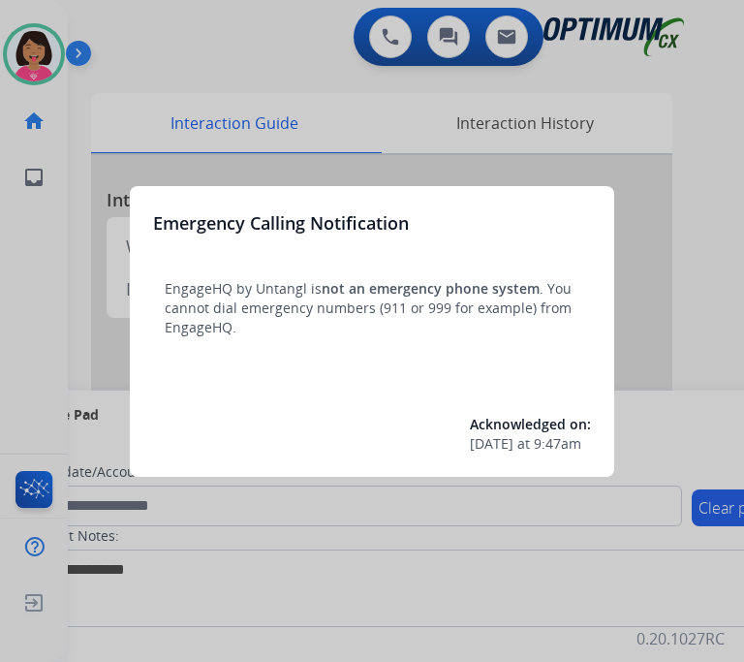
click at [74, 227] on div at bounding box center [372, 331] width 744 height 662
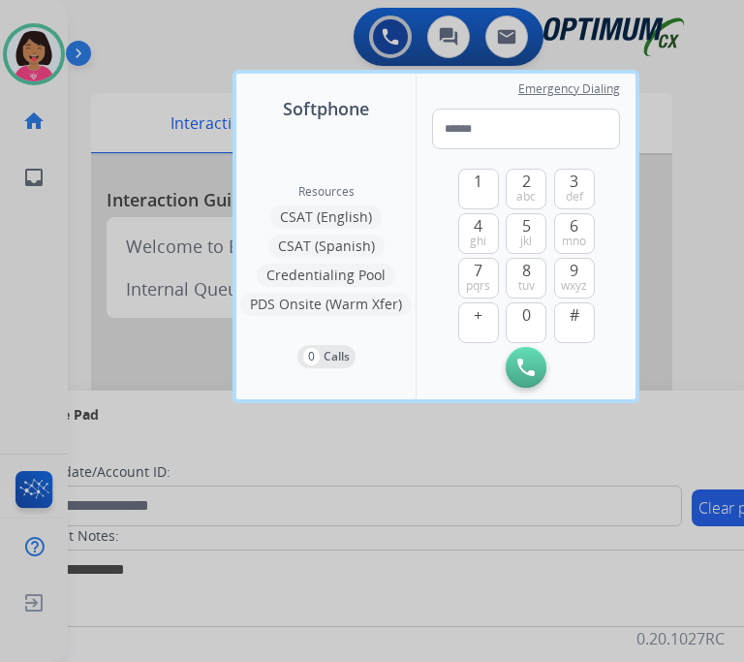
click at [620, 654] on div at bounding box center [372, 331] width 744 height 662
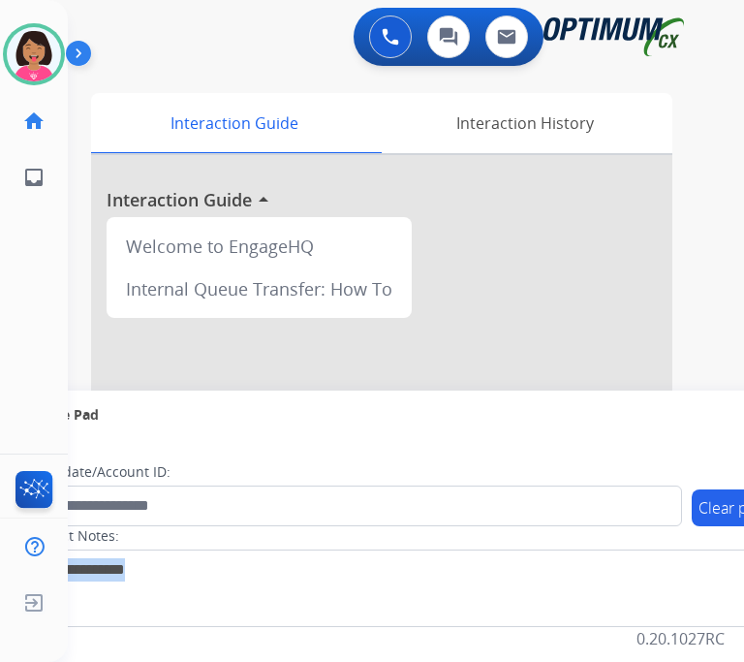
click at [620, 654] on div "Clear pad Candidate/Account ID: Contact Notes:" at bounding box center [399, 550] width 778 height 223
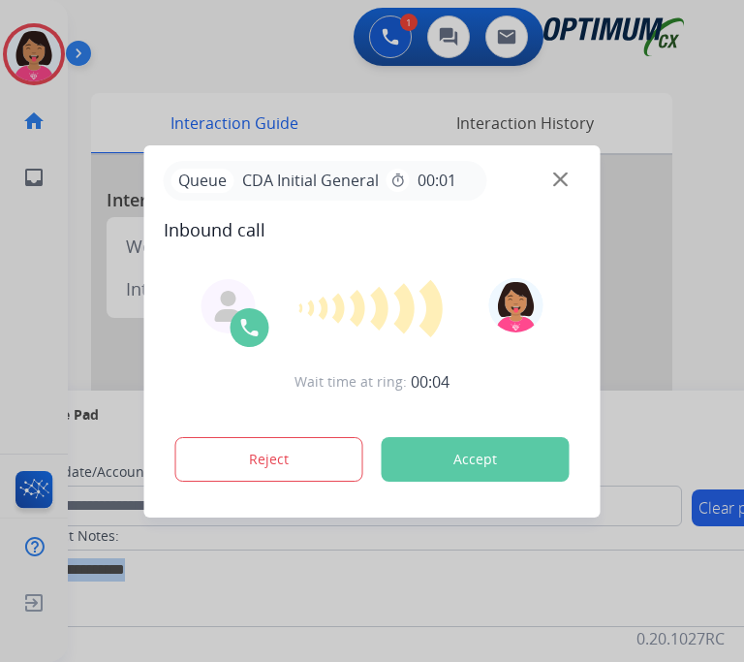
scroll to position [16, 0]
click at [558, 171] on img at bounding box center [560, 178] width 15 height 15
click at [508, 278] on img at bounding box center [515, 305] width 54 height 54
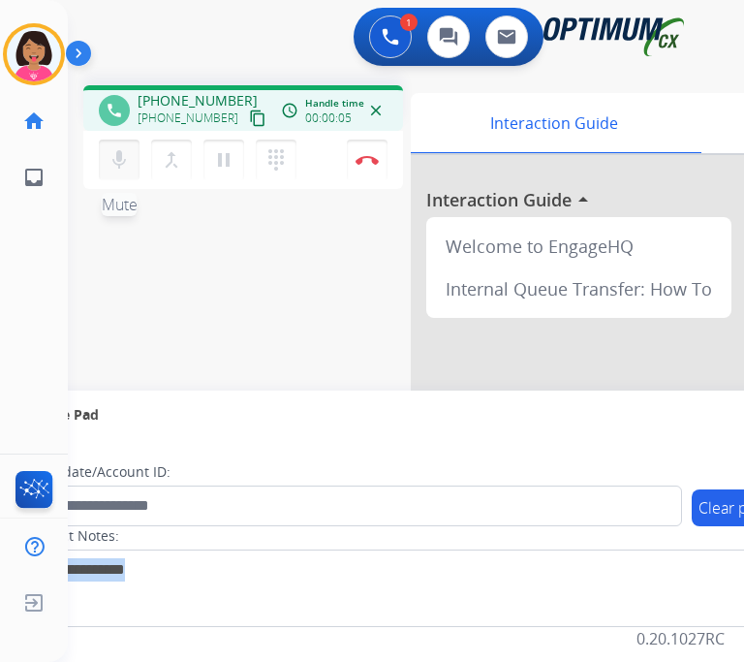
click at [116, 150] on mat-icon "mic" at bounding box center [119, 159] width 23 height 23
click at [128, 156] on button "mic_off Mute" at bounding box center [119, 160] width 41 height 41
click at [249, 109] on mat-icon "content_copy" at bounding box center [257, 117] width 17 height 17
click at [119, 148] on mat-icon "mic" at bounding box center [119, 159] width 23 height 23
click at [123, 178] on div "phone +16039307738 +16039307738 content_copy access_time Call metrics Queue 00:…" at bounding box center [243, 139] width 320 height 109
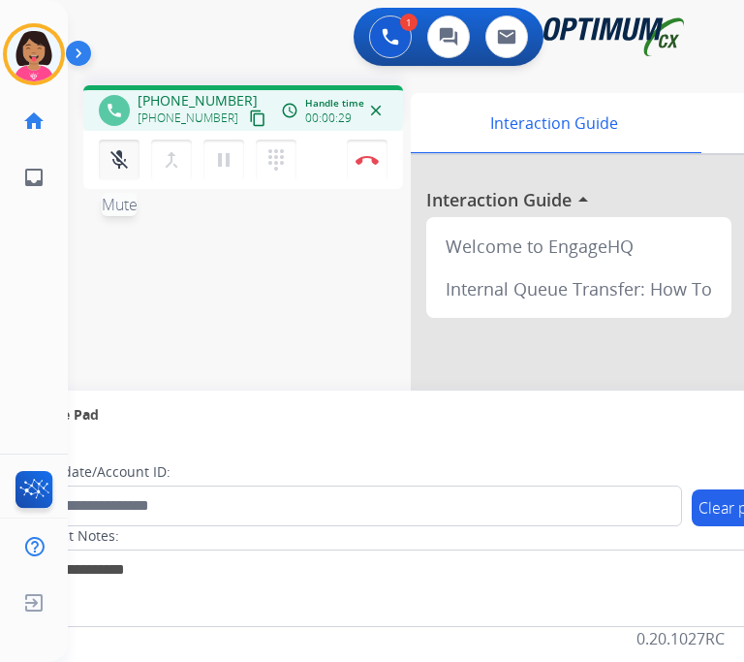
click at [112, 148] on mat-icon "mic_off" at bounding box center [119, 159] width 23 height 23
click at [101, 164] on div "mic Mute merge_type Bridge pause Hold dialpad Dialpad" at bounding box center [203, 160] width 209 height 41
click at [106, 160] on button "mic Mute" at bounding box center [119, 160] width 41 height 41
click at [118, 153] on mat-icon "mic_off" at bounding box center [119, 159] width 23 height 23
click at [118, 153] on mat-icon "mic" at bounding box center [119, 159] width 23 height 23
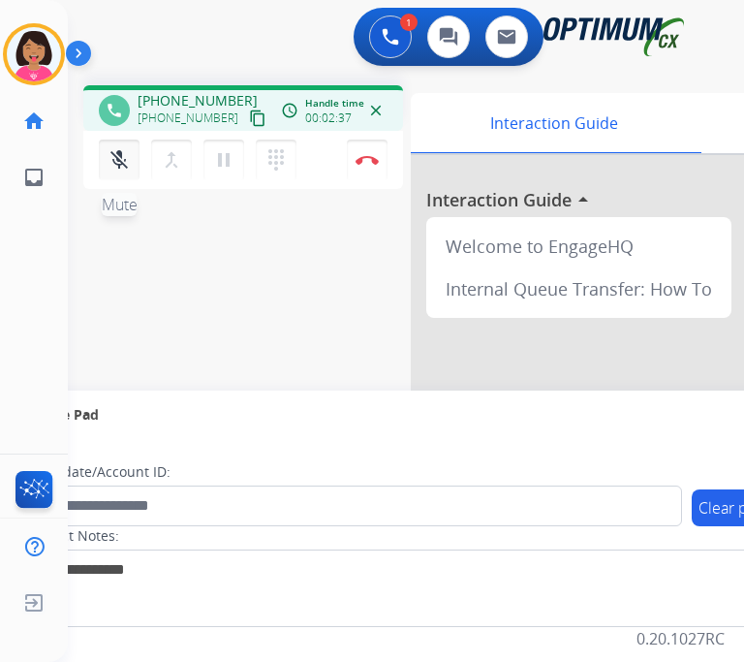
click at [118, 153] on mat-icon "mic_off" at bounding box center [119, 159] width 23 height 23
click at [116, 148] on mat-icon "mic" at bounding box center [119, 159] width 23 height 23
click at [116, 148] on mat-icon "mic_off" at bounding box center [119, 159] width 23 height 23
click at [120, 149] on mat-icon "mic" at bounding box center [119, 159] width 23 height 23
click at [124, 151] on mat-icon "mic_off" at bounding box center [119, 159] width 23 height 23
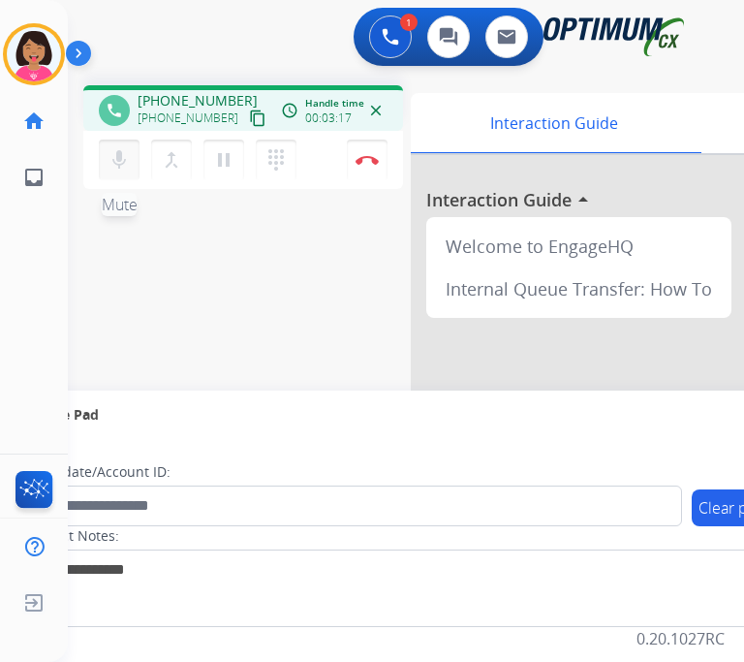
click at [124, 151] on mat-icon "mic" at bounding box center [119, 159] width 23 height 23
click at [124, 151] on mat-icon "mic_off" at bounding box center [119, 159] width 23 height 23
click at [374, 362] on div "phone +16039307738 +16039307738 content_copy access_time Call metrics Queue 00:…" at bounding box center [383, 474] width 630 height 808
click at [127, 149] on mat-icon "mic" at bounding box center [119, 159] width 23 height 23
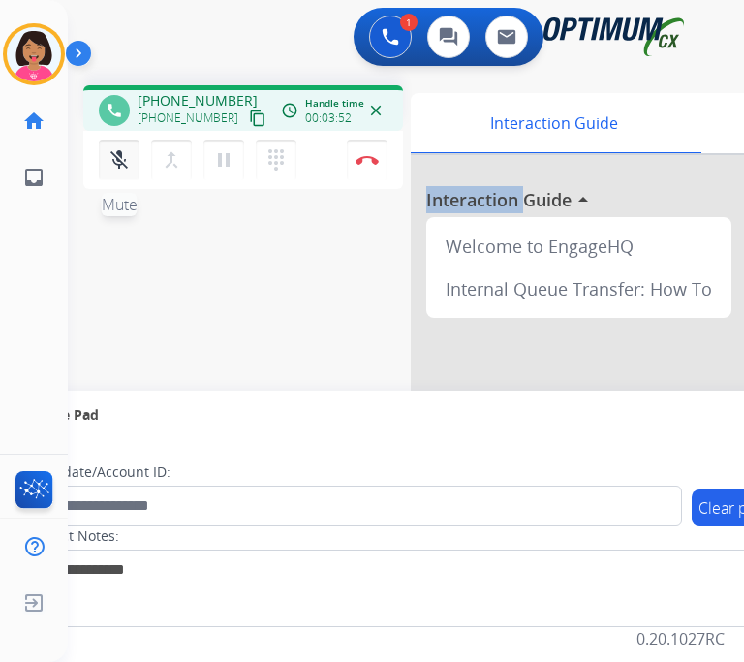
click at [114, 140] on button "mic_off Mute" at bounding box center [119, 160] width 41 height 41
click at [120, 148] on mat-icon "mic" at bounding box center [119, 159] width 23 height 23
click at [120, 148] on mat-icon "mic_off" at bounding box center [119, 159] width 23 height 23
click at [120, 148] on mat-icon "mic" at bounding box center [119, 159] width 23 height 23
click at [120, 148] on mat-icon "mic_off" at bounding box center [119, 159] width 23 height 23
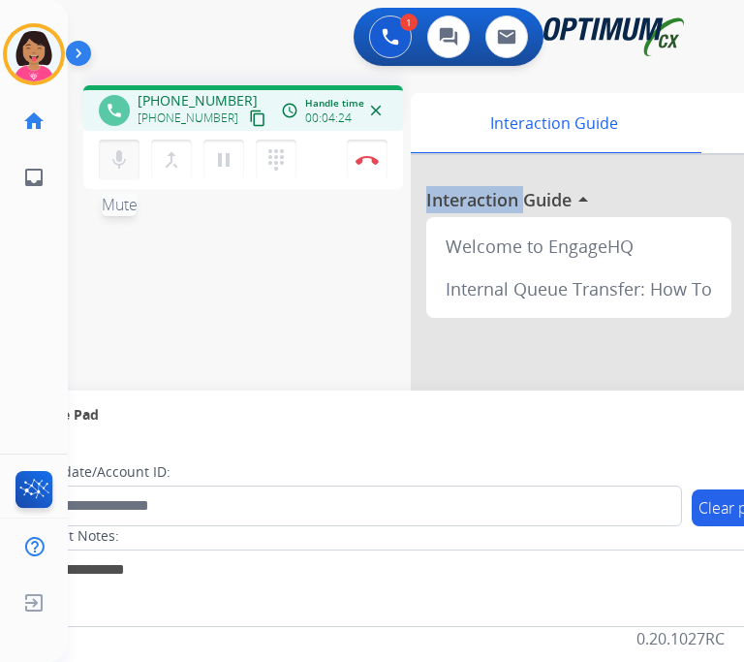
click at [120, 148] on mat-icon "mic" at bounding box center [119, 159] width 23 height 23
click at [112, 148] on mat-icon "mic_off" at bounding box center [119, 159] width 23 height 23
click at [113, 157] on button "mic Mute" at bounding box center [119, 160] width 41 height 41
click at [99, 140] on button "mic_off Mute" at bounding box center [119, 160] width 41 height 41
click at [120, 155] on button "mic Mute" at bounding box center [119, 160] width 41 height 41
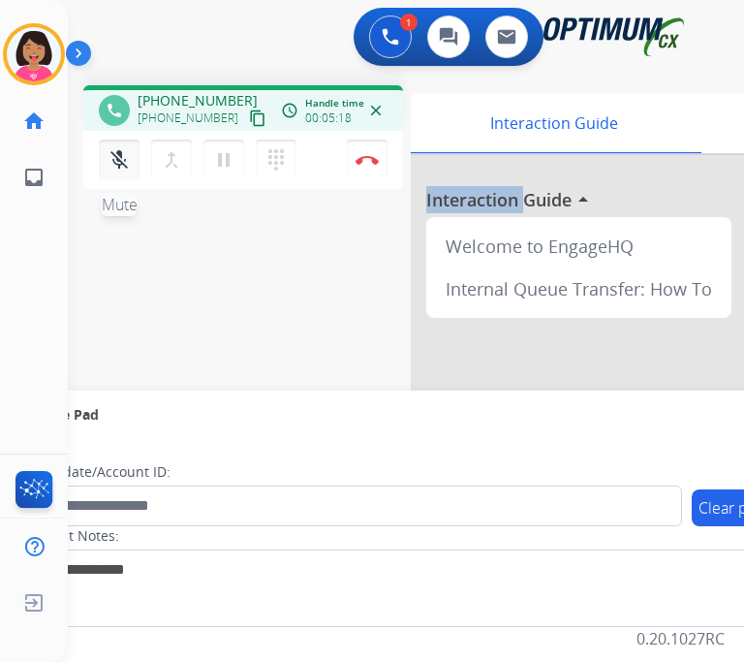
click at [120, 155] on button "mic_off Mute" at bounding box center [119, 160] width 41 height 41
click at [122, 154] on mat-icon "mic" at bounding box center [119, 159] width 23 height 23
click at [124, 155] on button "mic_off Mute" at bounding box center [119, 160] width 41 height 41
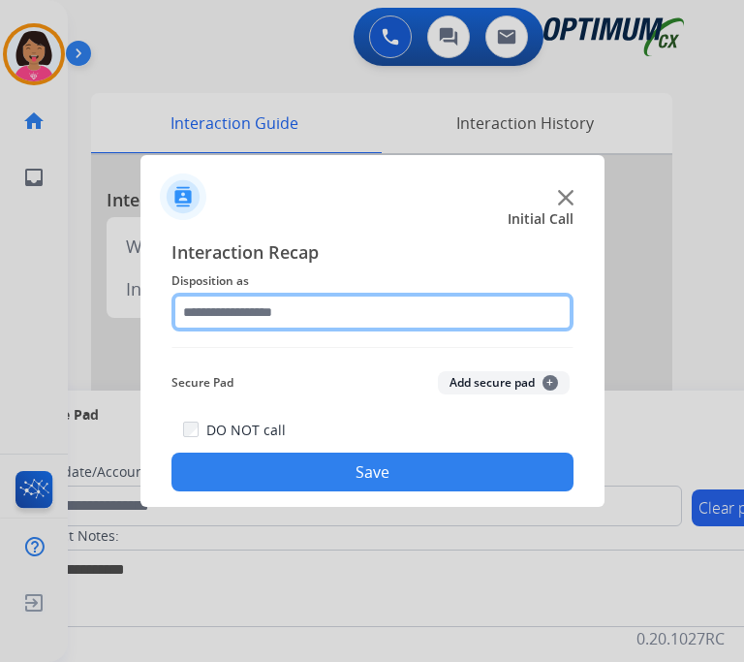
click at [322, 293] on input "text" at bounding box center [372, 312] width 402 height 39
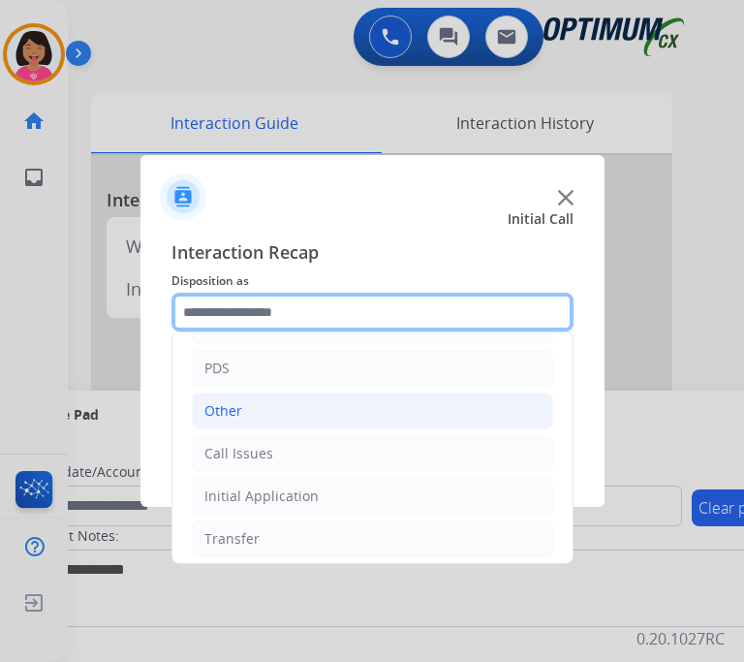
scroll to position [89, 0]
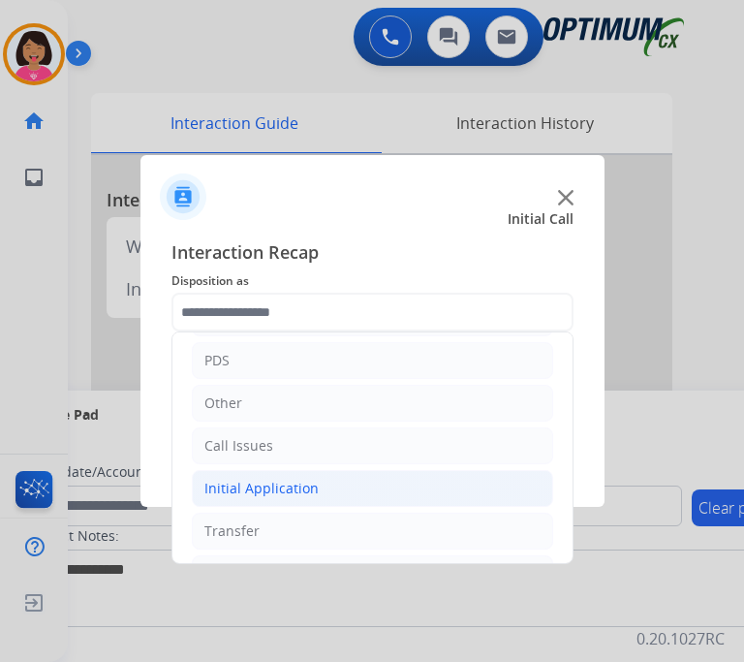
click at [260, 479] on div "Initial Application" at bounding box center [261, 488] width 114 height 19
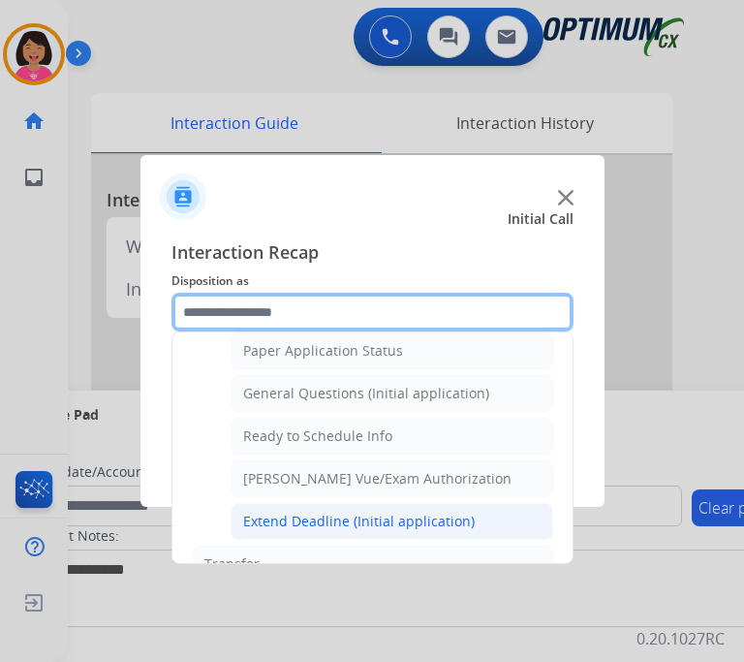
scroll to position [1161, 0]
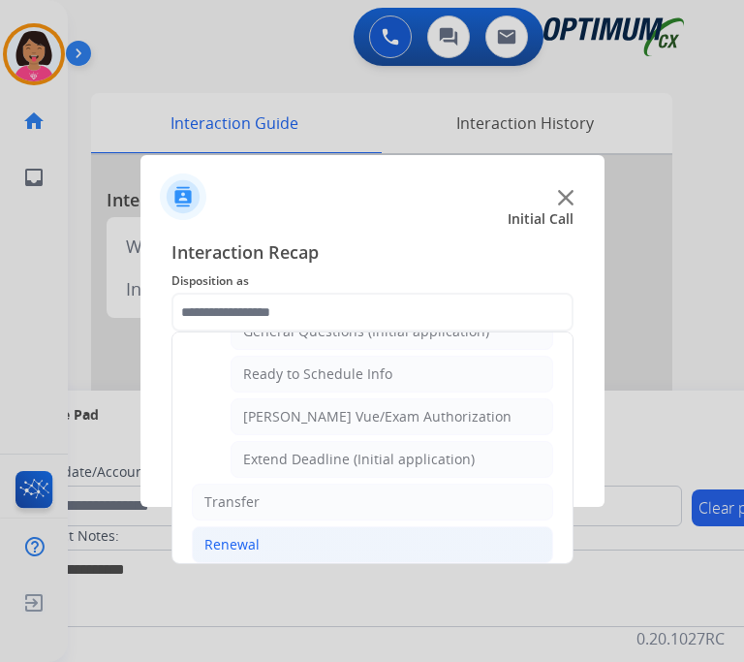
click at [296, 526] on li "Renewal" at bounding box center [372, 544] width 361 height 37
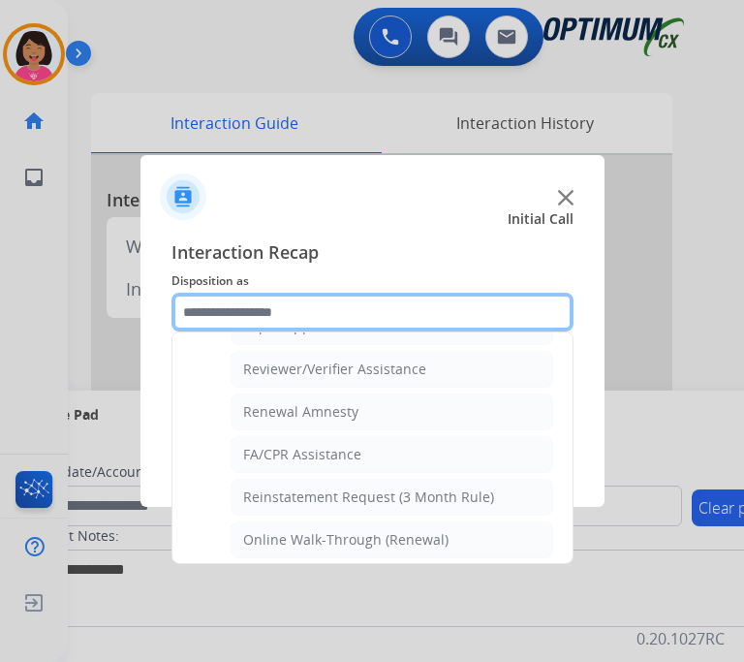
scroll to position [738, 0]
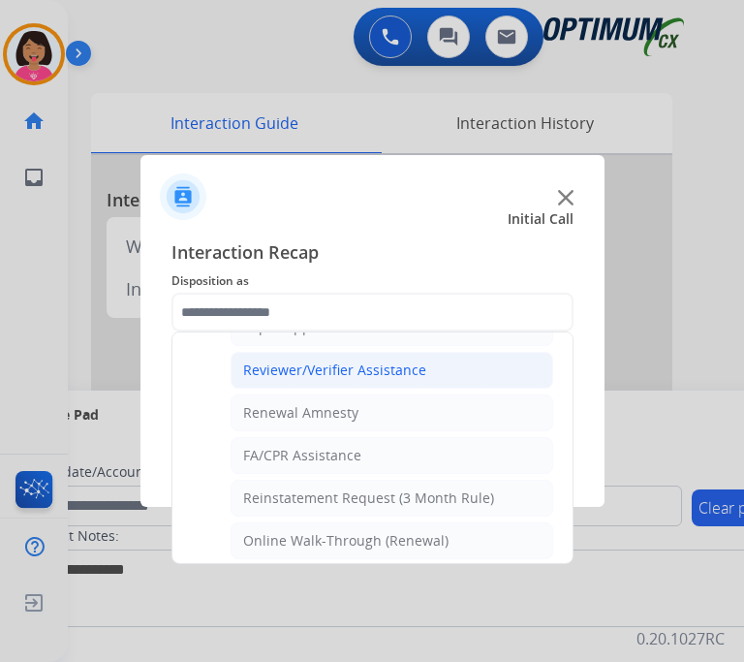
click at [345, 360] on div "Reviewer/Verifier Assistance" at bounding box center [334, 369] width 183 height 19
type input "**********"
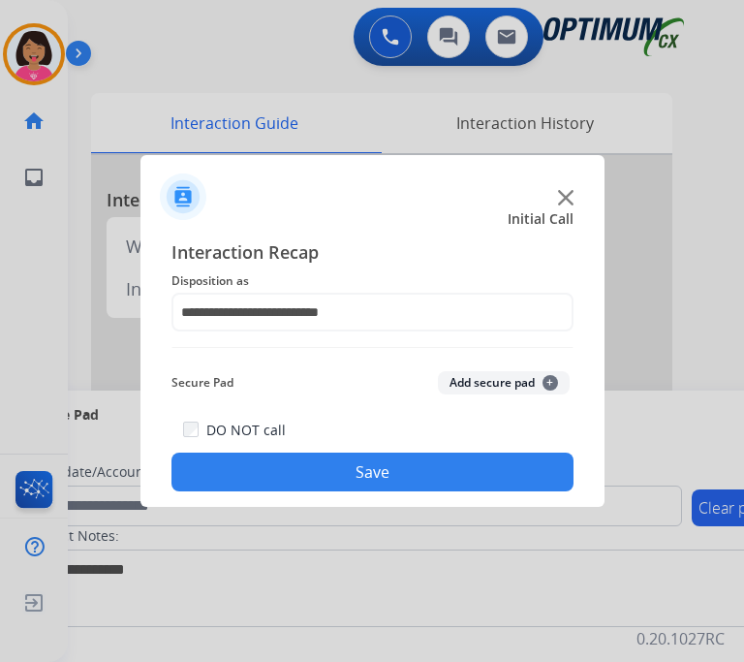
click at [366, 452] on button "Save" at bounding box center [372, 471] width 402 height 39
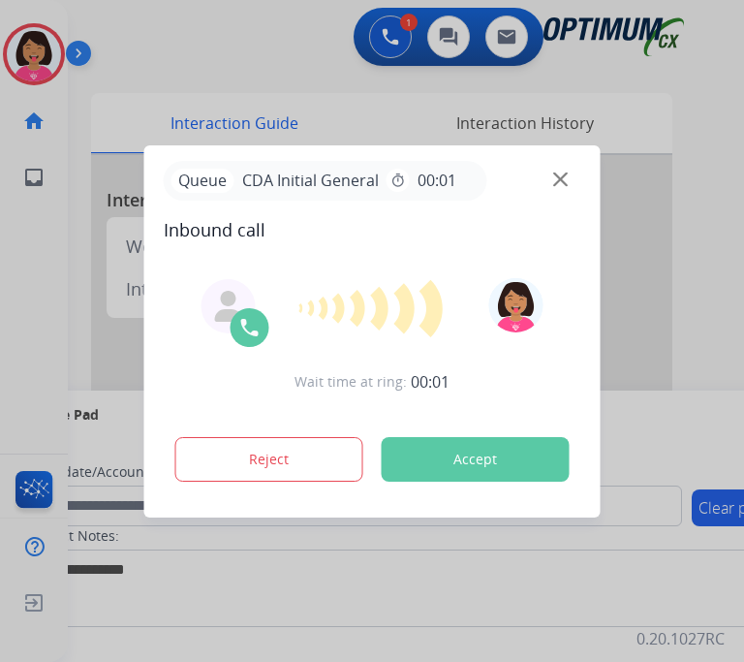
click at [85, 274] on div at bounding box center [372, 331] width 744 height 662
click at [566, 172] on img at bounding box center [560, 178] width 15 height 15
click at [570, 170] on div "Queue CDA Renewal General timer 00:01" at bounding box center [373, 181] width 418 height 40
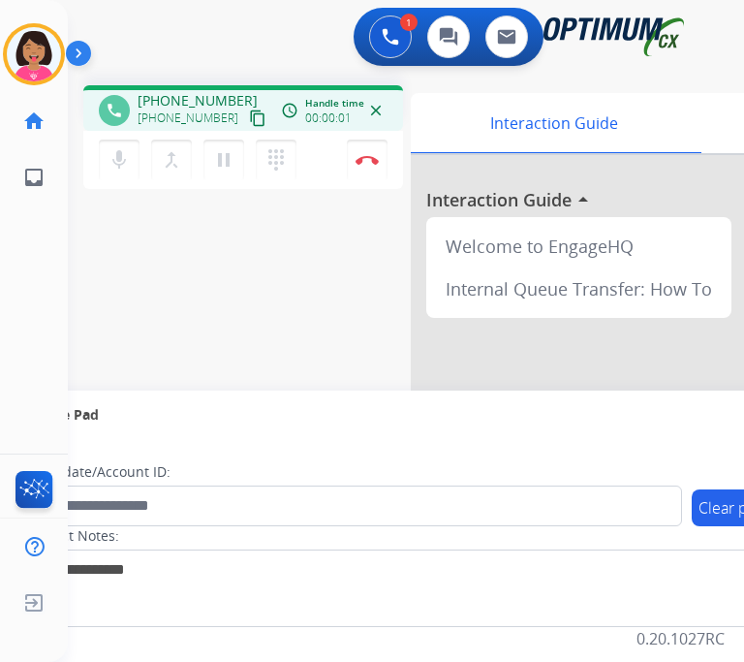
click at [249, 109] on mat-icon "content_copy" at bounding box center [257, 117] width 17 height 17
click at [136, 145] on button "mic Mute" at bounding box center [119, 160] width 41 height 41
click at [116, 148] on mat-icon "mic_off" at bounding box center [119, 159] width 23 height 23
click at [115, 148] on mat-icon "mic" at bounding box center [119, 159] width 23 height 23
click at [107, 154] on button "mic_off Mute" at bounding box center [119, 160] width 41 height 41
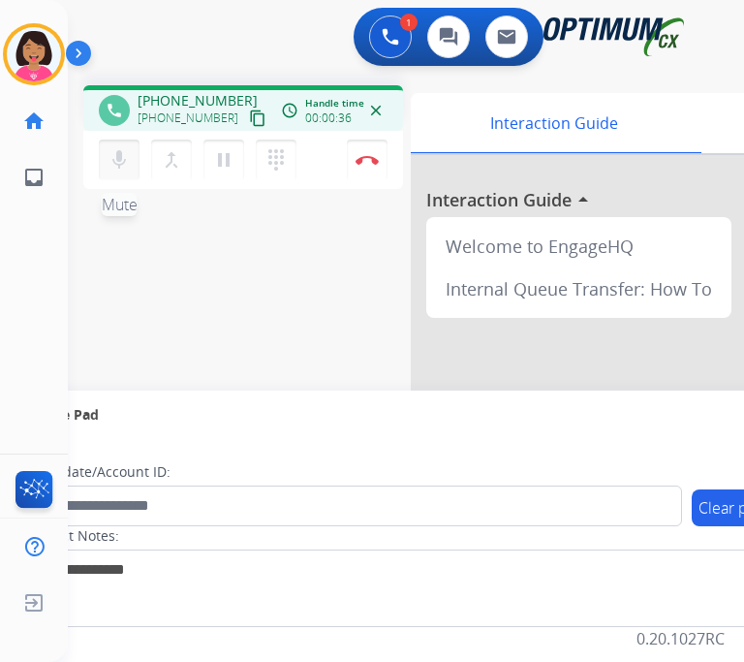
click at [107, 154] on button "mic Mute" at bounding box center [119, 160] width 41 height 41
click at [114, 148] on mat-icon "mic_off" at bounding box center [119, 159] width 23 height 23
click at [109, 151] on mat-icon "mic" at bounding box center [119, 159] width 23 height 23
click at [112, 140] on button "mic_off Mute" at bounding box center [119, 160] width 41 height 41
click at [121, 148] on mat-icon "mic" at bounding box center [119, 159] width 23 height 23
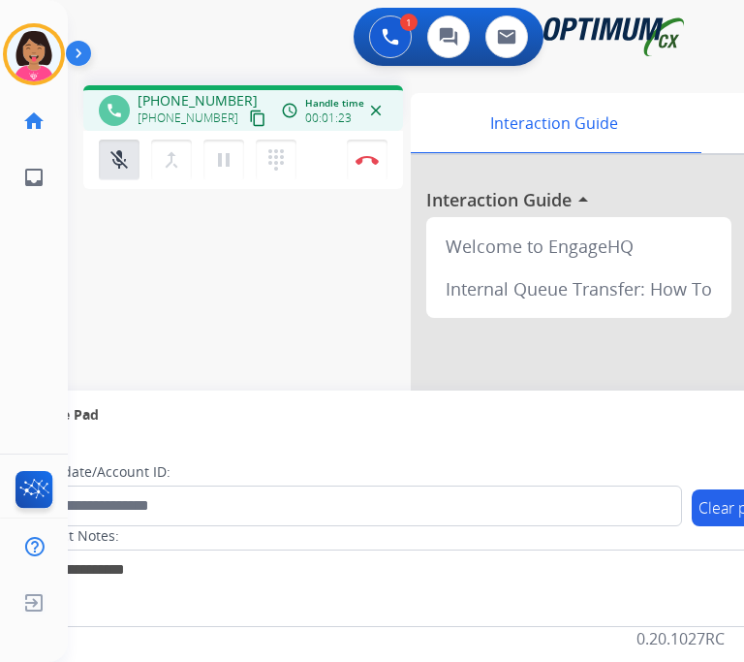
click at [91, 209] on div "phone +12102383054 +12102383054 content_copy access_time Call metrics Queue 00:…" at bounding box center [383, 474] width 630 height 808
click at [68, 235] on div "phone +12102383054 +12102383054 content_copy access_time Call metrics Queue 00:…" at bounding box center [383, 474] width 630 height 808
click at [105, 140] on button "mic_off Mute" at bounding box center [119, 160] width 41 height 41
click at [115, 158] on button "mic Mute" at bounding box center [119, 160] width 41 height 41
click at [111, 148] on mat-icon "mic_off" at bounding box center [119, 159] width 23 height 23
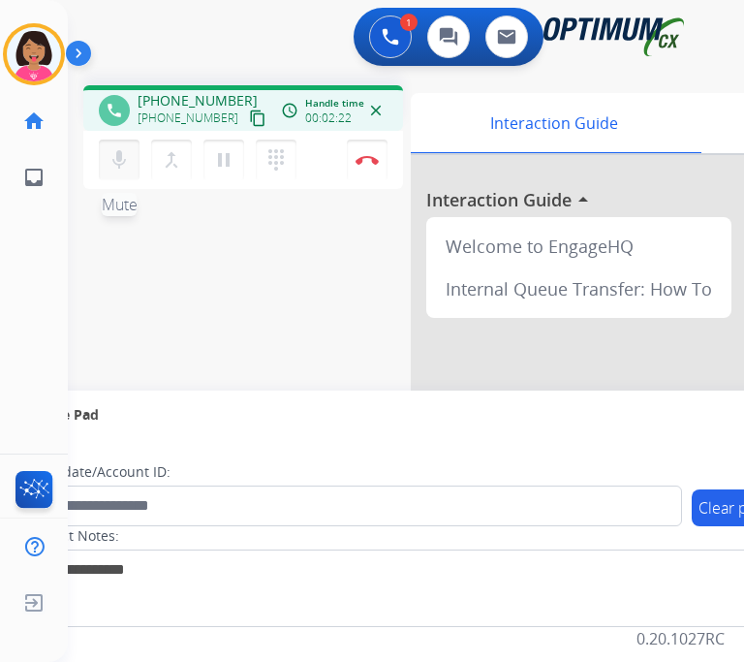
click at [112, 140] on button "mic Mute" at bounding box center [119, 160] width 41 height 41
click at [124, 148] on mat-icon "mic_off" at bounding box center [119, 159] width 23 height 23
click at [124, 148] on mat-icon "mic" at bounding box center [119, 159] width 23 height 23
click at [117, 150] on mat-icon "mic_off" at bounding box center [119, 159] width 23 height 23
click at [116, 148] on mat-icon "mic" at bounding box center [119, 159] width 23 height 23
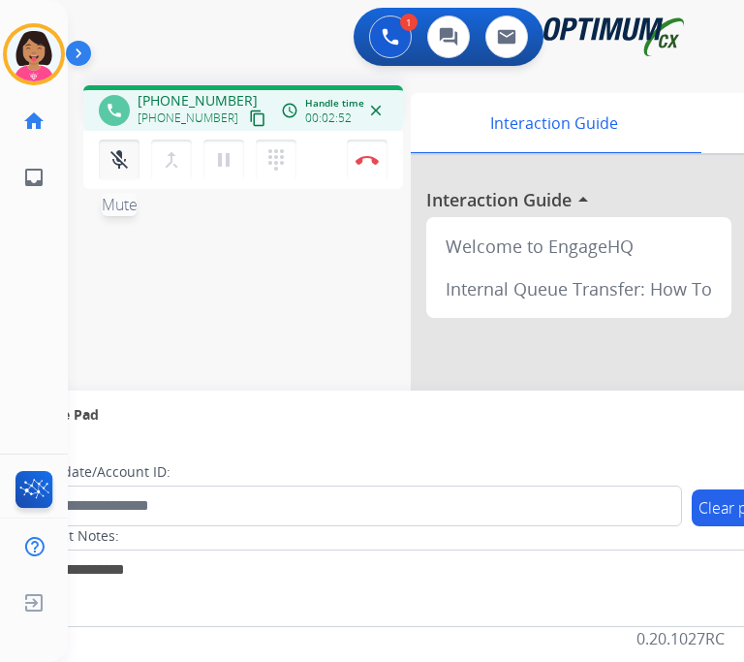
click at [118, 148] on mat-icon "mic_off" at bounding box center [119, 159] width 23 height 23
click at [120, 151] on mat-icon "mic" at bounding box center [119, 159] width 23 height 23
click at [122, 152] on mat-icon "mic_off" at bounding box center [119, 159] width 23 height 23
click at [112, 148] on mat-icon "mic" at bounding box center [119, 159] width 23 height 23
click at [125, 154] on mat-icon "mic_off" at bounding box center [119, 159] width 23 height 23
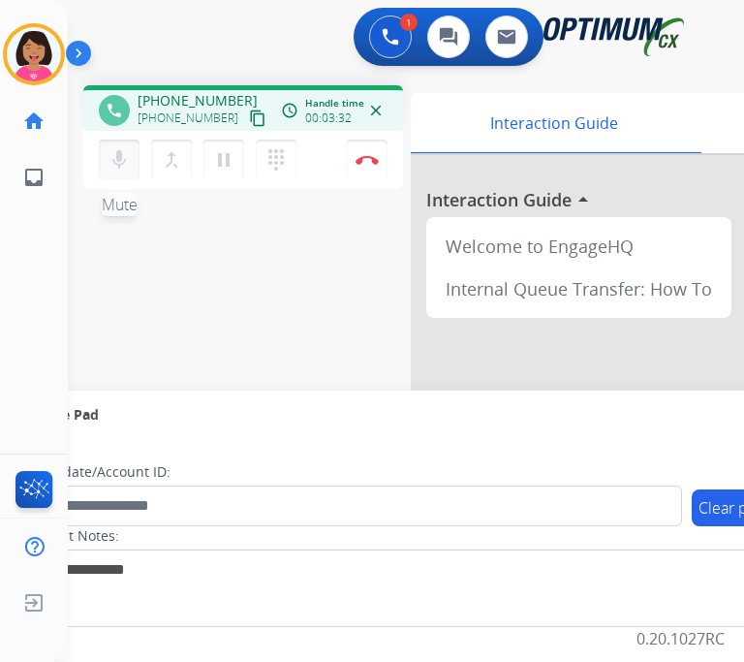
click at [116, 160] on button "mic Mute" at bounding box center [119, 160] width 41 height 41
click at [123, 152] on mat-icon "mic_off" at bounding box center [119, 159] width 23 height 23
click at [375, 155] on img at bounding box center [367, 160] width 23 height 10
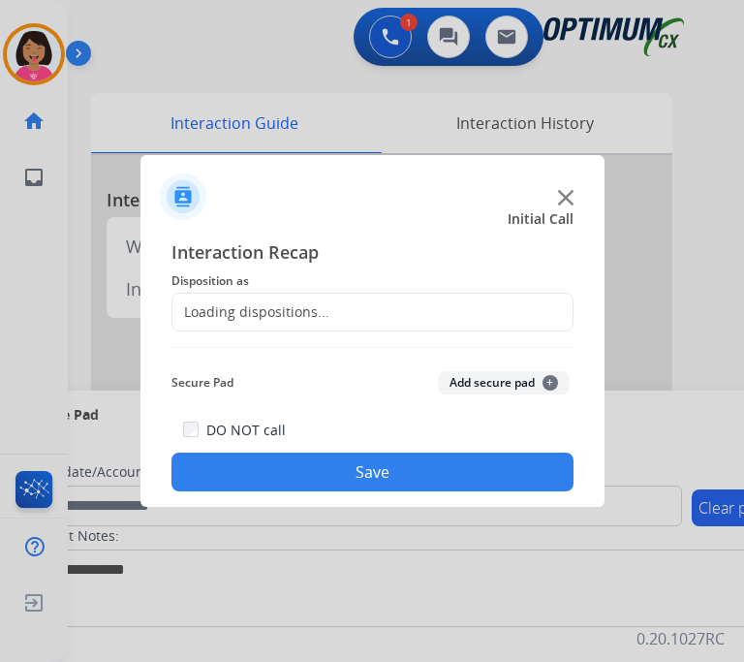
click at [345, 296] on div "Loading dispositions..." at bounding box center [372, 312] width 402 height 39
click at [339, 298] on div "Loading dispositions..." at bounding box center [372, 312] width 402 height 39
click at [300, 309] on div "Loading dispositions..." at bounding box center [372, 312] width 402 height 39
click at [295, 302] on div "Loading dispositions..." at bounding box center [250, 311] width 157 height 19
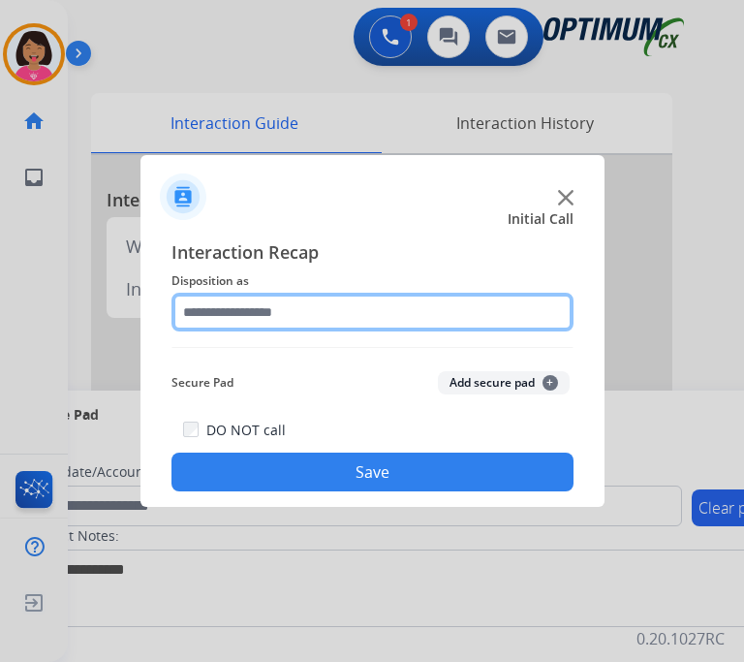
click at [329, 304] on input "text" at bounding box center [372, 312] width 402 height 39
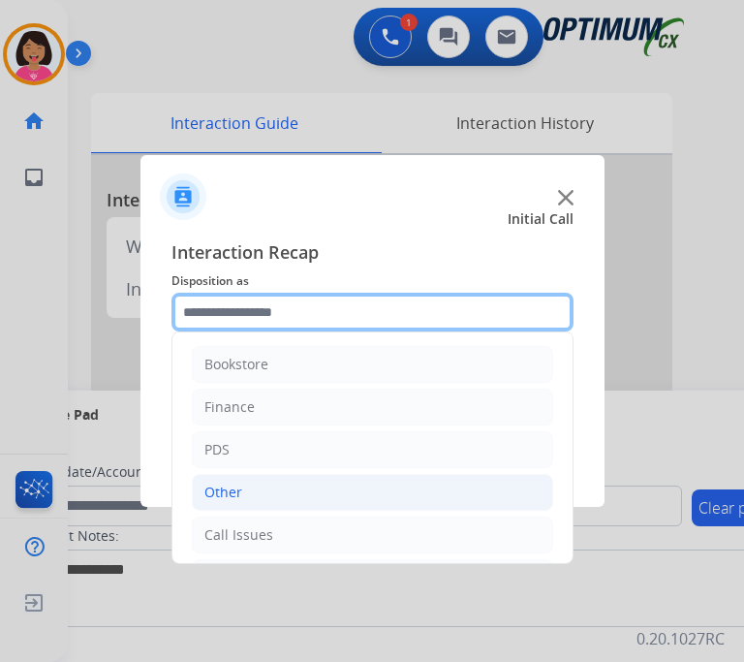
scroll to position [128, 0]
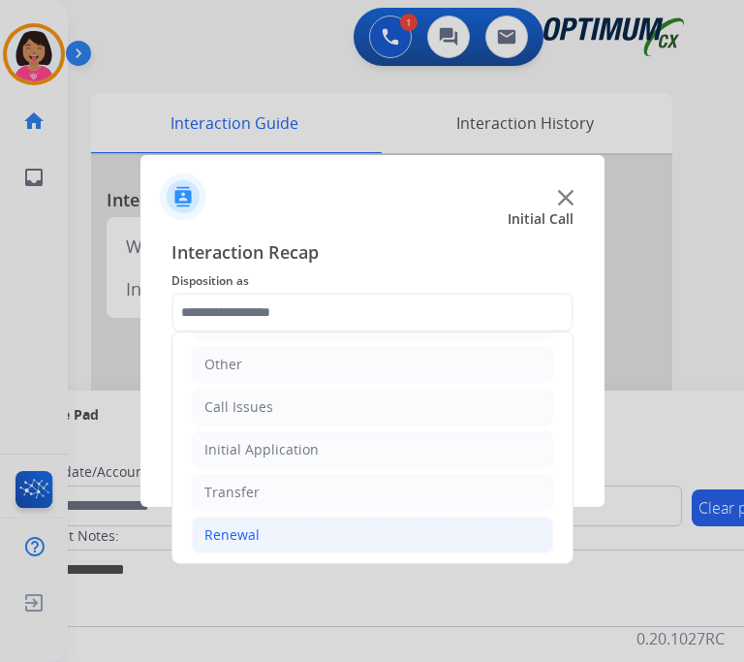
click at [284, 516] on li "Renewal" at bounding box center [372, 534] width 361 height 37
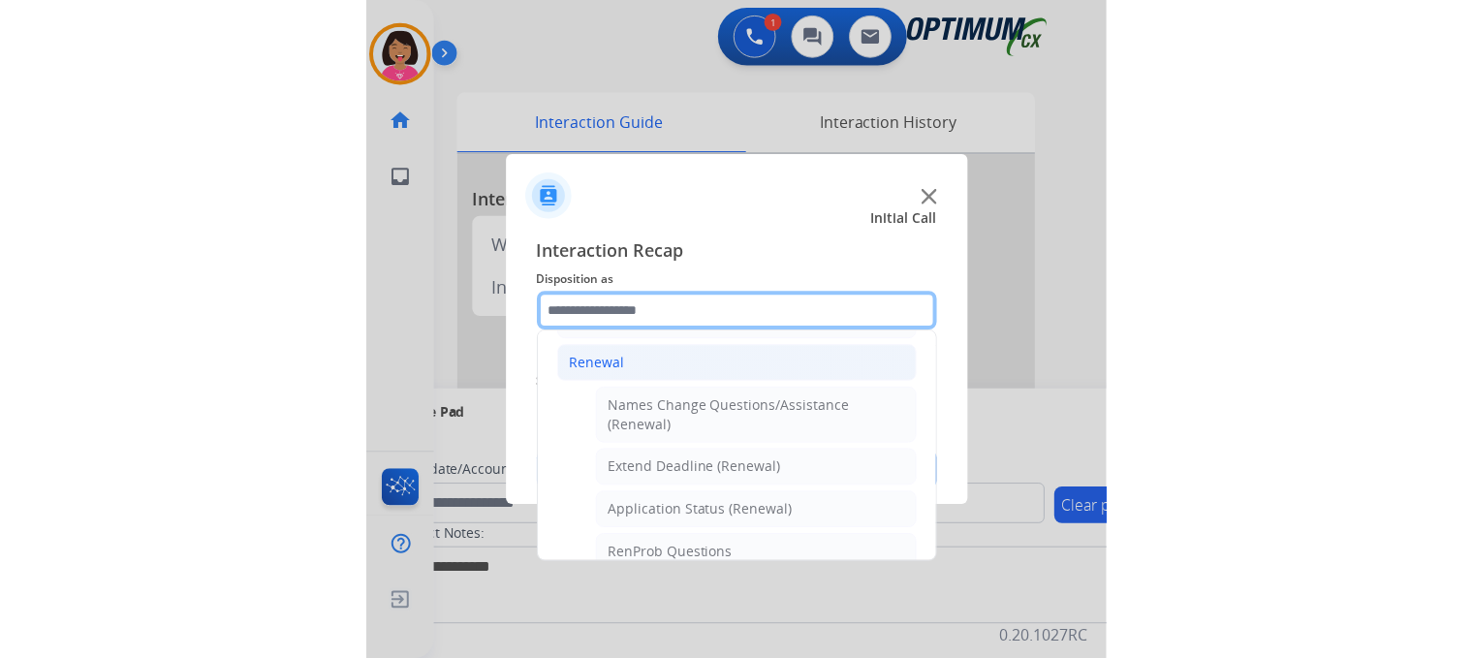
scroll to position [293, 0]
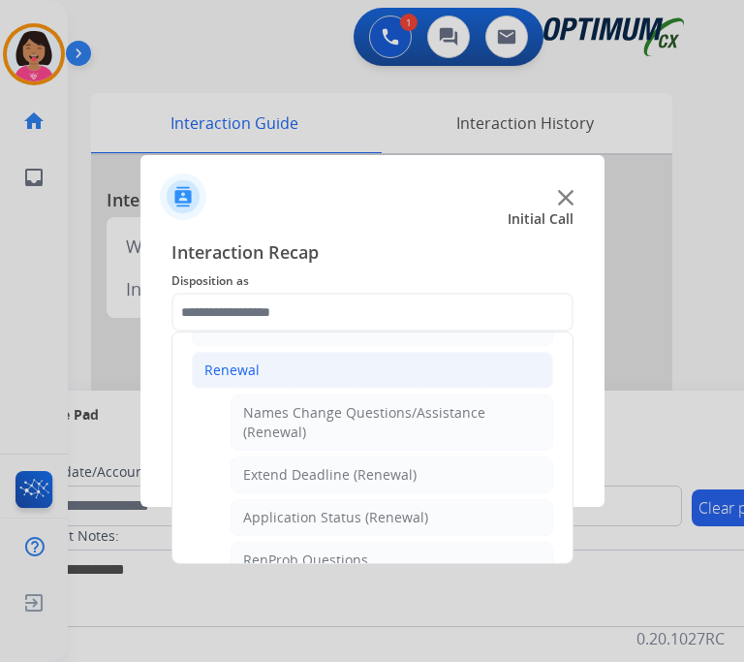
click at [329, 403] on div "Names Change Questions/Assistance (Renewal)" at bounding box center [391, 422] width 297 height 39
type input "**********"
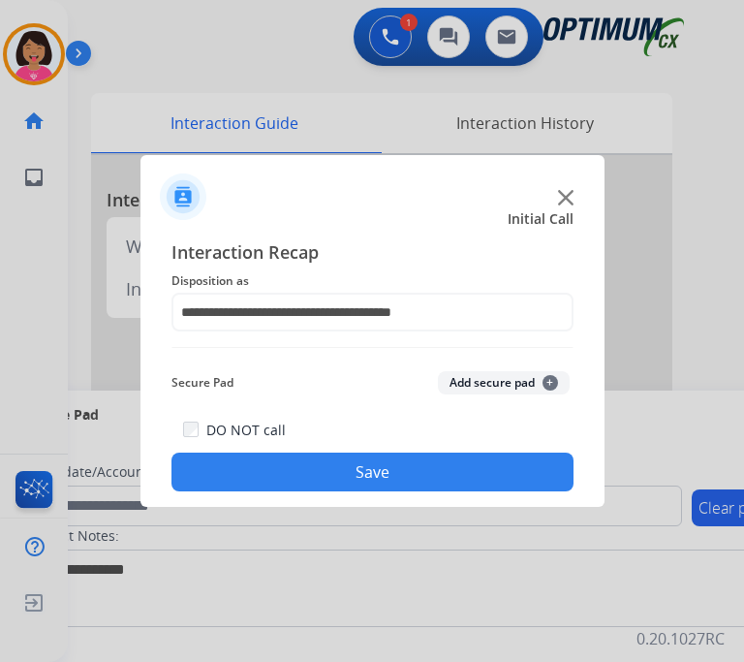
click at [345, 452] on button "Save" at bounding box center [372, 471] width 402 height 39
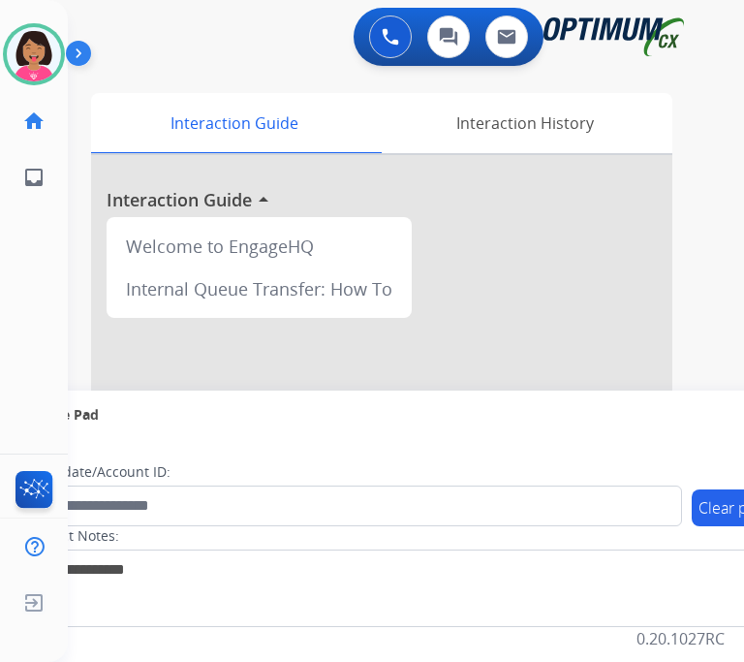
click at [78, 190] on div "swap_horiz Break voice bridge close_fullscreen Connect 3-Way Call merge_type Se…" at bounding box center [383, 474] width 630 height 808
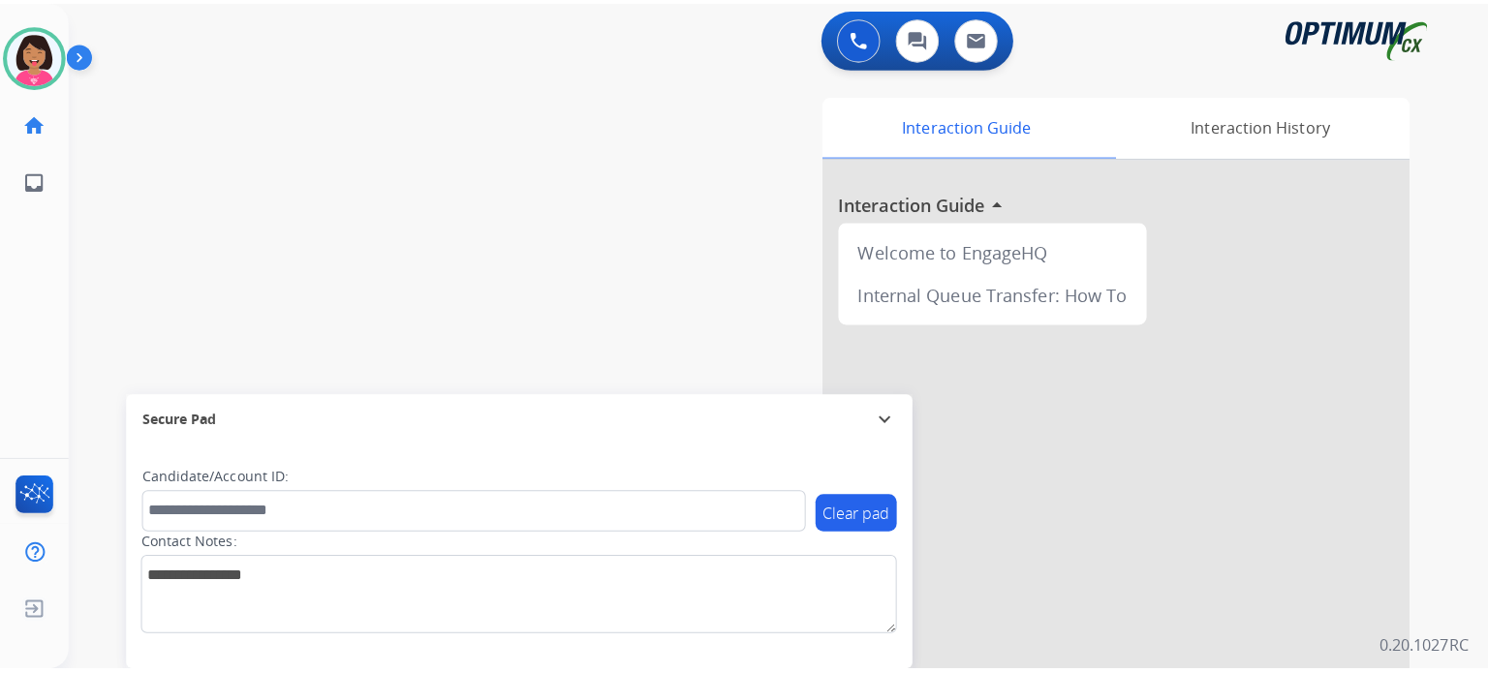
scroll to position [0, 0]
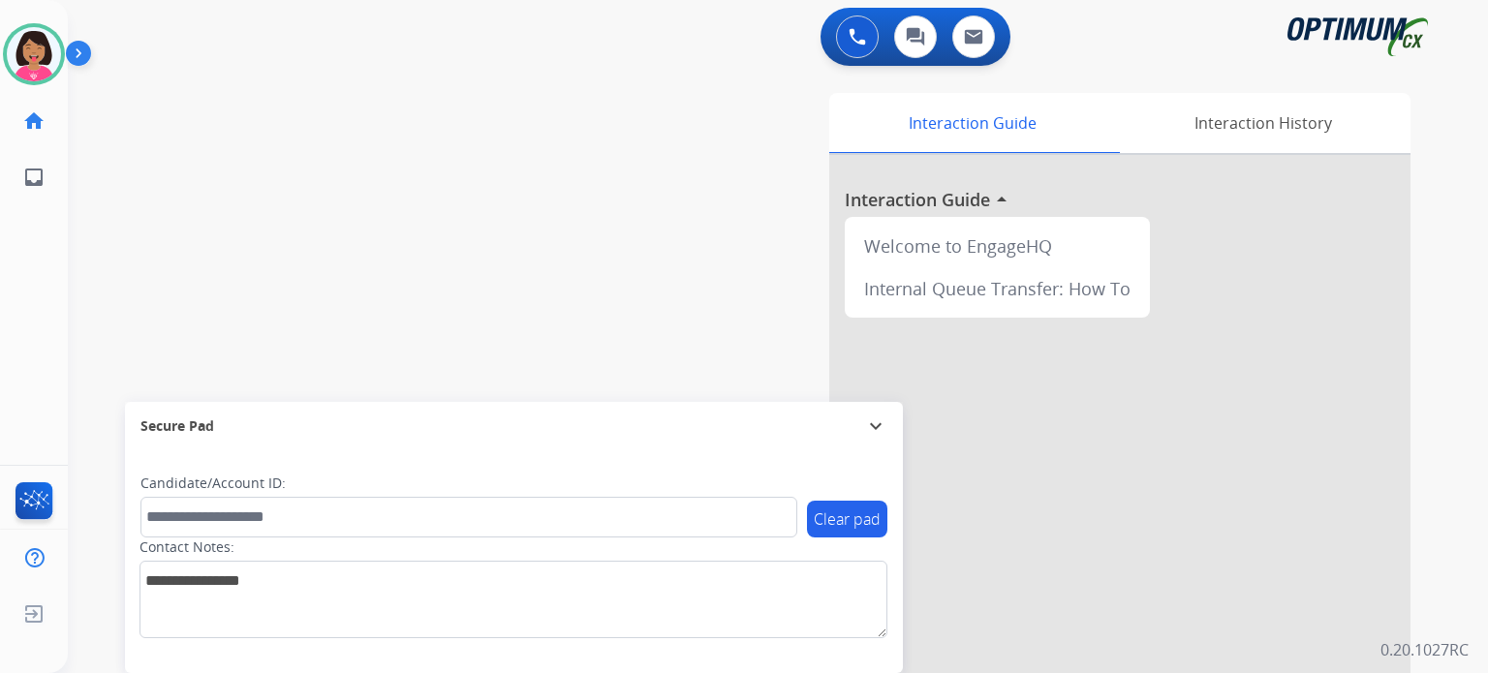
click at [759, 78] on div "swap_horiz Break voice bridge close_fullscreen Connect 3-Way Call merge_type Se…" at bounding box center [755, 474] width 1374 height 808
click at [759, 608] on div "Clear pad Candidate/Account ID: Contact Notes:" at bounding box center [514, 562] width 778 height 223
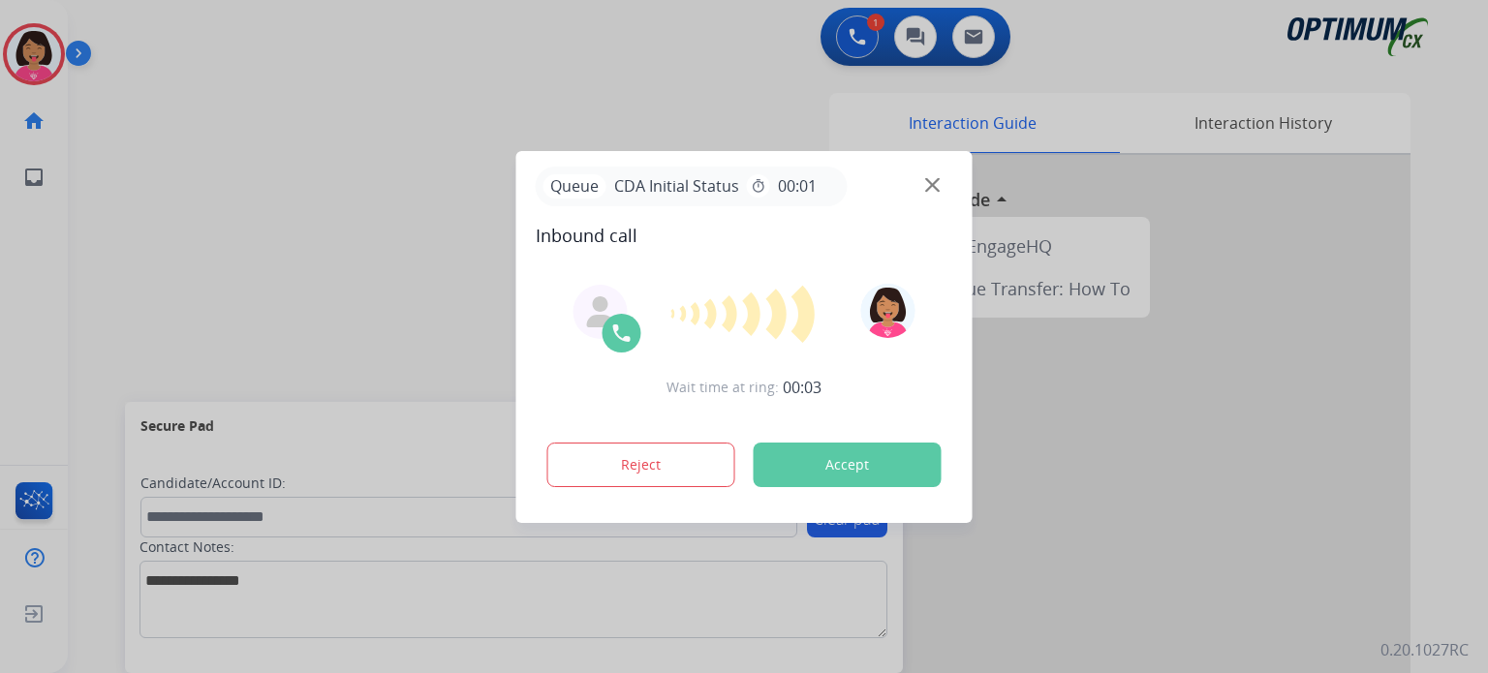
click at [759, 192] on div "Queue CDA Initial Status timer 00:01" at bounding box center [745, 187] width 418 height 40
click at [759, 181] on img at bounding box center [932, 184] width 15 height 15
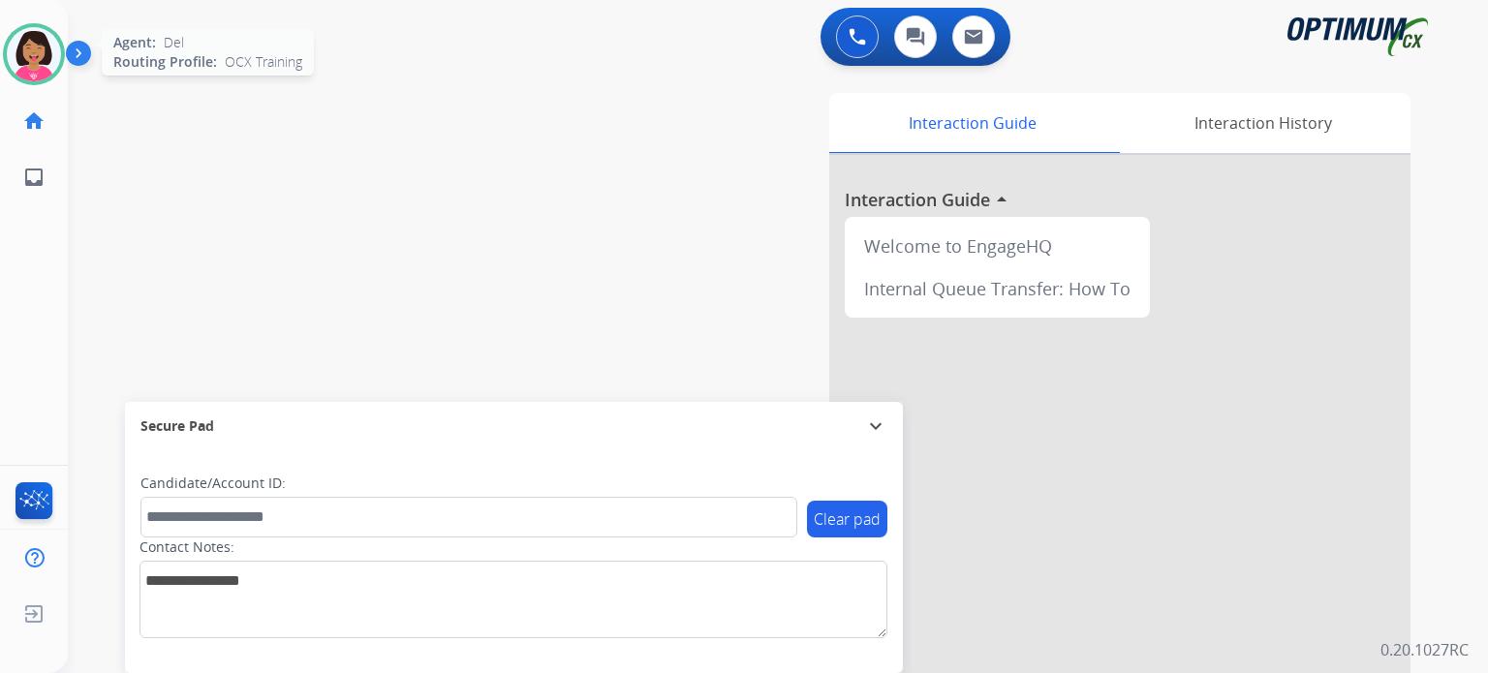
click at [37, 55] on img at bounding box center [34, 54] width 54 height 54
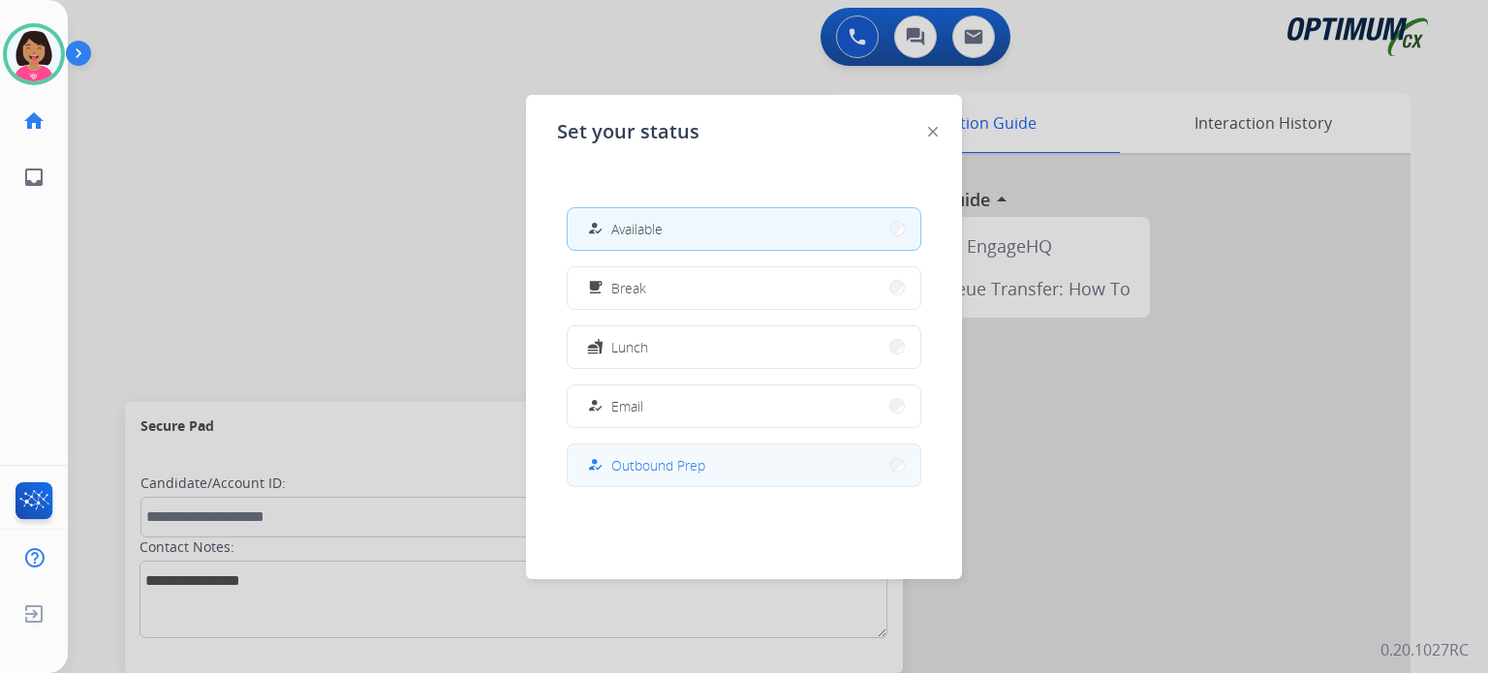
scroll to position [483, 0]
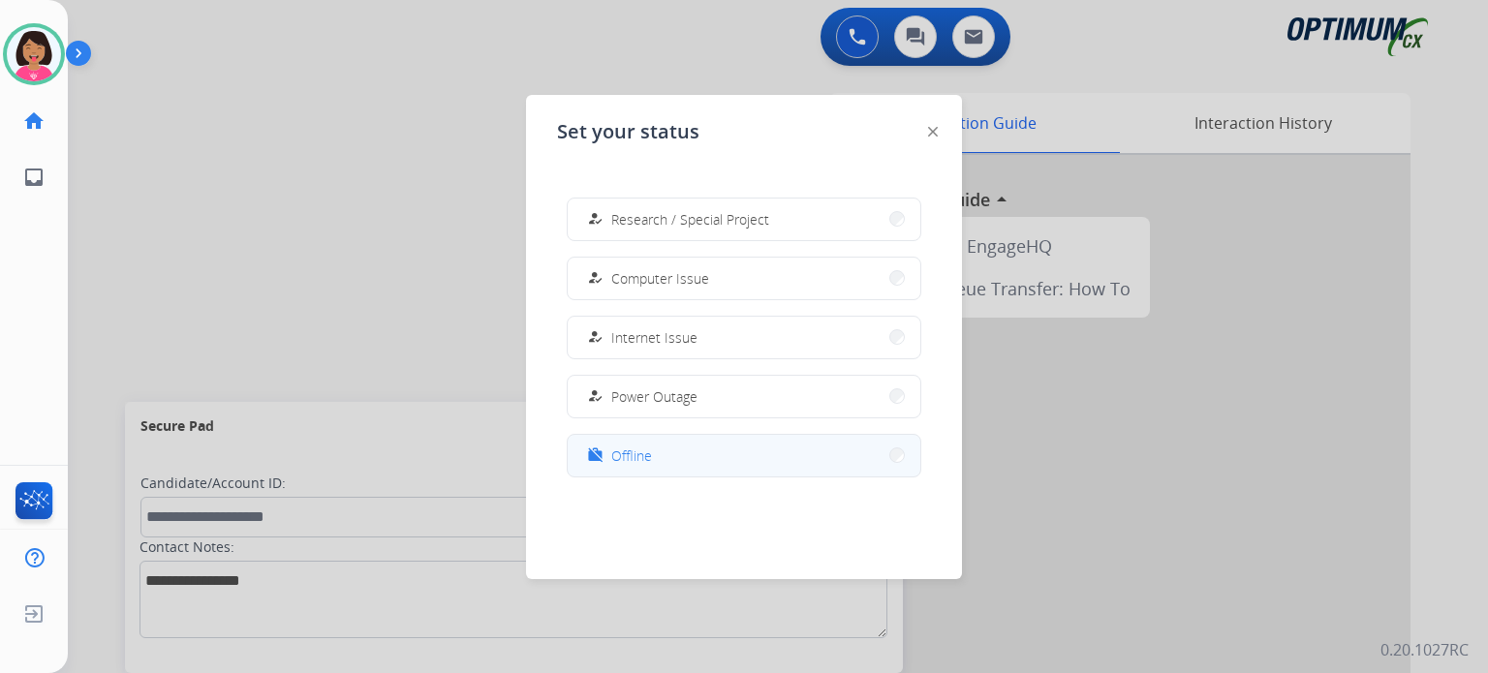
click at [734, 464] on button "work_off Offline" at bounding box center [744, 456] width 353 height 42
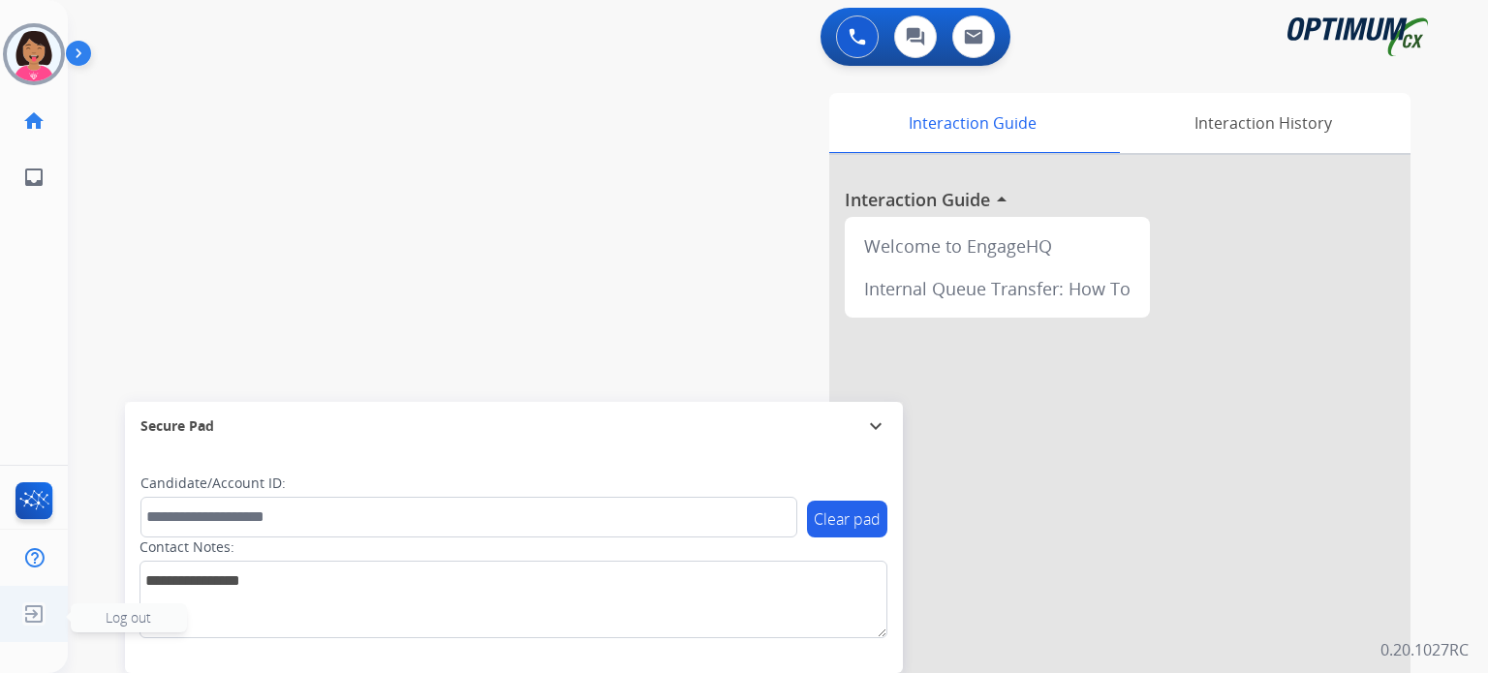
click at [34, 608] on img at bounding box center [33, 614] width 35 height 37
